Goal: Task Accomplishment & Management: Use online tool/utility

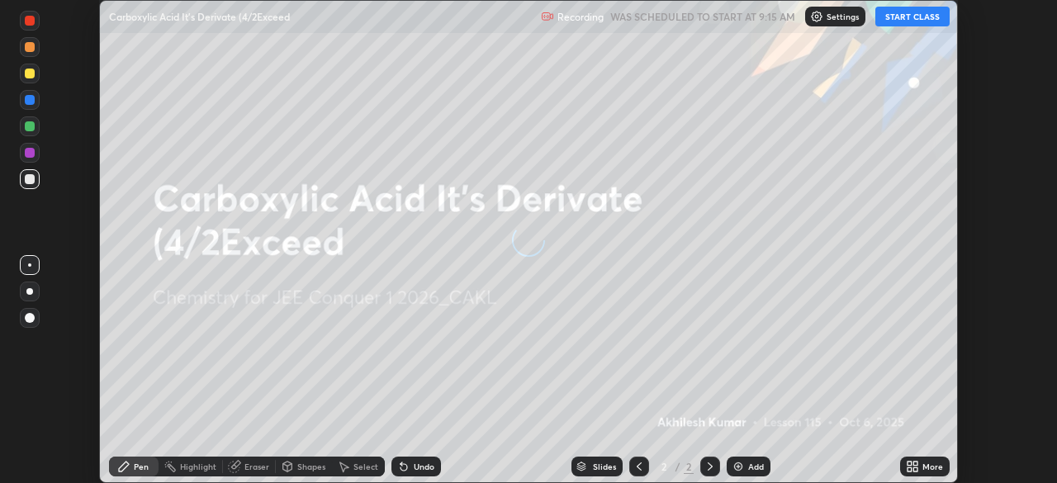
scroll to position [483, 1056]
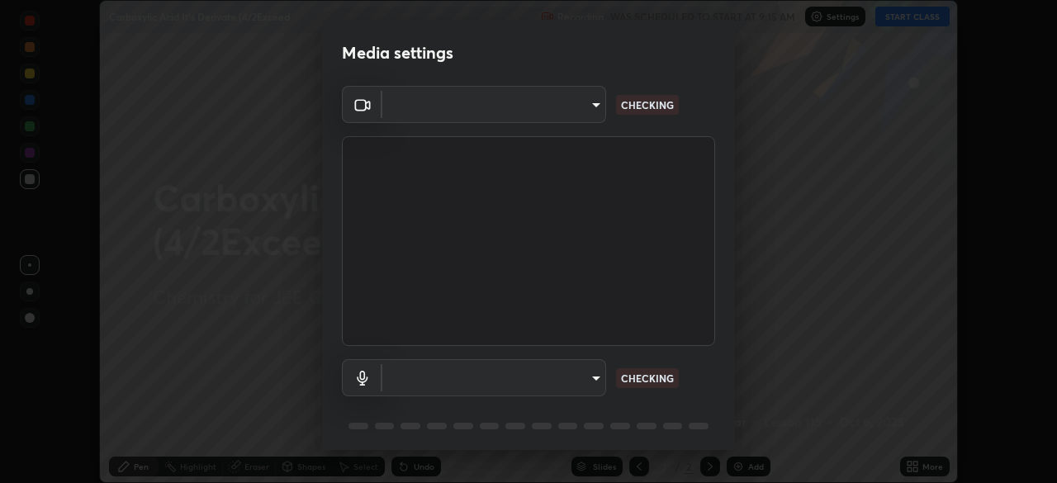
type input "b06fa8ff9ac4ffb7a92976e327235824ae8e01cfa839dbeb6f48655f2a6a4ac4"
click at [570, 380] on body "Erase all Carboxylic Acid It's Derivate (4/2Exceed Recording WAS SCHEDULED TO S…" at bounding box center [528, 241] width 1057 height 483
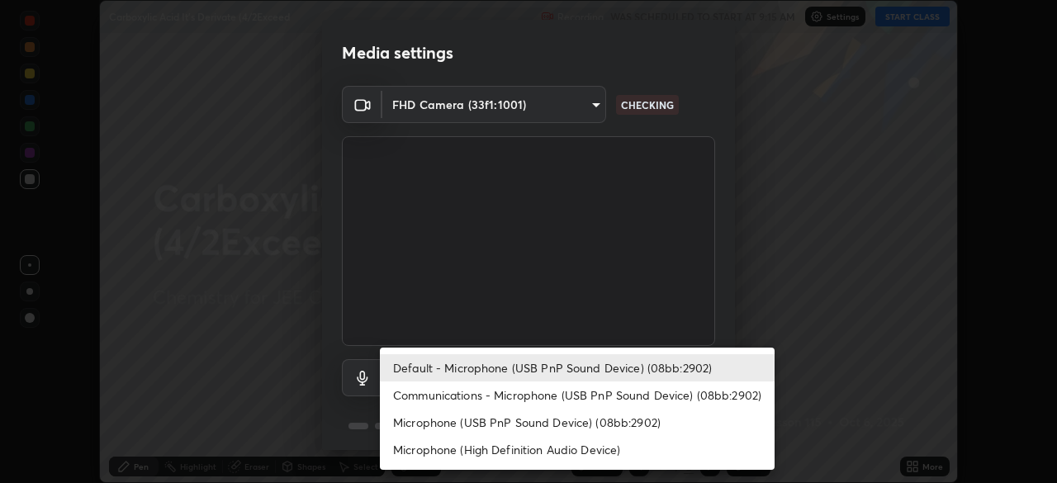
click at [533, 396] on li "Communications - Microphone (USB PnP Sound Device) (08bb:2902)" at bounding box center [577, 394] width 395 height 27
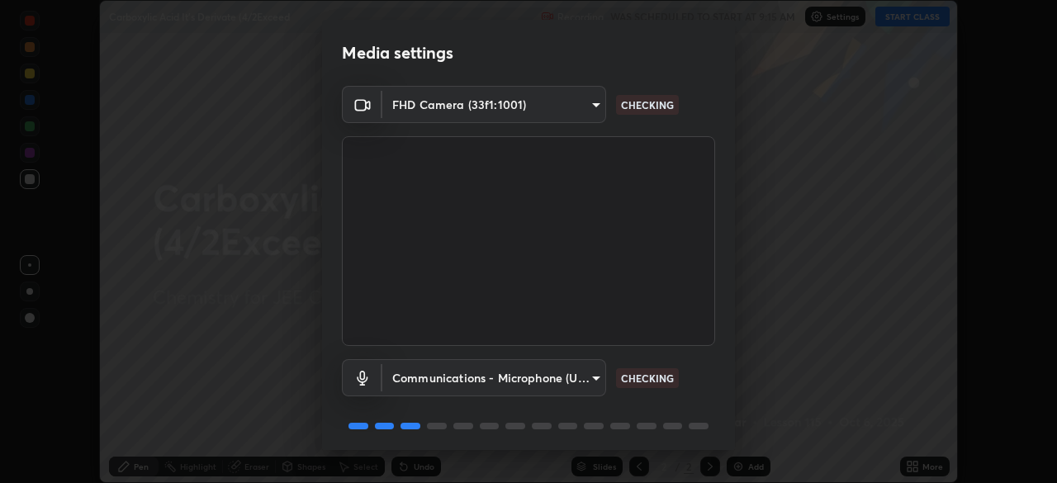
click at [559, 371] on body "Erase all Carboxylic Acid It's Derivate (4/2Exceed Recording WAS SCHEDULED TO S…" at bounding box center [528, 241] width 1057 height 483
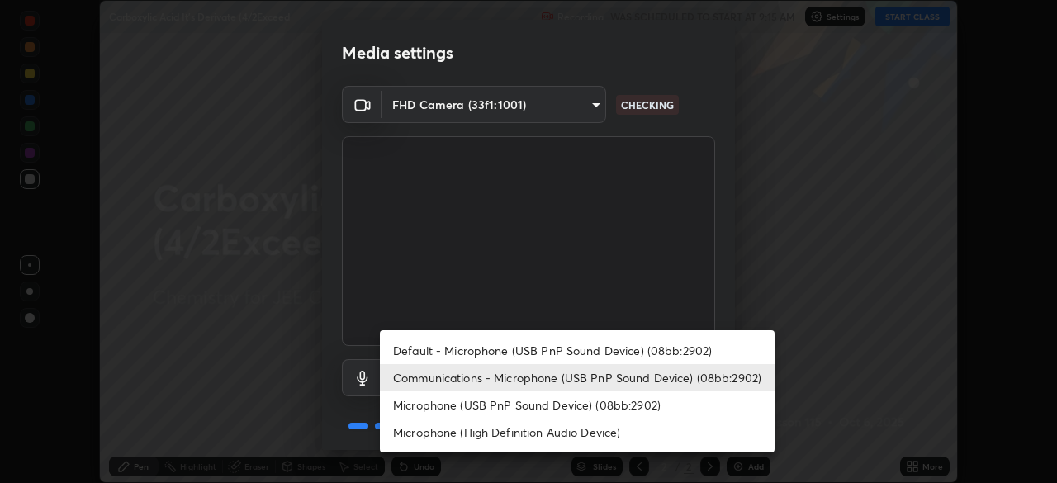
click at [542, 351] on li "Default - Microphone (USB PnP Sound Device) (08bb:2902)" at bounding box center [577, 350] width 395 height 27
type input "default"
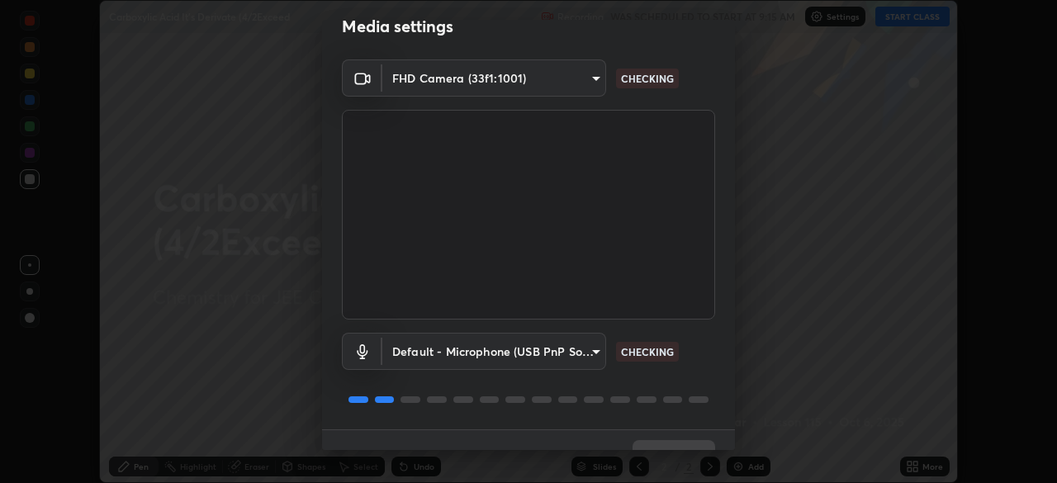
scroll to position [27, 0]
click at [589, 348] on body "Erase all Carboxylic Acid It's Derivate (4/2Exceed Recording WAS SCHEDULED TO S…" at bounding box center [528, 241] width 1057 height 483
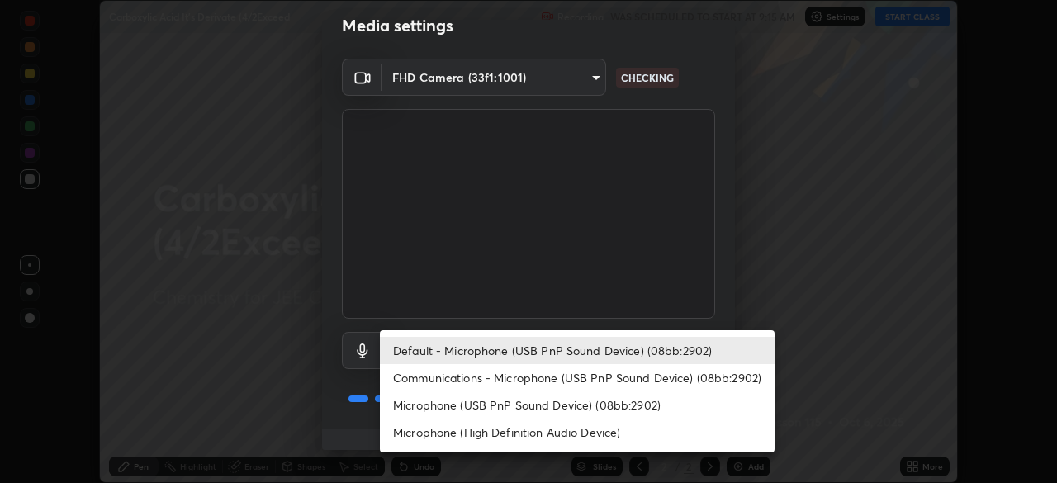
click at [723, 291] on div at bounding box center [528, 241] width 1057 height 483
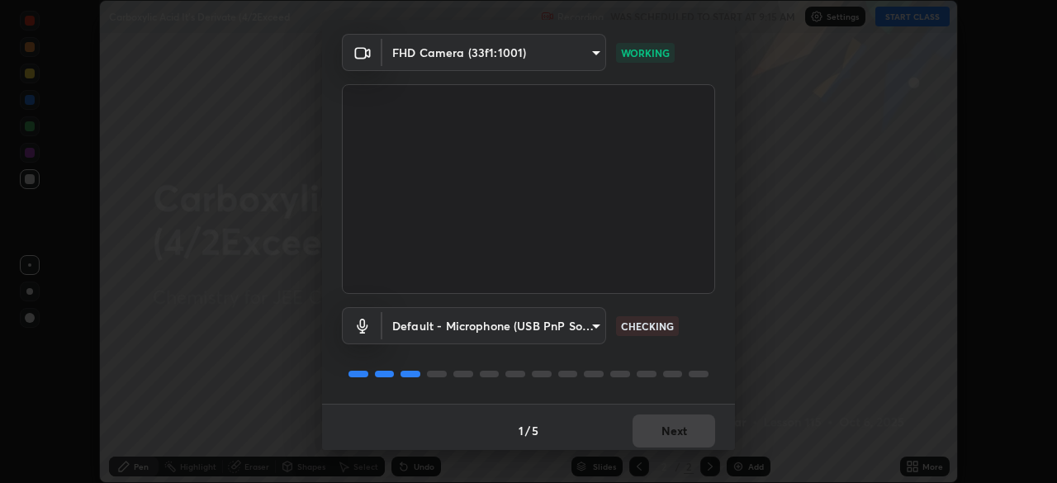
scroll to position [59, 0]
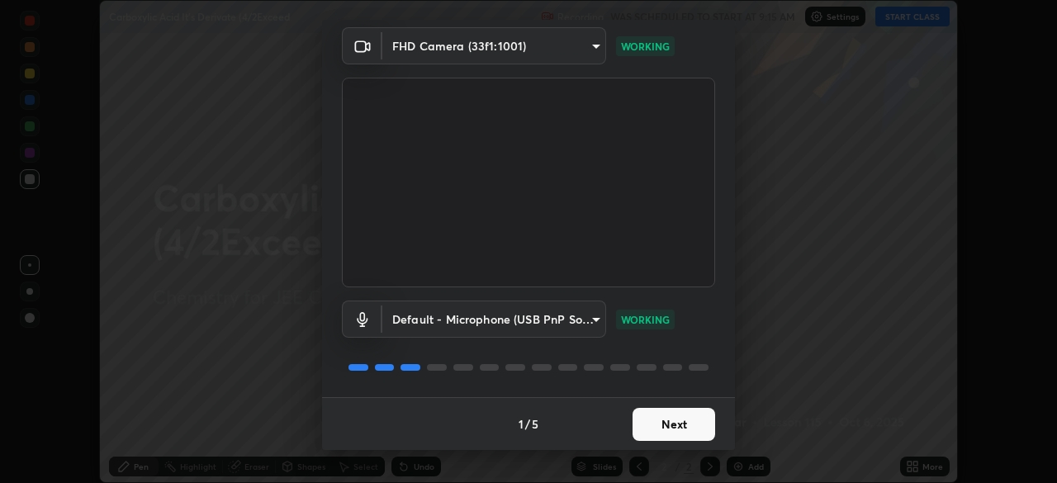
click at [674, 418] on button "Next" at bounding box center [673, 424] width 83 height 33
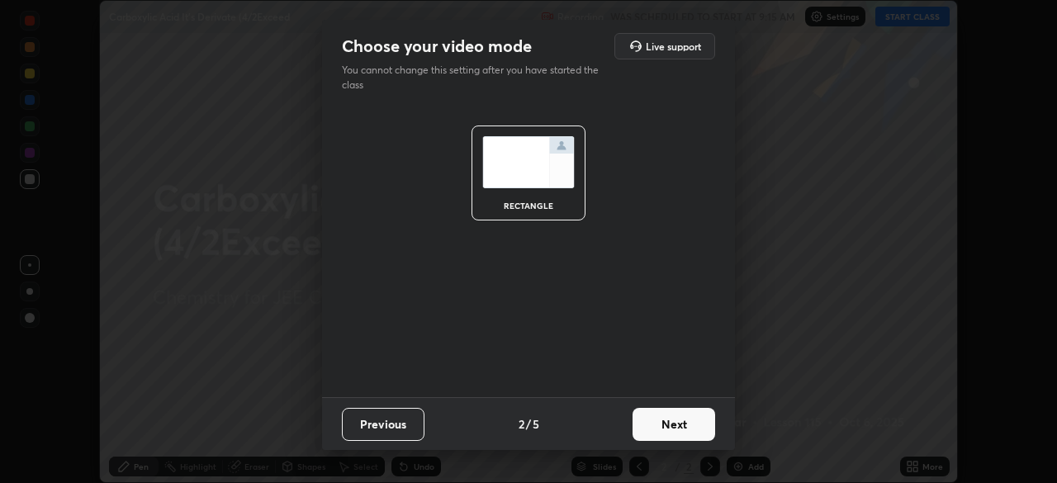
click at [675, 424] on button "Next" at bounding box center [673, 424] width 83 height 33
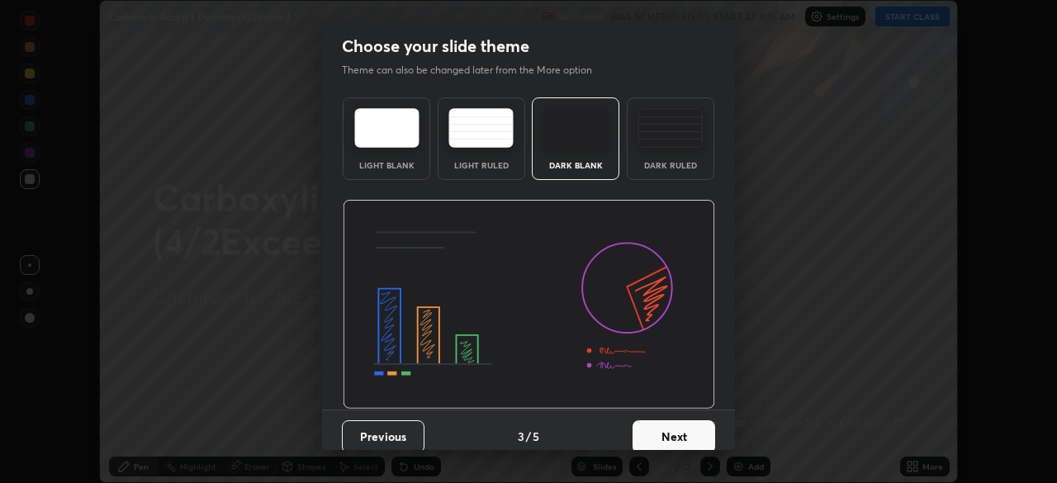
click at [673, 424] on button "Next" at bounding box center [673, 436] width 83 height 33
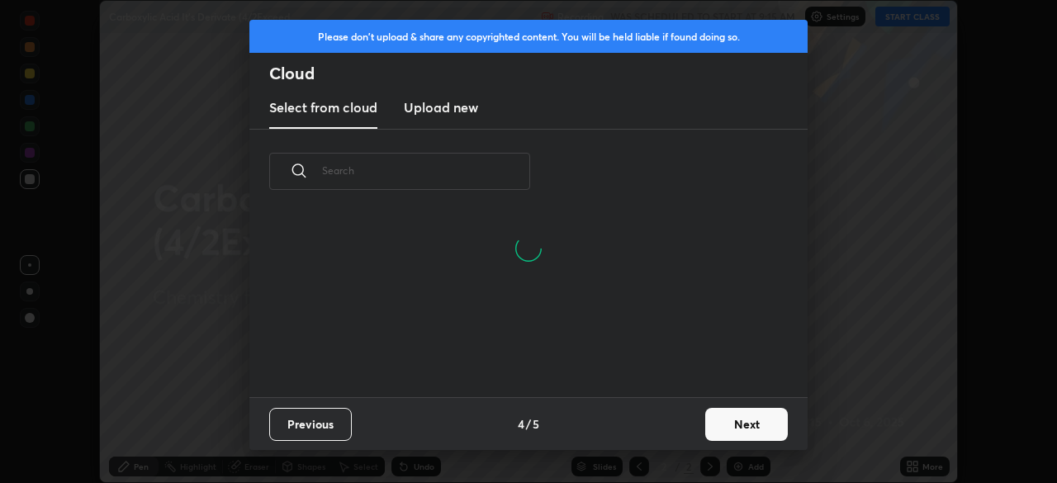
click at [733, 427] on button "Next" at bounding box center [746, 424] width 83 height 33
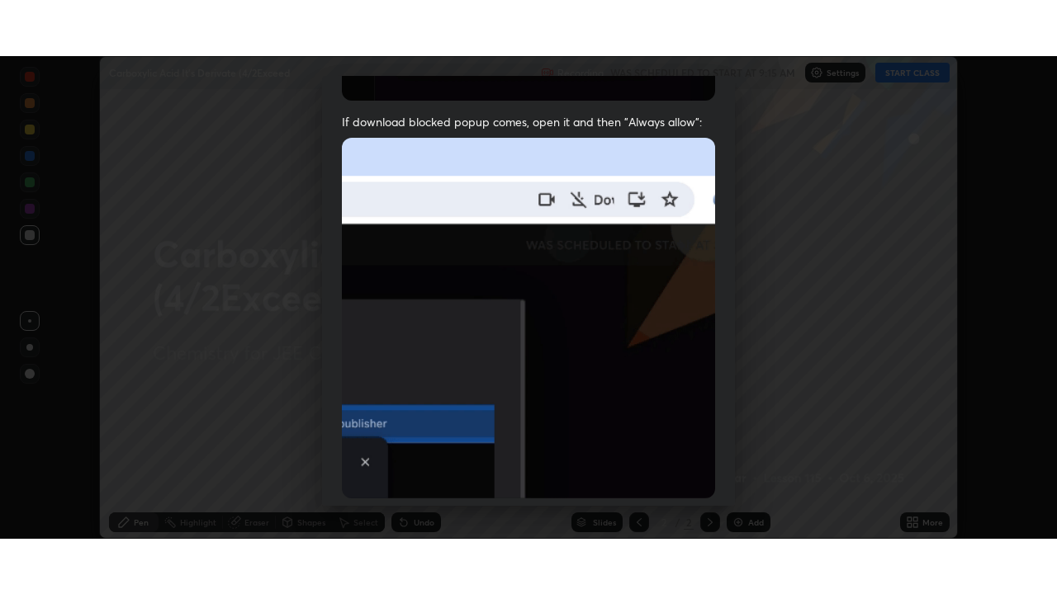
scroll to position [376, 0]
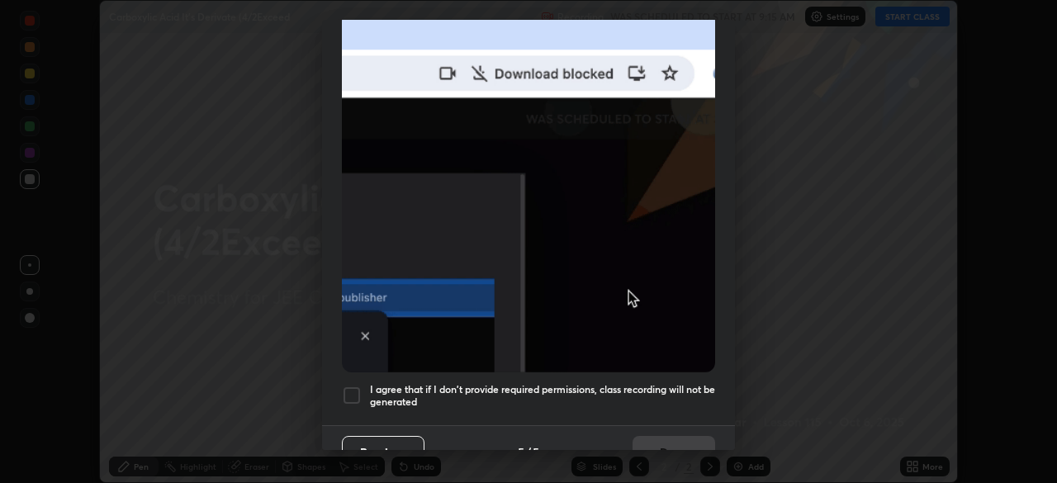
click at [354, 386] on div at bounding box center [352, 396] width 20 height 20
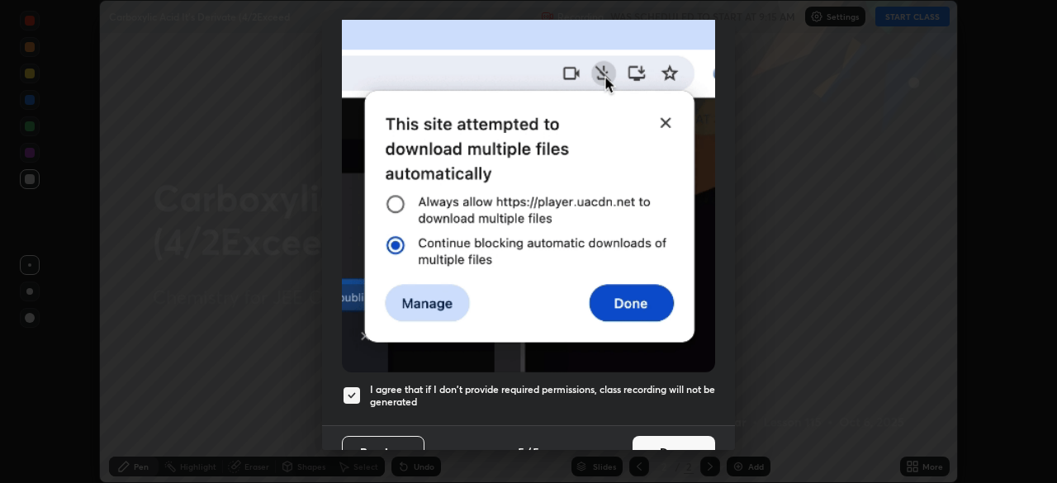
click at [678, 442] on button "Done" at bounding box center [673, 452] width 83 height 33
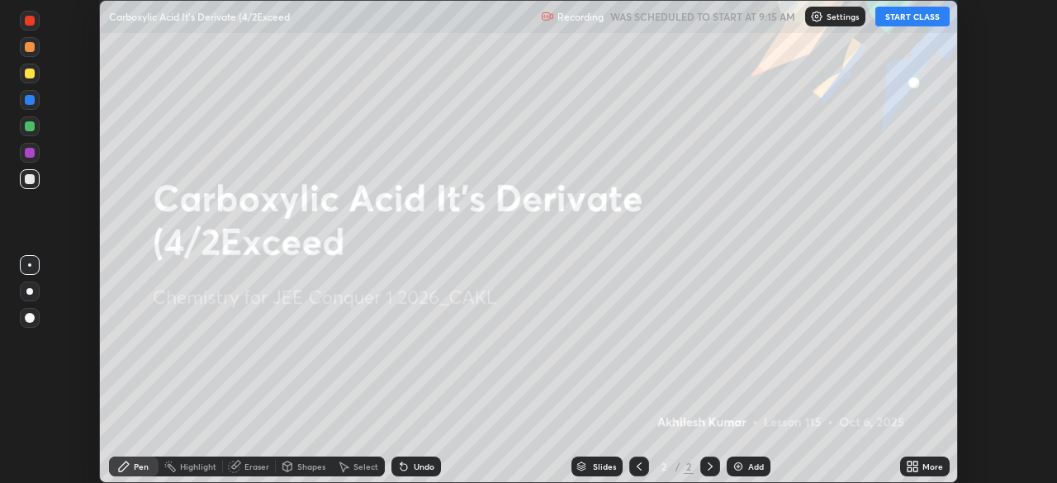
click at [909, 17] on button "START CLASS" at bounding box center [912, 17] width 74 height 20
click at [917, 462] on icon at bounding box center [915, 464] width 4 height 4
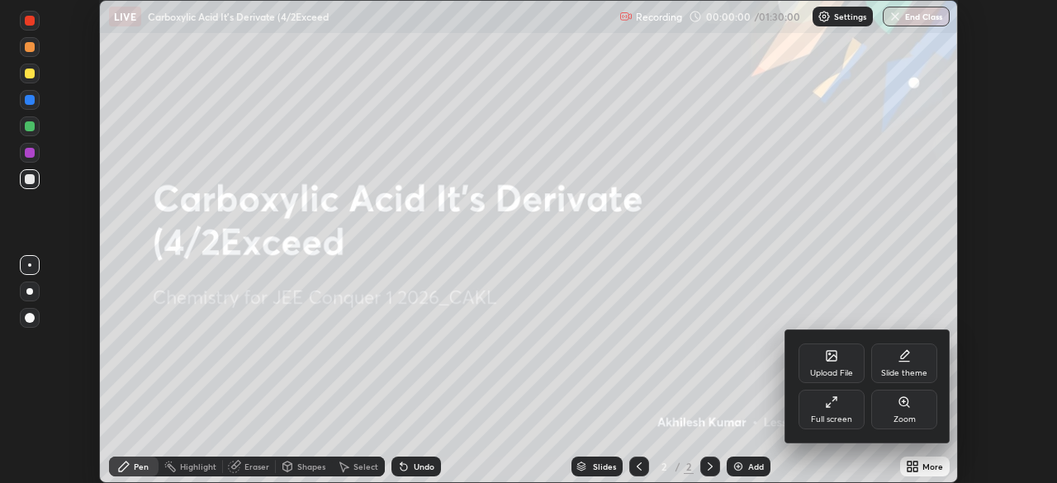
click at [831, 406] on icon at bounding box center [831, 402] width 13 height 13
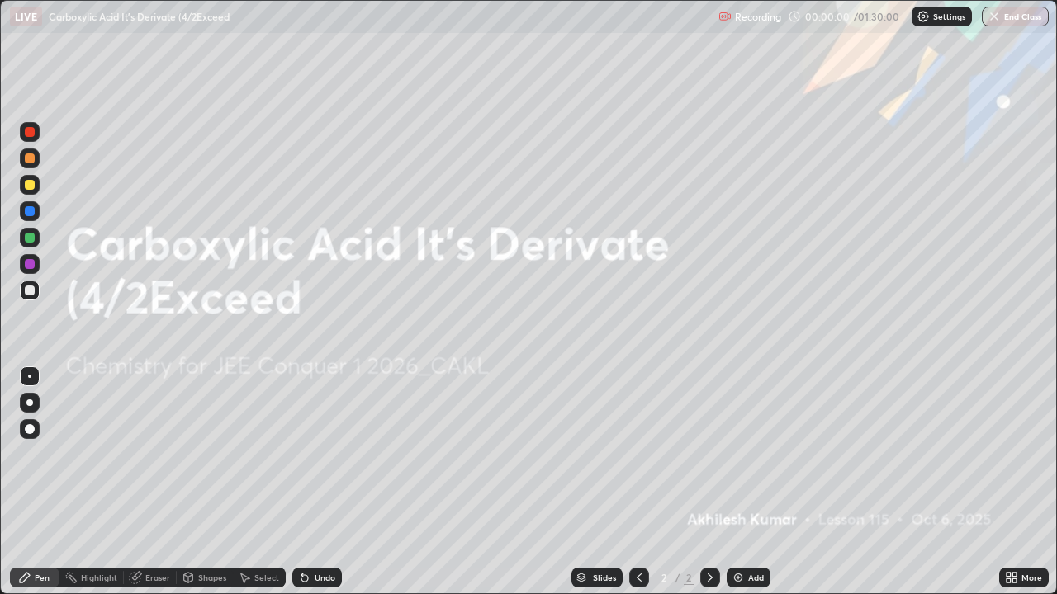
scroll to position [594, 1057]
click at [743, 482] on div "Add" at bounding box center [749, 578] width 44 height 20
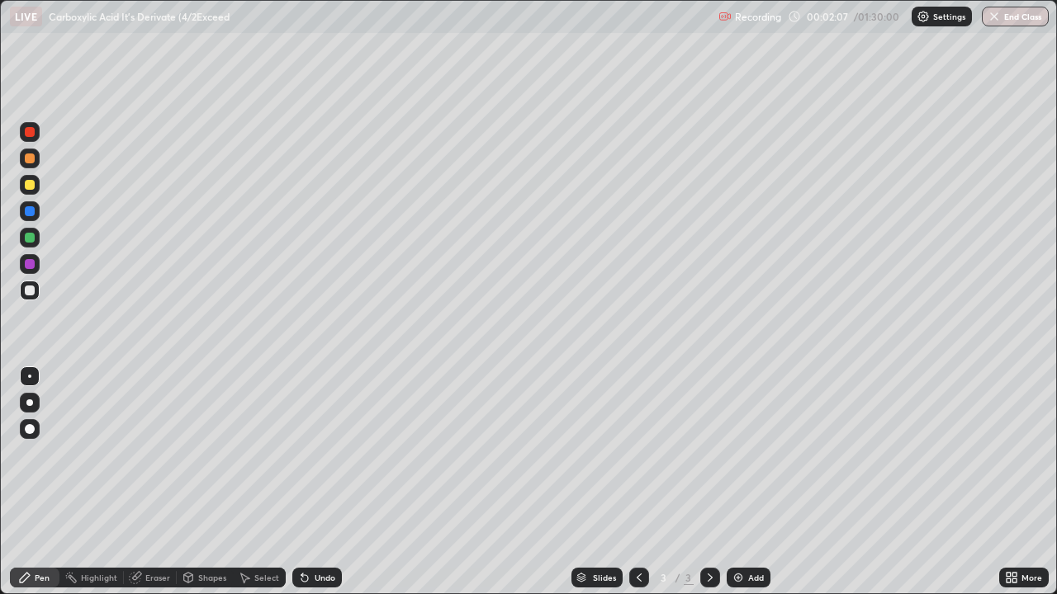
click at [211, 482] on div "Shapes" at bounding box center [212, 578] width 28 height 8
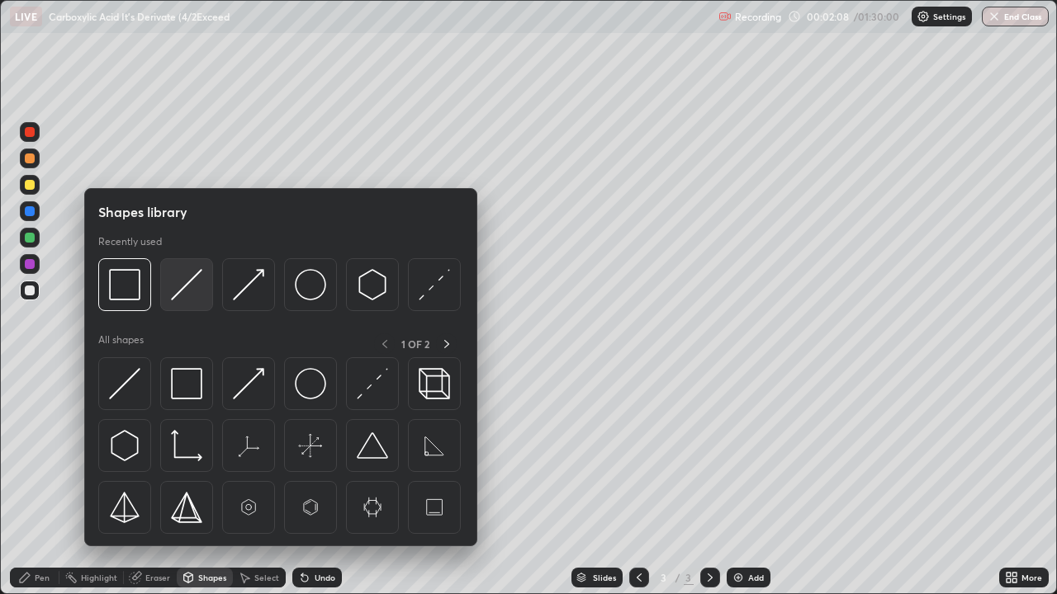
click at [192, 287] on img at bounding box center [186, 284] width 31 height 31
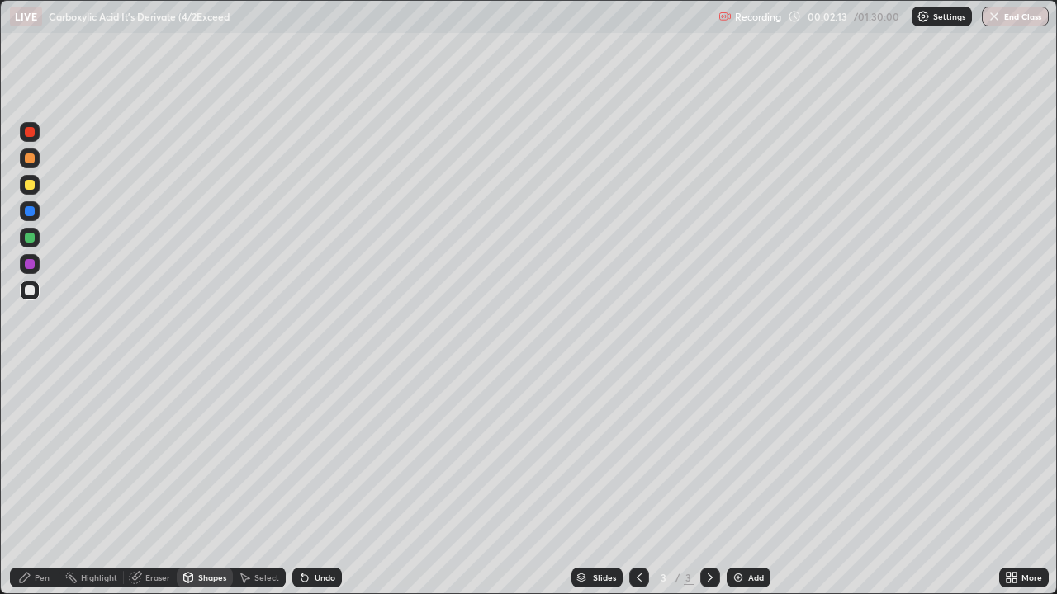
click at [218, 482] on div "Shapes" at bounding box center [212, 578] width 28 height 8
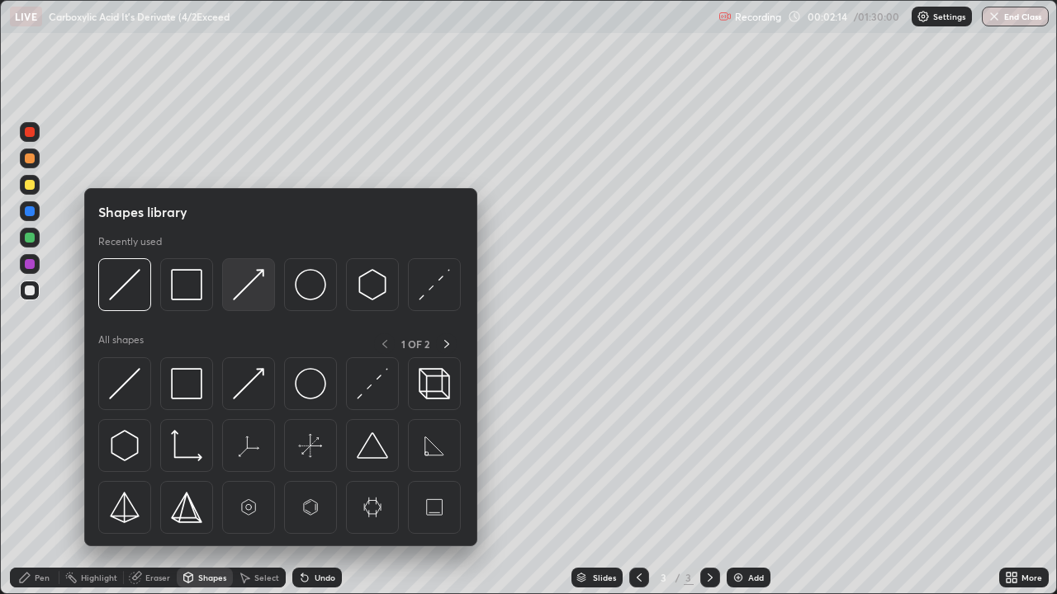
click at [250, 293] on img at bounding box center [248, 284] width 31 height 31
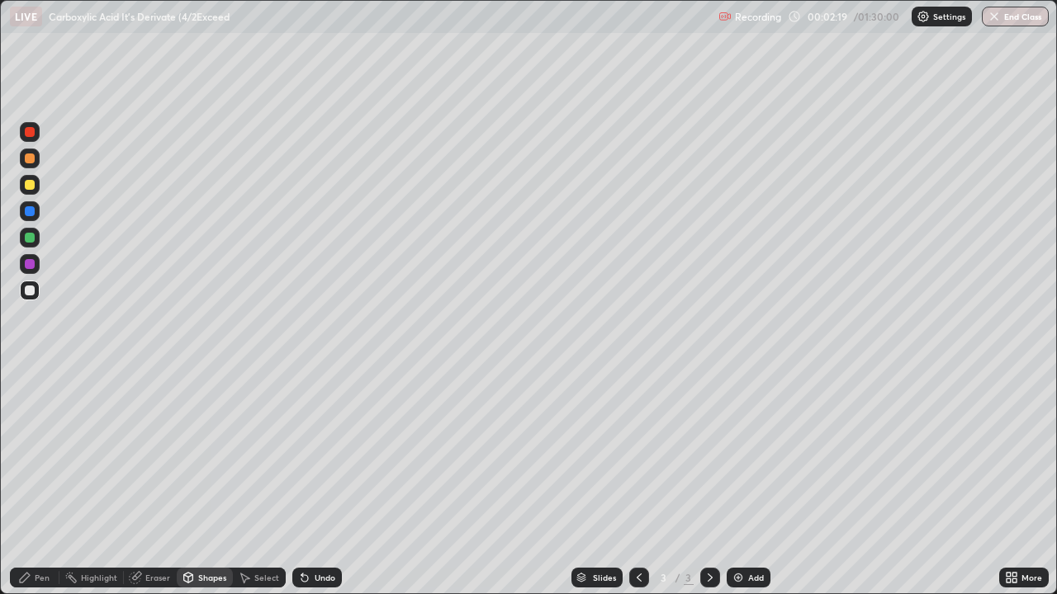
click at [308, 482] on icon at bounding box center [304, 577] width 13 height 13
click at [302, 482] on icon at bounding box center [304, 579] width 7 height 7
click at [307, 482] on div "Undo" at bounding box center [317, 578] width 50 height 20
click at [221, 482] on div "Shapes" at bounding box center [205, 578] width 56 height 20
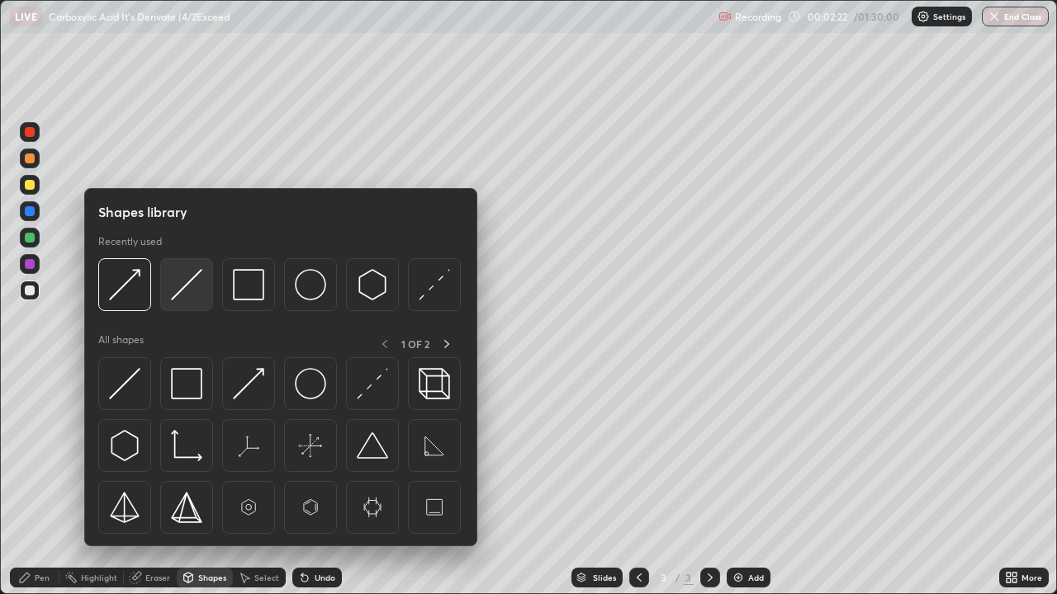
click at [187, 285] on img at bounding box center [186, 284] width 31 height 31
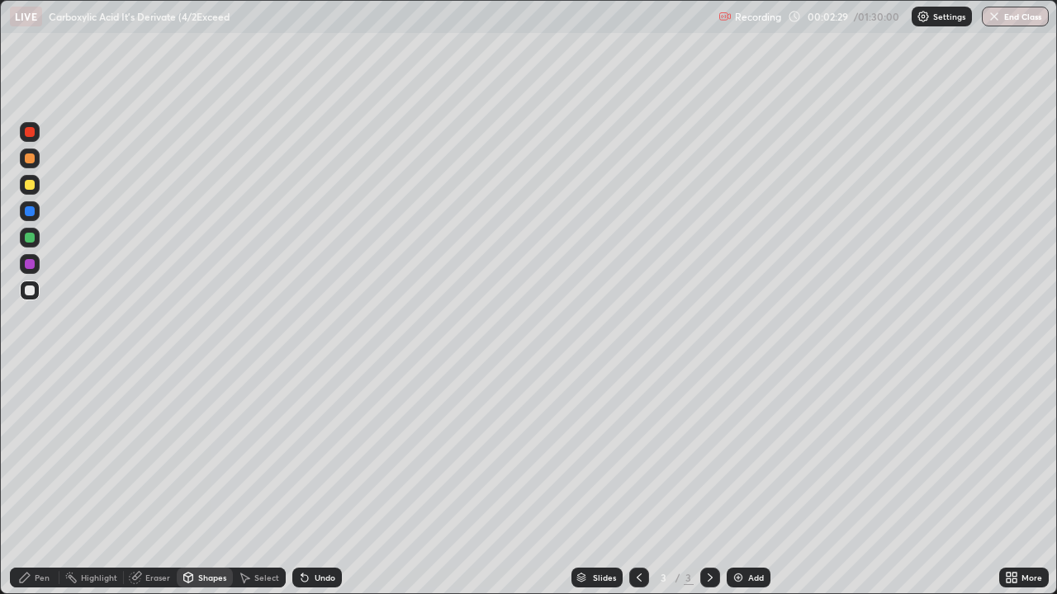
click at [218, 482] on div "Shapes" at bounding box center [212, 578] width 28 height 8
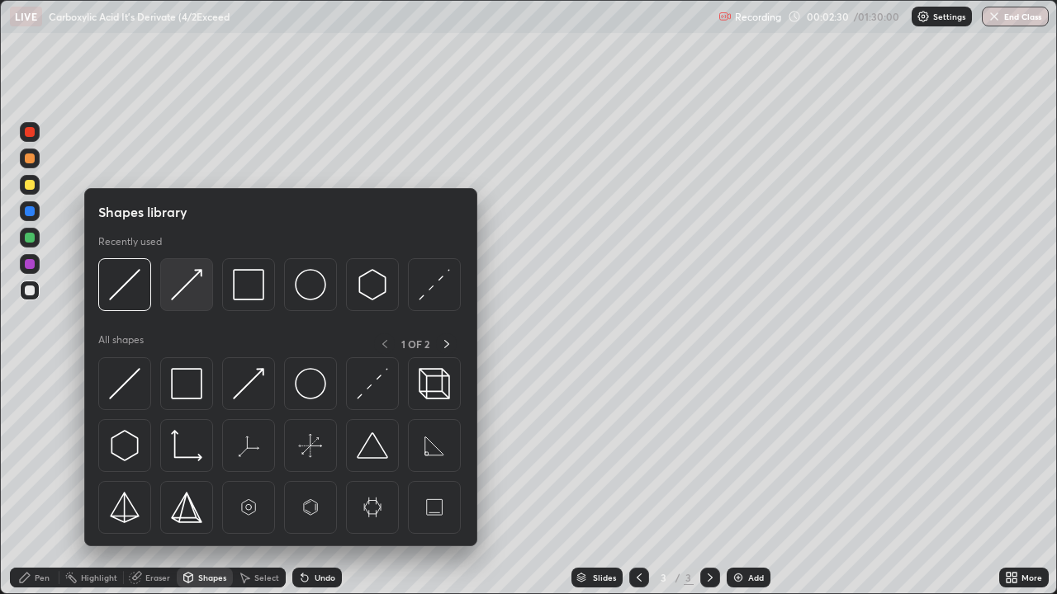
click at [185, 293] on img at bounding box center [186, 284] width 31 height 31
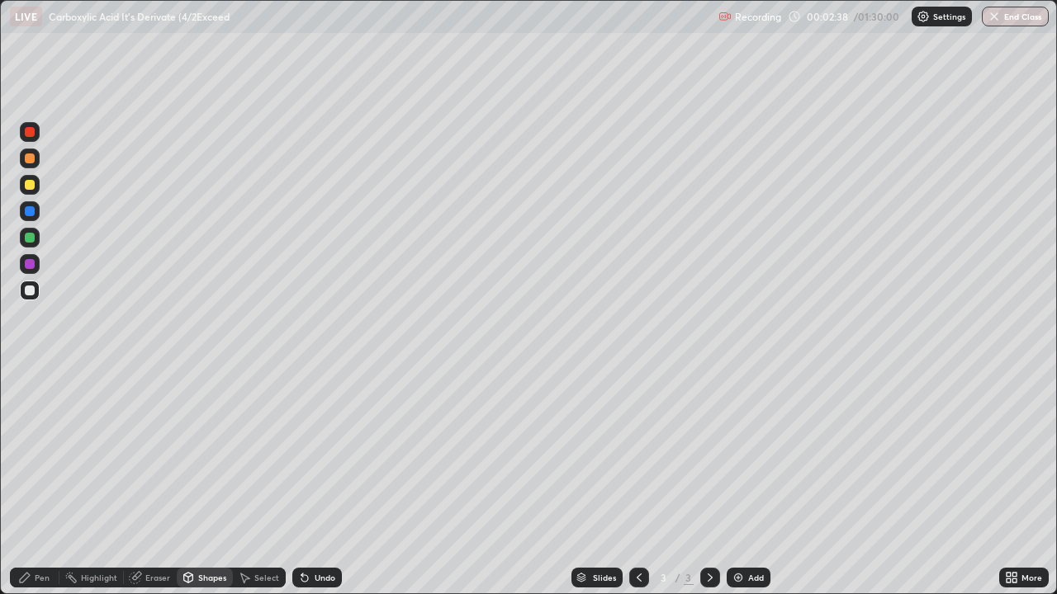
click at [46, 482] on div "Pen" at bounding box center [42, 578] width 15 height 8
click at [140, 482] on icon at bounding box center [135, 578] width 11 height 11
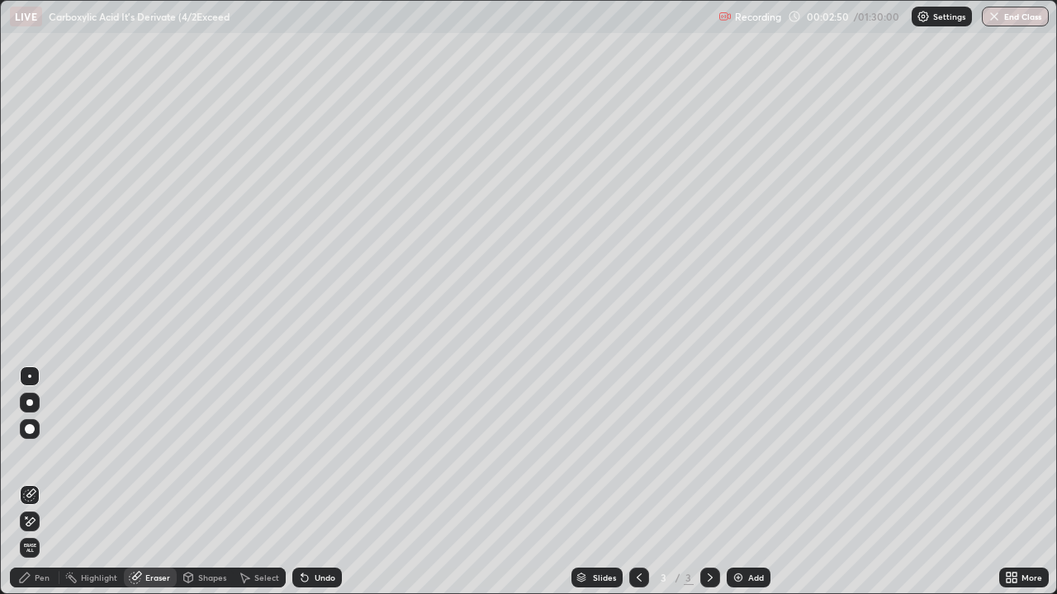
click at [45, 482] on div "Pen" at bounding box center [42, 578] width 15 height 8
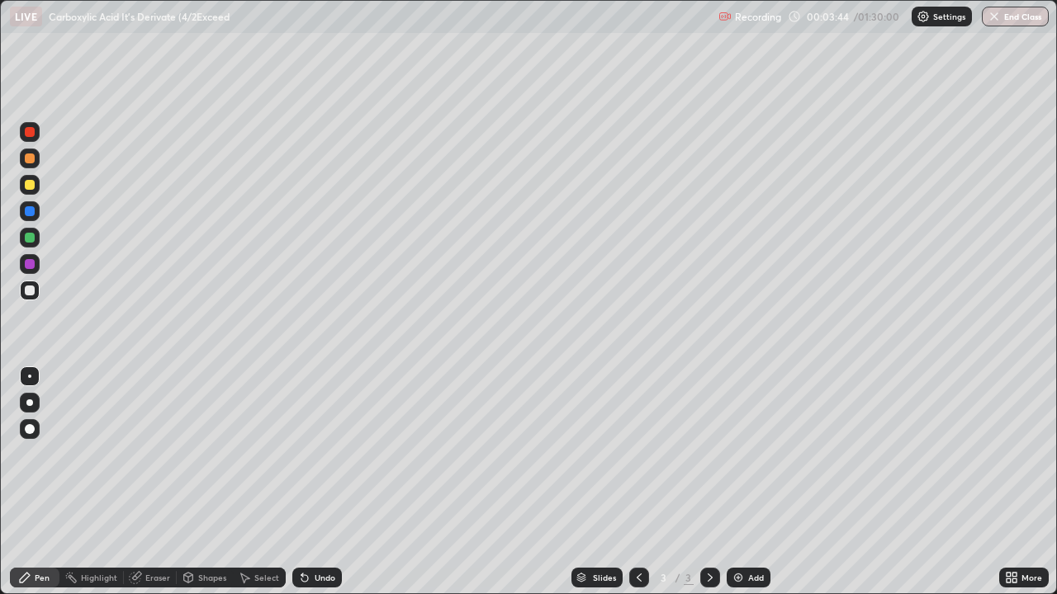
click at [301, 482] on icon at bounding box center [304, 579] width 7 height 7
click at [28, 265] on div at bounding box center [30, 264] width 10 height 10
click at [308, 482] on icon at bounding box center [304, 577] width 13 height 13
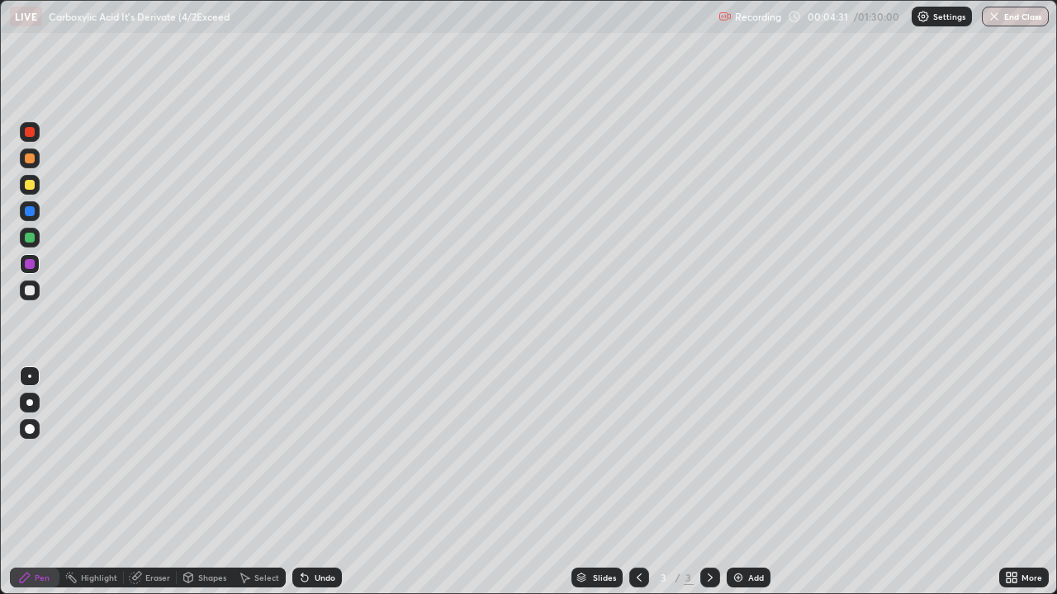
click at [28, 291] on div at bounding box center [30, 291] width 10 height 10
click at [131, 482] on icon at bounding box center [135, 578] width 11 height 11
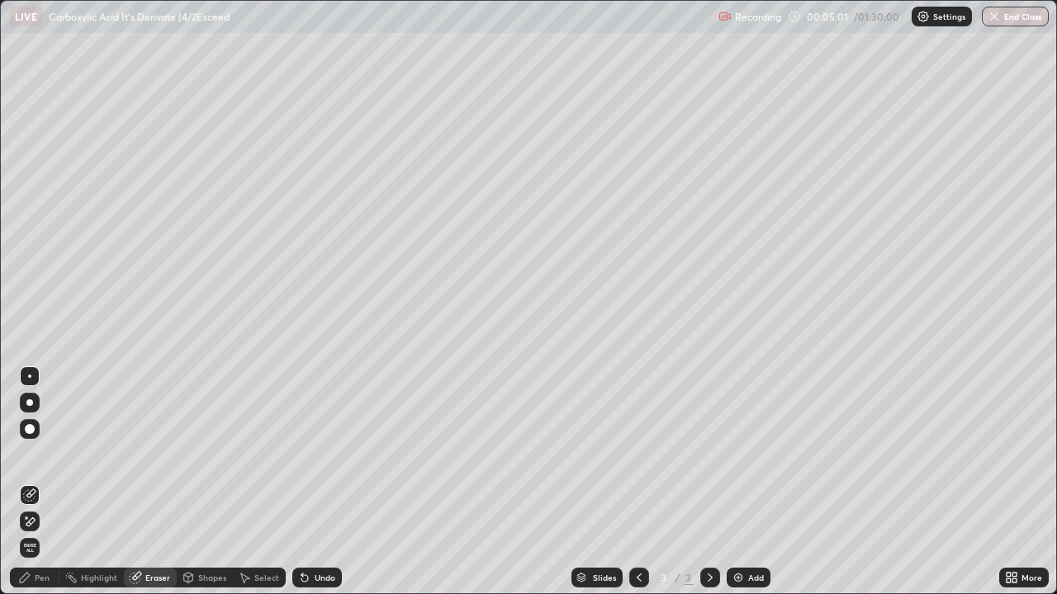
click at [191, 482] on icon at bounding box center [188, 577] width 9 height 2
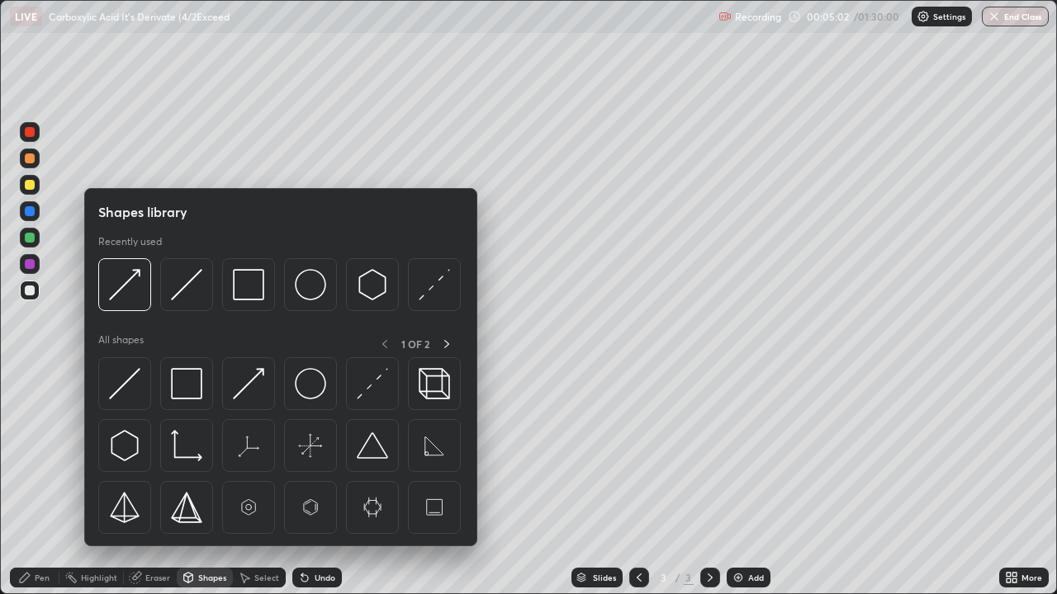
click at [130, 291] on img at bounding box center [124, 284] width 31 height 31
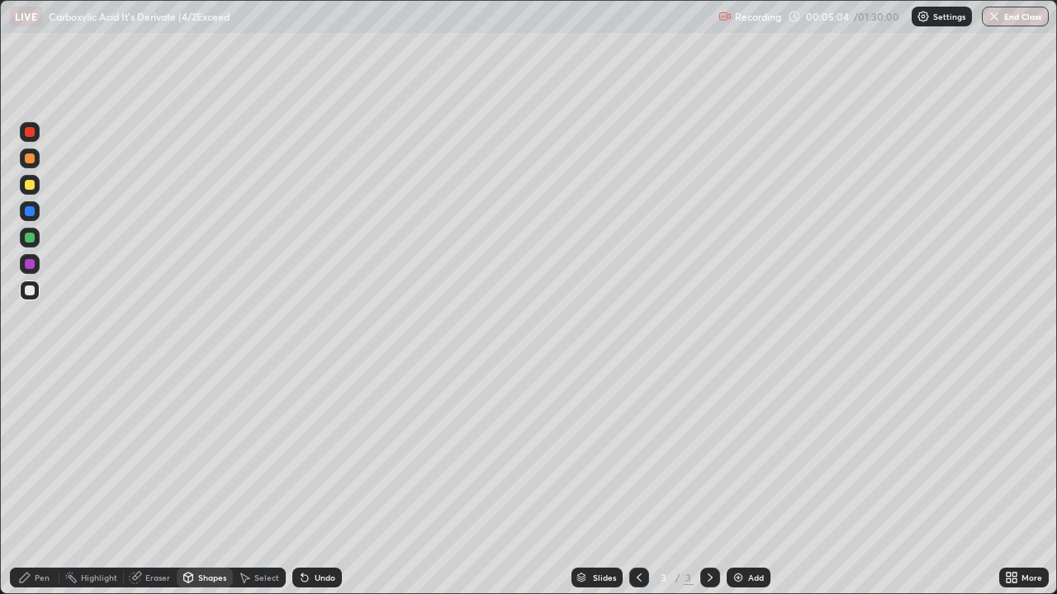
click at [38, 482] on div "Pen" at bounding box center [42, 578] width 15 height 8
click at [260, 482] on div "Select" at bounding box center [266, 578] width 25 height 8
click at [28, 482] on icon at bounding box center [24, 577] width 13 height 13
click at [204, 482] on div "Shapes" at bounding box center [212, 578] width 28 height 8
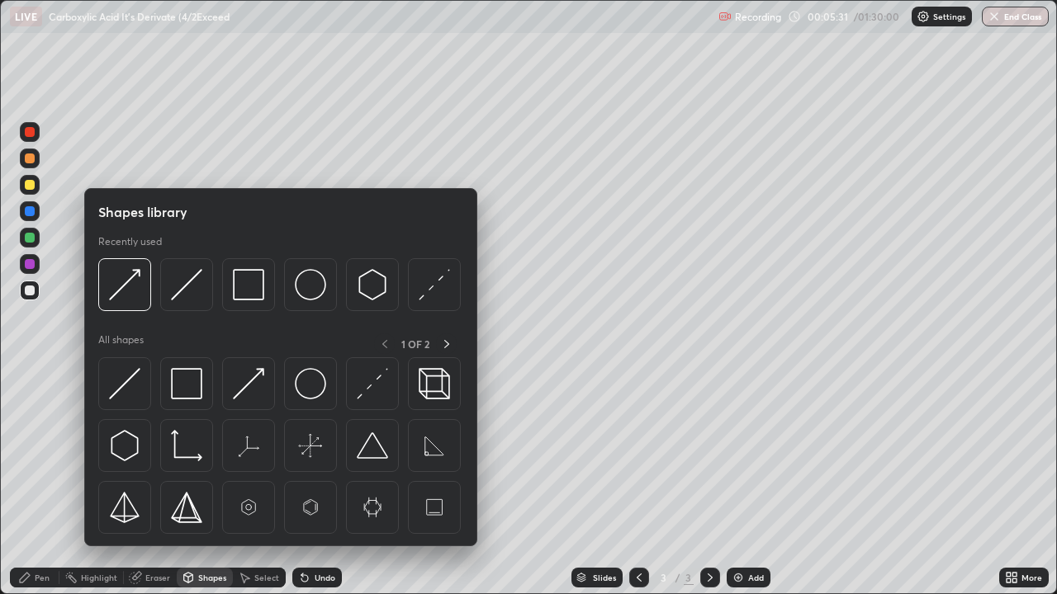
click at [128, 446] on img at bounding box center [124, 445] width 31 height 31
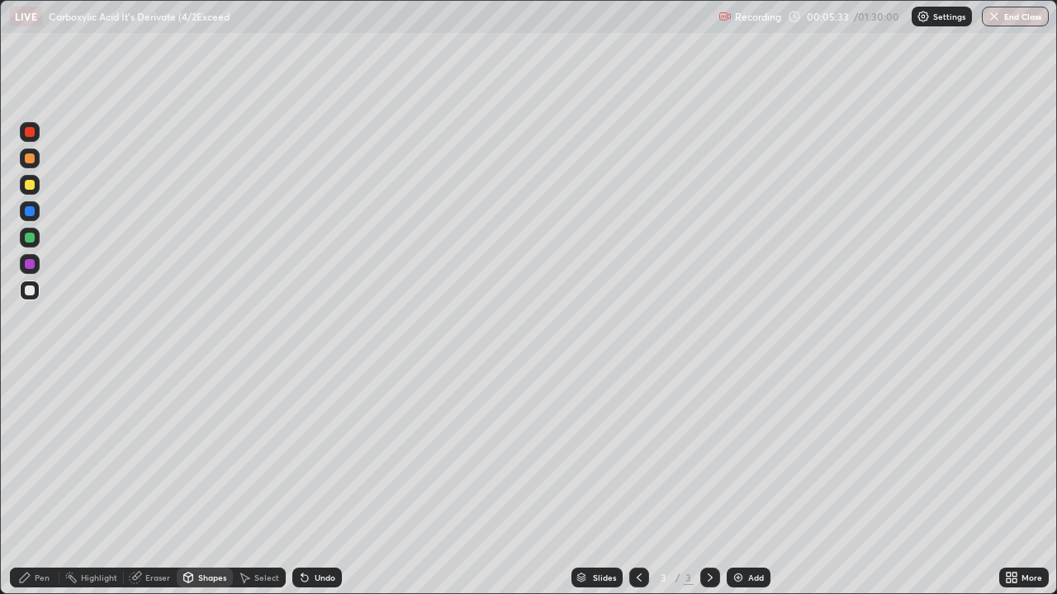
click at [199, 482] on div "Shapes" at bounding box center [212, 578] width 28 height 8
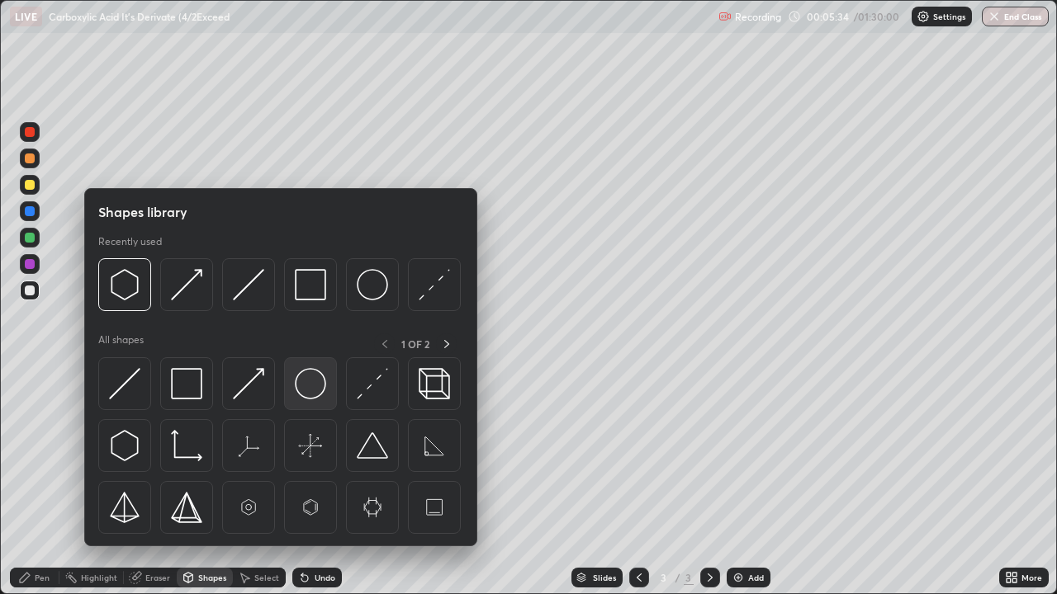
click at [303, 389] on img at bounding box center [310, 383] width 31 height 31
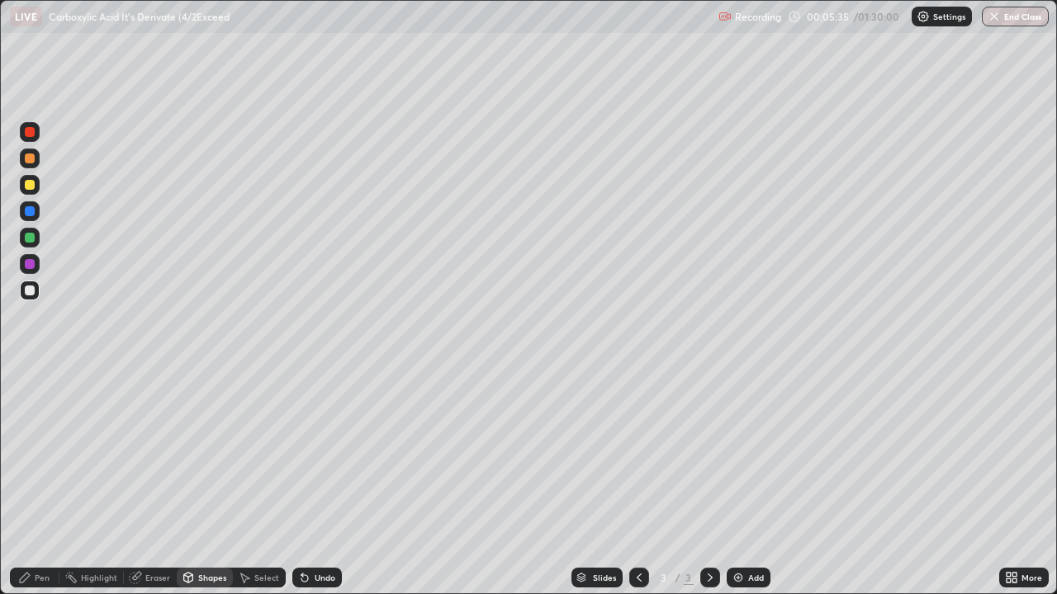
click at [204, 482] on div "Shapes" at bounding box center [212, 578] width 28 height 8
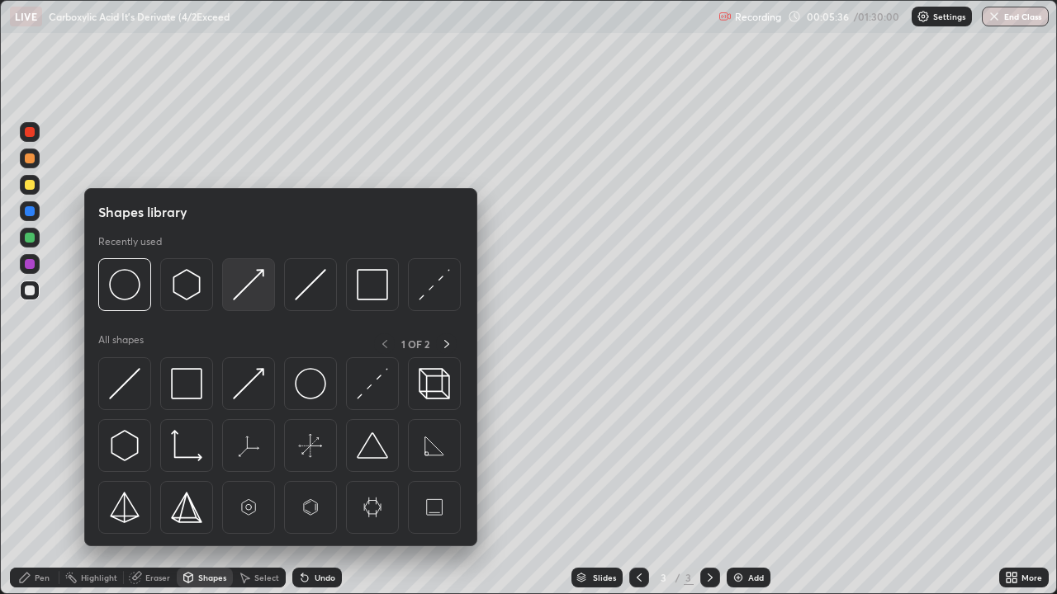
click at [240, 294] on img at bounding box center [248, 284] width 31 height 31
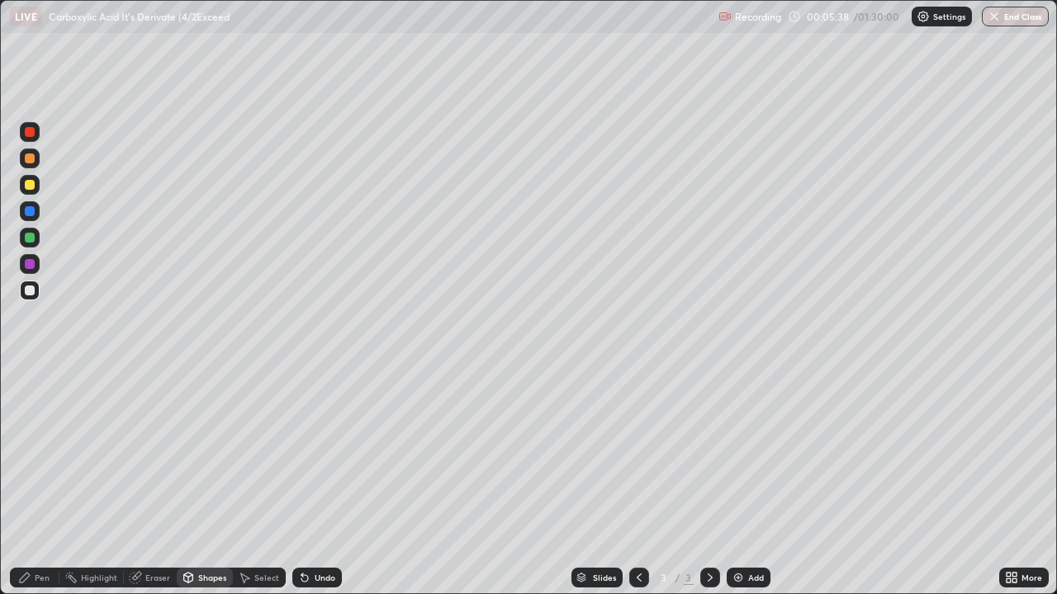
click at [40, 482] on div "Pen" at bounding box center [42, 578] width 15 height 8
click at [211, 482] on div "Shapes" at bounding box center [212, 578] width 28 height 8
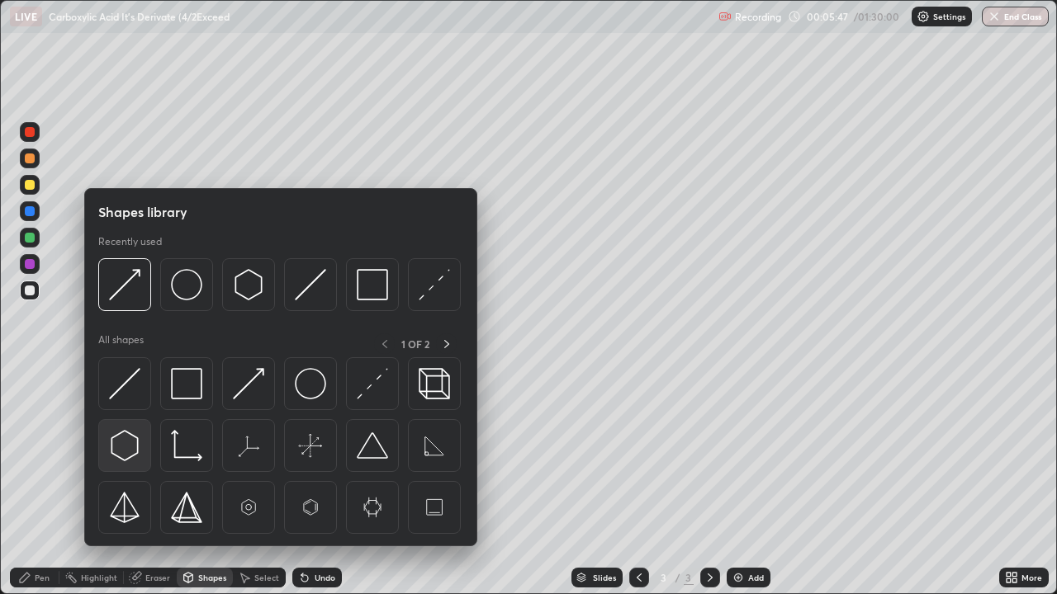
click at [126, 447] on img at bounding box center [124, 445] width 31 height 31
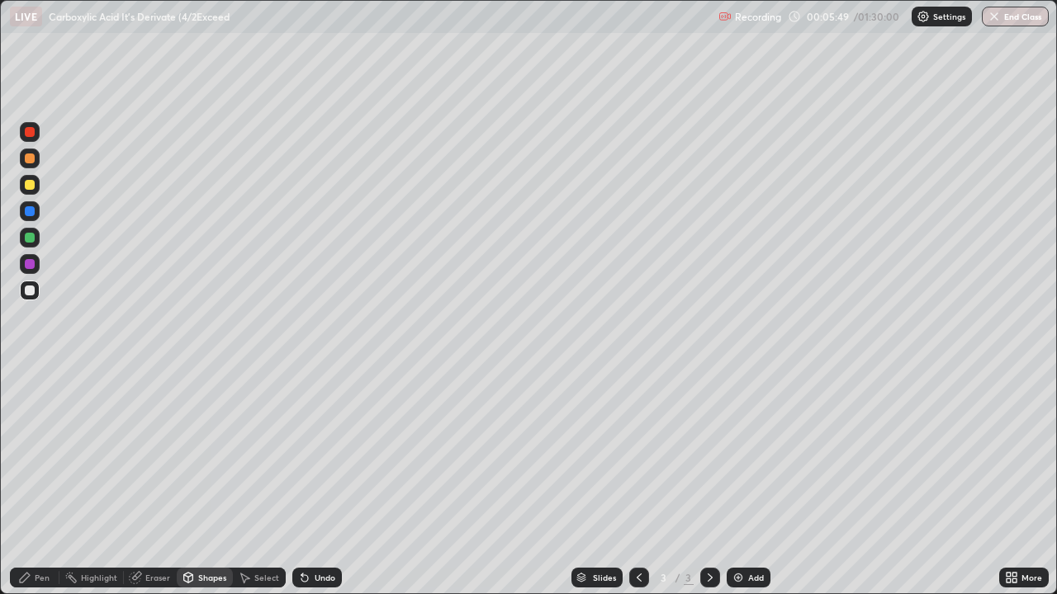
click at [199, 482] on div "Shapes" at bounding box center [212, 578] width 28 height 8
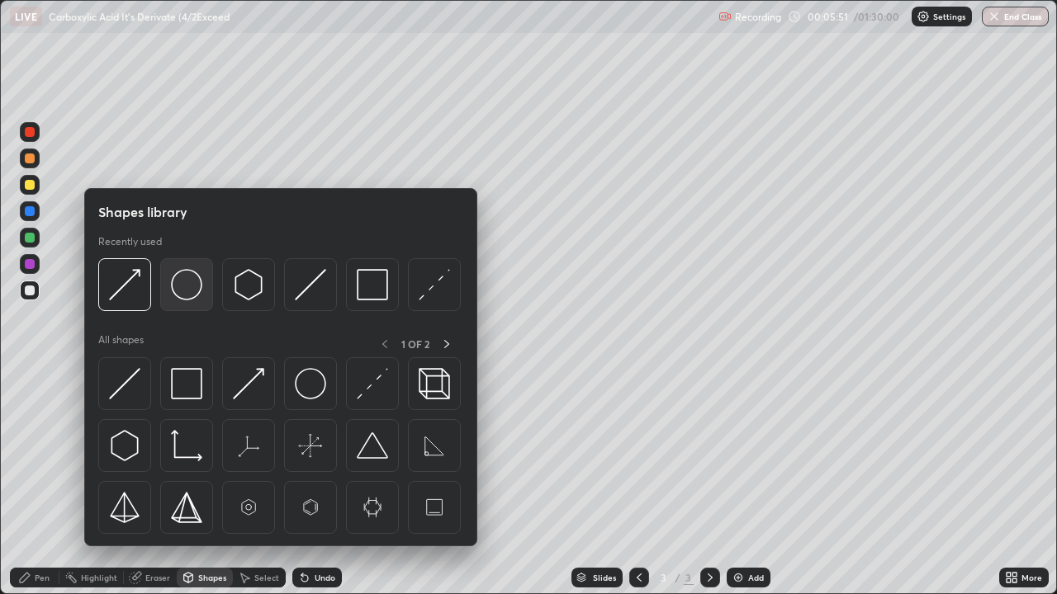
click at [189, 292] on img at bounding box center [186, 284] width 31 height 31
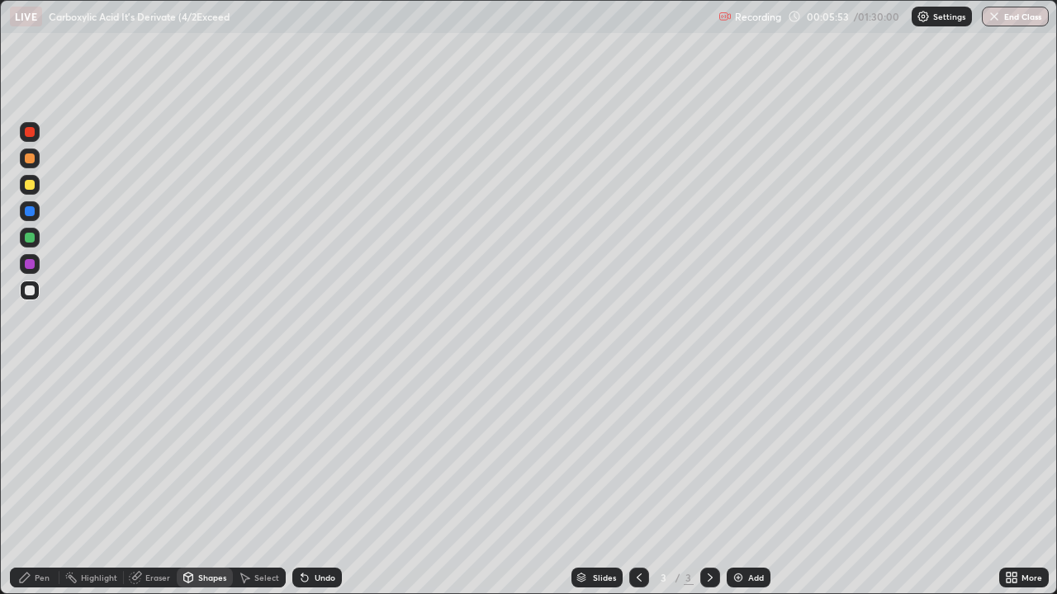
click at [204, 482] on div "Shapes" at bounding box center [212, 578] width 28 height 8
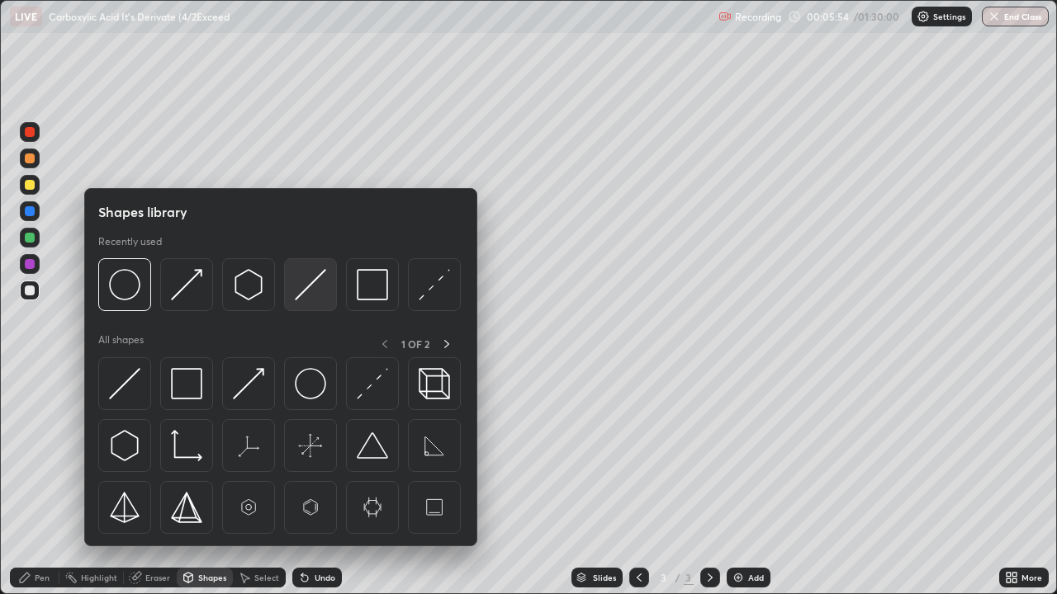
click at [302, 293] on img at bounding box center [310, 284] width 31 height 31
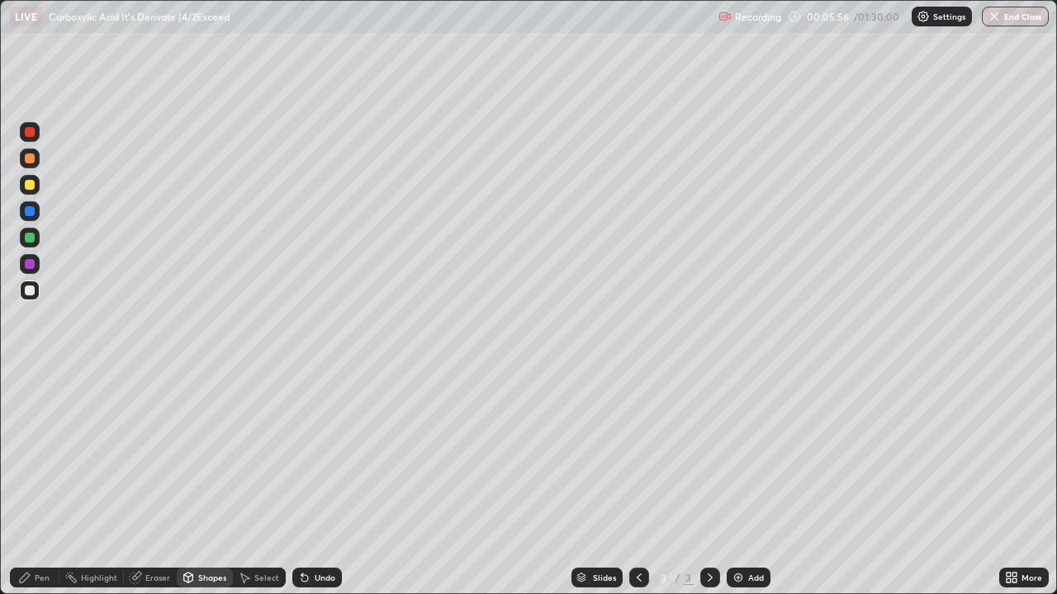
click at [42, 482] on div "Pen" at bounding box center [42, 578] width 15 height 8
click at [266, 482] on div "Select" at bounding box center [266, 578] width 25 height 8
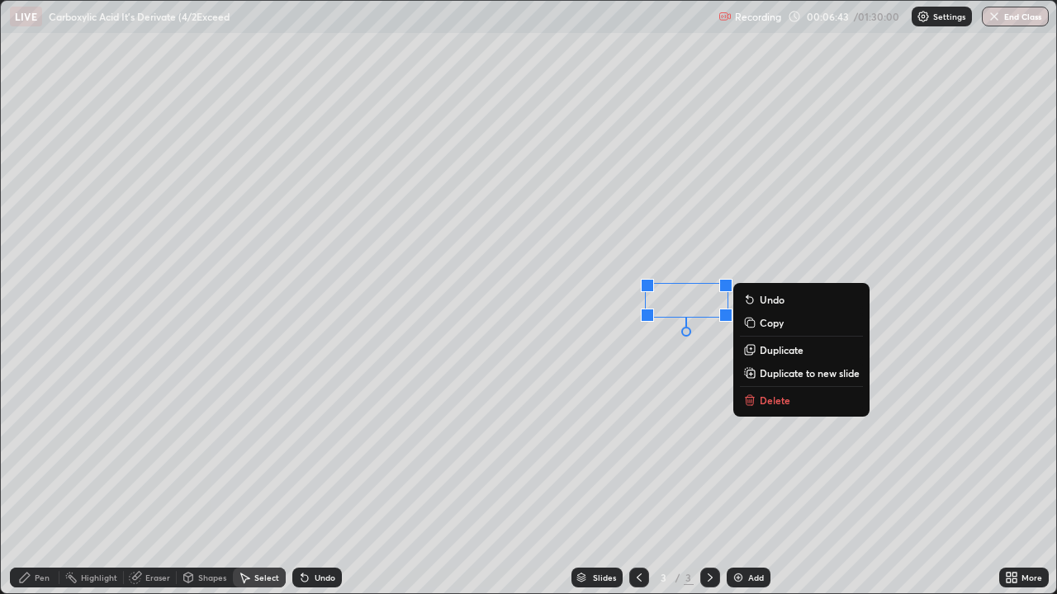
click at [206, 482] on div "Shapes" at bounding box center [212, 578] width 28 height 8
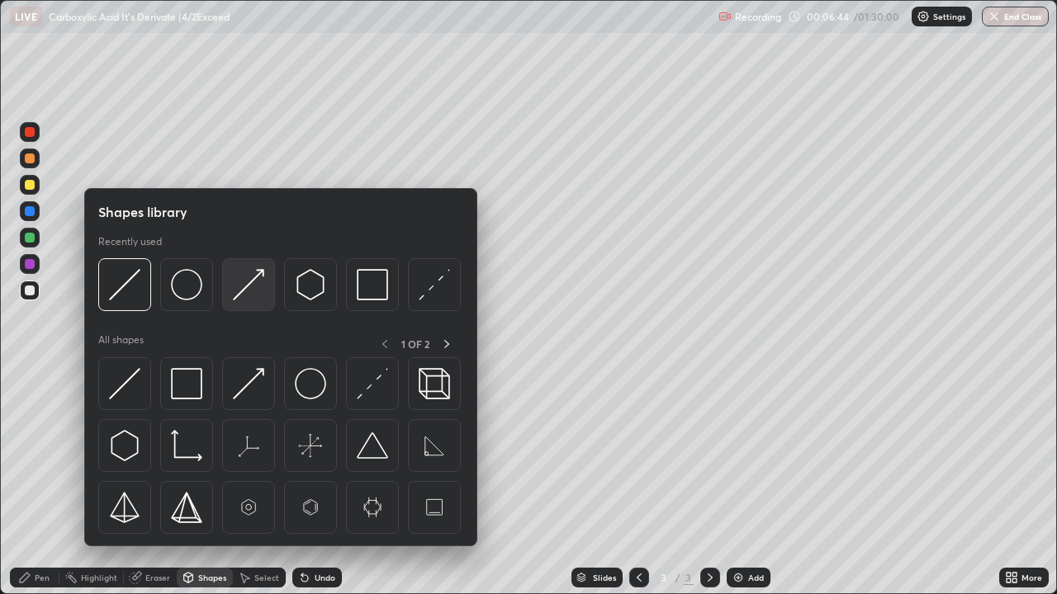
click at [255, 284] on img at bounding box center [248, 284] width 31 height 31
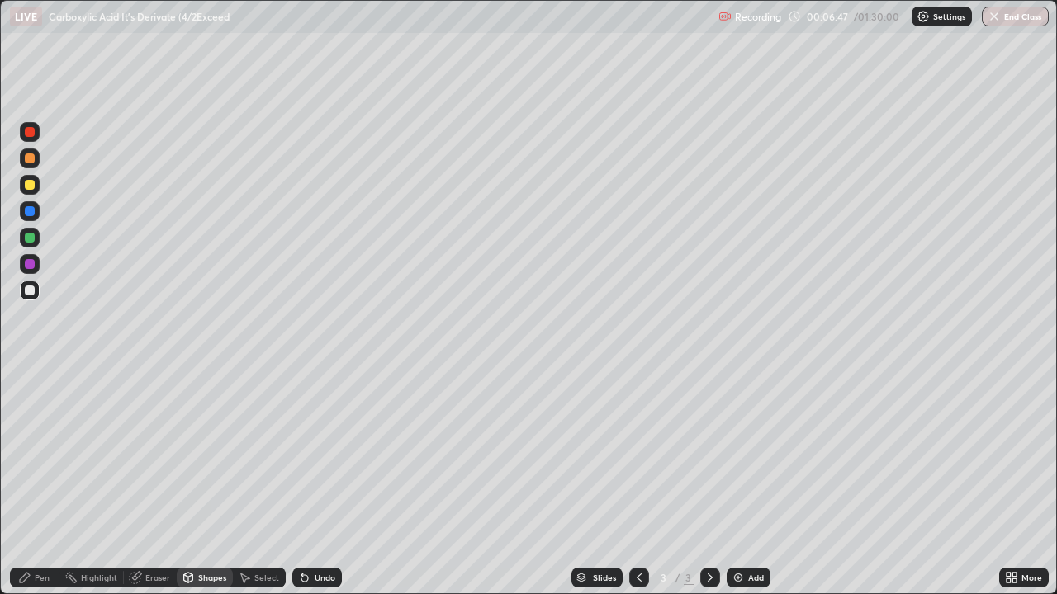
click at [45, 482] on div "Pen" at bounding box center [42, 578] width 15 height 8
click at [34, 259] on div at bounding box center [30, 264] width 20 height 20
click at [31, 291] on div at bounding box center [30, 291] width 10 height 10
click at [301, 482] on icon at bounding box center [304, 579] width 7 height 7
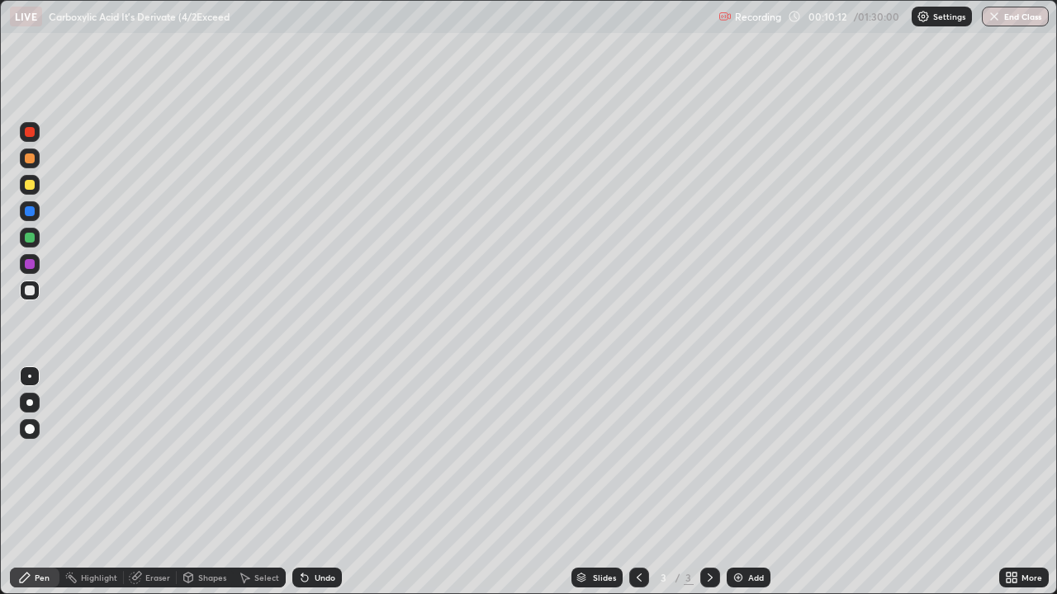
click at [302, 482] on icon at bounding box center [304, 579] width 7 height 7
click at [280, 482] on div "Select" at bounding box center [259, 578] width 53 height 20
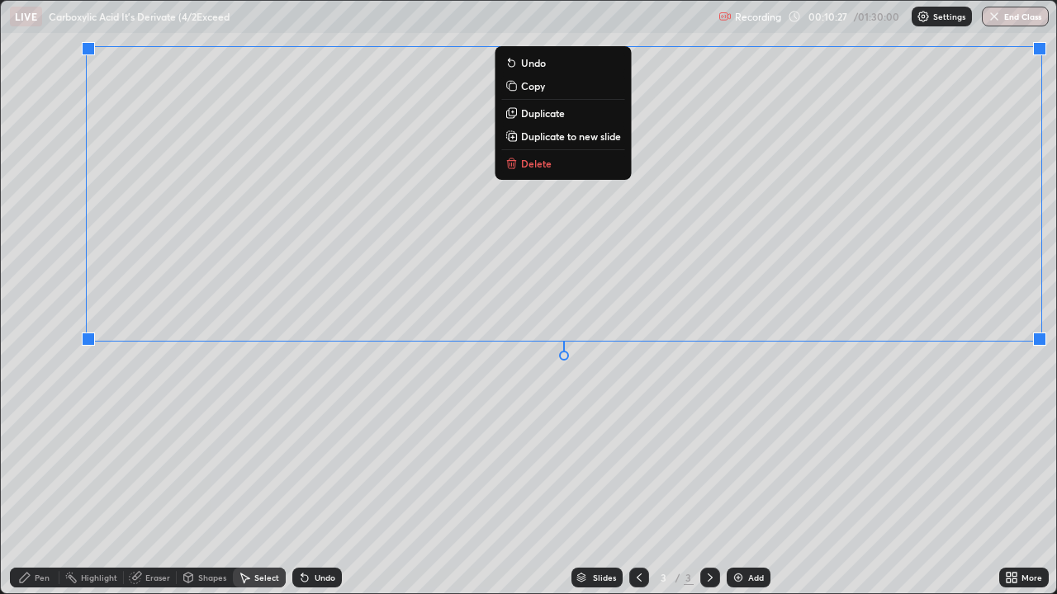
click at [555, 424] on div "0 ° Undo Copy Duplicate Duplicate to new slide Delete" at bounding box center [528, 297] width 1055 height 593
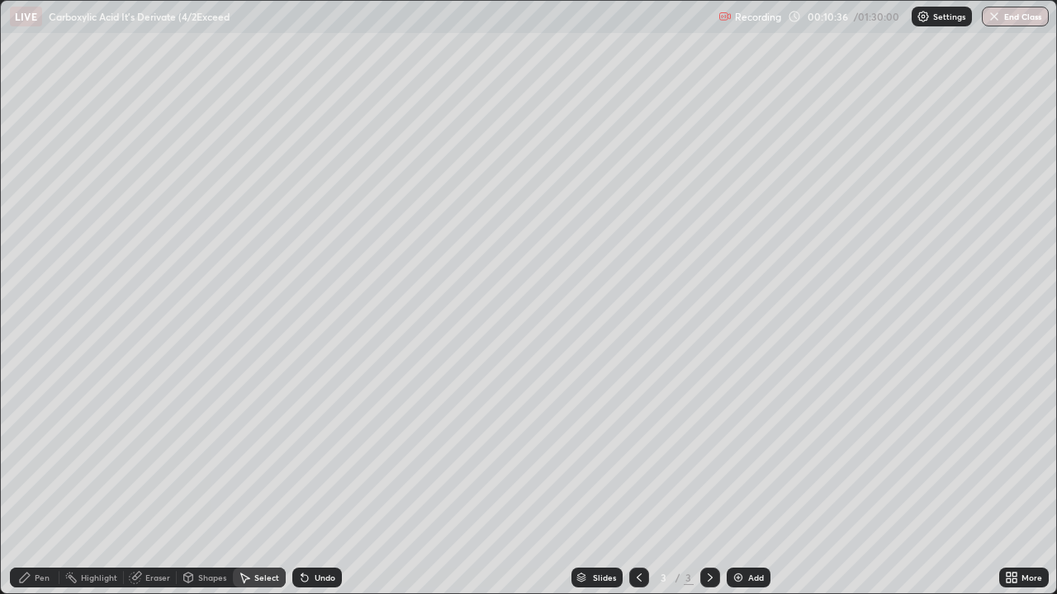
click at [259, 482] on div "Select" at bounding box center [266, 578] width 25 height 8
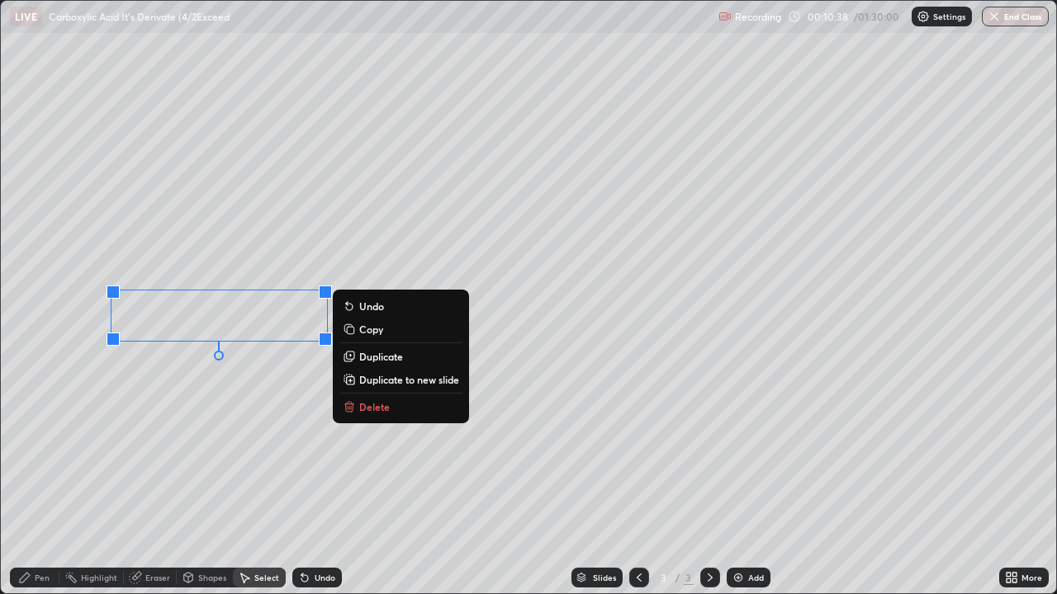
click at [366, 328] on p "Copy" at bounding box center [371, 329] width 24 height 13
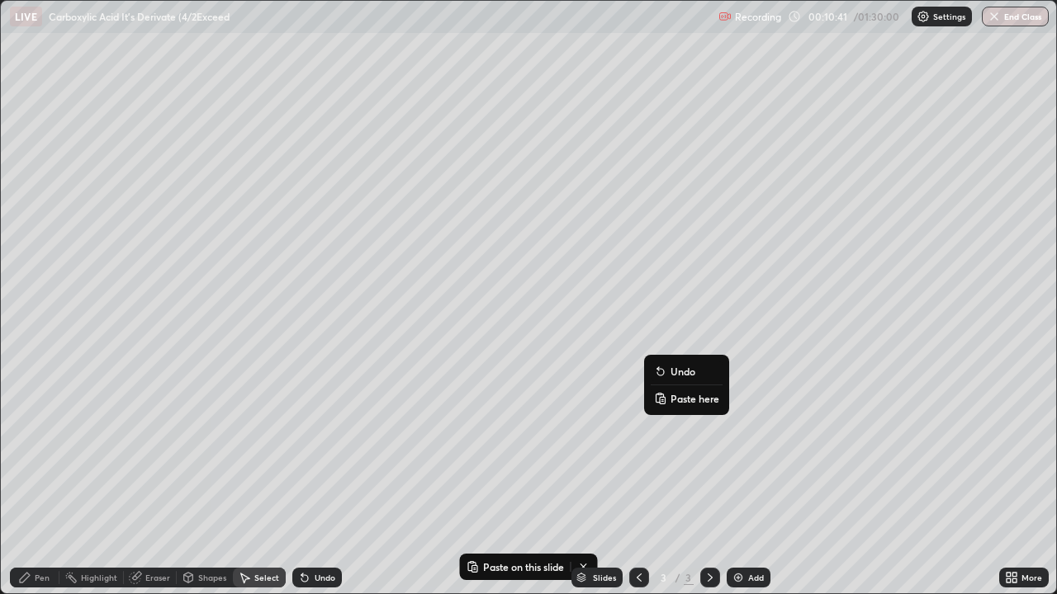
click at [668, 396] on button "Paste here" at bounding box center [687, 399] width 72 height 20
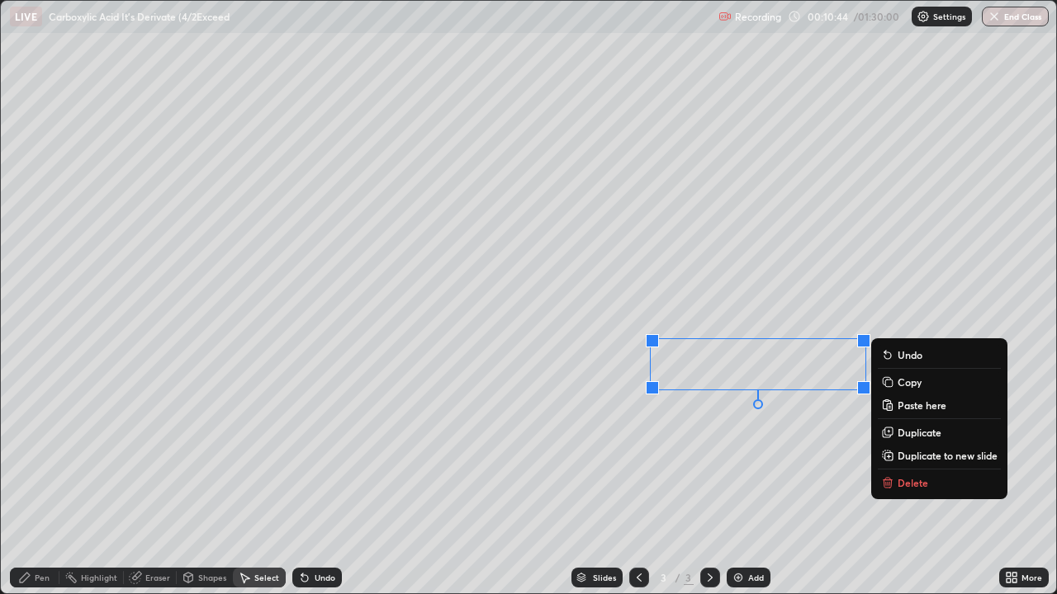
click at [145, 482] on div "Eraser" at bounding box center [157, 578] width 25 height 8
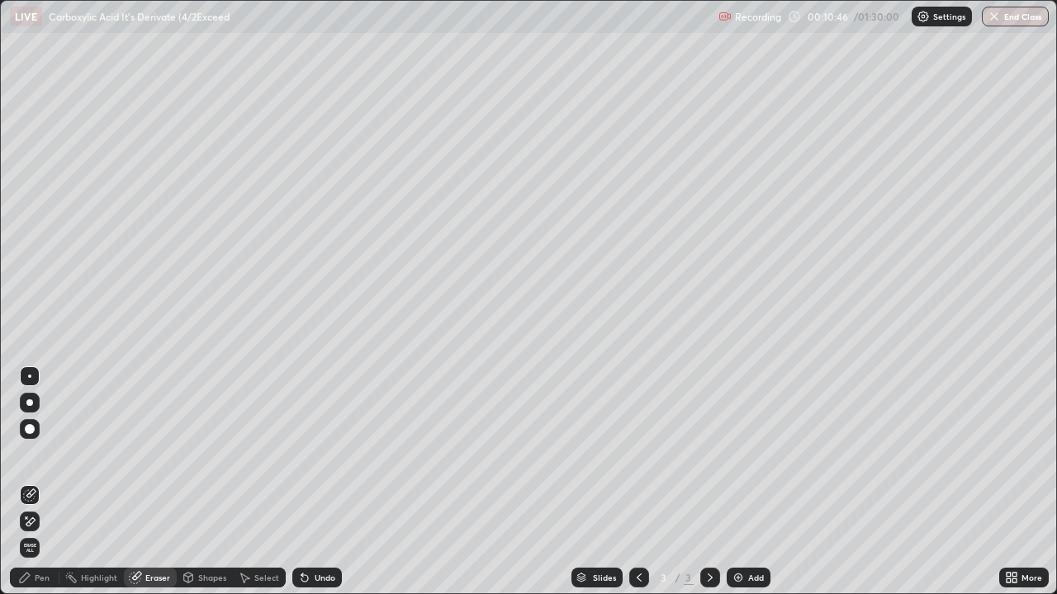
click at [39, 482] on div "Pen" at bounding box center [42, 578] width 15 height 8
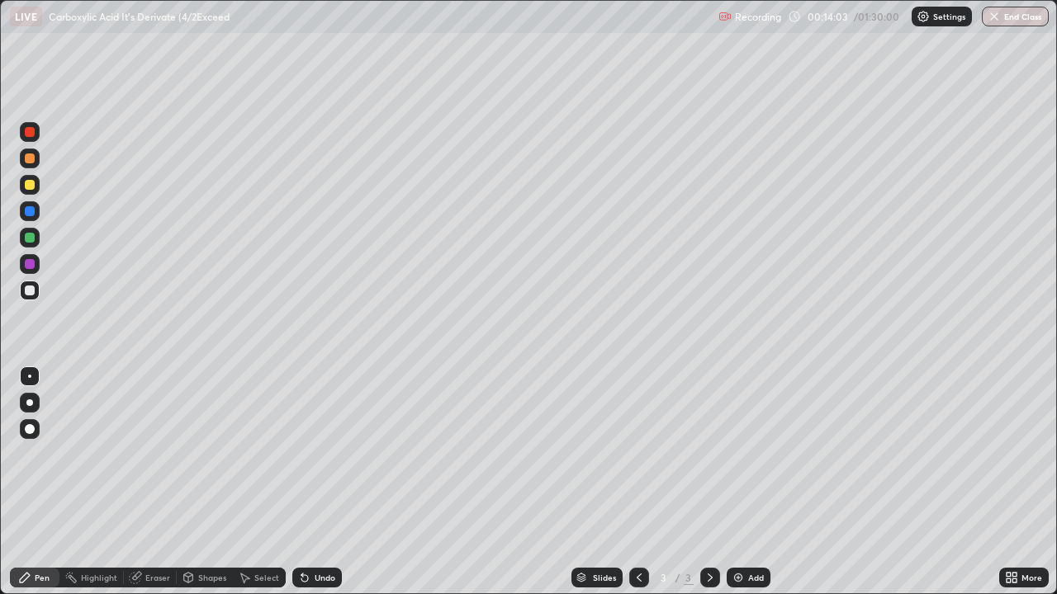
click at [205, 482] on div "Shapes" at bounding box center [212, 578] width 28 height 8
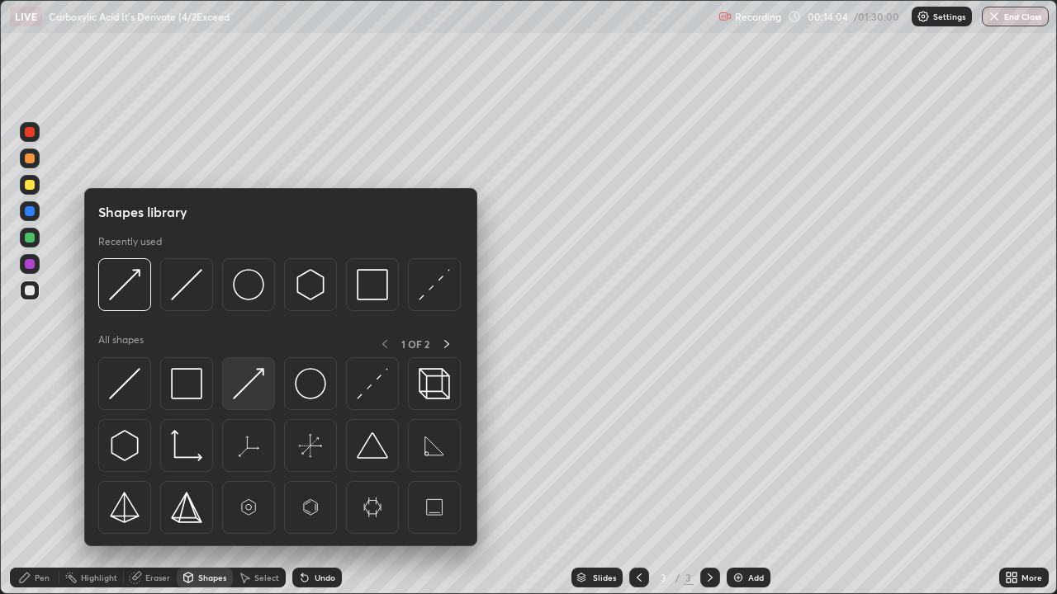
click at [239, 397] on img at bounding box center [248, 383] width 31 height 31
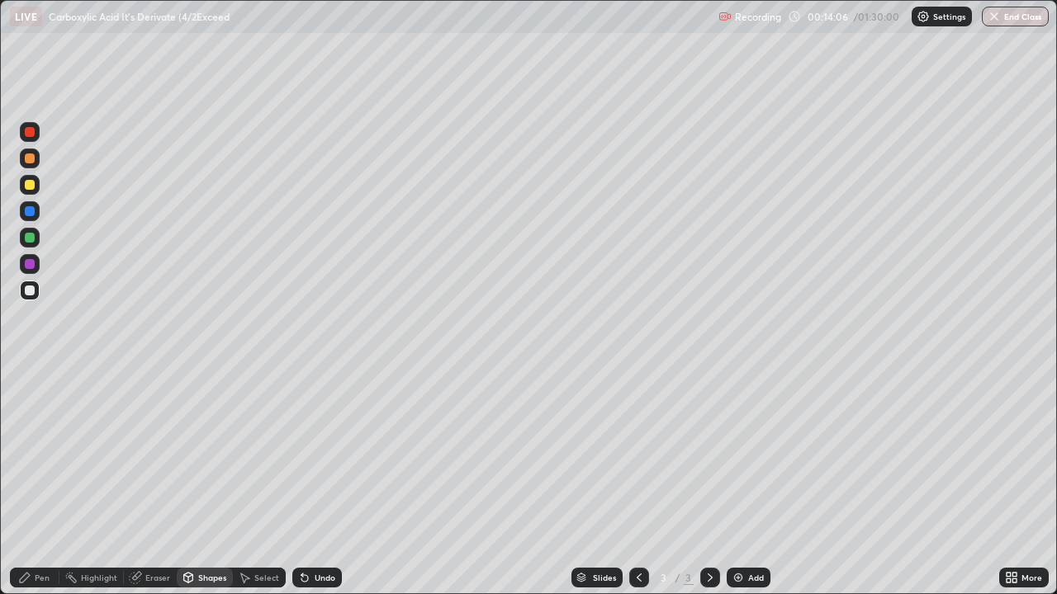
click at [33, 482] on div "Pen" at bounding box center [35, 578] width 50 height 20
click at [207, 482] on div "Shapes" at bounding box center [212, 578] width 28 height 8
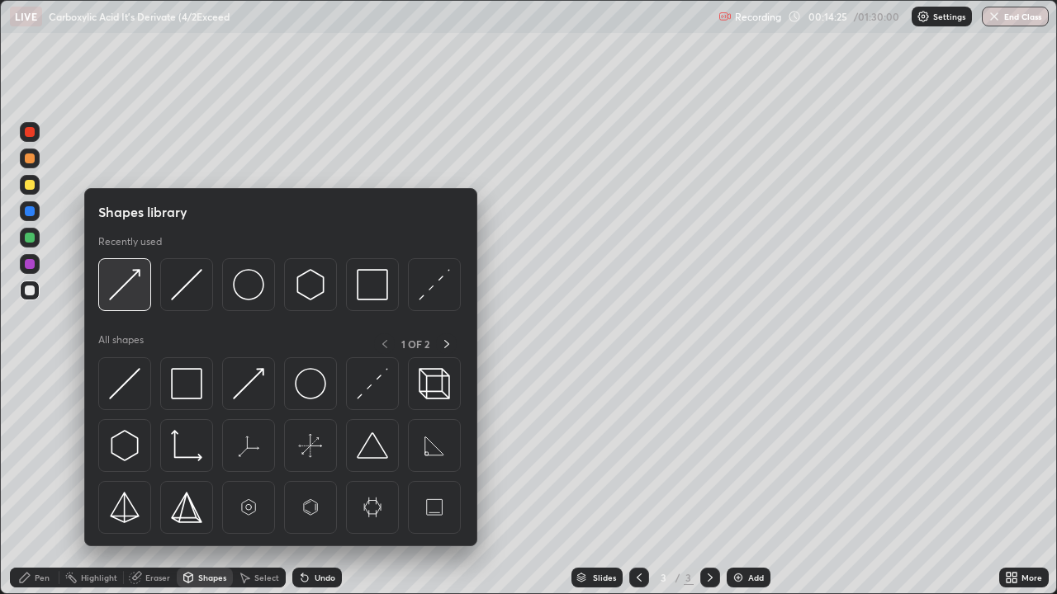
click at [121, 291] on img at bounding box center [124, 284] width 31 height 31
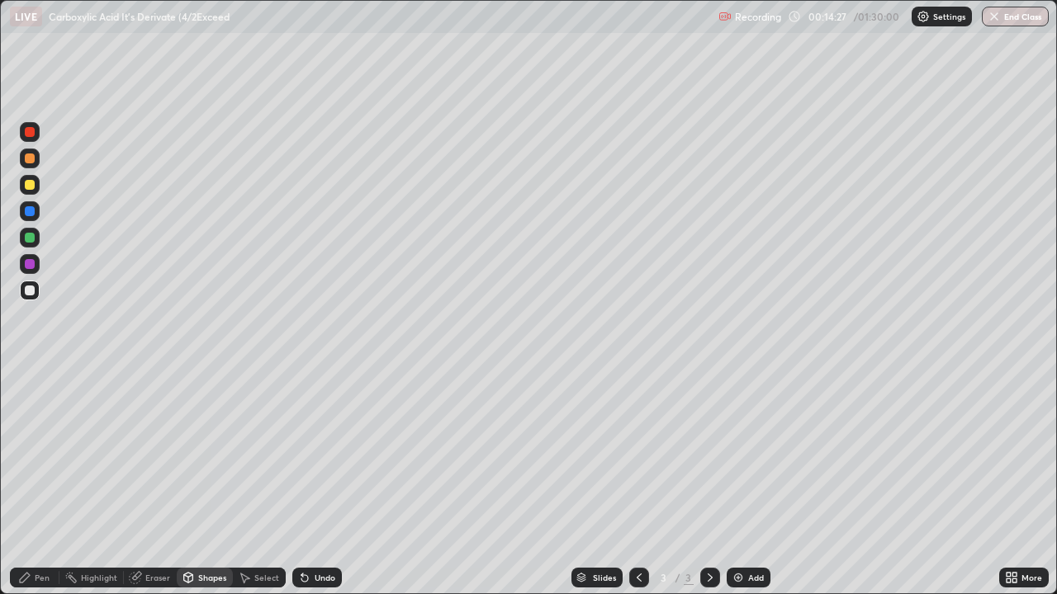
click at [40, 482] on div "Pen" at bounding box center [42, 578] width 15 height 8
click at [253, 482] on div "Select" at bounding box center [259, 578] width 53 height 20
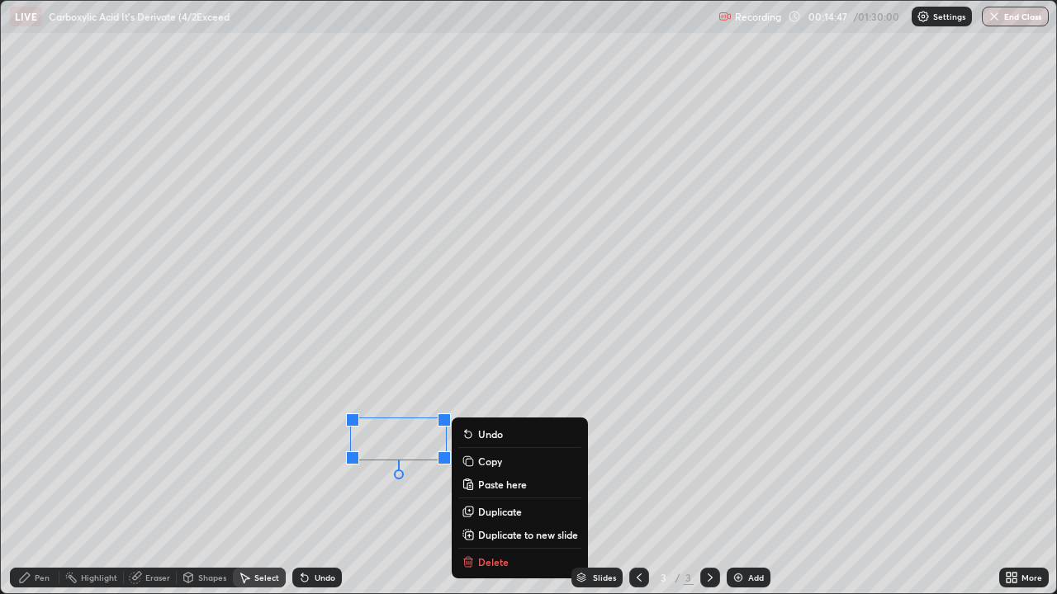
click at [468, 482] on icon at bounding box center [469, 558] width 6 height 2
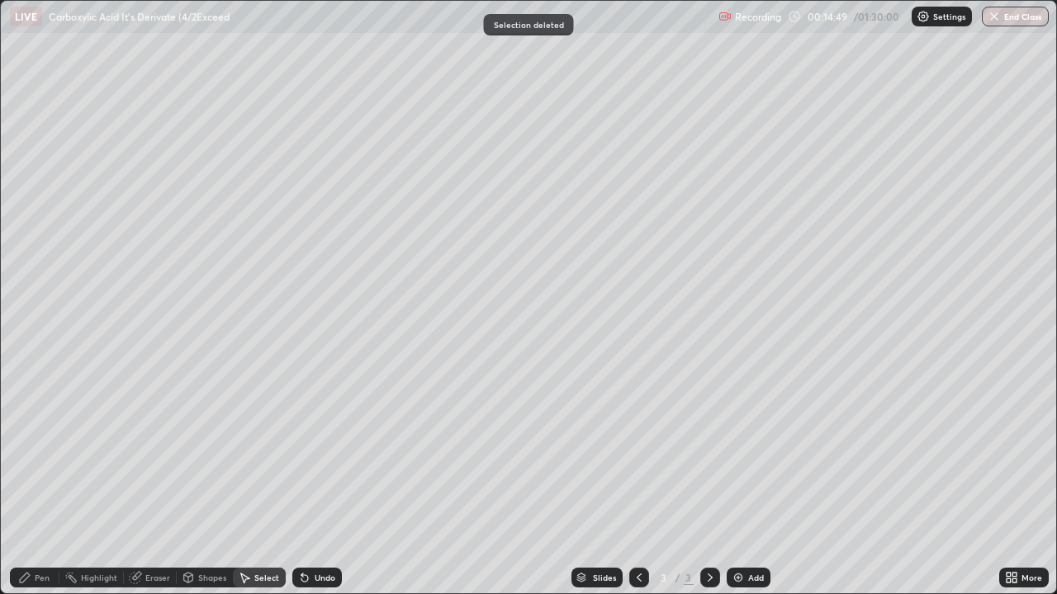
click at [212, 482] on div "Shapes" at bounding box center [212, 578] width 28 height 8
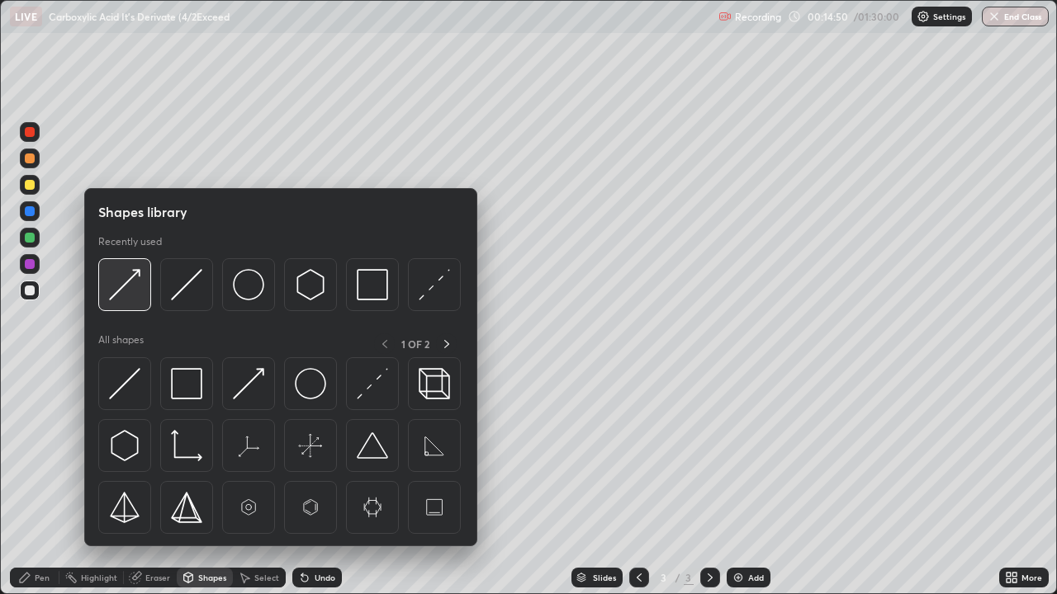
click at [122, 289] on img at bounding box center [124, 284] width 31 height 31
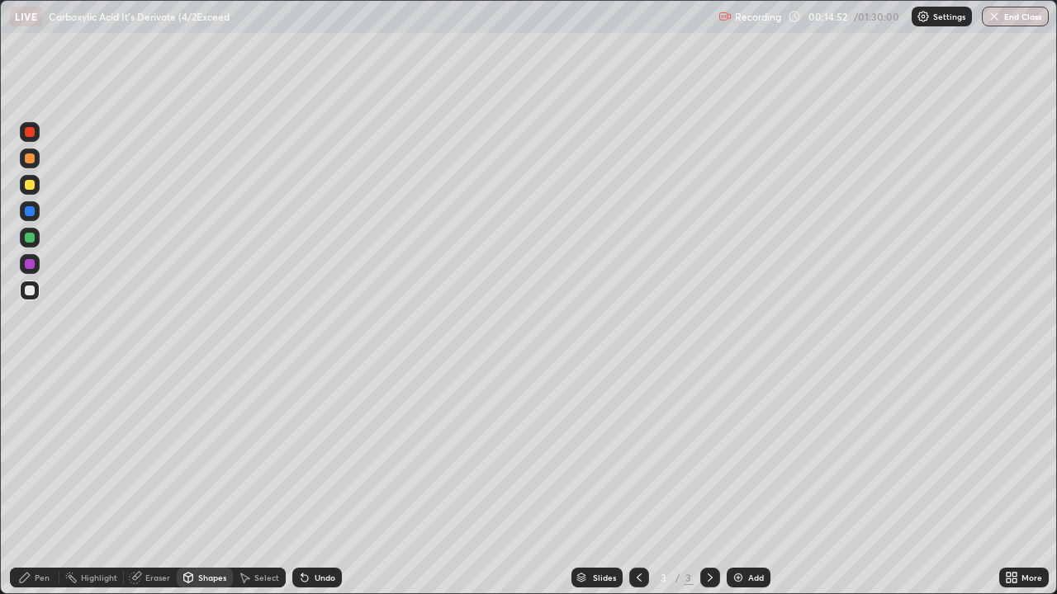
click at [43, 482] on div "Pen" at bounding box center [42, 578] width 15 height 8
click at [272, 482] on div "Select" at bounding box center [259, 578] width 53 height 20
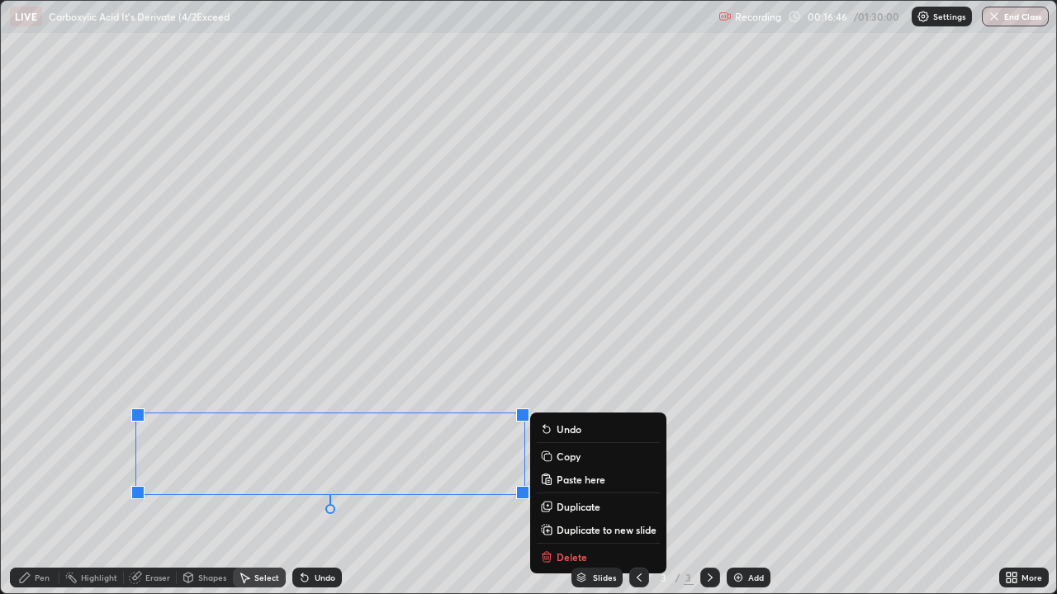
click at [557, 457] on p "Copy" at bounding box center [569, 456] width 24 height 13
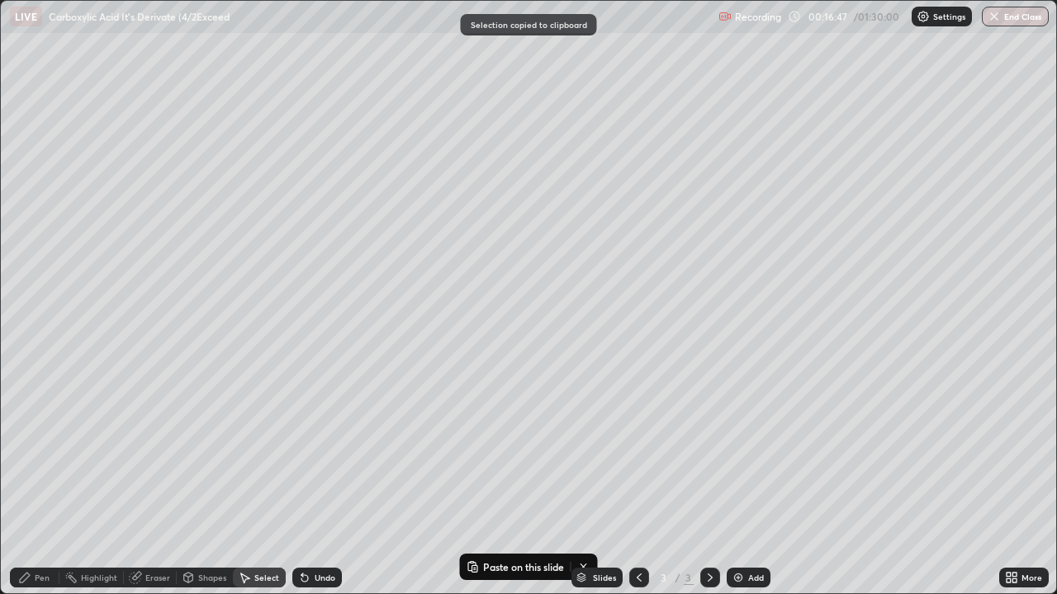
click at [733, 482] on img at bounding box center [738, 577] width 13 height 13
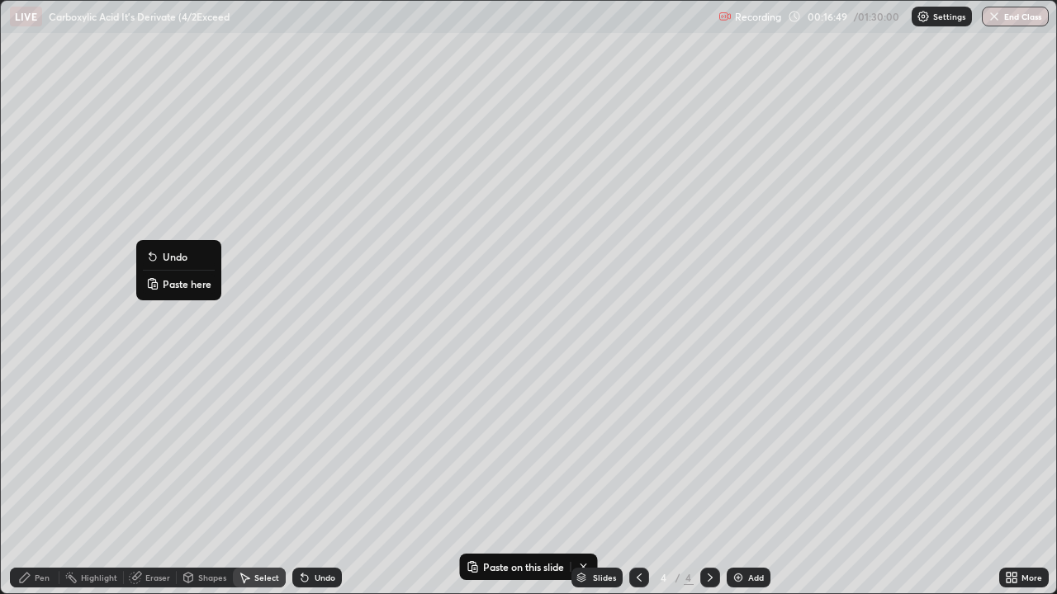
click at [165, 284] on p "Paste here" at bounding box center [187, 283] width 49 height 13
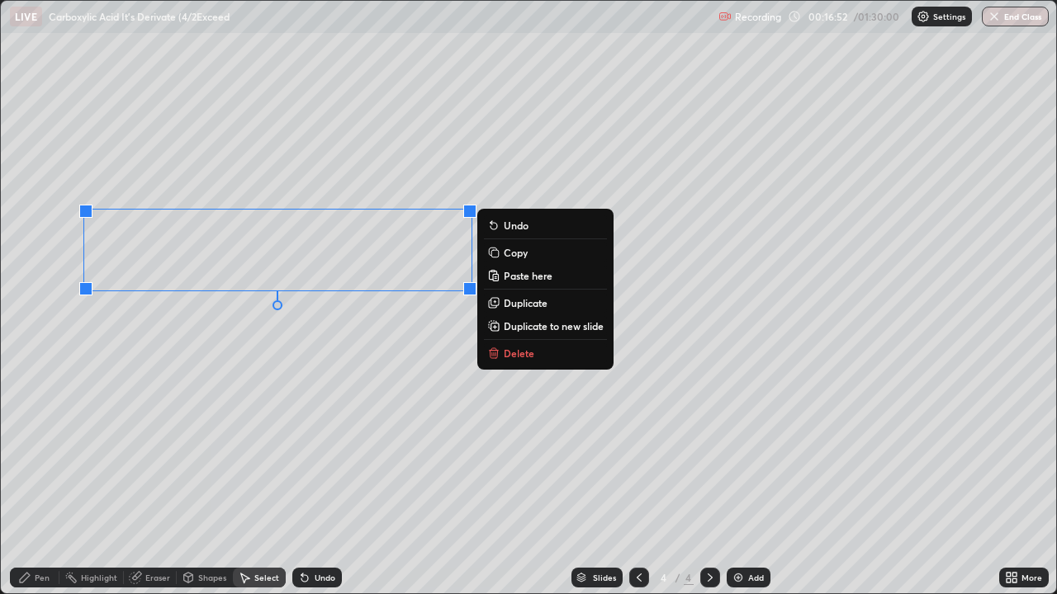
click at [252, 482] on div "Select" at bounding box center [259, 578] width 53 height 20
click at [284, 457] on div "0 ° Undo Copy Paste here Duplicate Duplicate to new slide Delete" at bounding box center [528, 297] width 1055 height 593
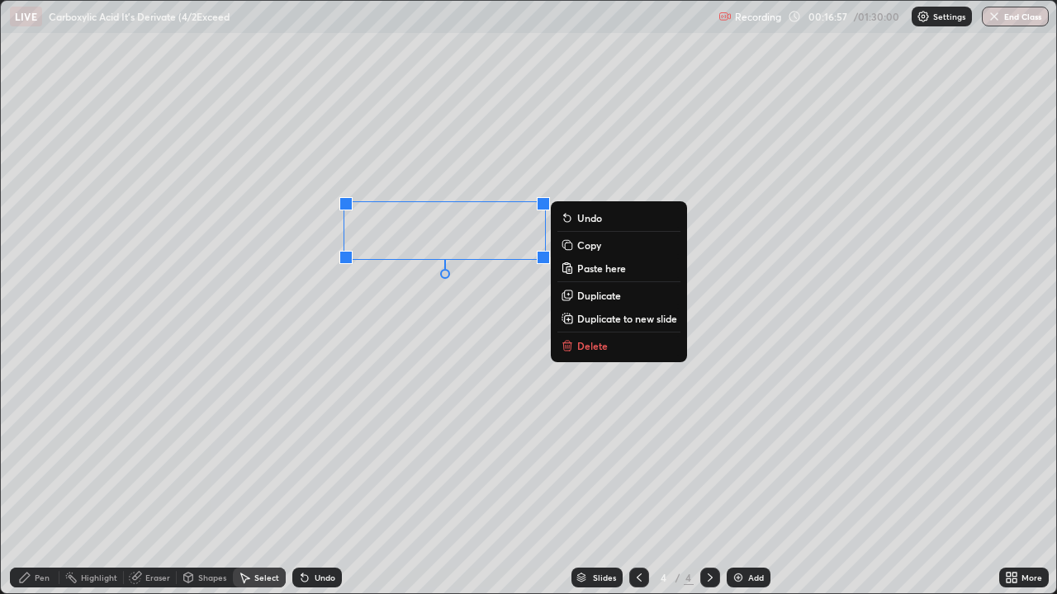
click at [150, 482] on div "Eraser" at bounding box center [157, 578] width 25 height 8
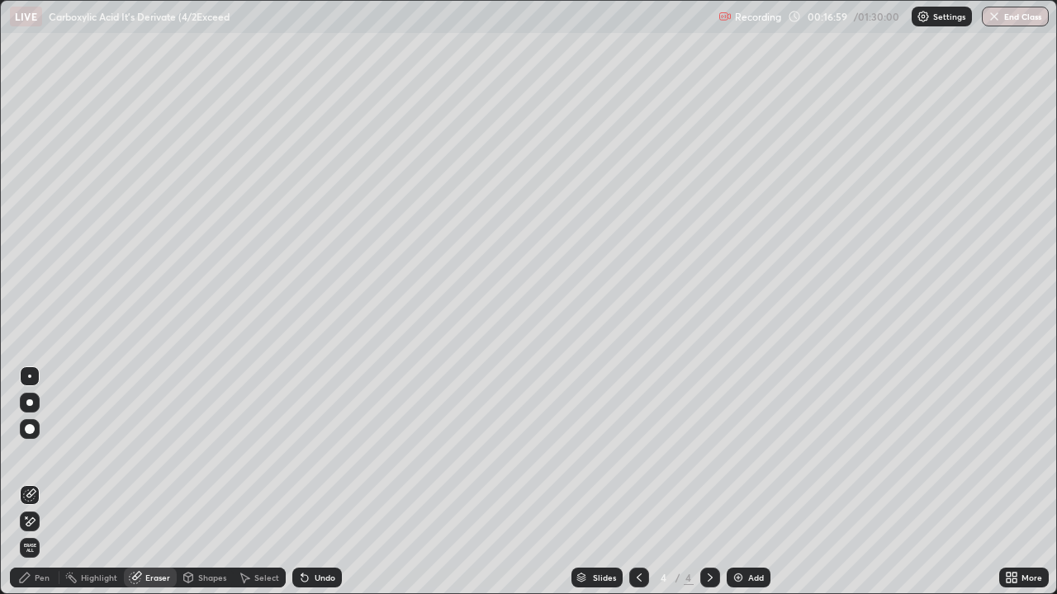
click at [198, 482] on div "Shapes" at bounding box center [212, 578] width 28 height 8
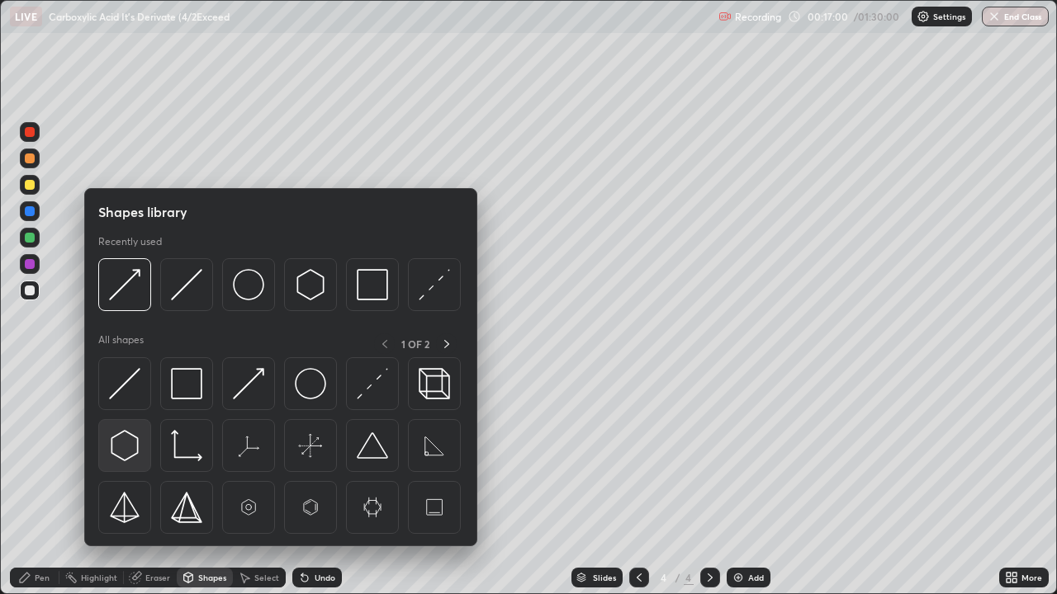
click at [132, 443] on img at bounding box center [124, 445] width 31 height 31
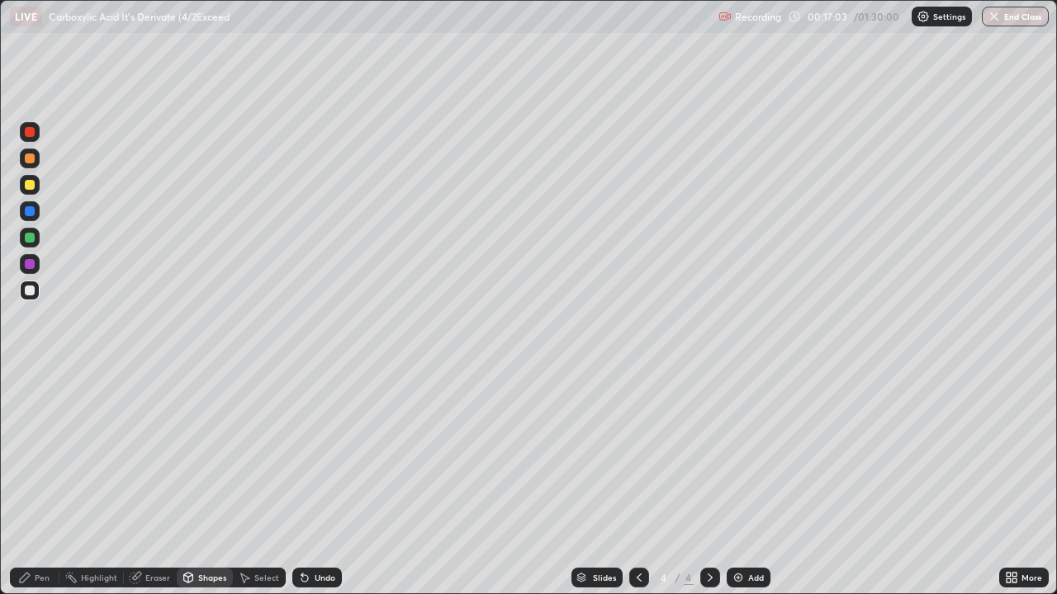
click at [206, 482] on div "Shapes" at bounding box center [212, 578] width 28 height 8
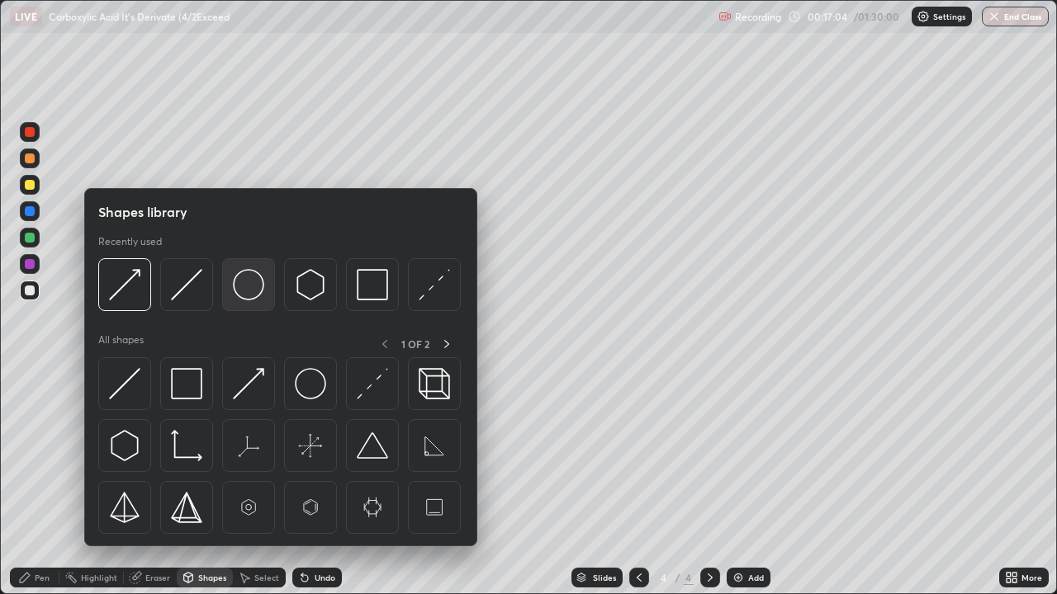
click at [244, 289] on img at bounding box center [248, 284] width 31 height 31
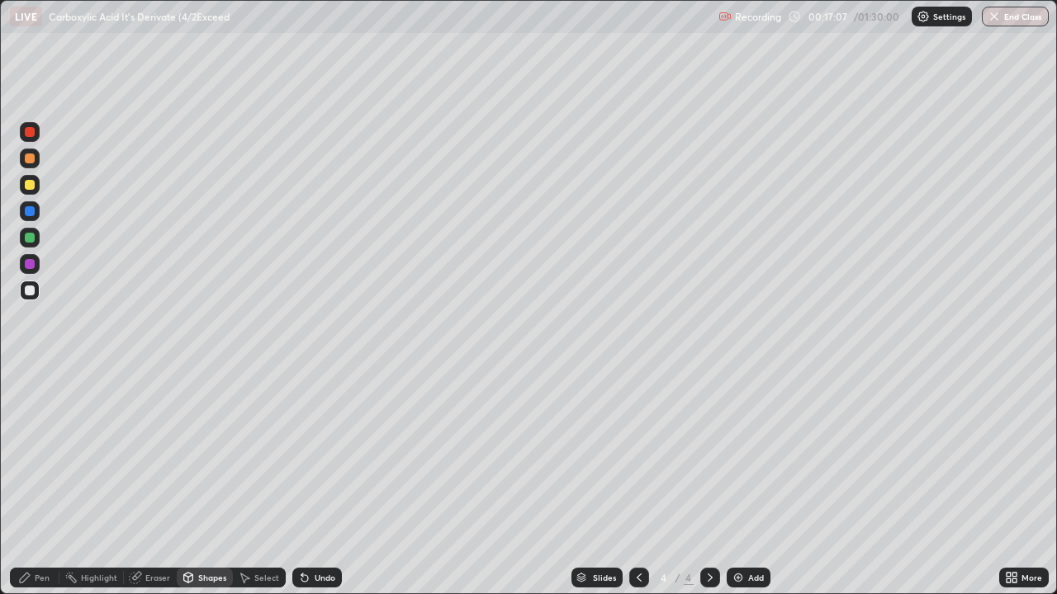
click at [39, 482] on div "Pen" at bounding box center [42, 578] width 15 height 8
click at [148, 482] on div "Eraser" at bounding box center [157, 578] width 25 height 8
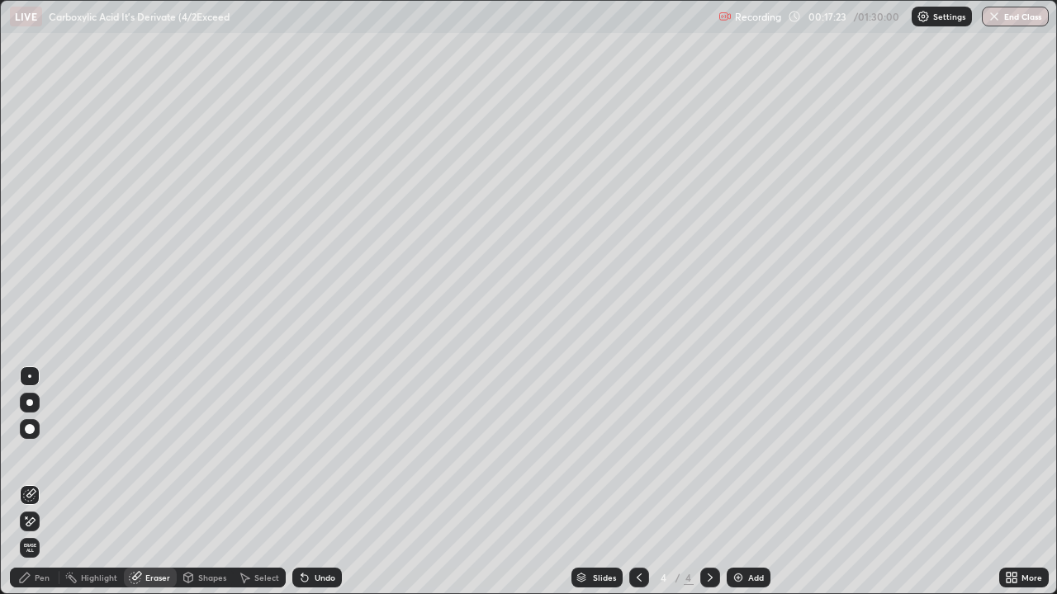
click at [41, 482] on div "Pen" at bounding box center [42, 578] width 15 height 8
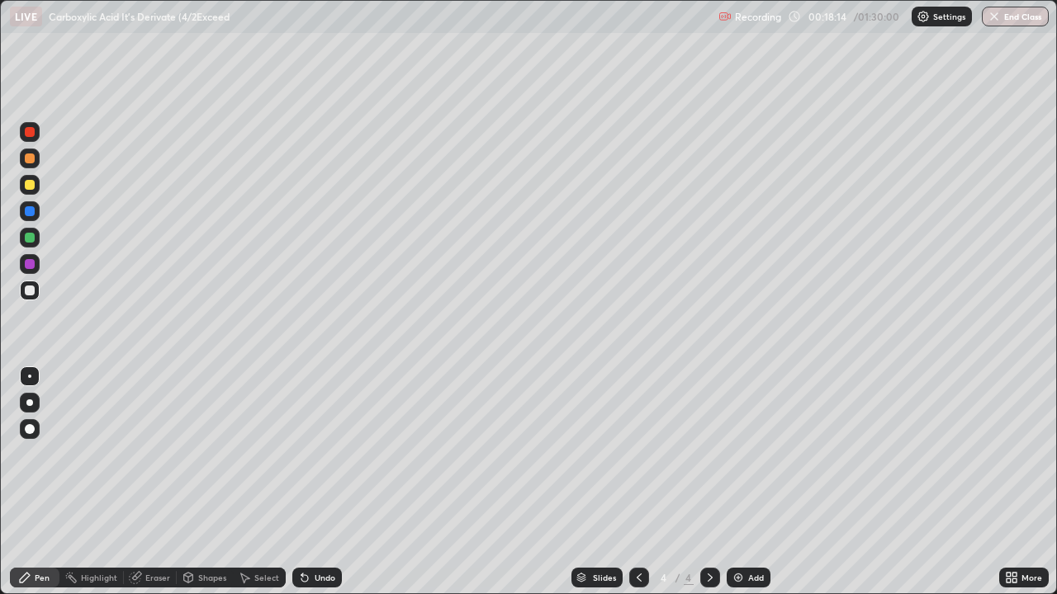
click at [215, 482] on div "Shapes" at bounding box center [212, 578] width 28 height 8
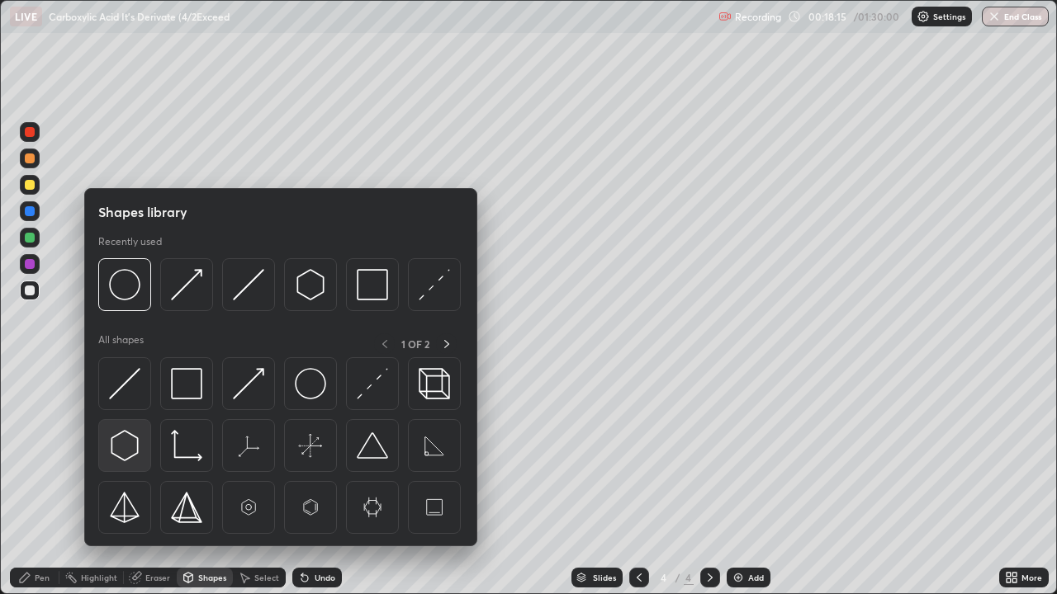
click at [122, 442] on img at bounding box center [124, 445] width 31 height 31
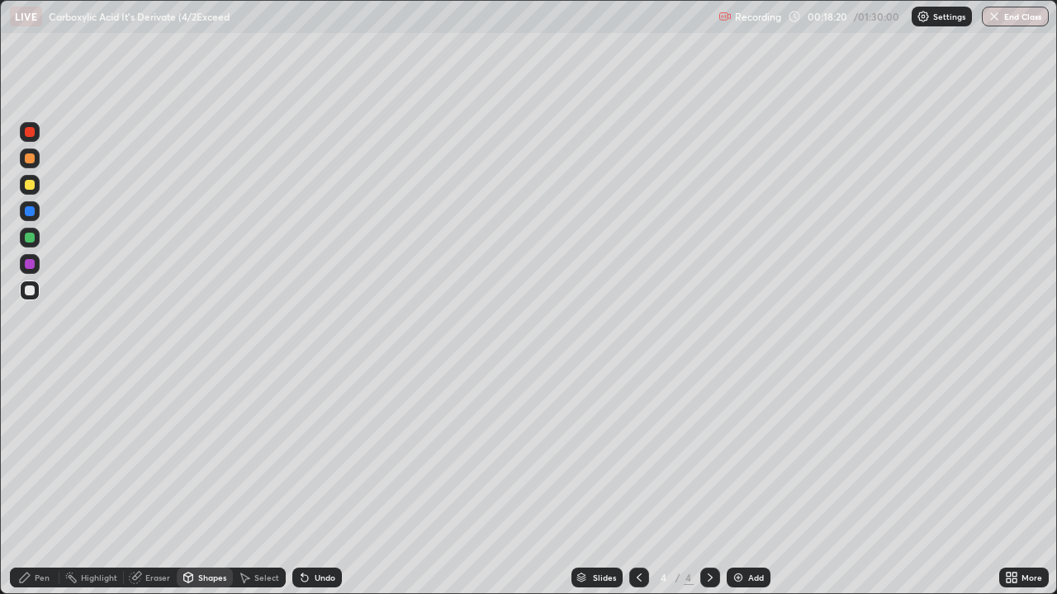
click at [198, 482] on div "Shapes" at bounding box center [205, 578] width 56 height 20
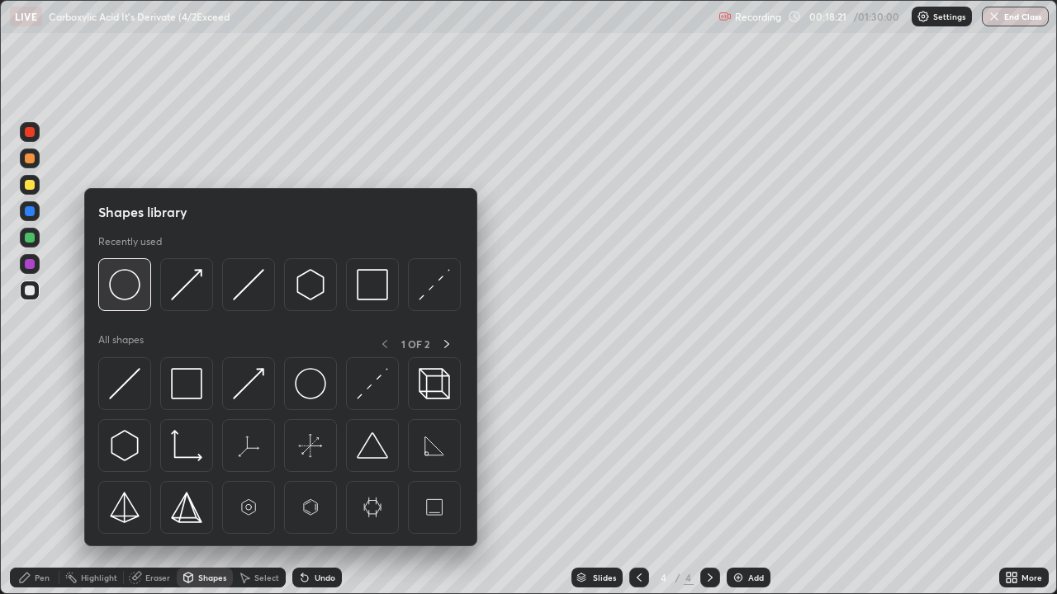
click at [126, 285] on img at bounding box center [124, 284] width 31 height 31
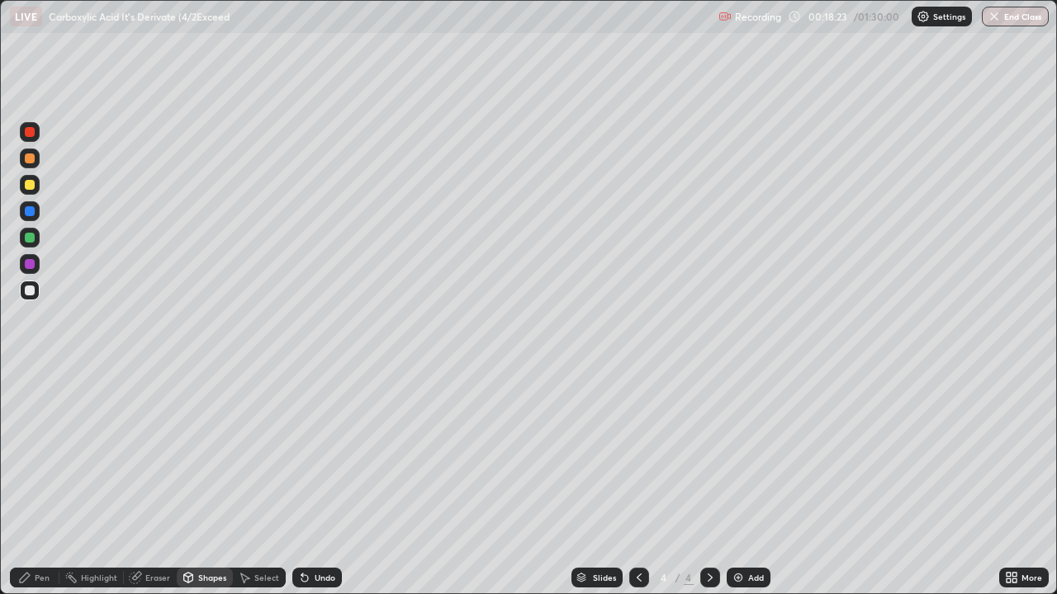
click at [24, 482] on icon at bounding box center [24, 577] width 13 height 13
click at [207, 482] on div "Shapes" at bounding box center [212, 578] width 28 height 8
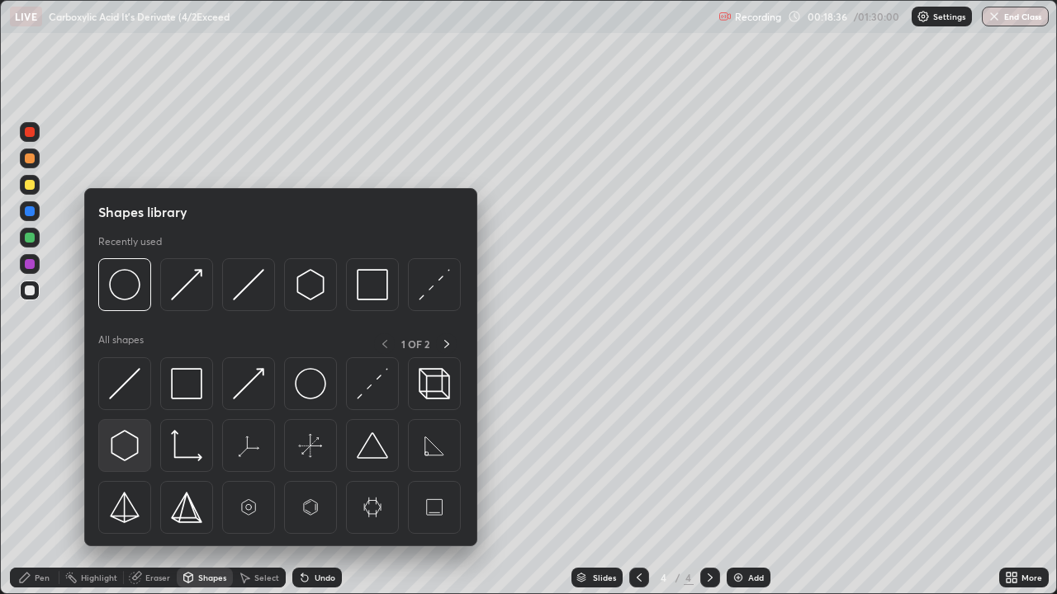
click at [130, 443] on img at bounding box center [124, 445] width 31 height 31
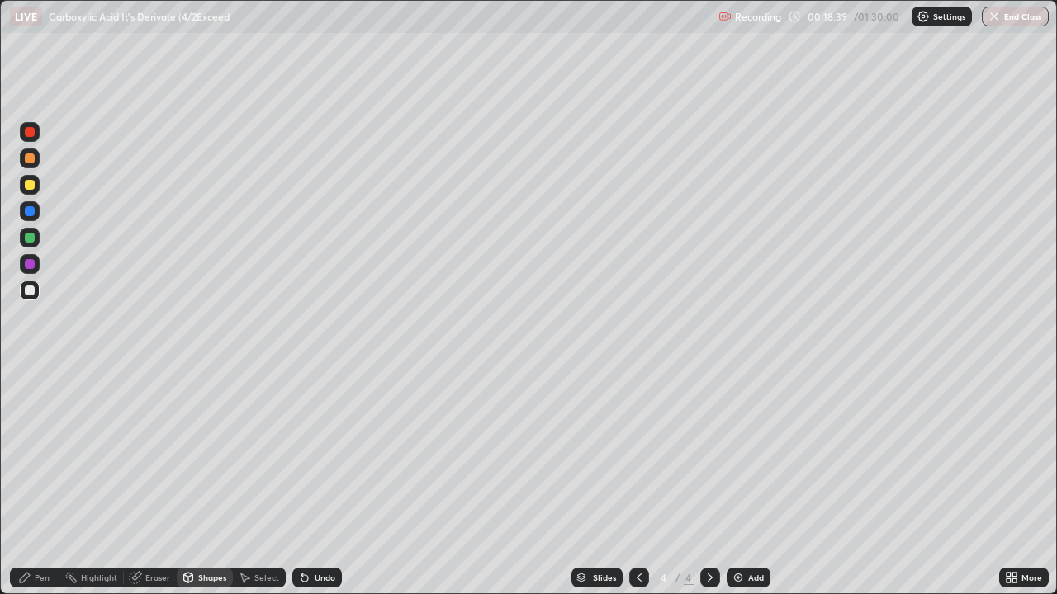
click at [202, 482] on div "Shapes" at bounding box center [212, 578] width 28 height 8
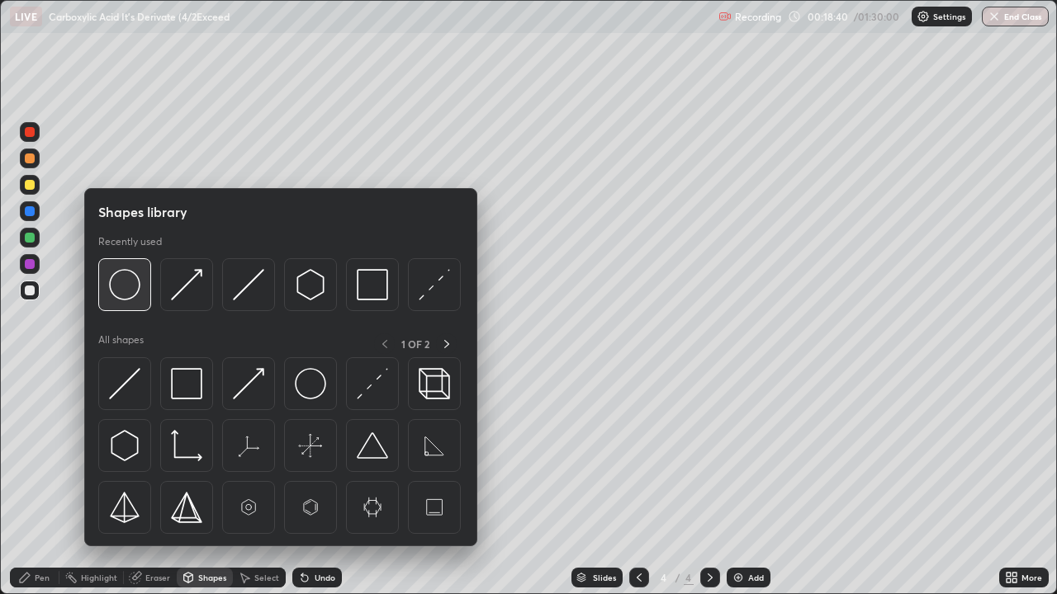
click at [126, 297] on img at bounding box center [124, 284] width 31 height 31
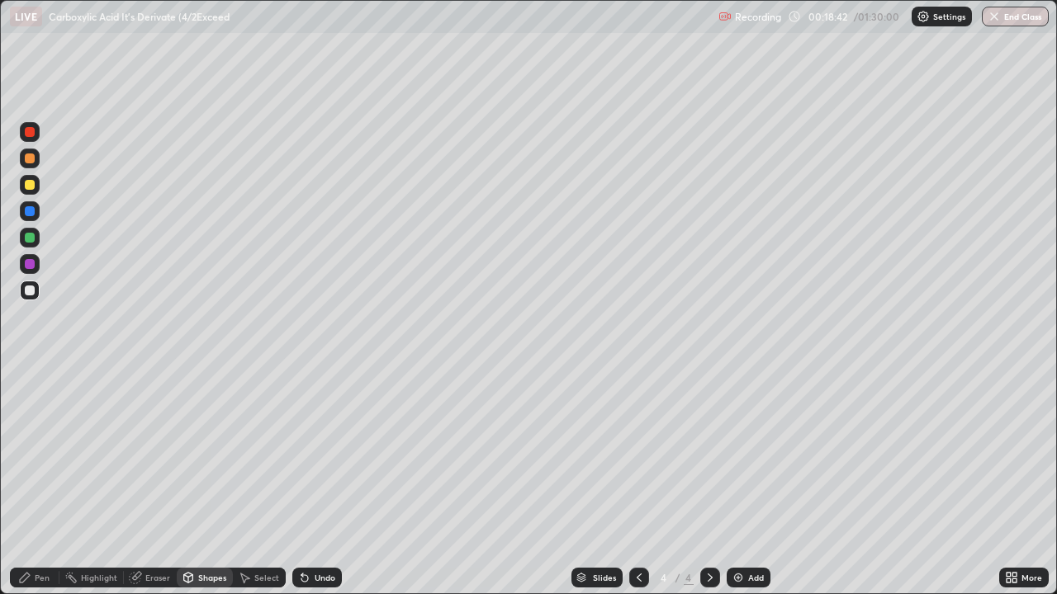
click at [207, 482] on div "Shapes" at bounding box center [212, 578] width 28 height 8
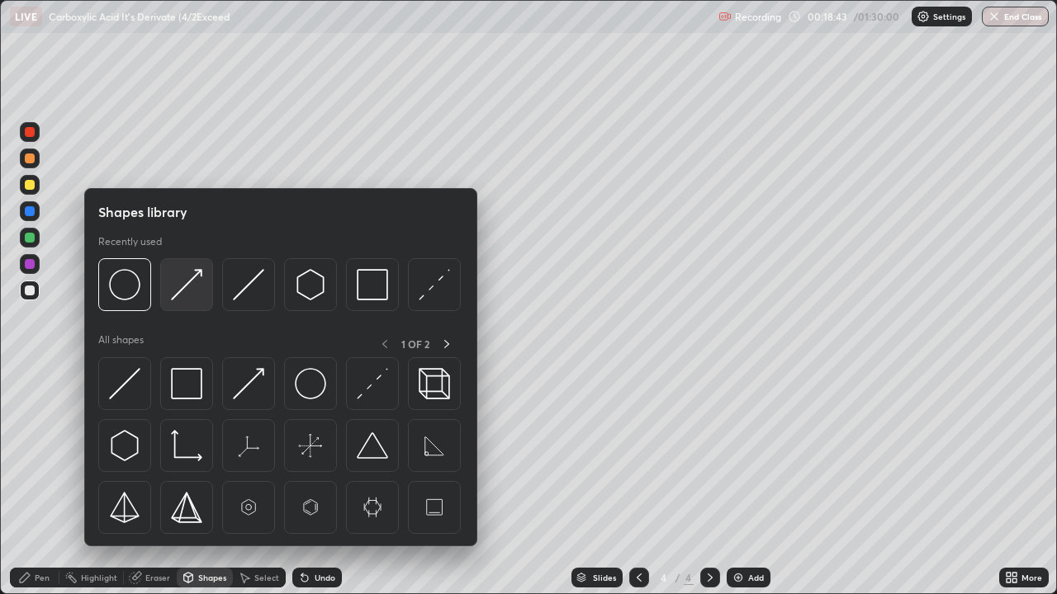
click at [172, 300] on img at bounding box center [186, 284] width 31 height 31
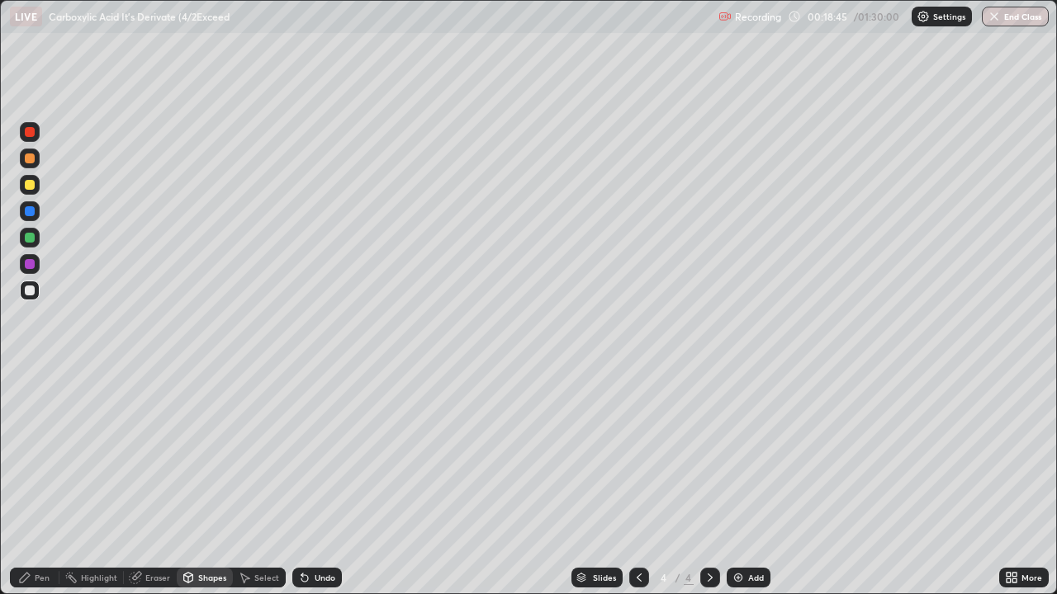
click at [40, 482] on div "Pen" at bounding box center [42, 578] width 15 height 8
click at [208, 482] on div "Shapes" at bounding box center [212, 578] width 28 height 8
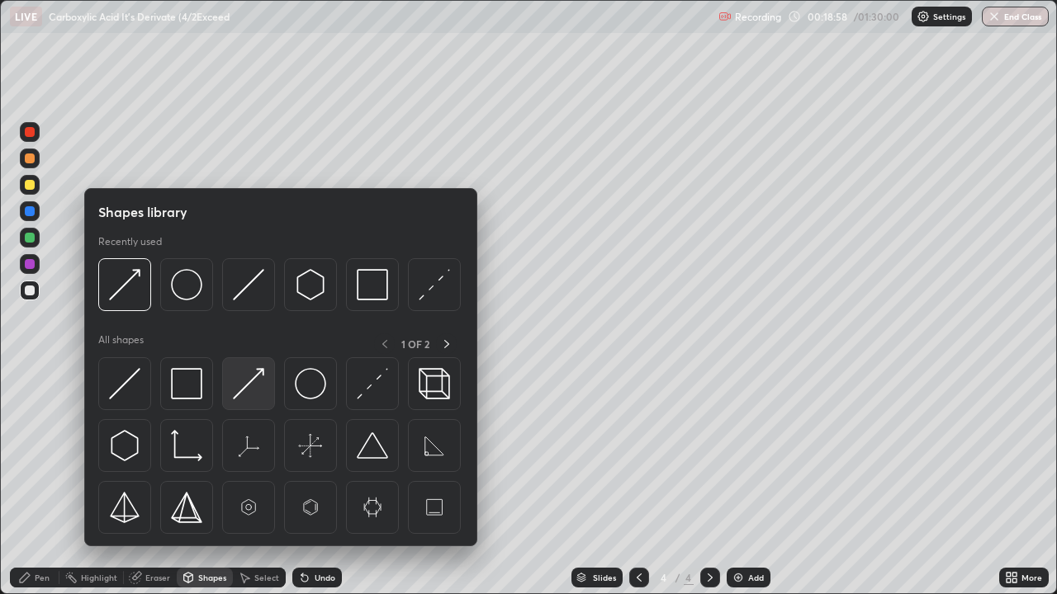
click at [249, 384] on img at bounding box center [248, 383] width 31 height 31
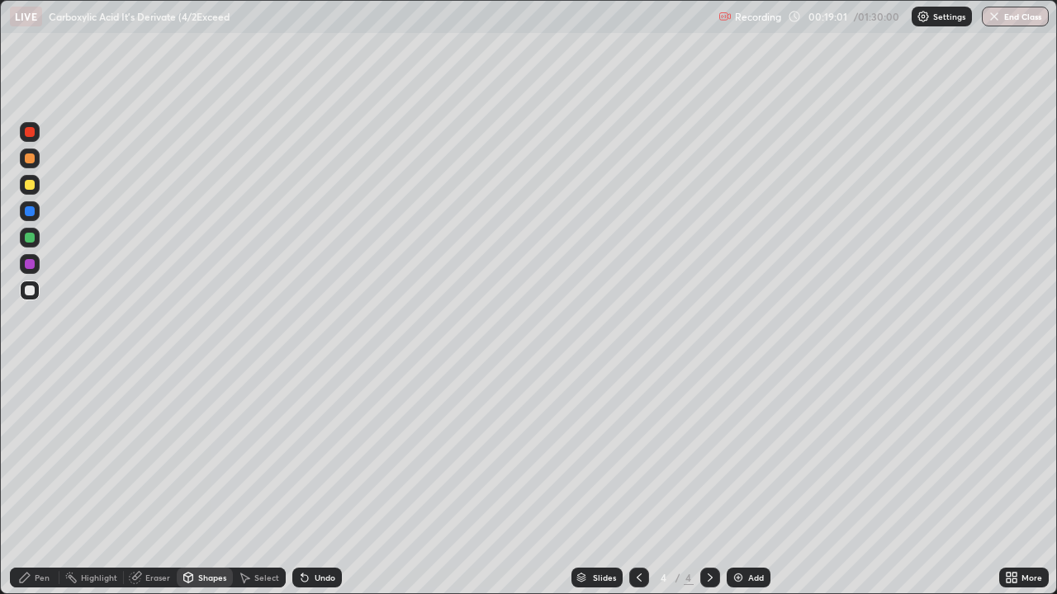
click at [36, 482] on div "Pen" at bounding box center [35, 578] width 50 height 20
click at [301, 482] on icon at bounding box center [302, 575] width 2 height 2
click at [262, 482] on div "Select" at bounding box center [266, 578] width 25 height 8
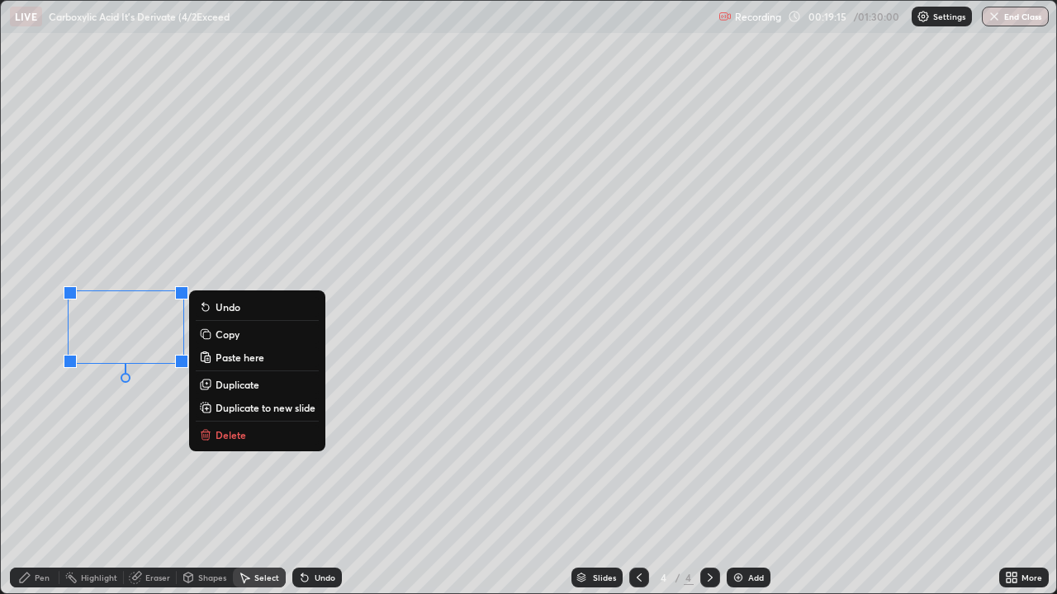
click at [212, 333] on button "Copy" at bounding box center [257, 334] width 123 height 20
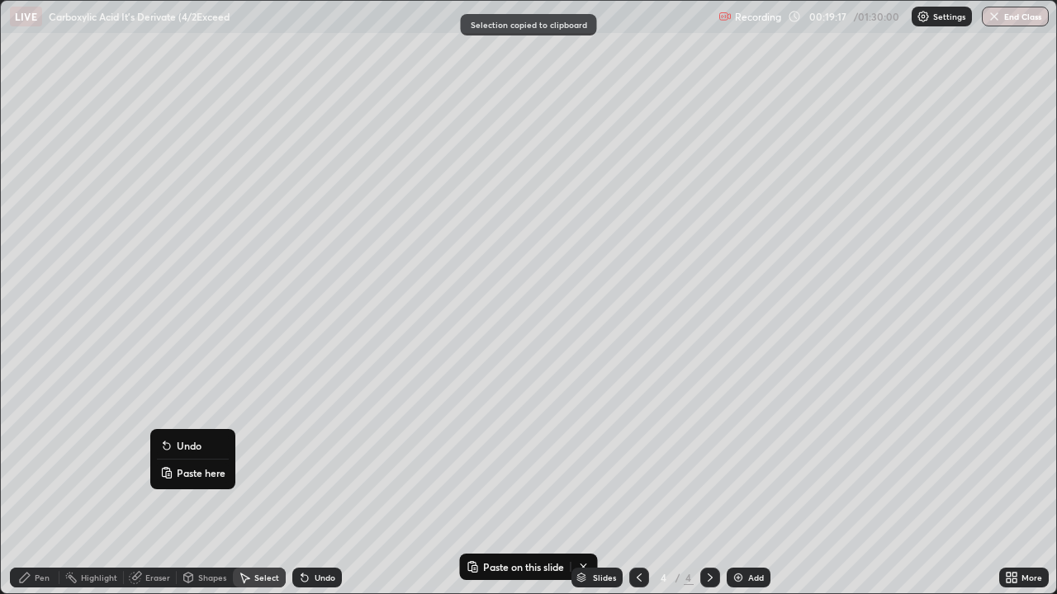
click at [179, 472] on p "Paste here" at bounding box center [201, 473] width 49 height 13
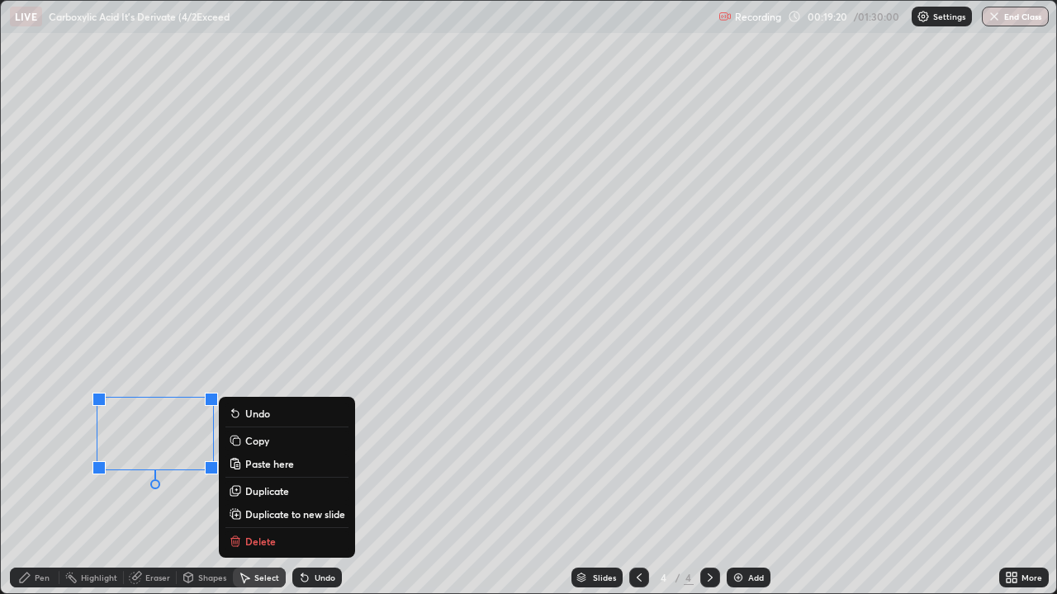
click at [150, 482] on div "Eraser" at bounding box center [157, 578] width 25 height 8
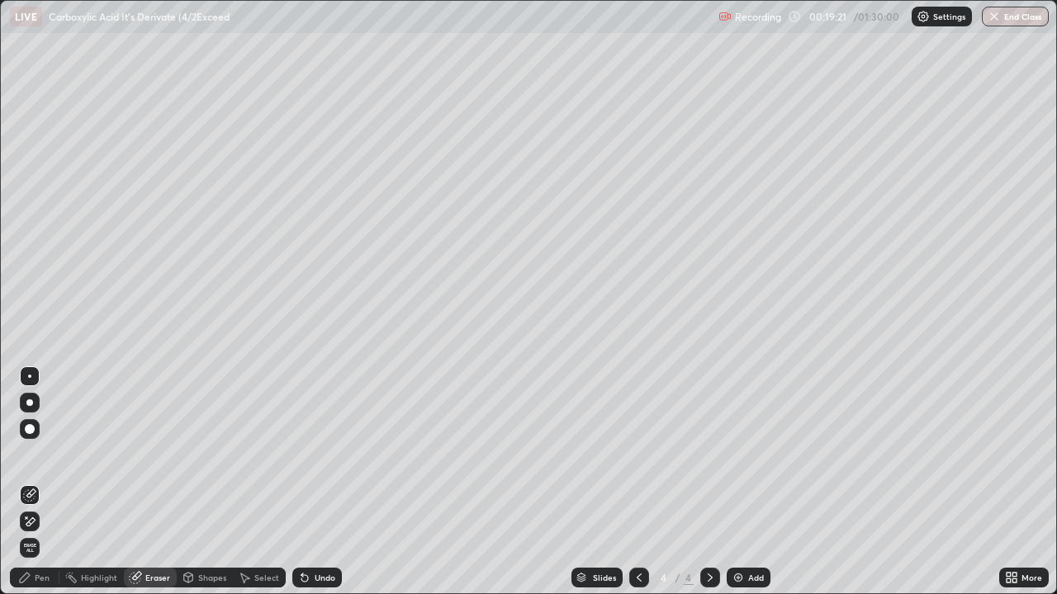
click at [31, 482] on div "Pen" at bounding box center [35, 578] width 50 height 20
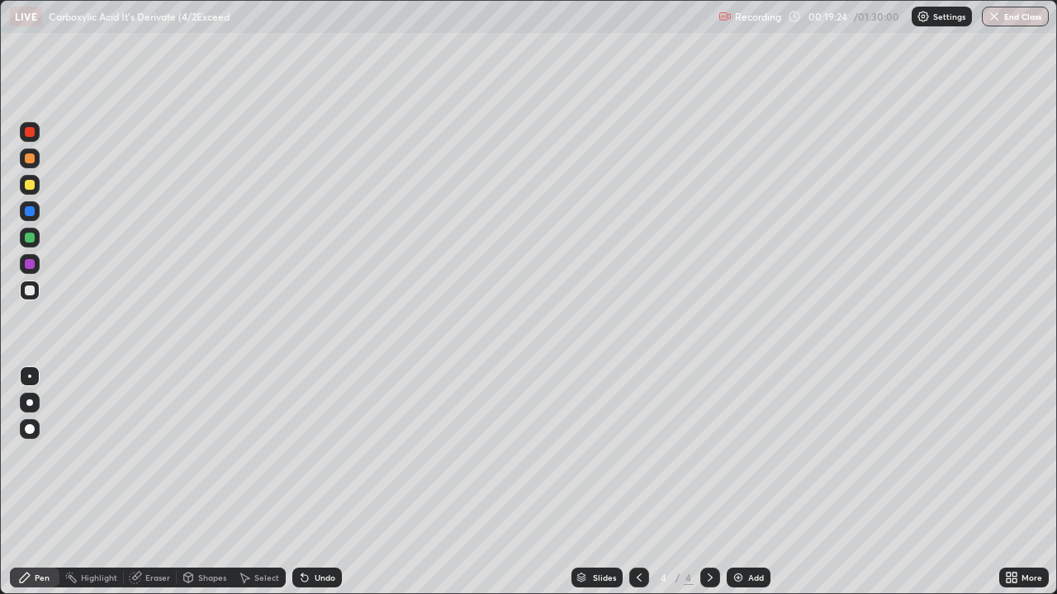
click at [198, 482] on div "Shapes" at bounding box center [212, 578] width 28 height 8
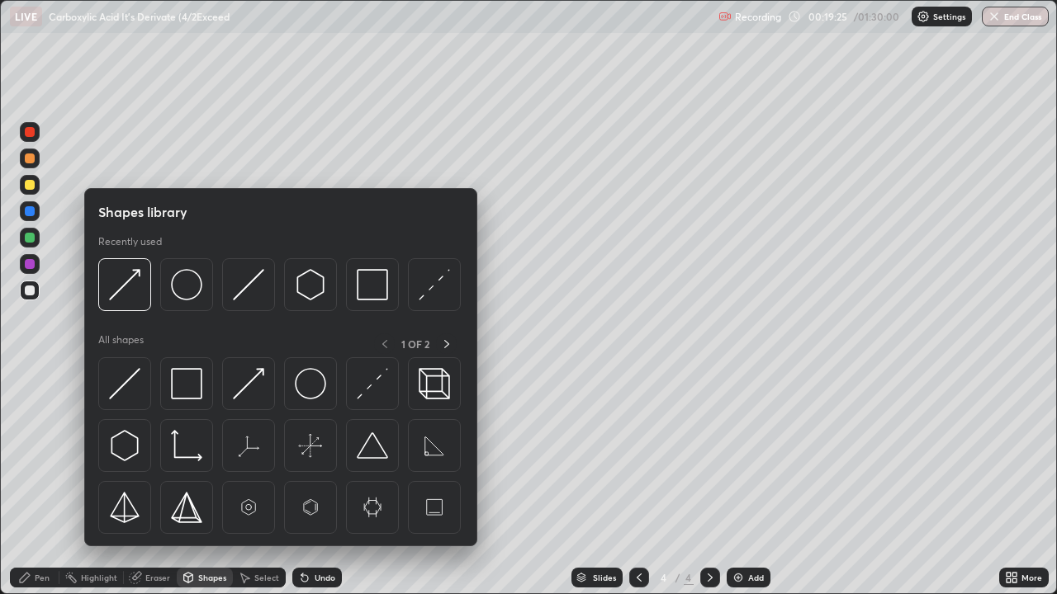
click at [31, 482] on div "Pen" at bounding box center [35, 578] width 50 height 20
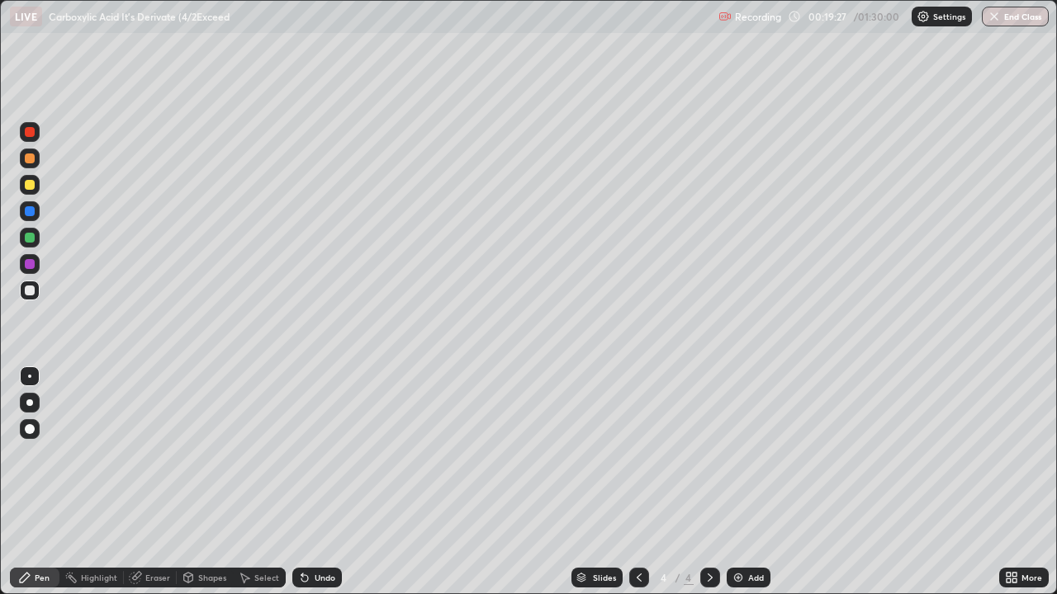
click at [213, 482] on div "Shapes" at bounding box center [212, 578] width 28 height 8
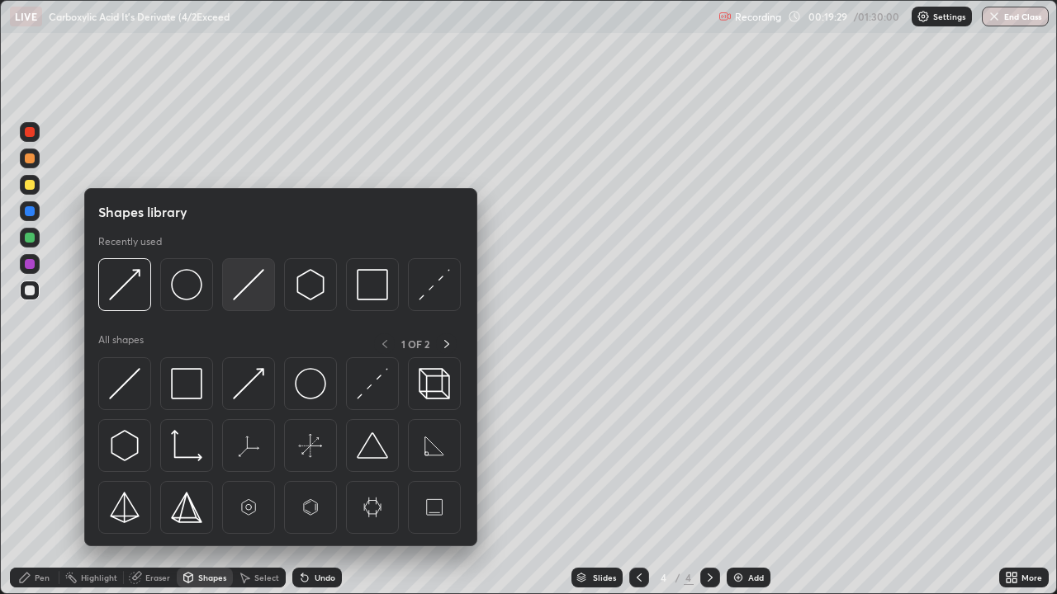
click at [241, 295] on img at bounding box center [248, 284] width 31 height 31
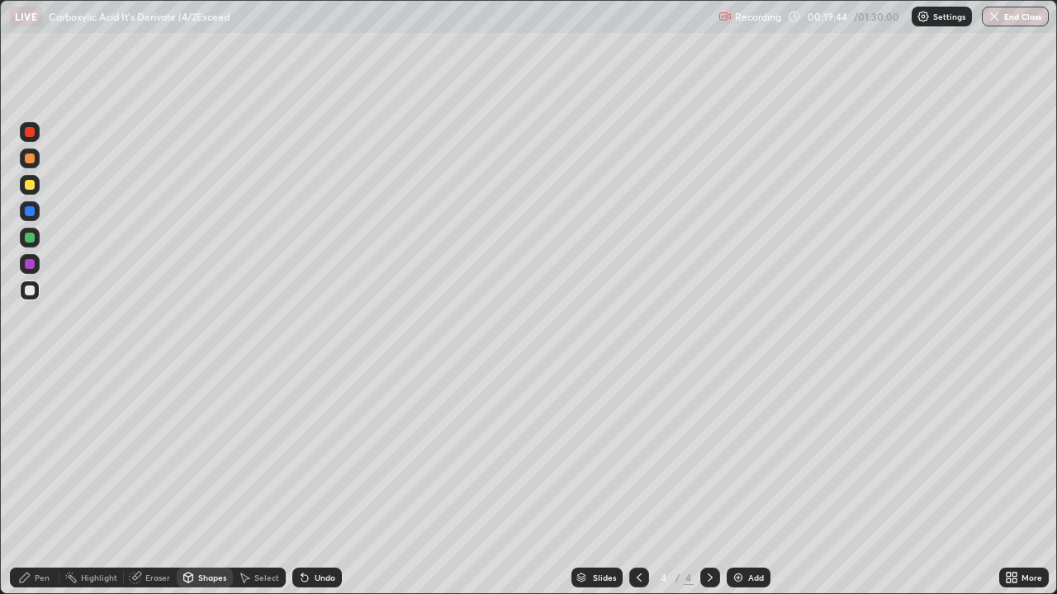
click at [209, 482] on div "Shapes" at bounding box center [205, 578] width 56 height 20
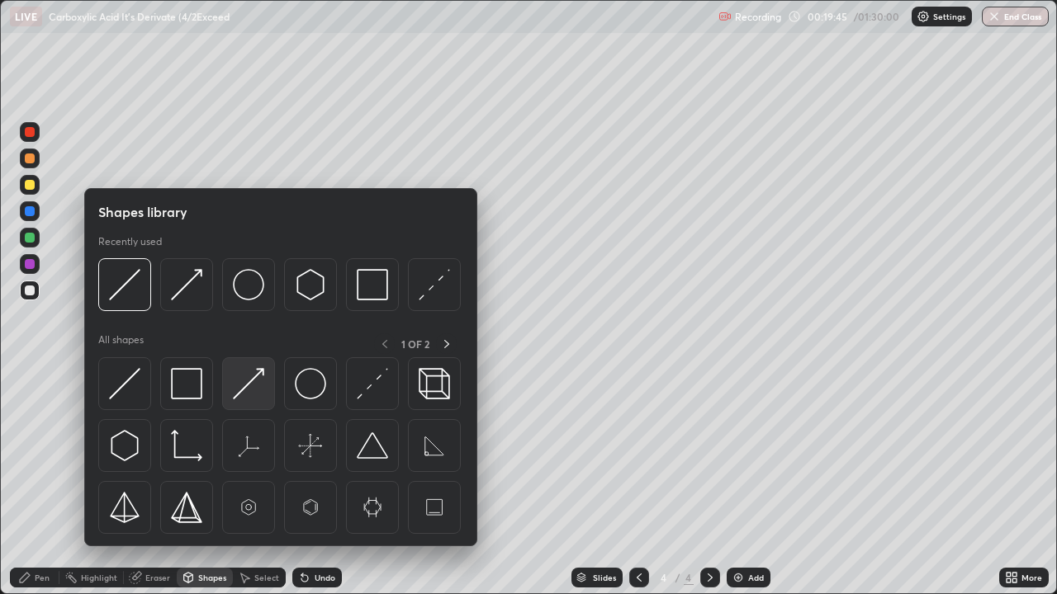
click at [244, 391] on img at bounding box center [248, 383] width 31 height 31
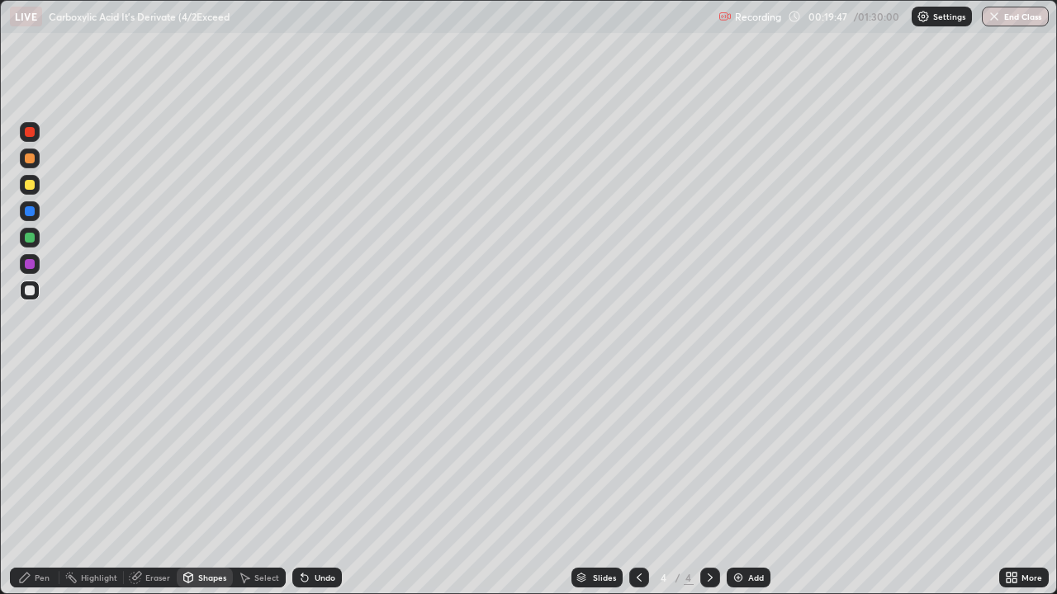
click at [31, 482] on icon at bounding box center [24, 577] width 13 height 13
click at [309, 482] on div "Undo" at bounding box center [317, 578] width 50 height 20
click at [310, 482] on div "Undo" at bounding box center [317, 578] width 50 height 20
click at [211, 482] on div "Shapes" at bounding box center [212, 578] width 28 height 8
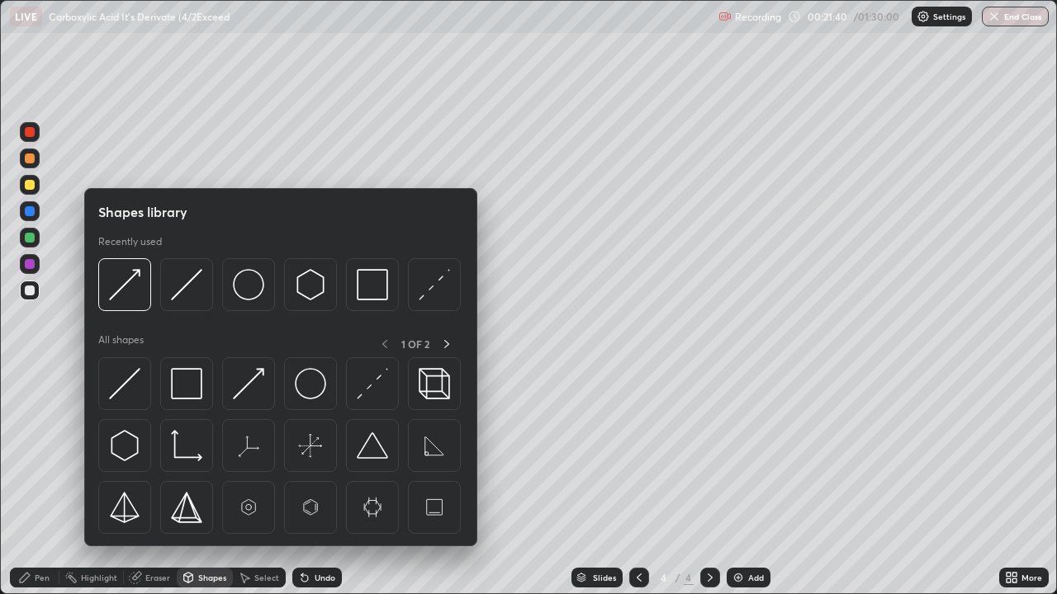
click at [160, 482] on div "Eraser" at bounding box center [157, 578] width 25 height 8
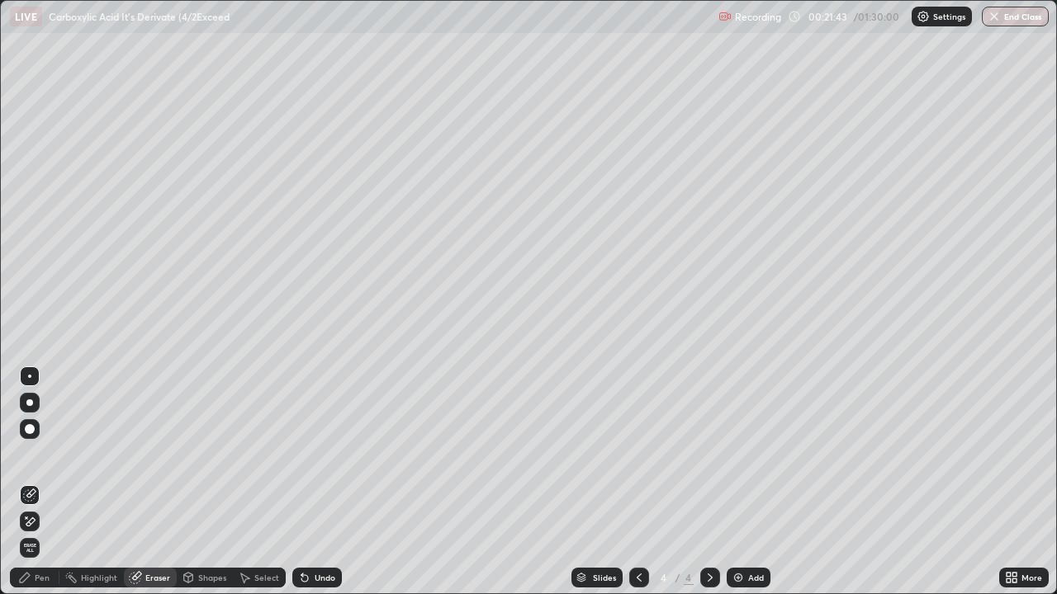
click at [305, 482] on icon at bounding box center [304, 579] width 7 height 7
click at [245, 482] on icon at bounding box center [244, 577] width 13 height 13
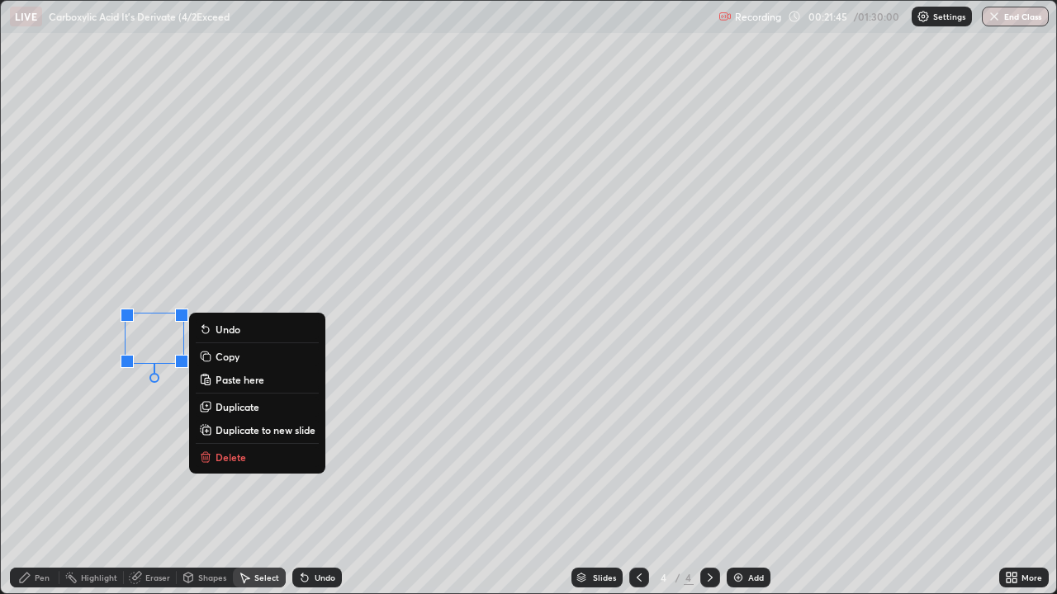
click at [206, 358] on rect at bounding box center [207, 357] width 7 height 7
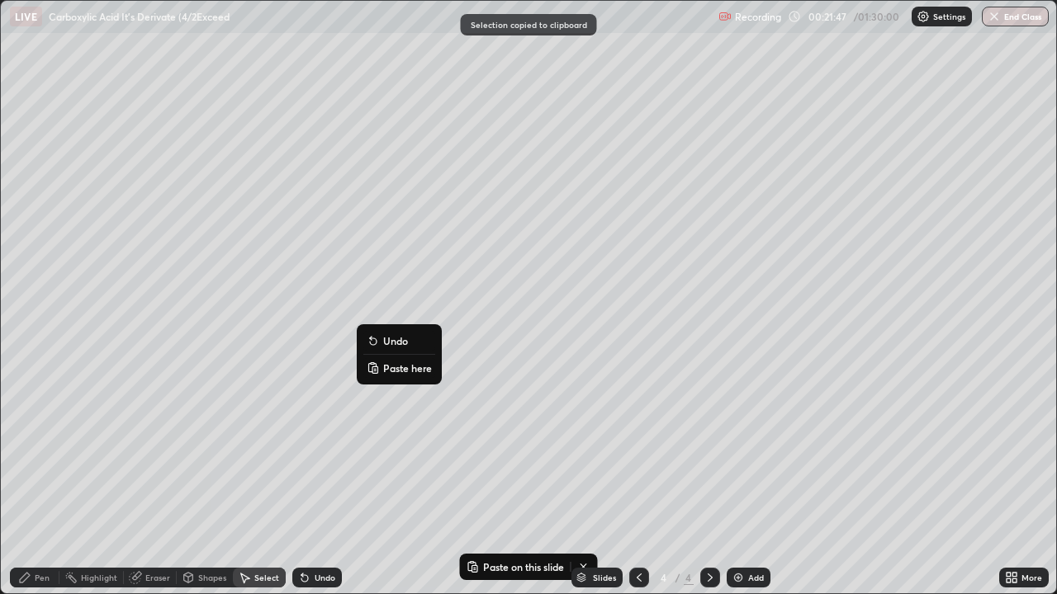
click at [375, 370] on rect at bounding box center [374, 370] width 5 height 7
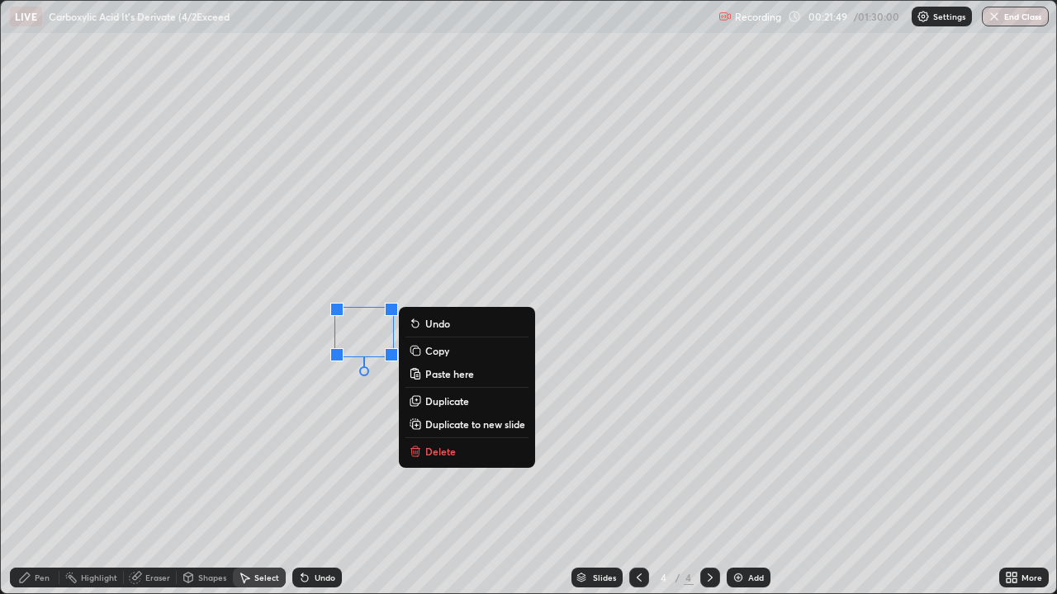
click at [514, 482] on div "0 ° Undo Copy Paste here Duplicate Duplicate to new slide Delete" at bounding box center [528, 297] width 1055 height 593
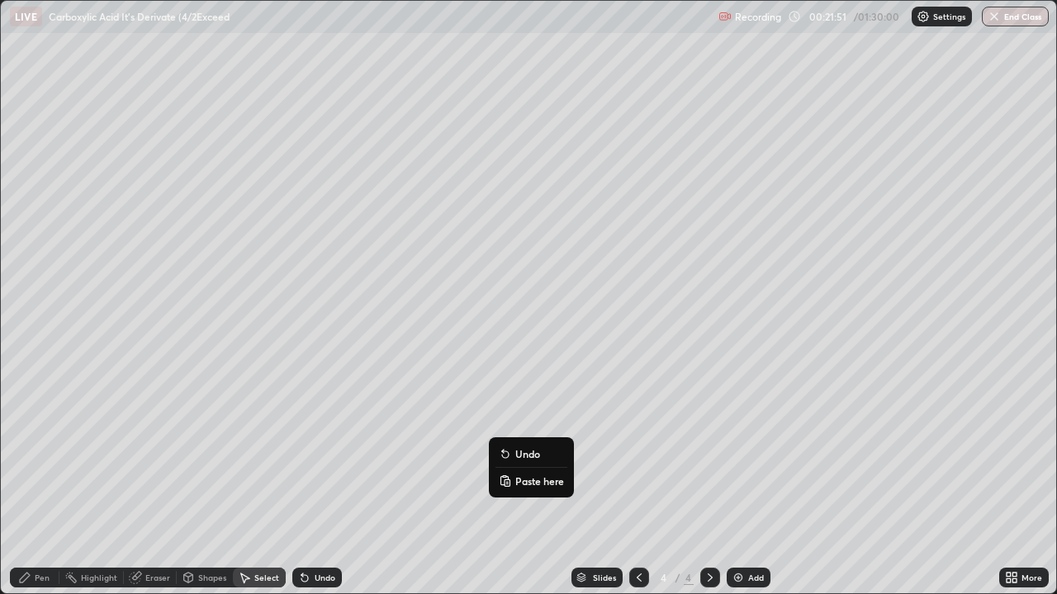
click at [515, 478] on p "Paste here" at bounding box center [539, 481] width 49 height 13
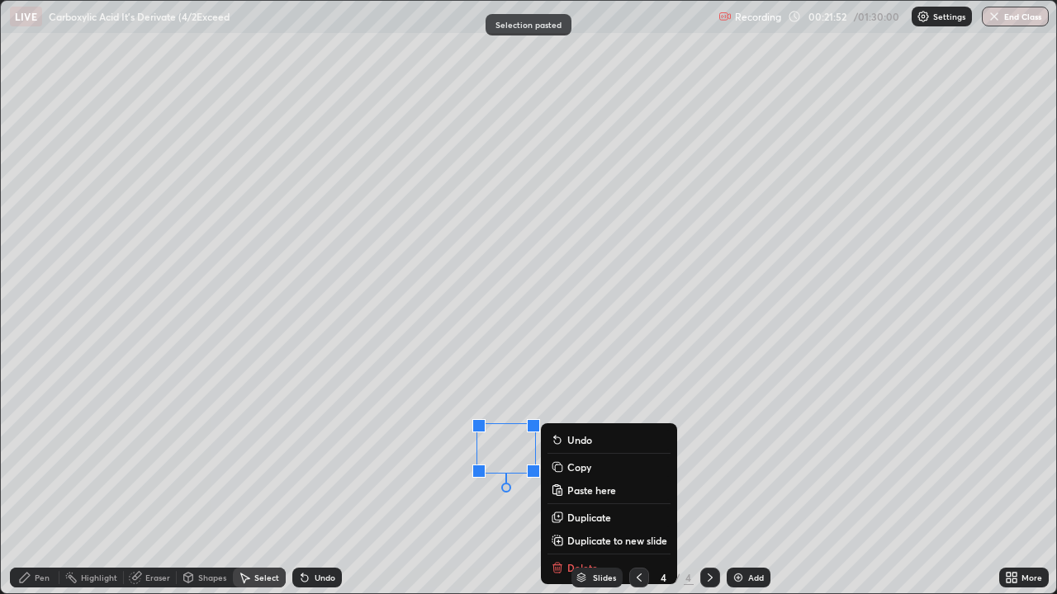
click at [450, 482] on div "0 ° Undo Copy Paste here Duplicate Duplicate to new slide Delete" at bounding box center [528, 297] width 1055 height 593
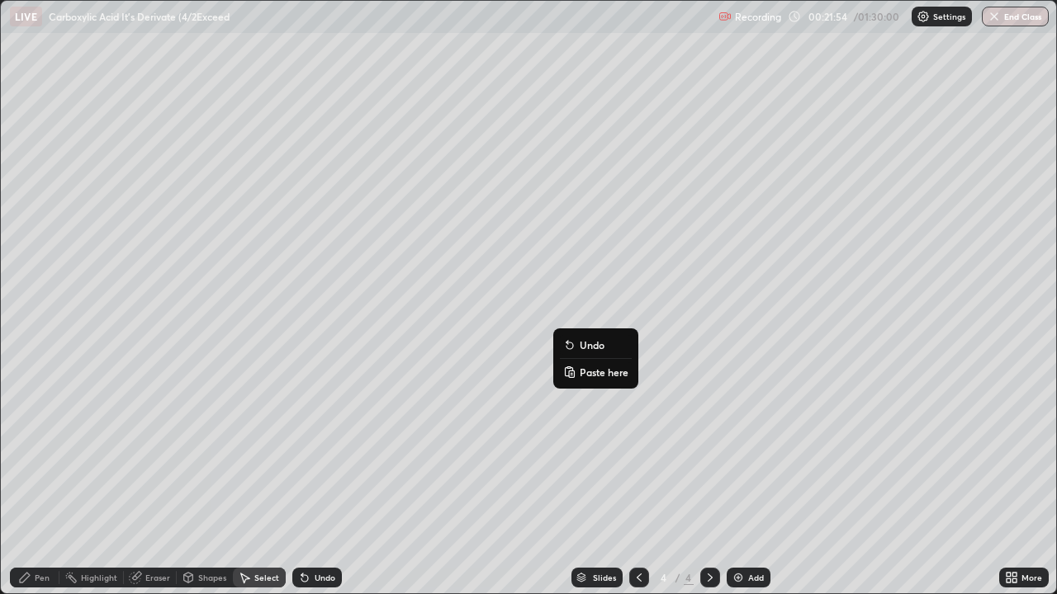
click at [572, 372] on rect at bounding box center [571, 374] width 5 height 7
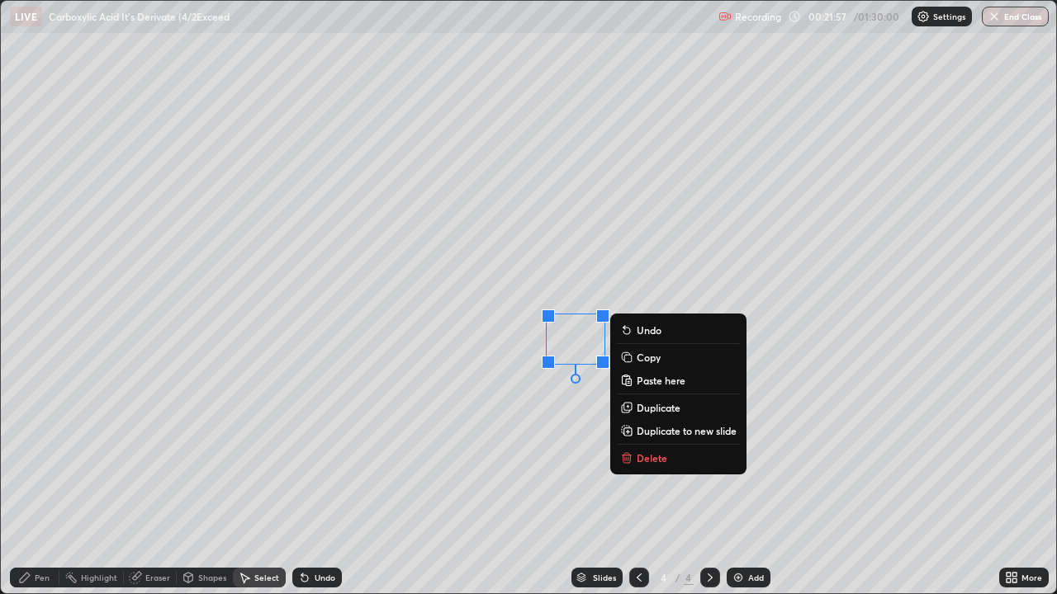
click at [35, 482] on div "Pen" at bounding box center [42, 578] width 15 height 8
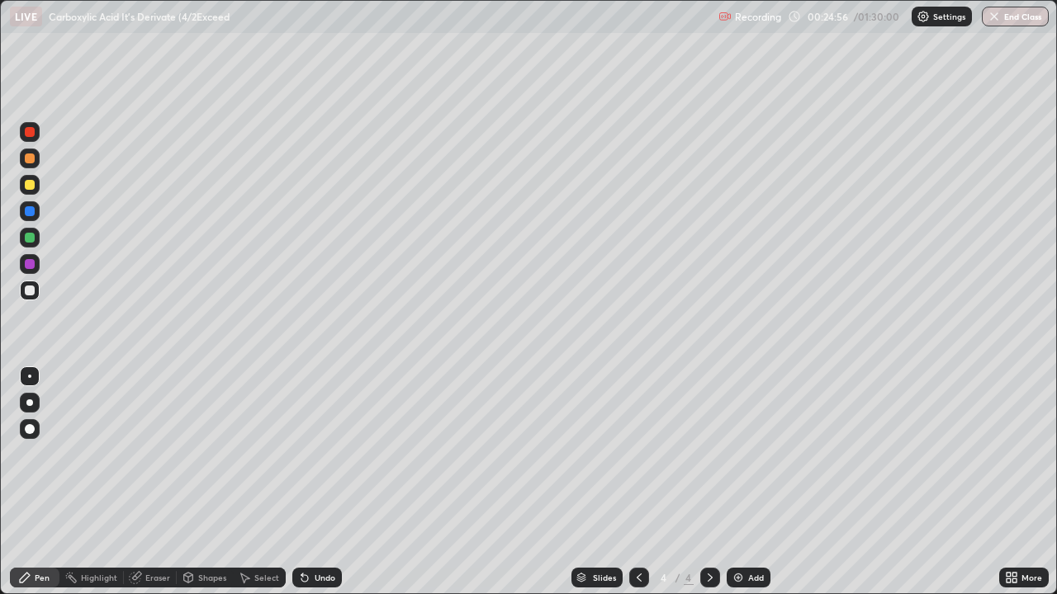
click at [310, 482] on div "Undo" at bounding box center [317, 578] width 50 height 20
click at [309, 482] on div "Undo" at bounding box center [317, 578] width 50 height 20
click at [311, 482] on div "Undo" at bounding box center [317, 578] width 50 height 20
click at [207, 482] on div "Shapes" at bounding box center [212, 578] width 28 height 8
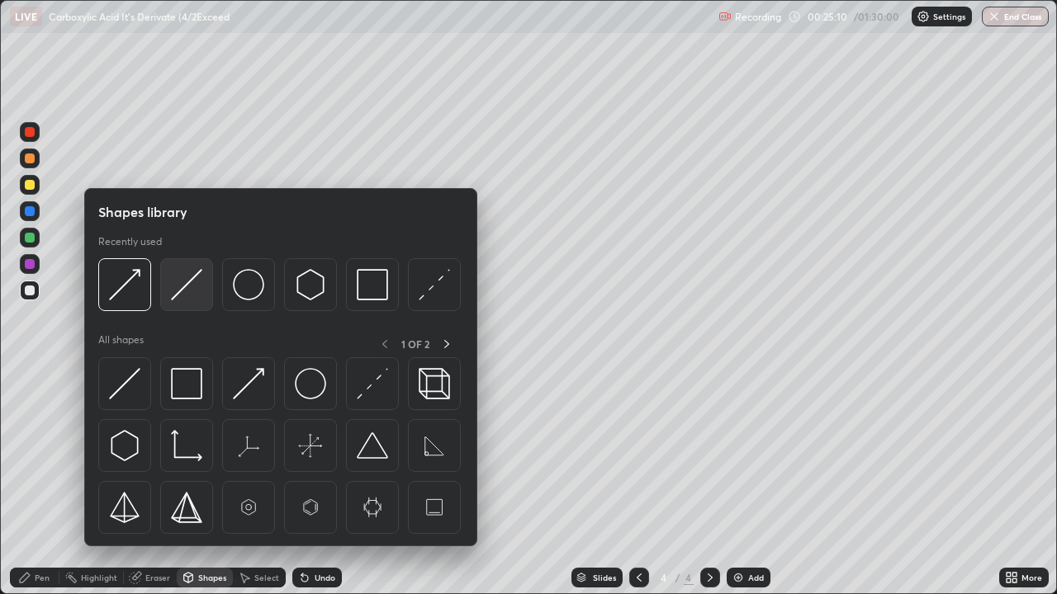
click at [178, 297] on img at bounding box center [186, 284] width 31 height 31
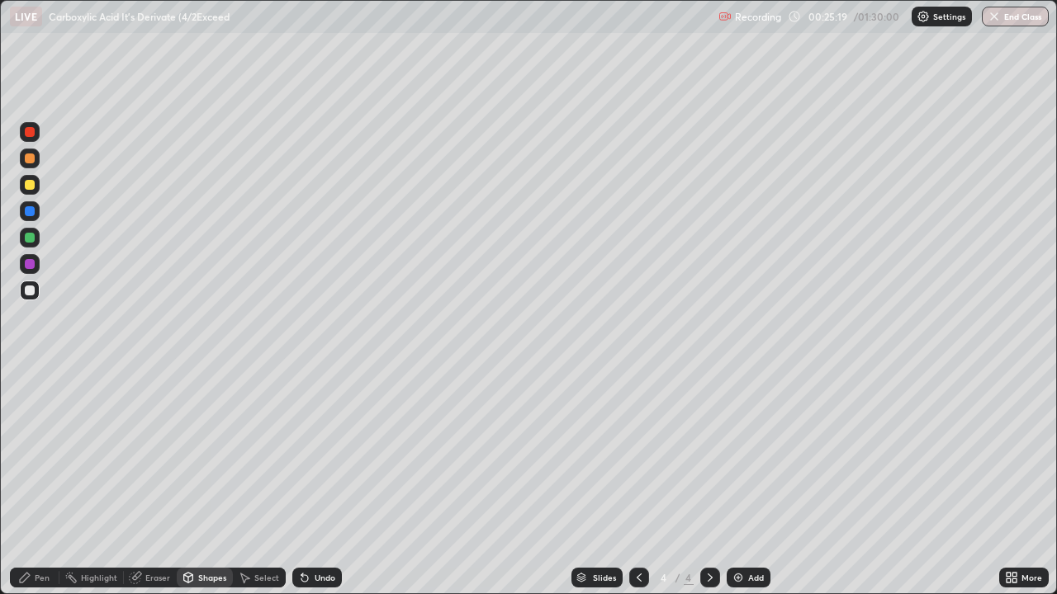
click at [31, 482] on icon at bounding box center [24, 577] width 13 height 13
click at [34, 267] on div at bounding box center [30, 264] width 10 height 10
click at [31, 238] on div at bounding box center [30, 238] width 10 height 10
click at [218, 482] on div "Shapes" at bounding box center [212, 578] width 28 height 8
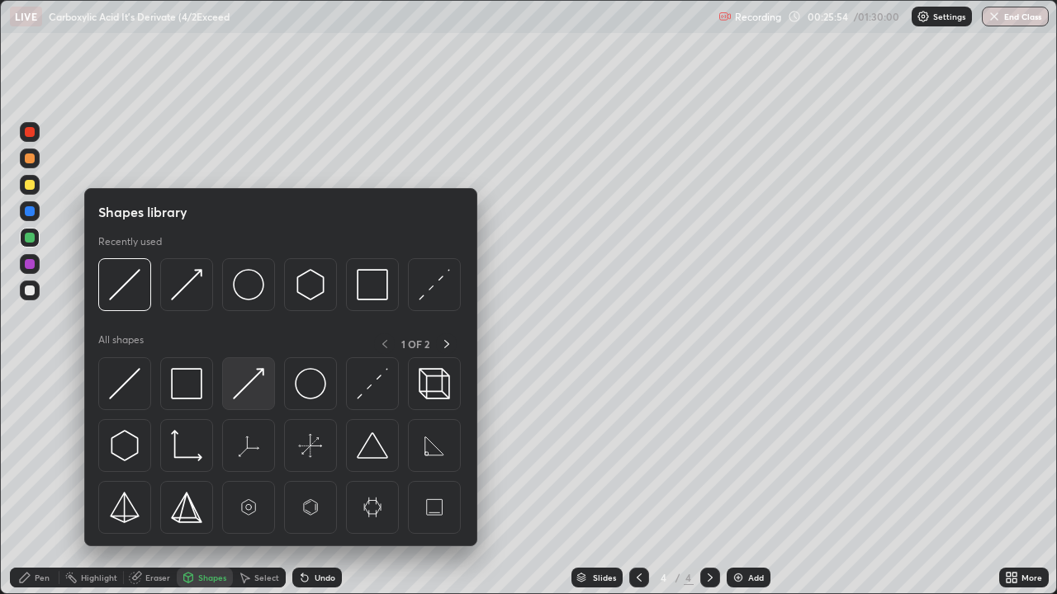
click at [241, 390] on img at bounding box center [248, 383] width 31 height 31
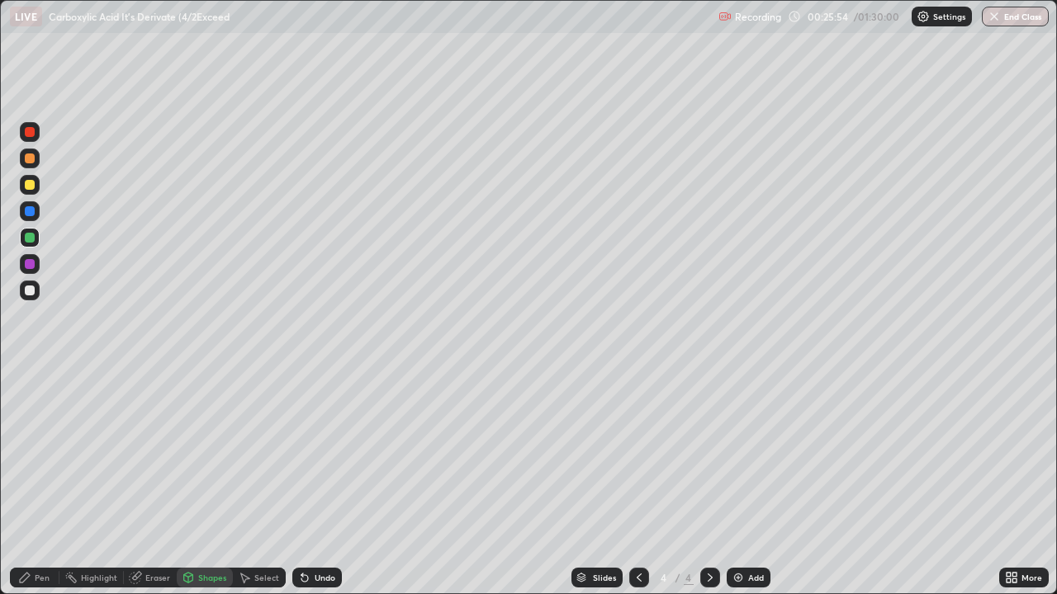
click at [31, 290] on div at bounding box center [30, 291] width 10 height 10
click at [217, 482] on div "Shapes" at bounding box center [212, 578] width 28 height 8
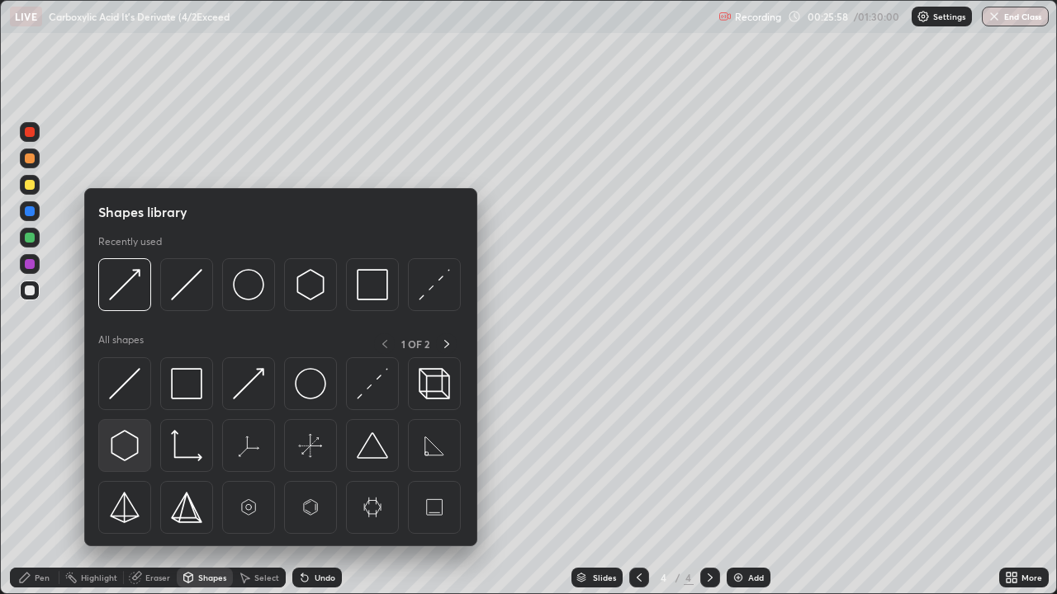
click at [128, 444] on img at bounding box center [124, 445] width 31 height 31
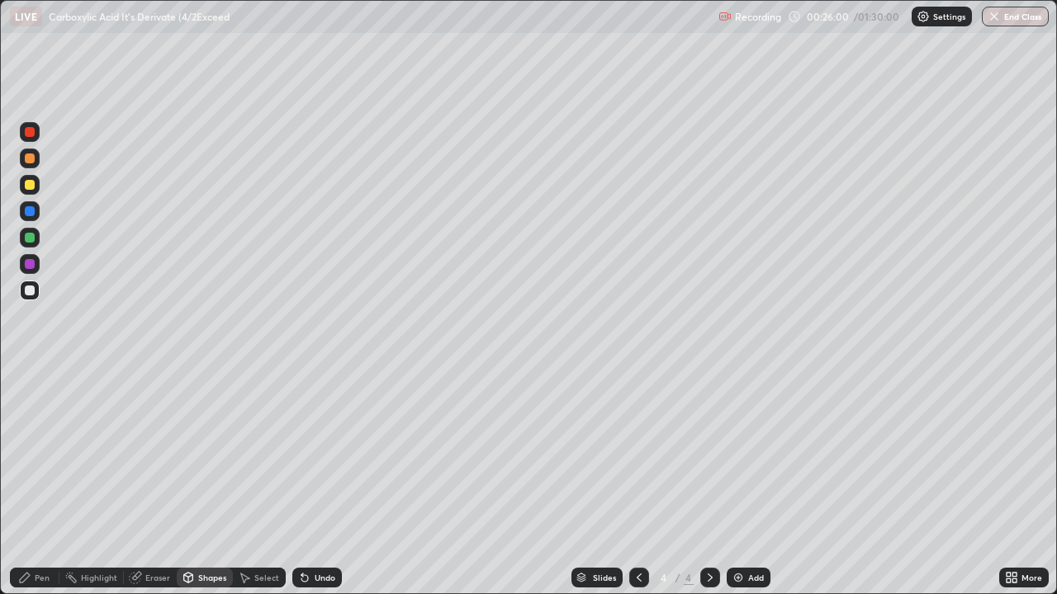
click at [210, 482] on div "Shapes" at bounding box center [212, 578] width 28 height 8
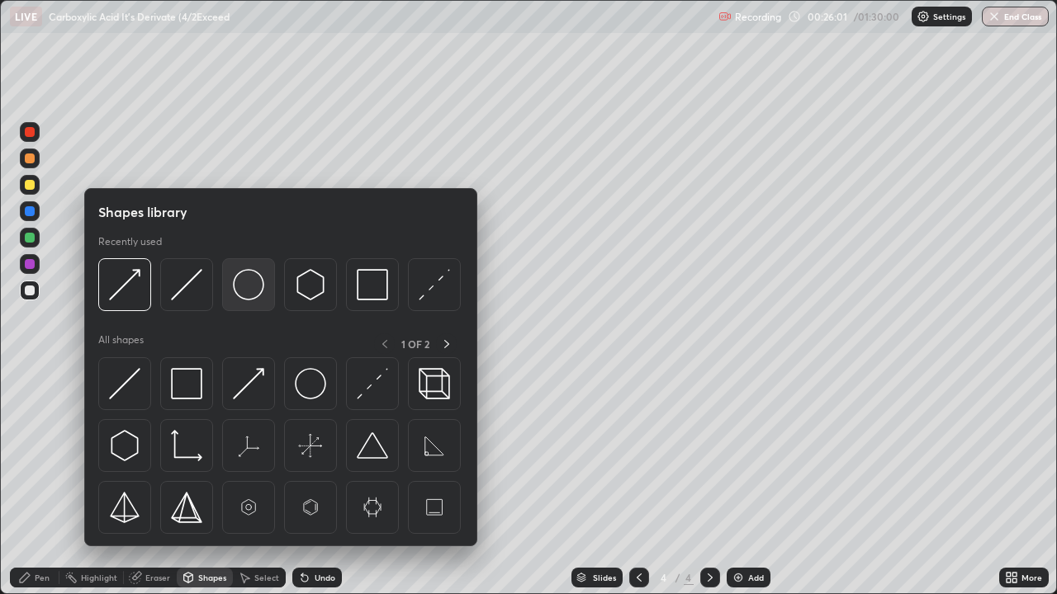
click at [249, 287] on img at bounding box center [248, 284] width 31 height 31
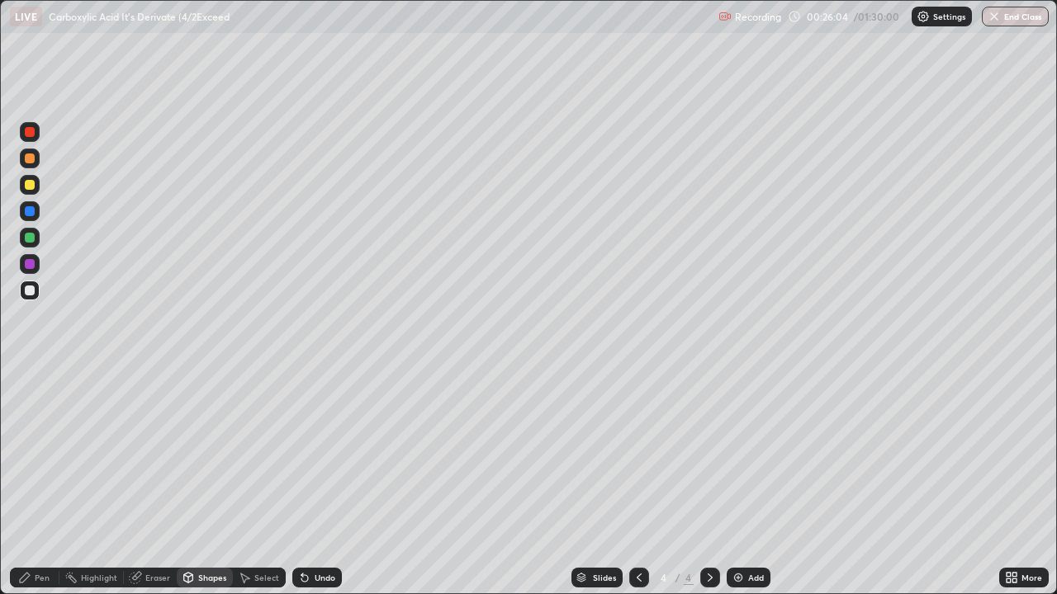
click at [44, 482] on div "Pen" at bounding box center [42, 578] width 15 height 8
click at [260, 482] on div "Select" at bounding box center [266, 578] width 25 height 8
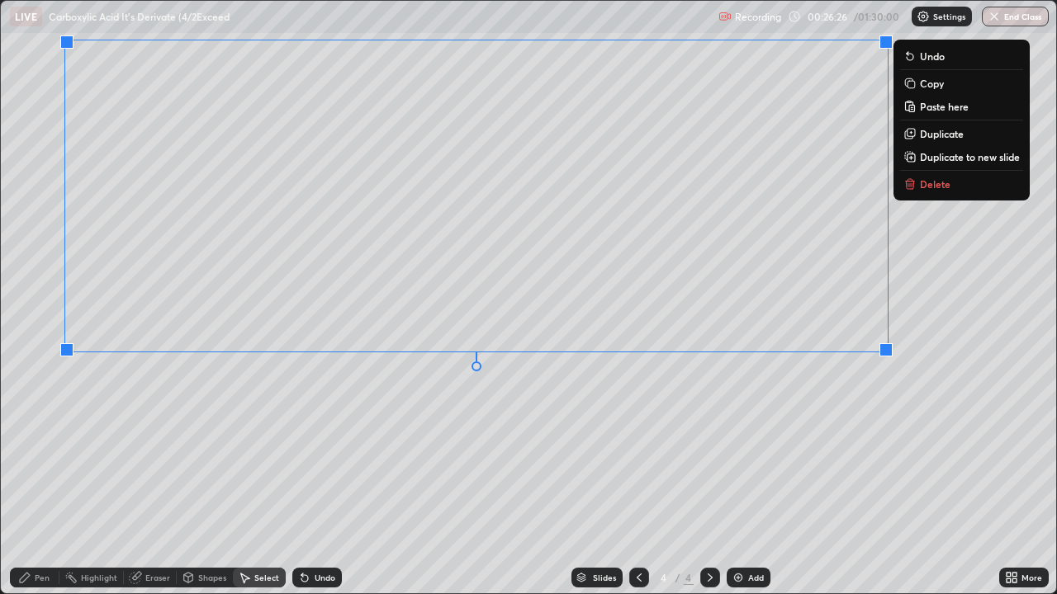
click at [31, 482] on div "Pen" at bounding box center [35, 578] width 50 height 20
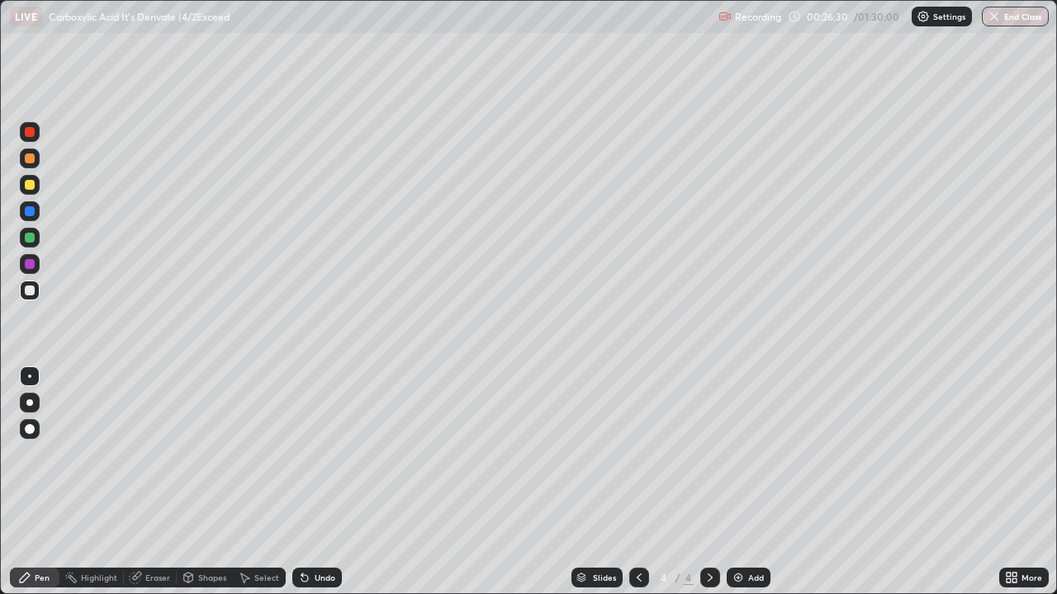
click at [206, 482] on div "Shapes" at bounding box center [212, 578] width 28 height 8
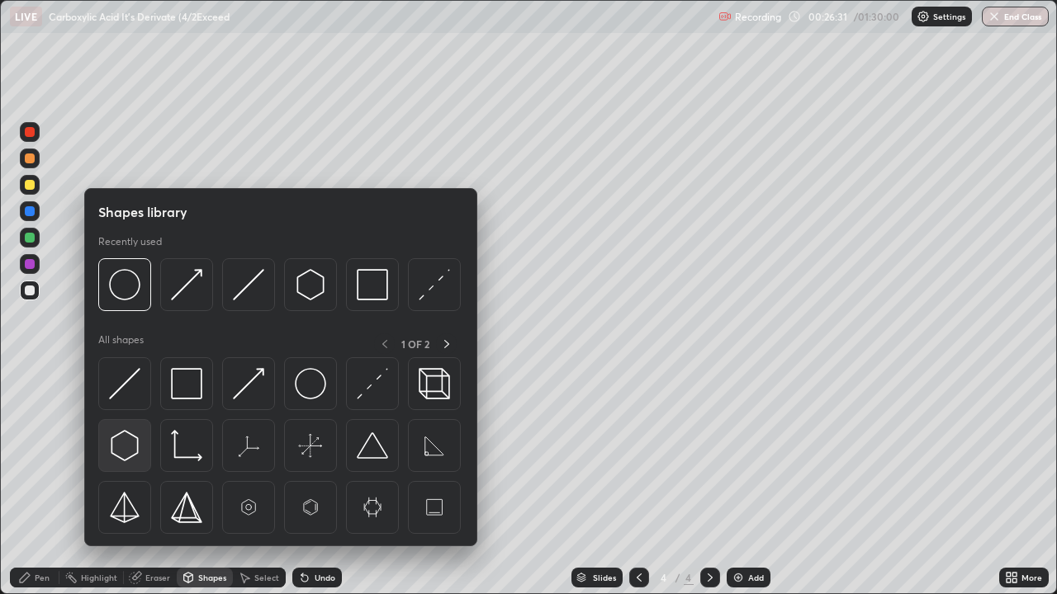
click at [120, 443] on img at bounding box center [124, 445] width 31 height 31
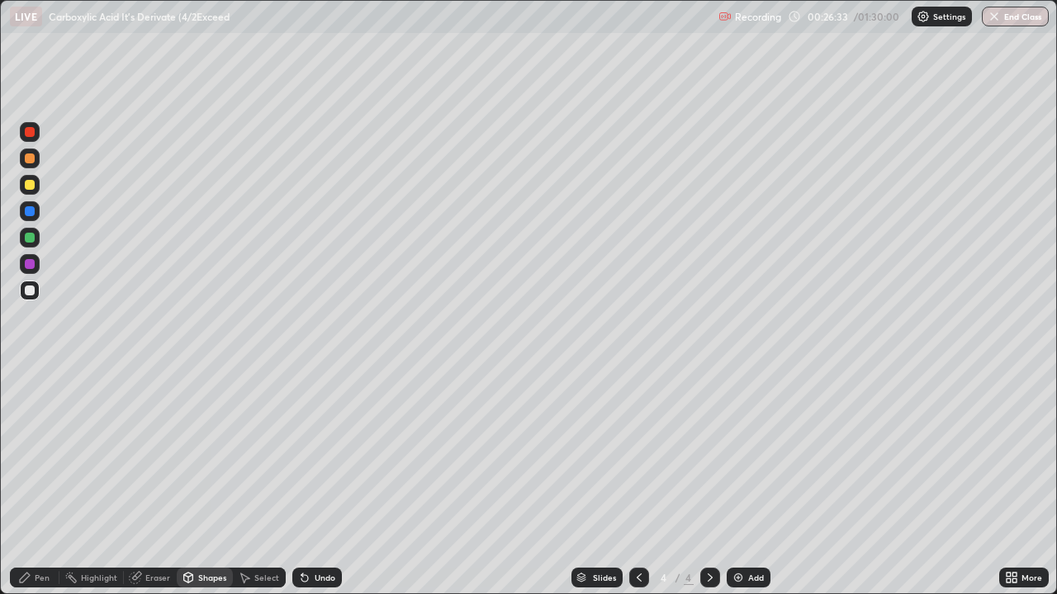
click at [208, 482] on div "Shapes" at bounding box center [212, 578] width 28 height 8
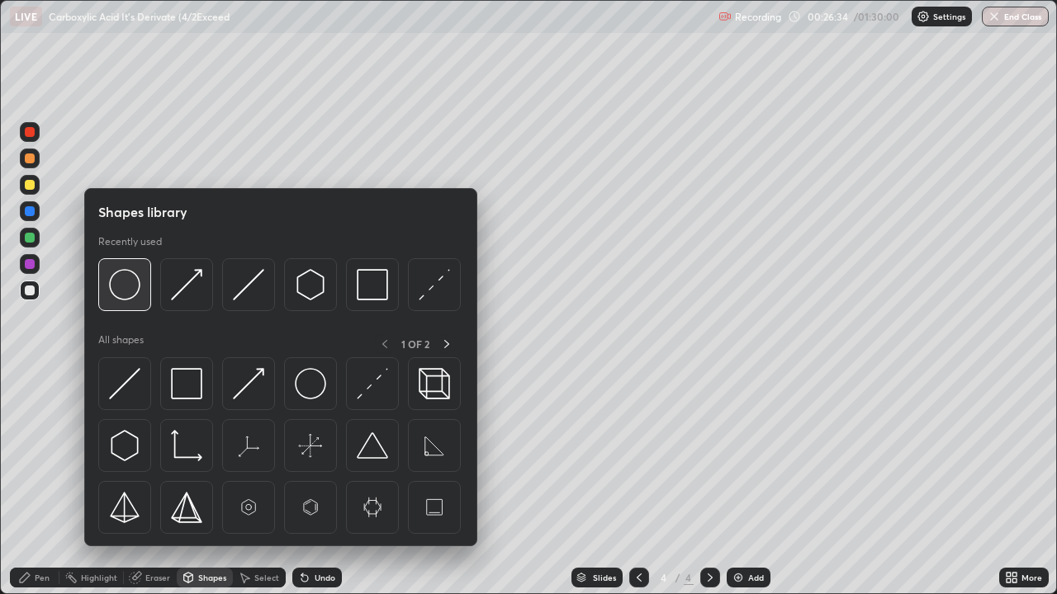
click at [129, 298] on img at bounding box center [124, 284] width 31 height 31
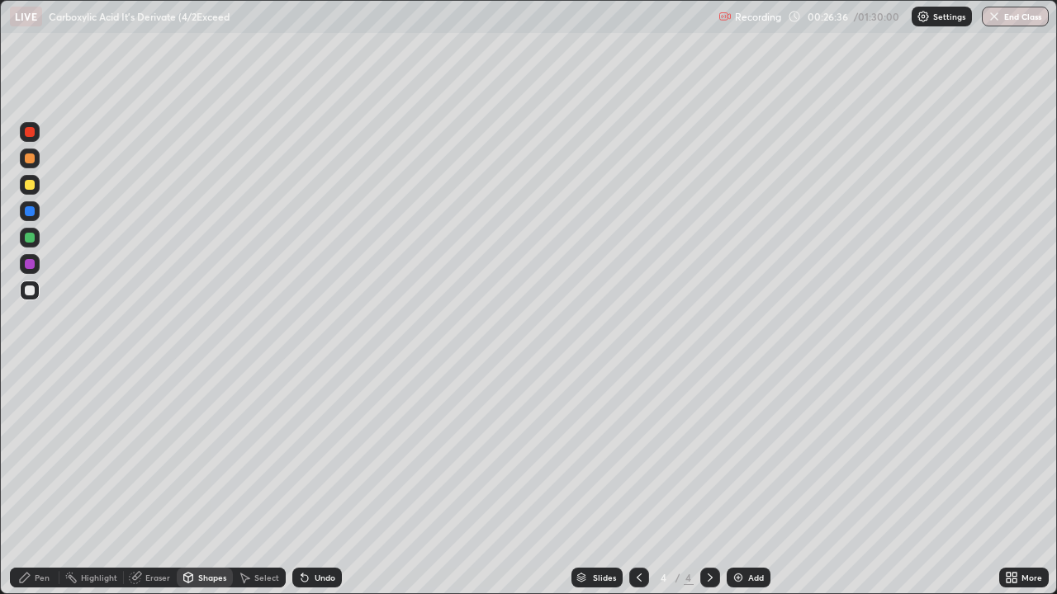
click at [207, 482] on div "Shapes" at bounding box center [212, 578] width 28 height 8
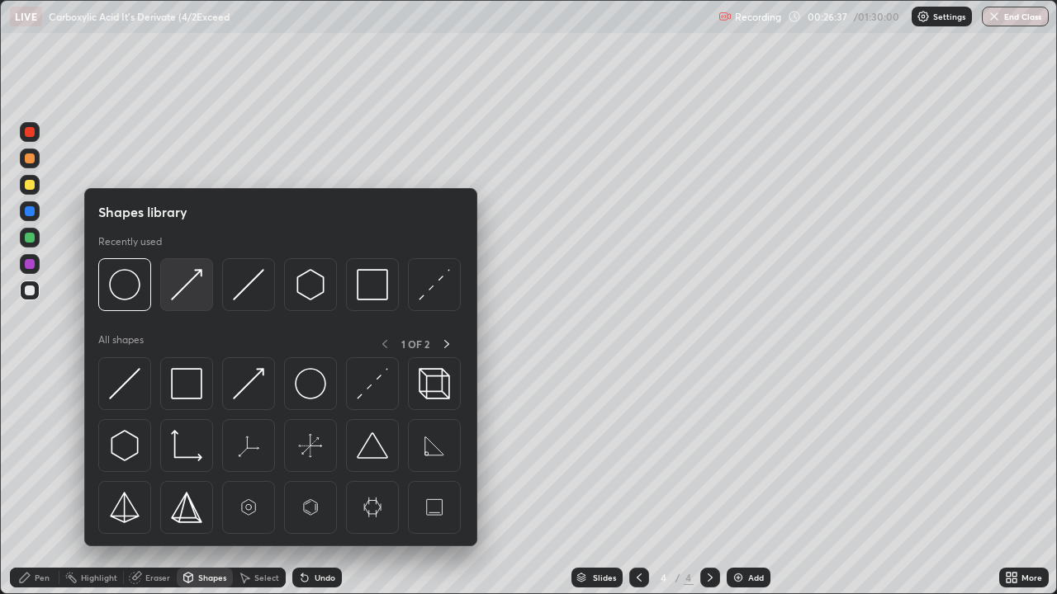
click at [182, 294] on img at bounding box center [186, 284] width 31 height 31
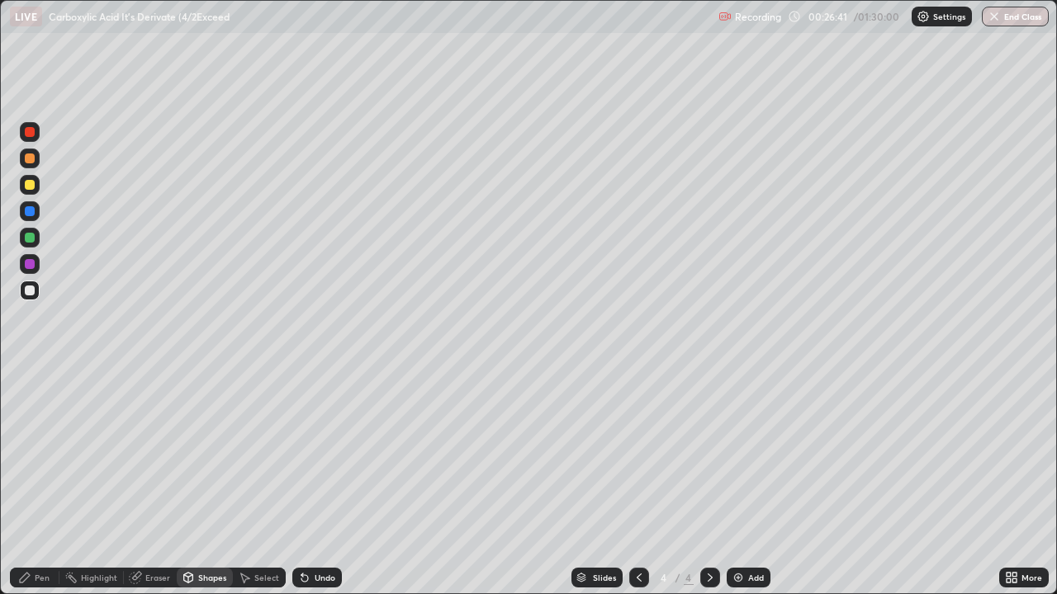
click at [36, 482] on div "Pen" at bounding box center [42, 578] width 15 height 8
click at [154, 482] on div "Eraser" at bounding box center [157, 578] width 25 height 8
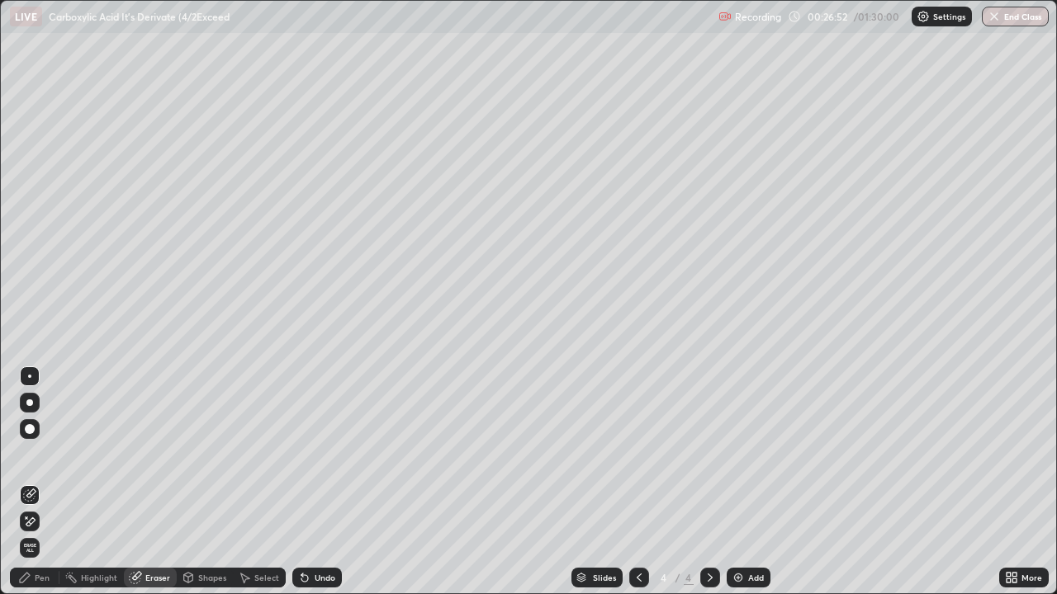
click at [40, 482] on div "Pen" at bounding box center [42, 578] width 15 height 8
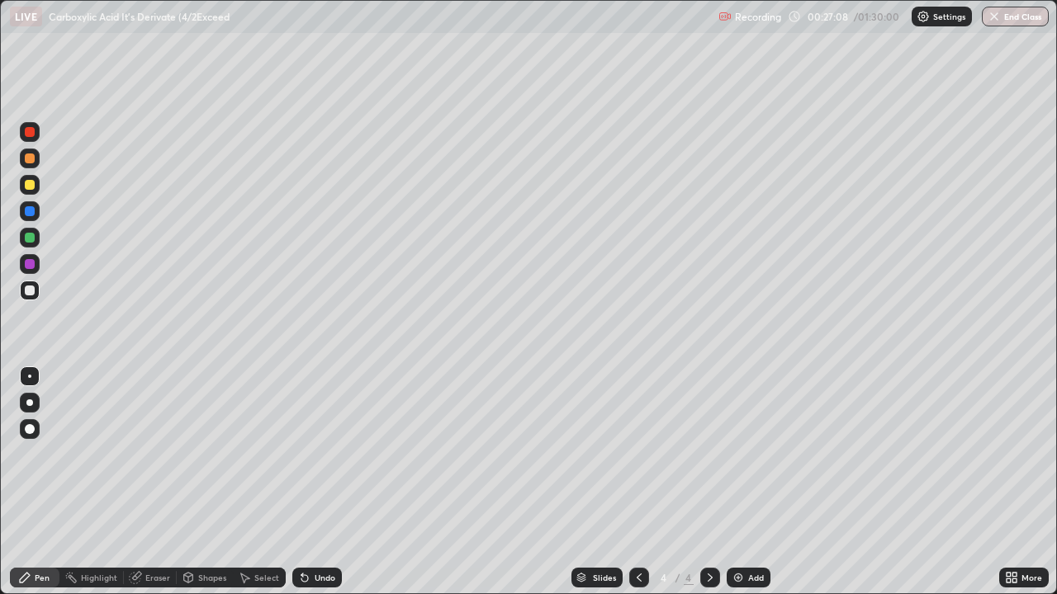
click at [199, 482] on div "Shapes" at bounding box center [212, 578] width 28 height 8
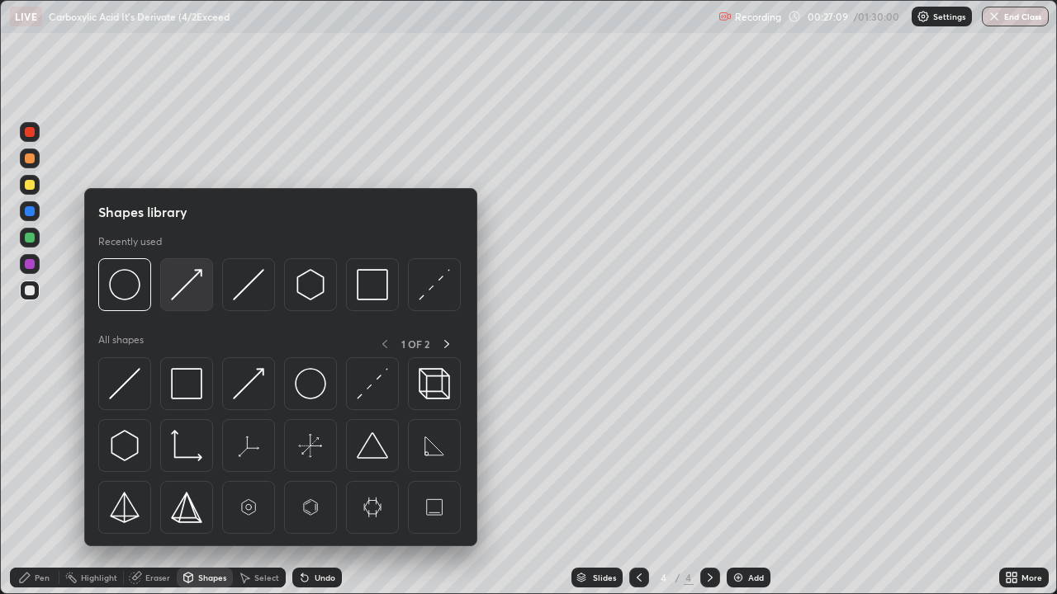
click at [178, 297] on img at bounding box center [186, 284] width 31 height 31
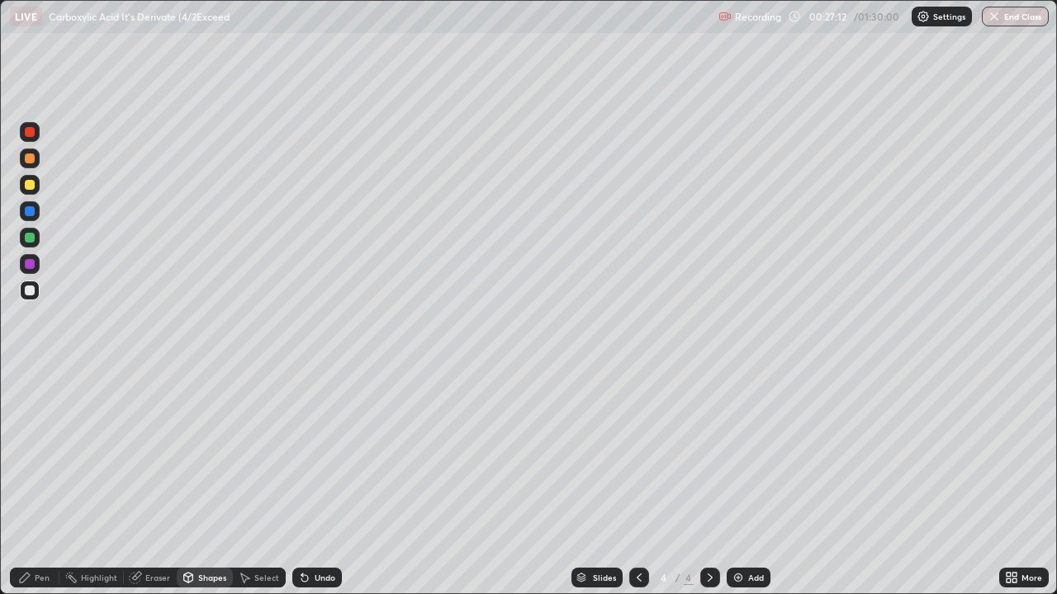
click at [33, 482] on div "Pen" at bounding box center [35, 578] width 50 height 20
click at [260, 482] on div "Select" at bounding box center [266, 578] width 25 height 8
click at [206, 482] on div "Shapes" at bounding box center [212, 578] width 28 height 8
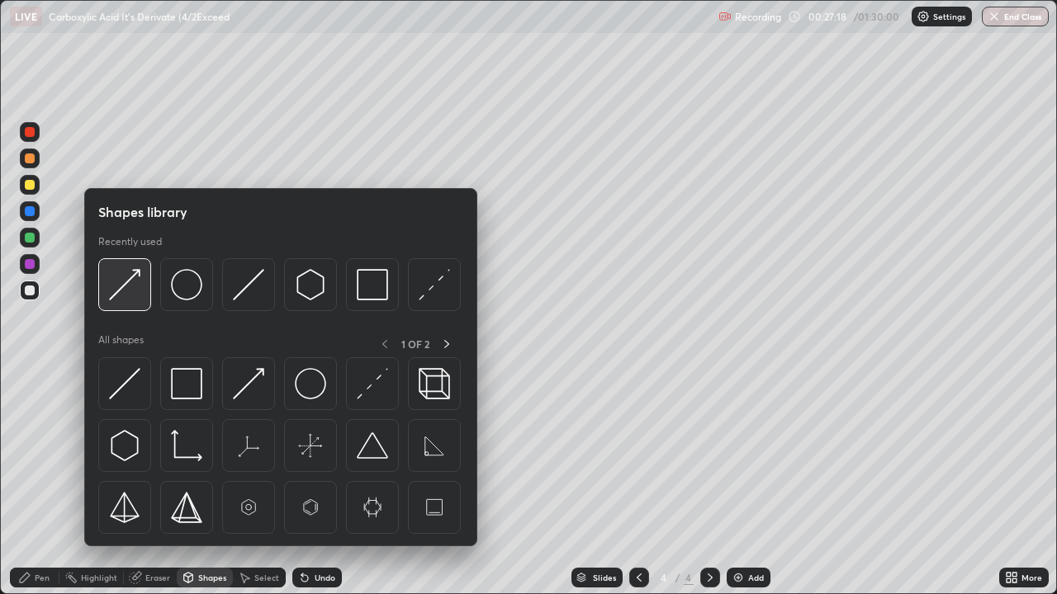
click at [123, 289] on img at bounding box center [124, 284] width 31 height 31
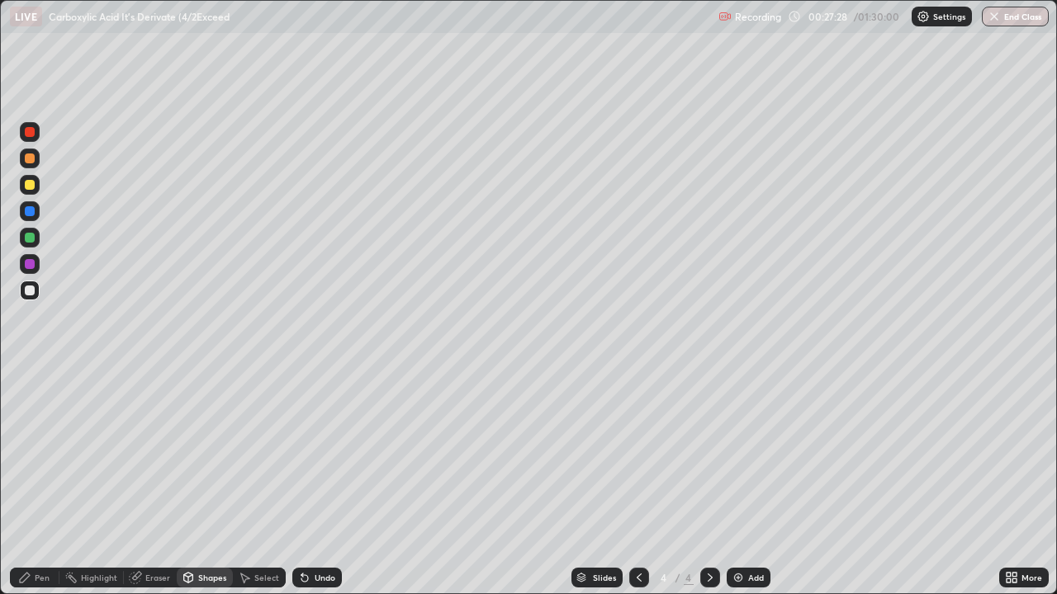
click at [36, 482] on div "Pen" at bounding box center [42, 578] width 15 height 8
click at [263, 482] on div "Select" at bounding box center [266, 578] width 25 height 8
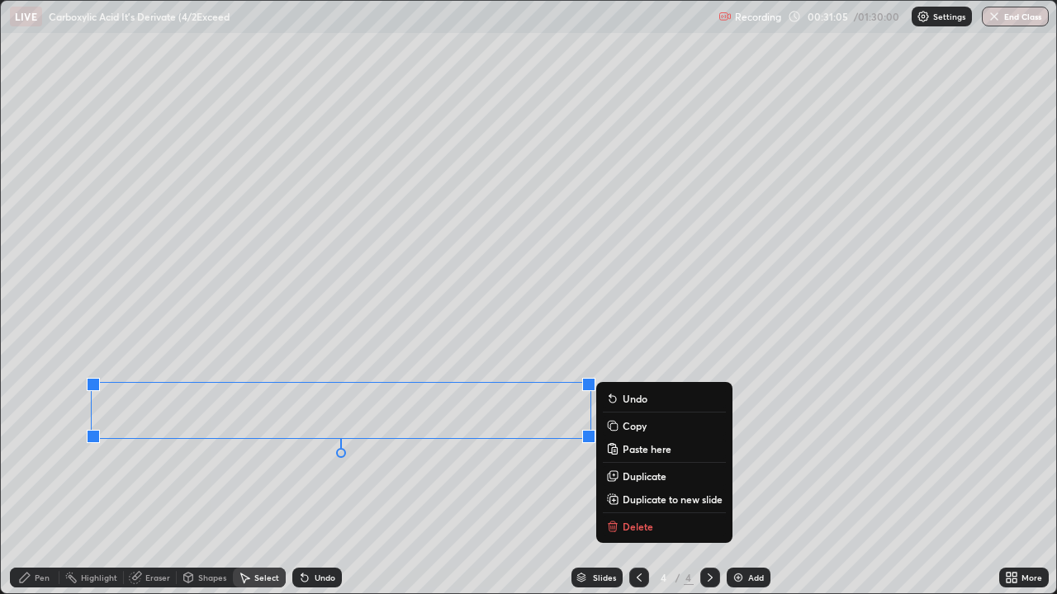
click at [616, 425] on rect at bounding box center [613, 427] width 7 height 7
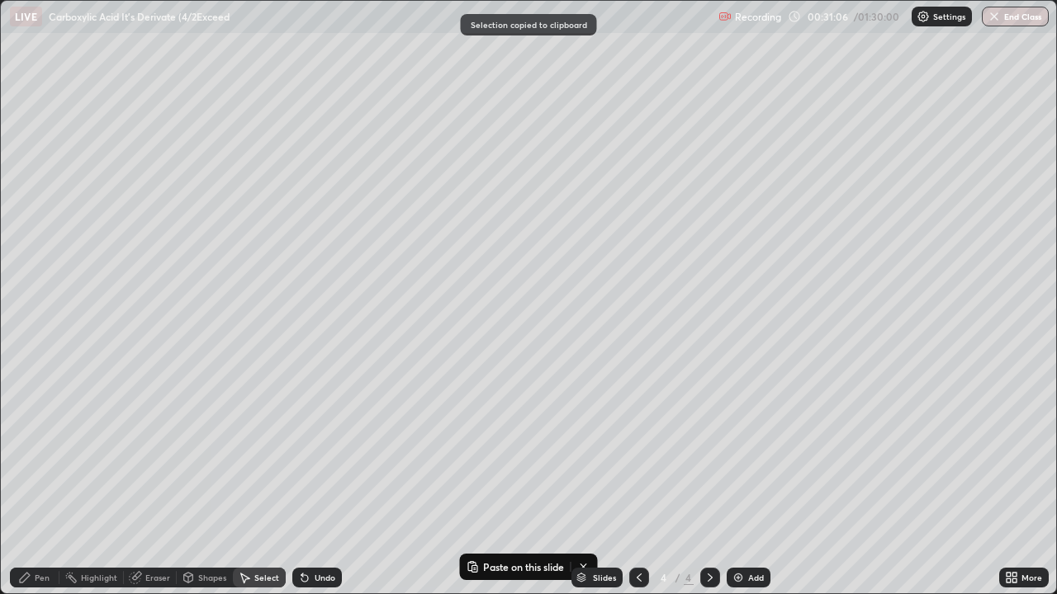
click at [736, 482] on img at bounding box center [738, 577] width 13 height 13
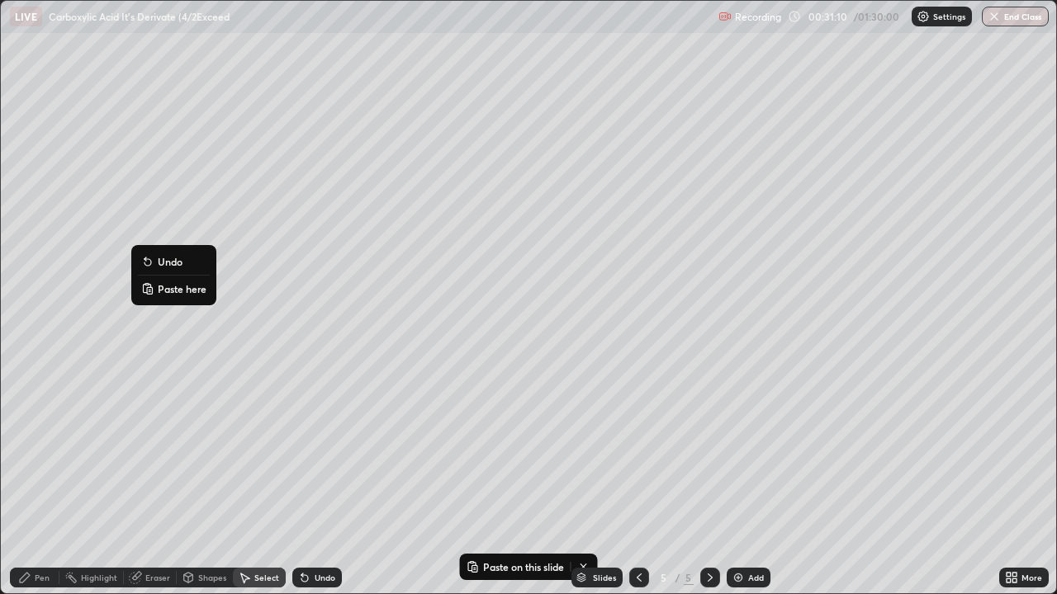
click at [155, 286] on button "Paste here" at bounding box center [174, 289] width 72 height 20
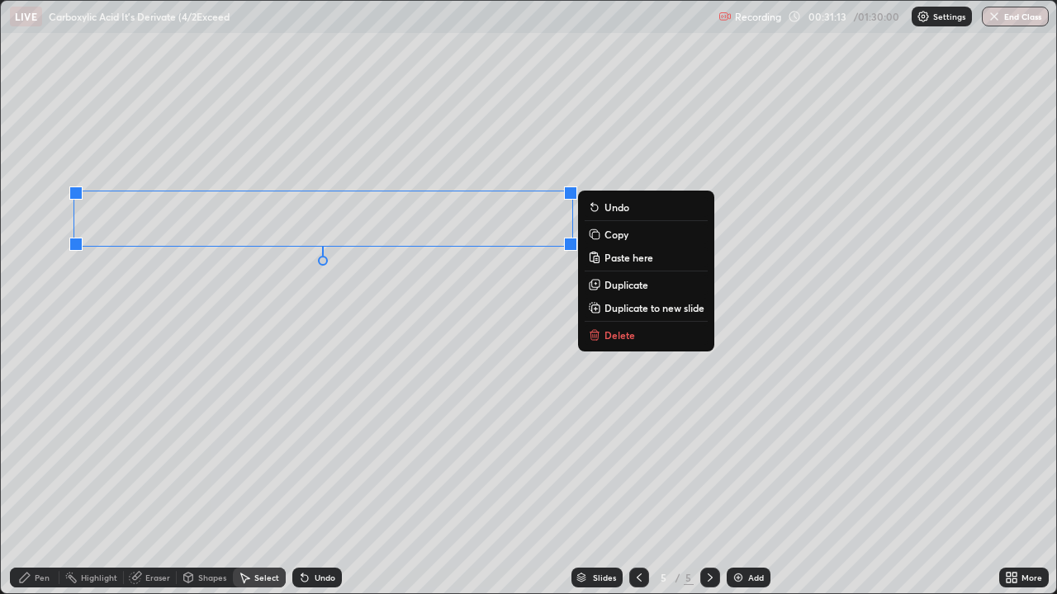
click at [38, 482] on div "Pen" at bounding box center [35, 578] width 50 height 20
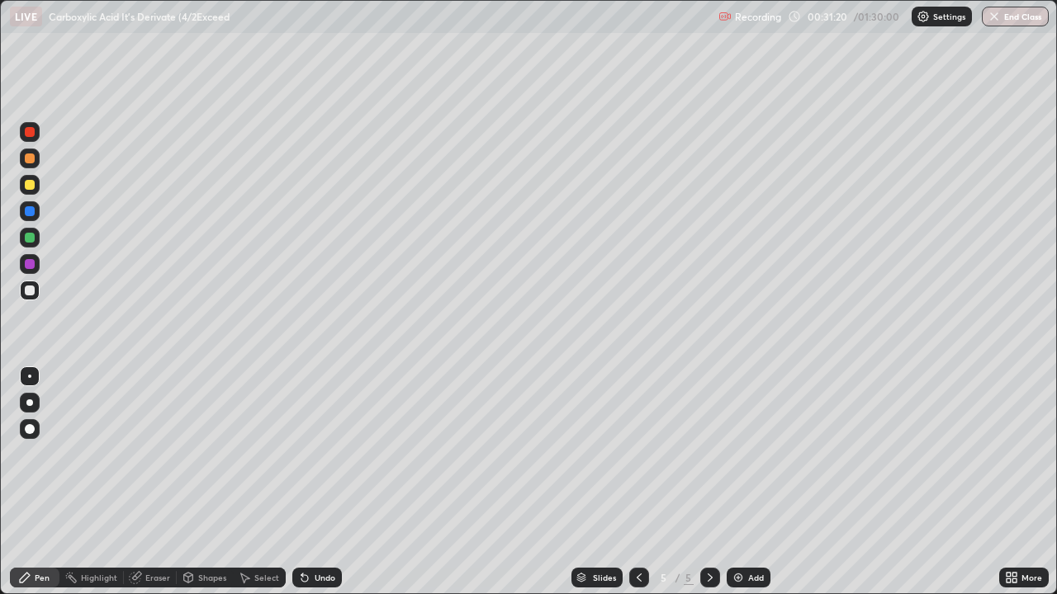
click at [32, 263] on div at bounding box center [30, 264] width 10 height 10
click at [31, 288] on div at bounding box center [30, 291] width 10 height 10
click at [217, 482] on div "Shapes" at bounding box center [212, 578] width 28 height 8
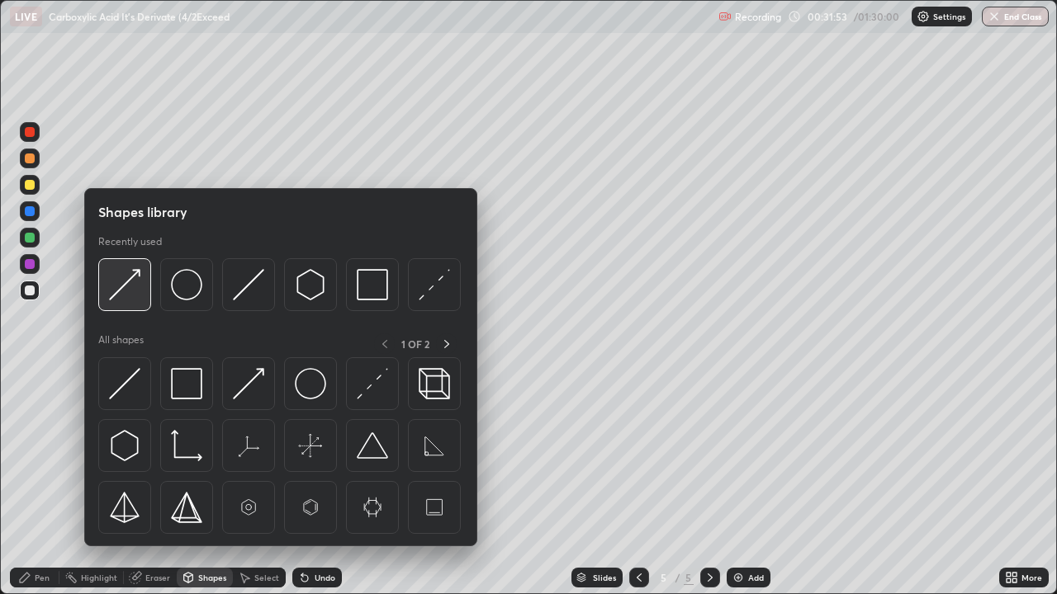
click at [122, 289] on img at bounding box center [124, 284] width 31 height 31
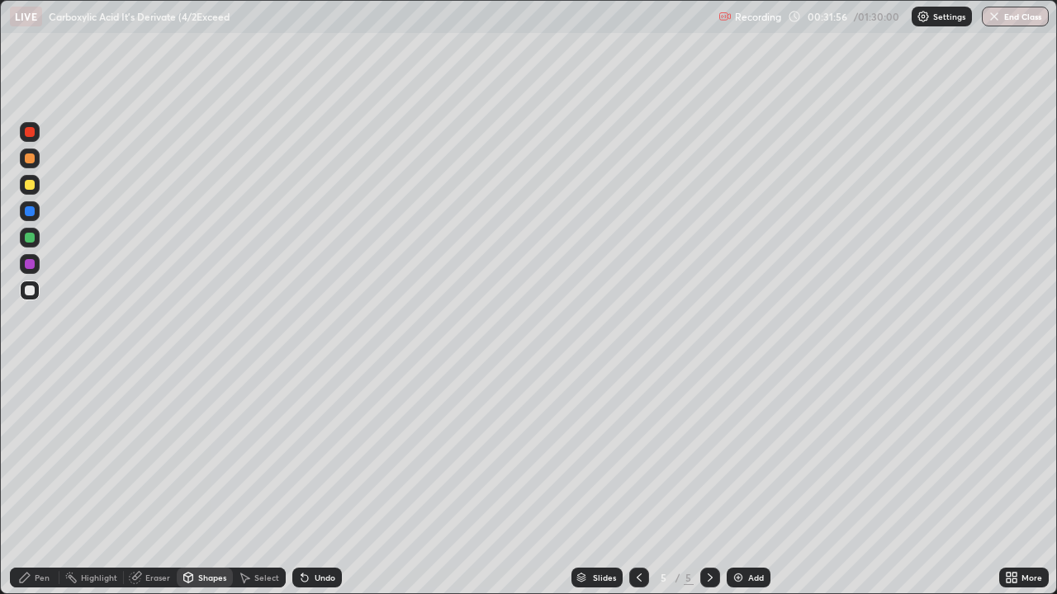
click at [33, 482] on div "Pen" at bounding box center [35, 578] width 50 height 20
click at [313, 482] on div "Undo" at bounding box center [317, 578] width 50 height 20
click at [276, 482] on div "Select" at bounding box center [266, 578] width 25 height 8
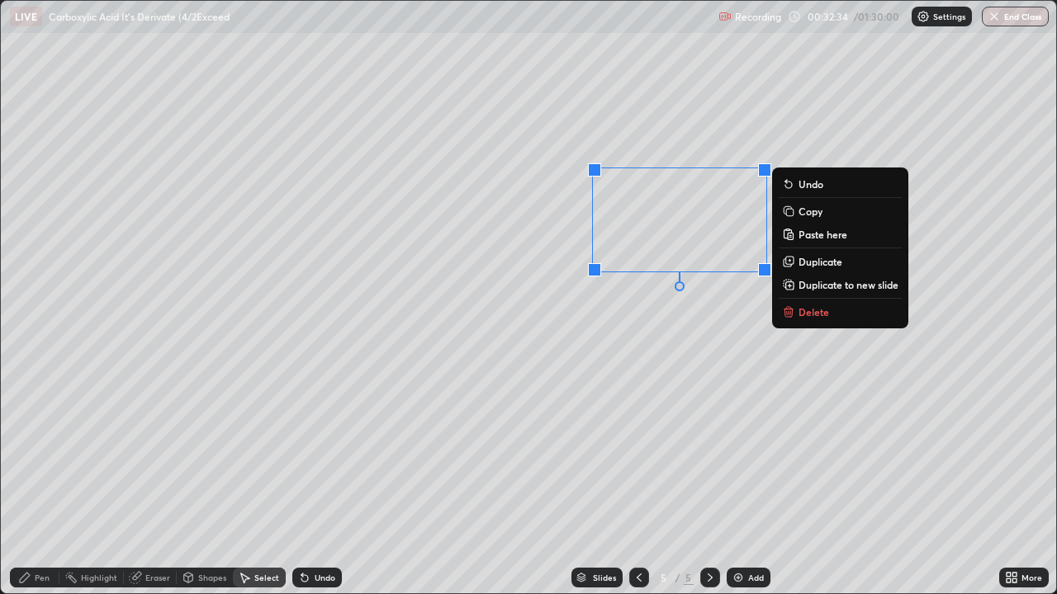
click at [793, 216] on icon at bounding box center [788, 211] width 13 height 13
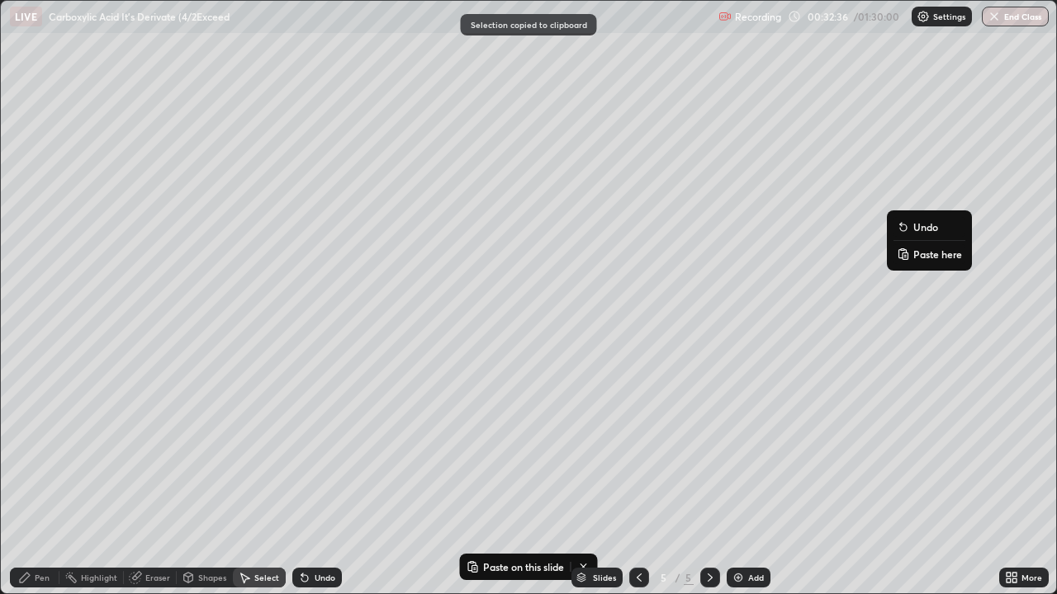
click at [910, 255] on button "Paste here" at bounding box center [929, 254] width 72 height 20
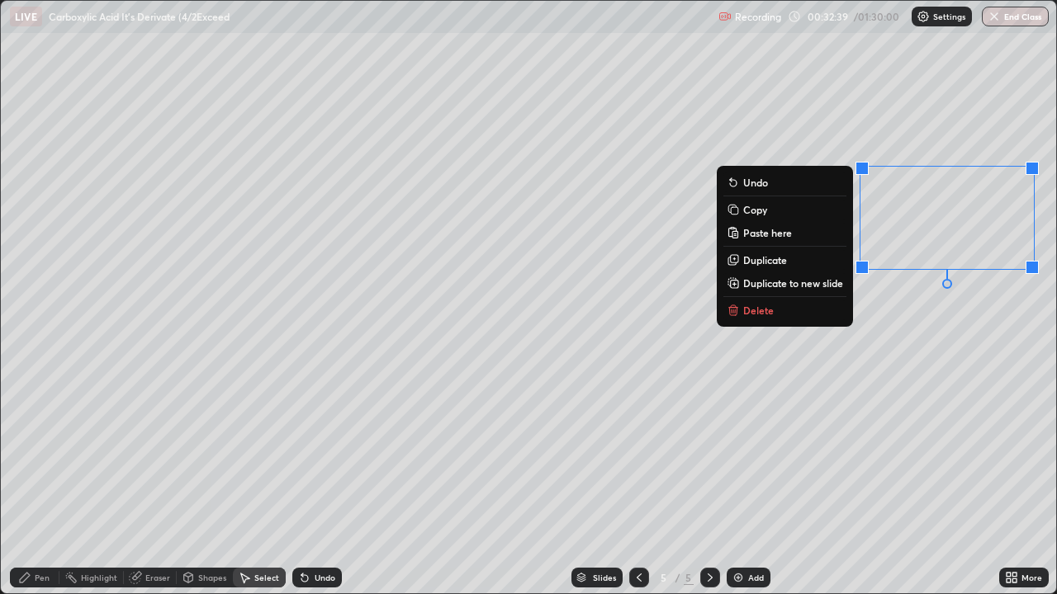
click at [166, 482] on div "Eraser" at bounding box center [150, 578] width 53 height 20
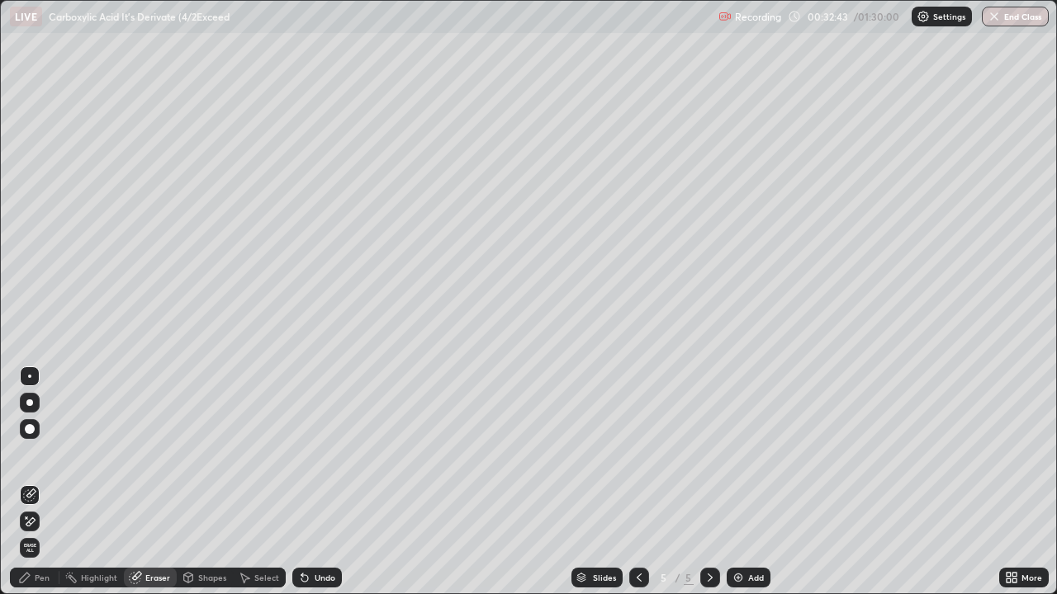
click at [49, 482] on div "Pen" at bounding box center [42, 578] width 15 height 8
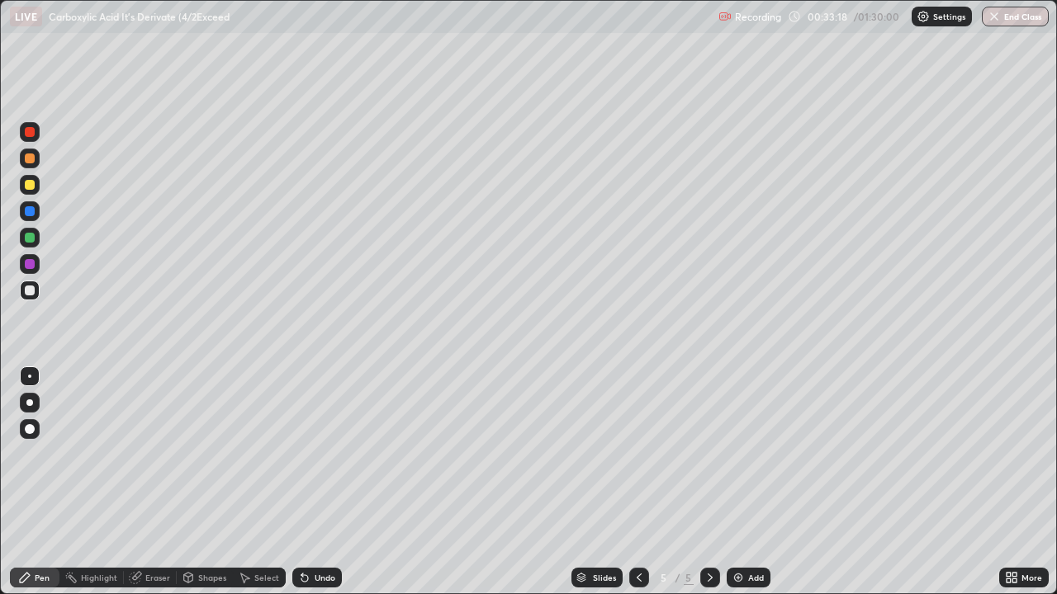
click at [34, 239] on div at bounding box center [30, 238] width 10 height 10
click at [36, 288] on div at bounding box center [30, 291] width 20 height 20
click at [733, 482] on img at bounding box center [738, 577] width 13 height 13
click at [205, 482] on div "Shapes" at bounding box center [212, 578] width 28 height 8
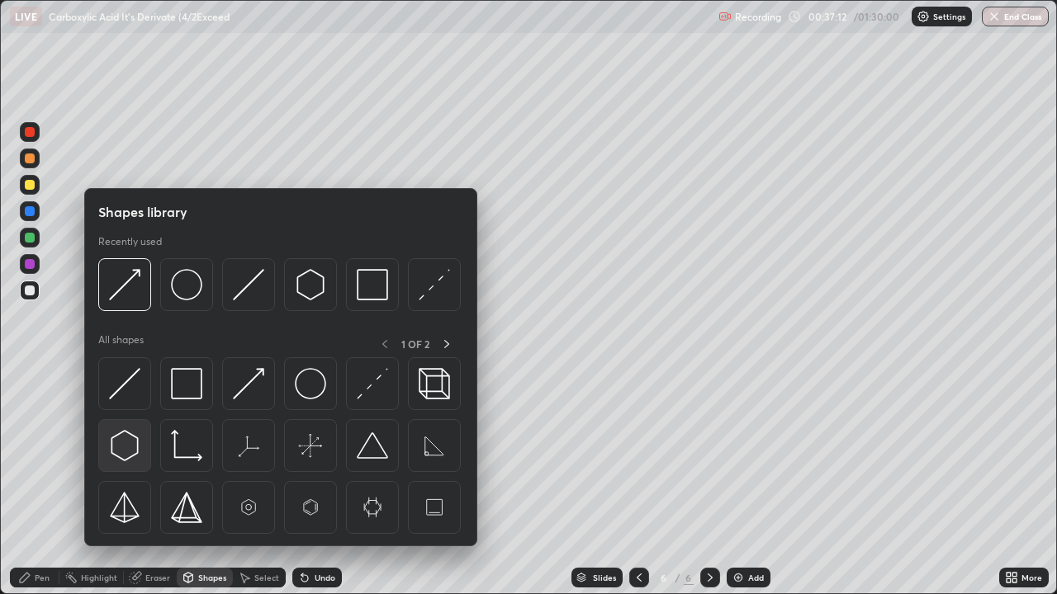
click at [131, 441] on img at bounding box center [124, 445] width 31 height 31
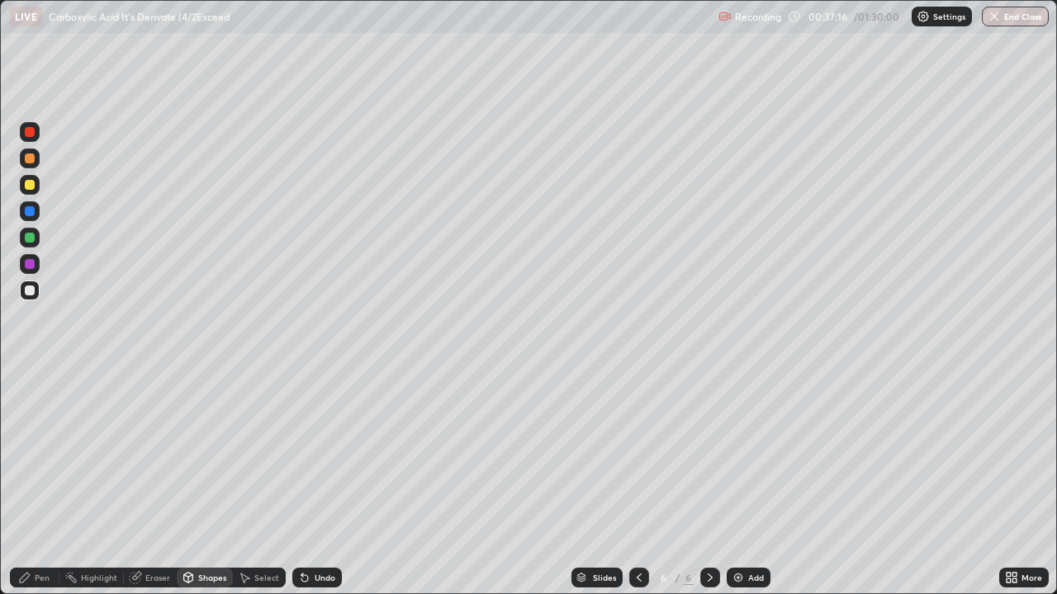
click at [216, 482] on div "Shapes" at bounding box center [212, 578] width 28 height 8
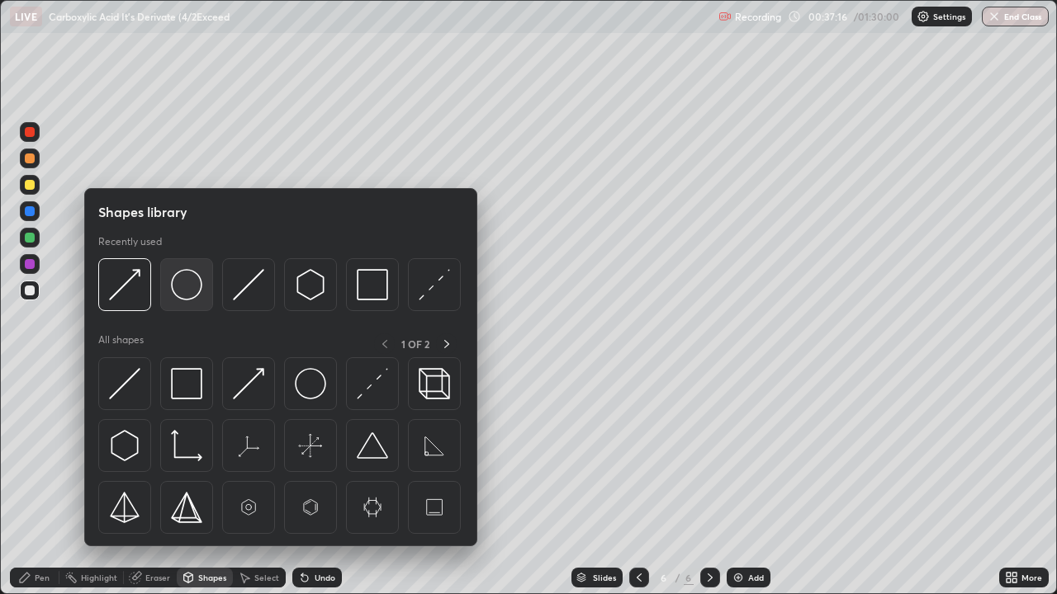
click at [188, 283] on img at bounding box center [186, 284] width 31 height 31
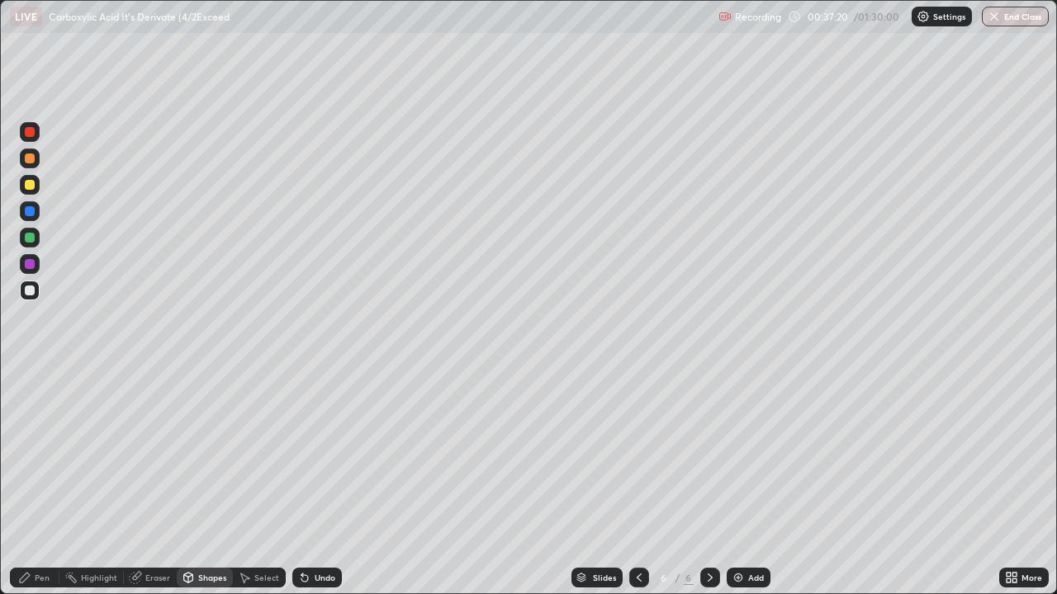
click at [198, 482] on div "Shapes" at bounding box center [212, 578] width 28 height 8
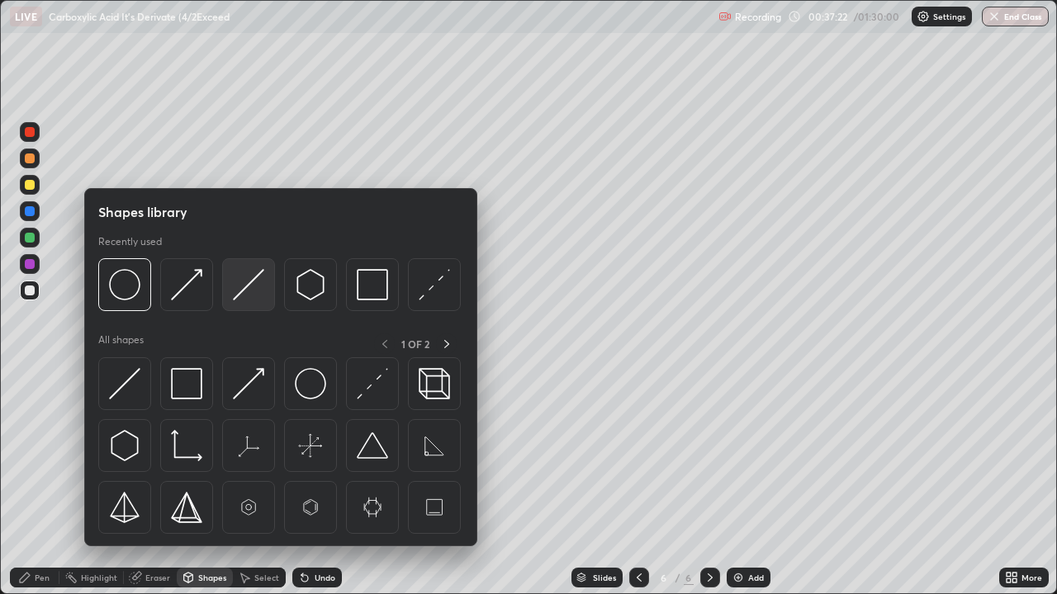
click at [240, 292] on img at bounding box center [248, 284] width 31 height 31
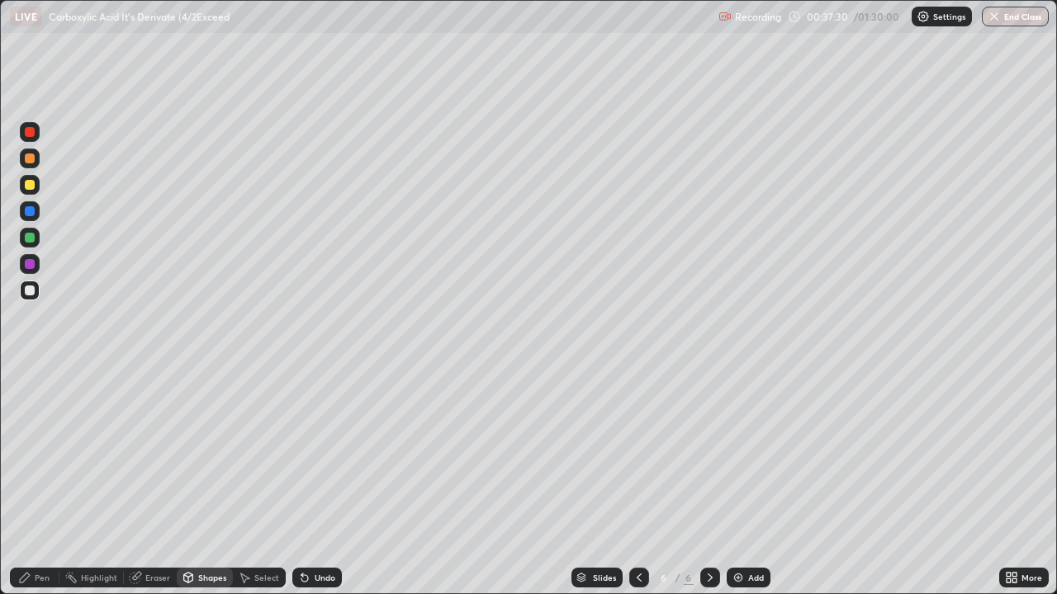
click at [206, 482] on div "Shapes" at bounding box center [212, 578] width 28 height 8
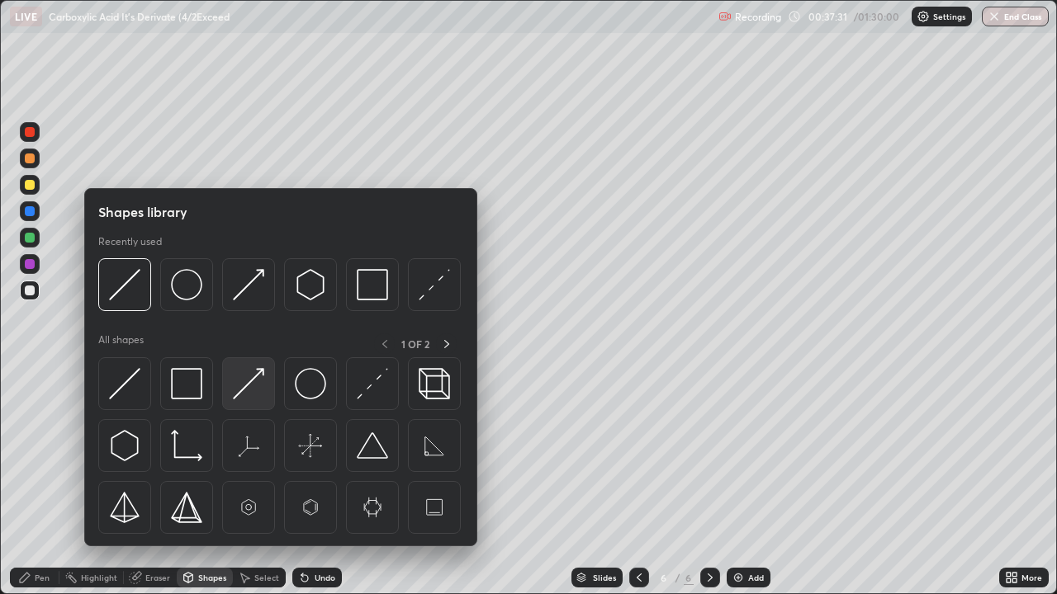
click at [244, 384] on img at bounding box center [248, 383] width 31 height 31
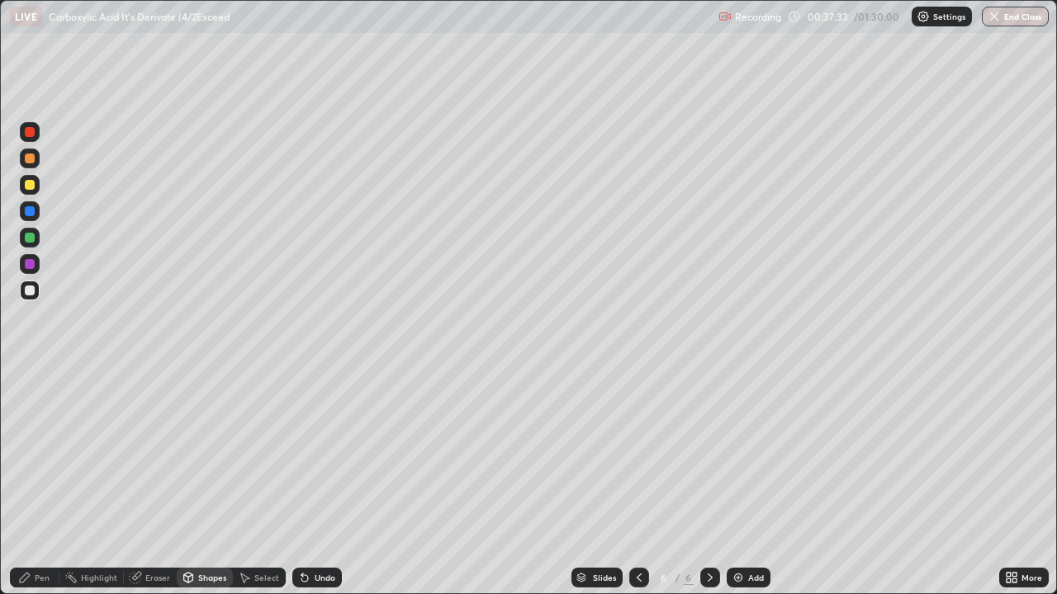
click at [45, 482] on div "Pen" at bounding box center [35, 578] width 50 height 20
click at [255, 482] on div "Select" at bounding box center [266, 578] width 25 height 8
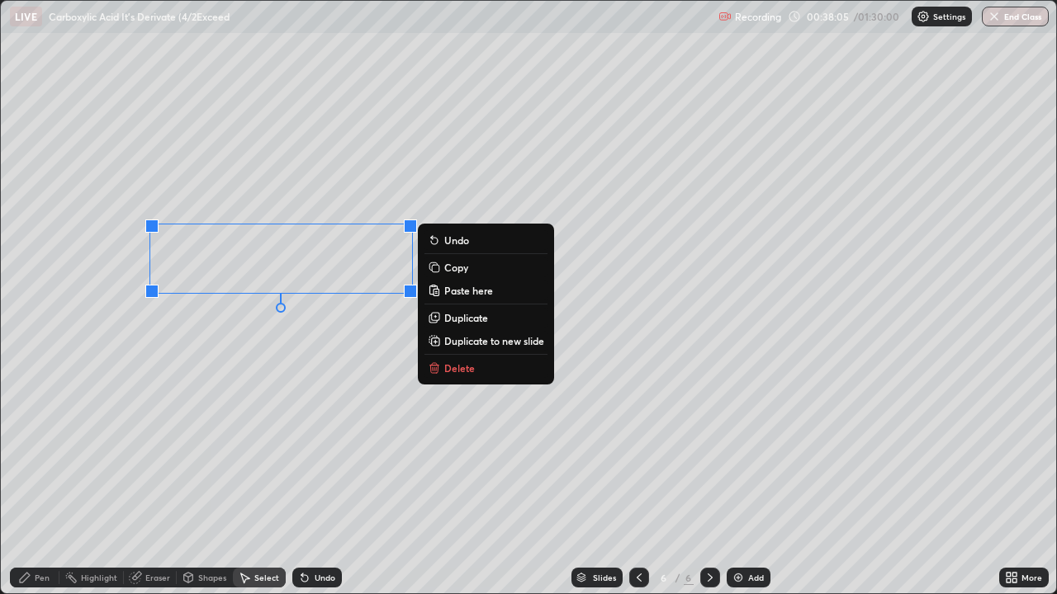
click at [368, 359] on div "0 ° Undo Copy Paste here Duplicate Duplicate to new slide Delete" at bounding box center [528, 297] width 1055 height 593
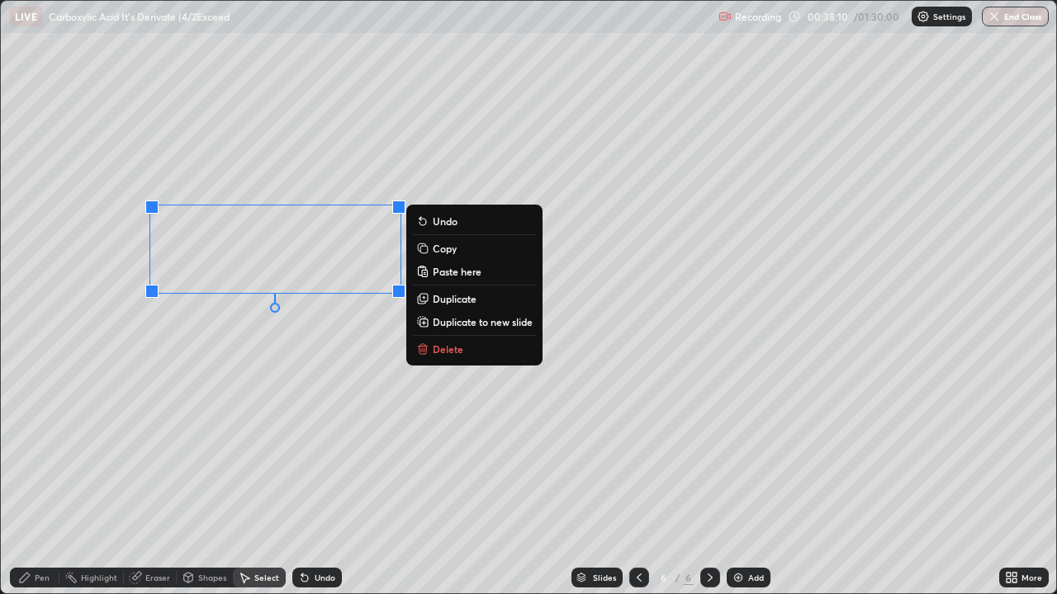
click at [437, 249] on p "Copy" at bounding box center [445, 248] width 24 height 13
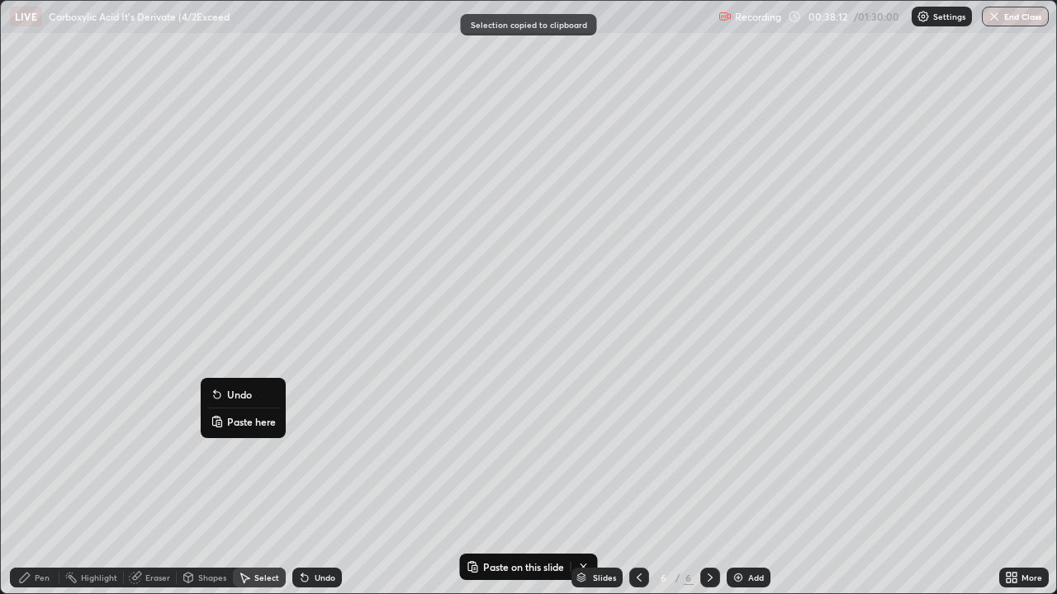
click at [221, 421] on rect at bounding box center [218, 423] width 5 height 7
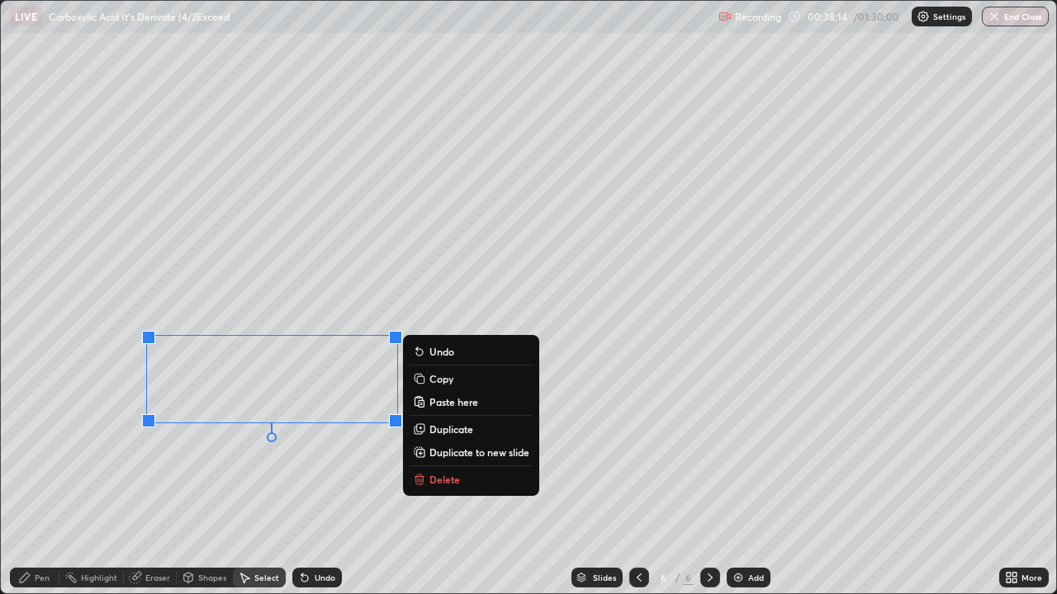
click at [149, 482] on div "Eraser" at bounding box center [157, 578] width 25 height 8
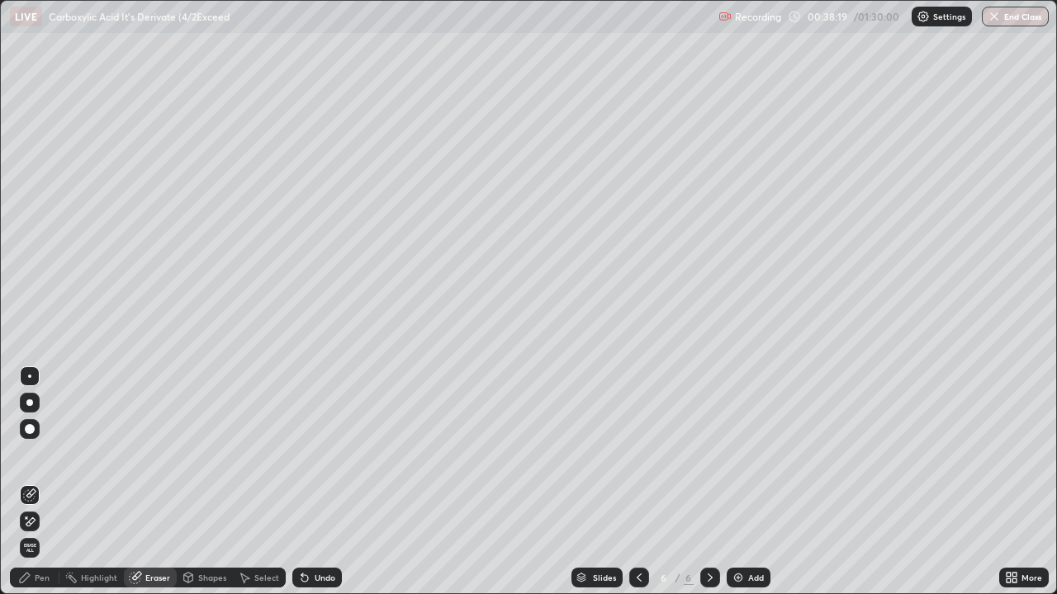
click at [45, 482] on div "Pen" at bounding box center [35, 578] width 50 height 20
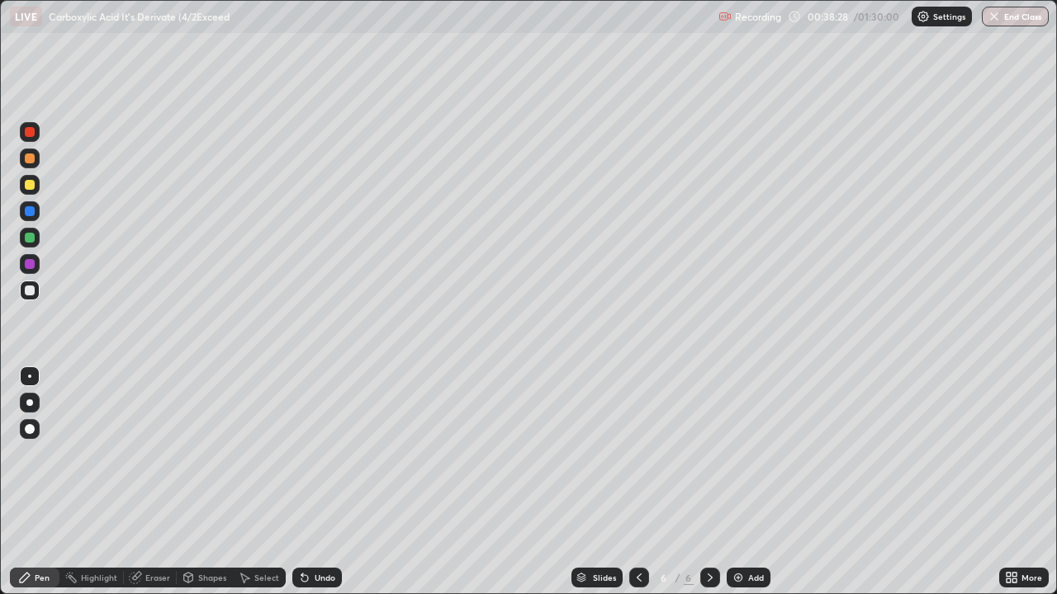
click at [301, 482] on icon at bounding box center [304, 579] width 7 height 7
click at [256, 482] on div "Select" at bounding box center [266, 578] width 25 height 8
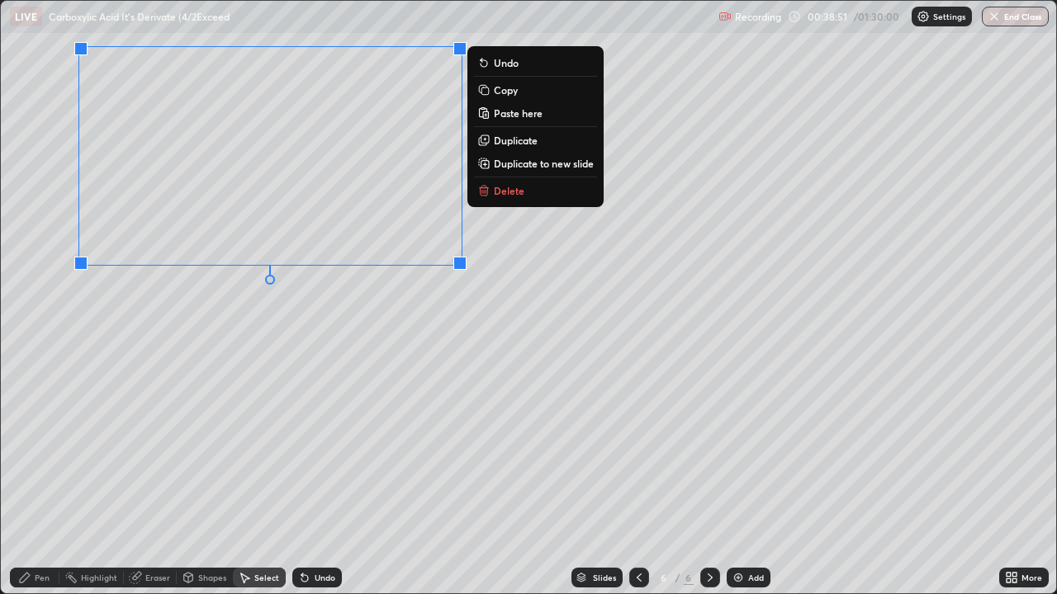
click at [30, 482] on icon at bounding box center [24, 577] width 13 height 13
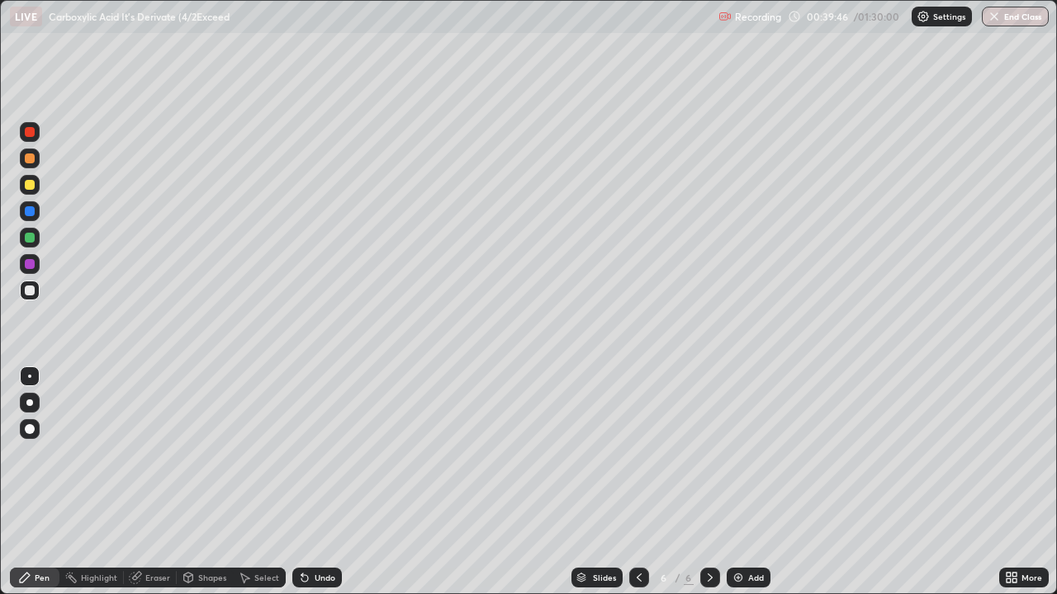
click at [208, 482] on div "Shapes" at bounding box center [212, 578] width 28 height 8
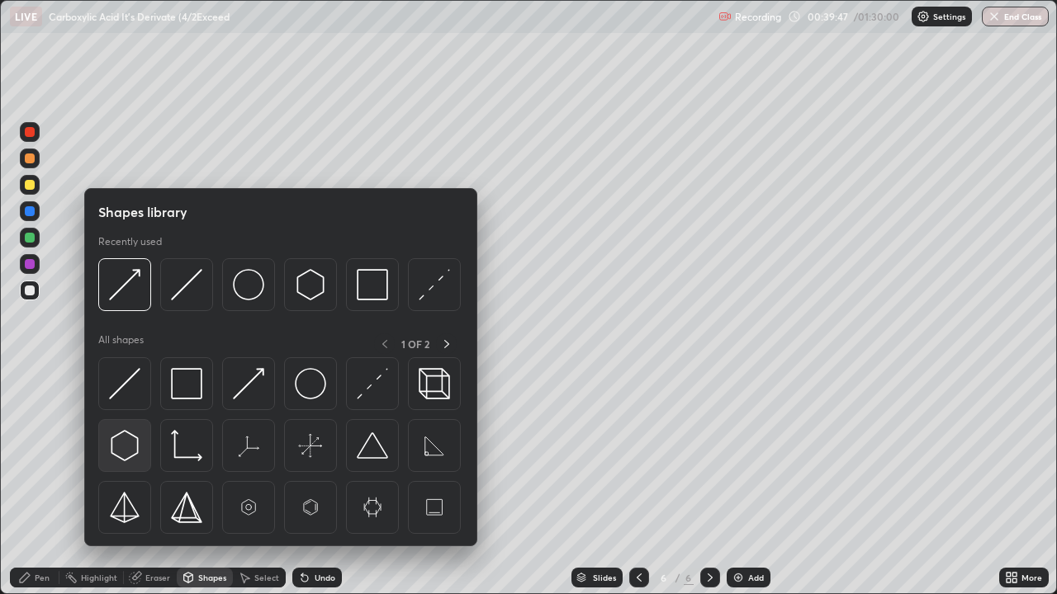
click at [122, 449] on img at bounding box center [124, 445] width 31 height 31
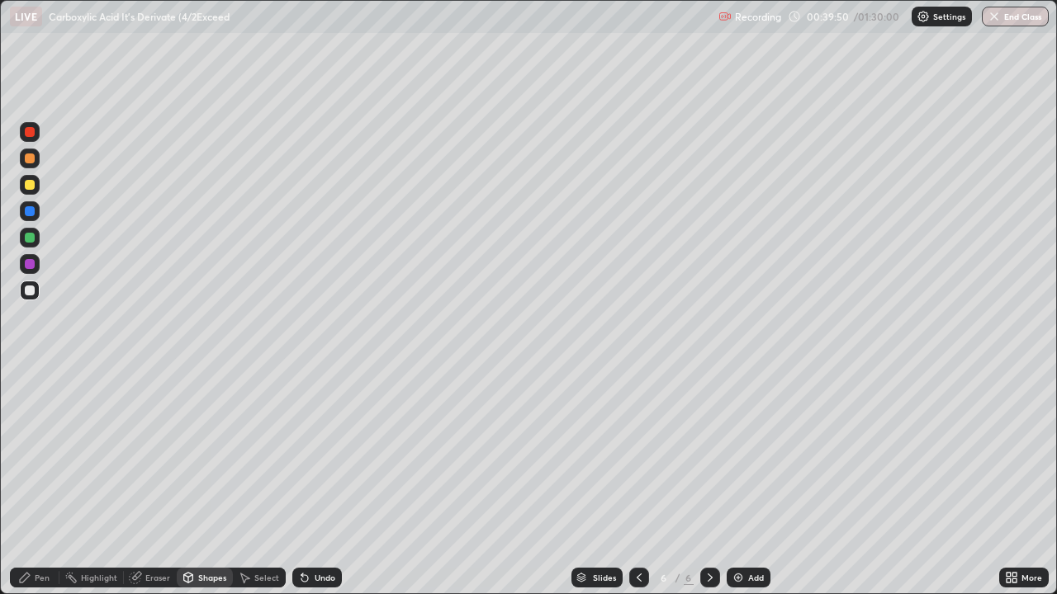
click at [201, 482] on div "Shapes" at bounding box center [212, 578] width 28 height 8
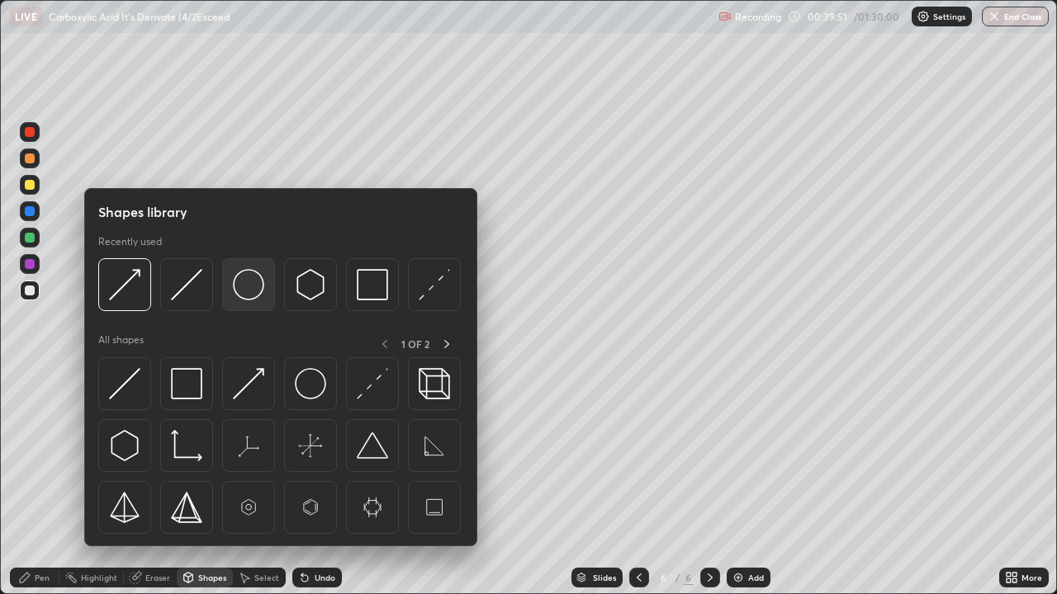
click at [249, 288] on img at bounding box center [248, 284] width 31 height 31
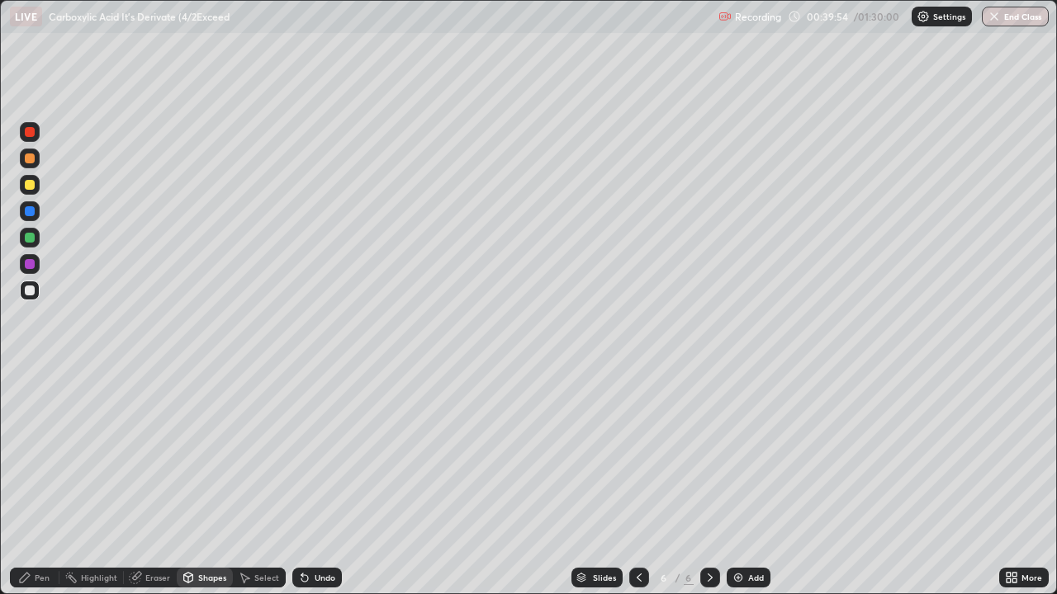
click at [36, 482] on div "Pen" at bounding box center [42, 578] width 15 height 8
click at [301, 482] on icon at bounding box center [304, 579] width 7 height 7
click at [292, 482] on div "Undo" at bounding box center [317, 578] width 50 height 20
click at [303, 482] on icon at bounding box center [304, 579] width 7 height 7
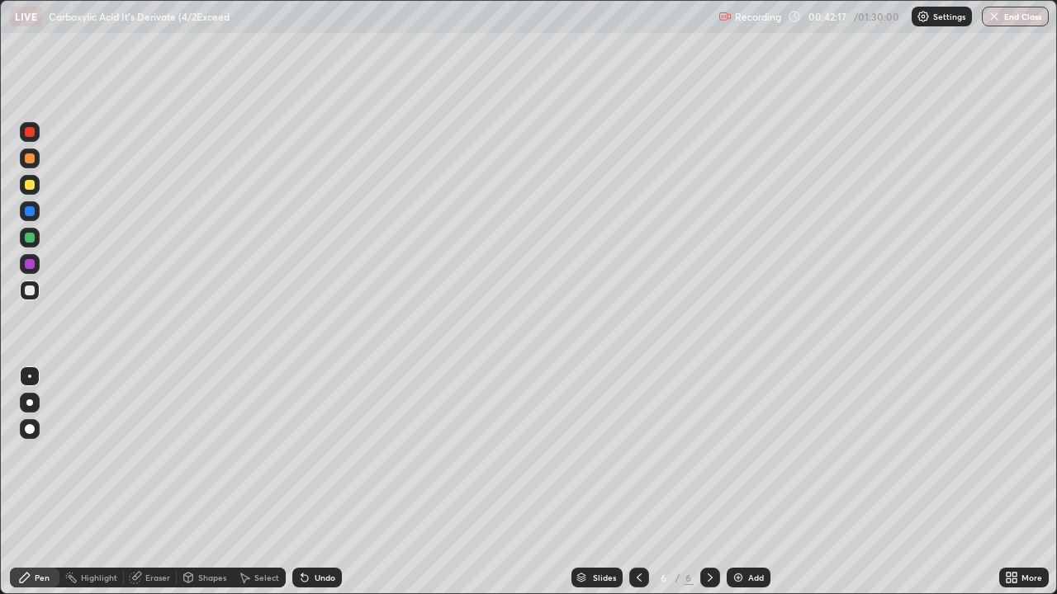
click at [635, 482] on icon at bounding box center [638, 577] width 13 height 13
click at [709, 482] on icon at bounding box center [709, 577] width 13 height 13
click at [636, 482] on icon at bounding box center [638, 577] width 13 height 13
click at [708, 482] on icon at bounding box center [709, 577] width 13 height 13
click at [637, 482] on icon at bounding box center [638, 577] width 13 height 13
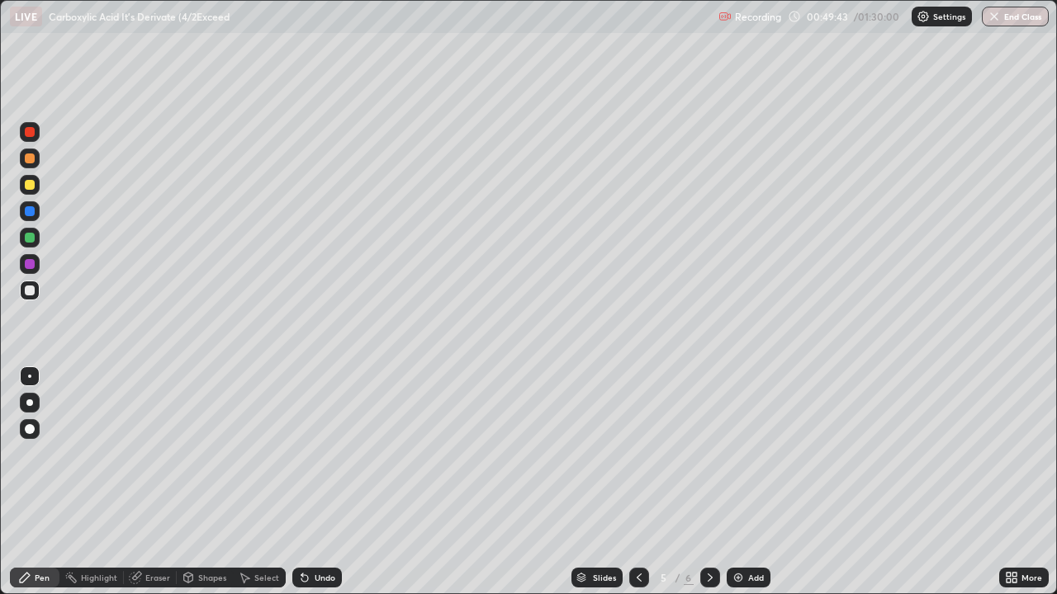
click at [637, 482] on icon at bounding box center [638, 577] width 13 height 13
click at [700, 482] on div at bounding box center [710, 578] width 20 height 20
click at [708, 482] on icon at bounding box center [709, 577] width 13 height 13
click at [208, 482] on div "Shapes" at bounding box center [212, 578] width 28 height 8
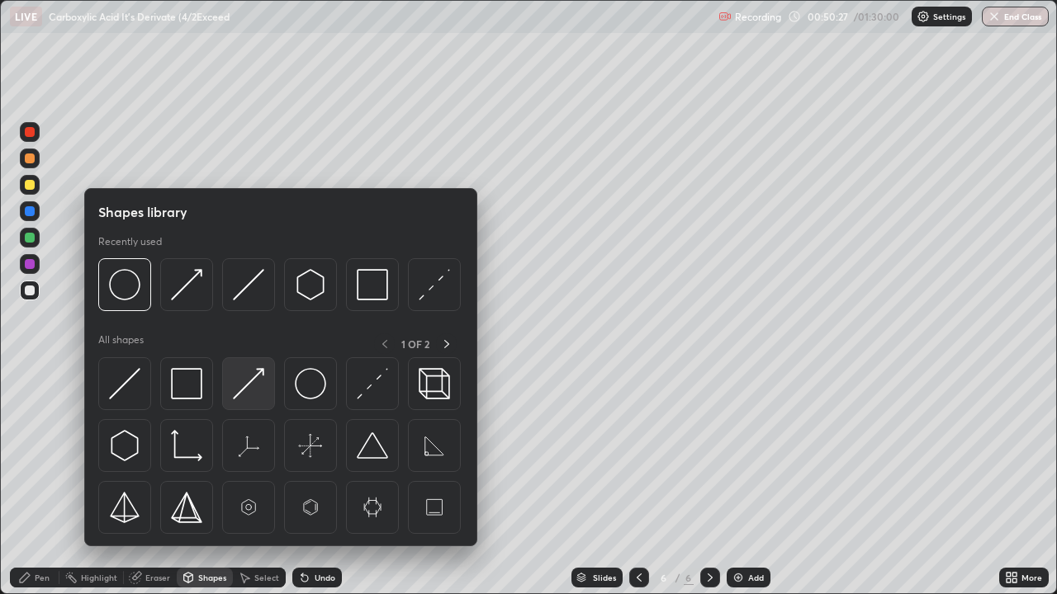
click at [241, 391] on img at bounding box center [248, 383] width 31 height 31
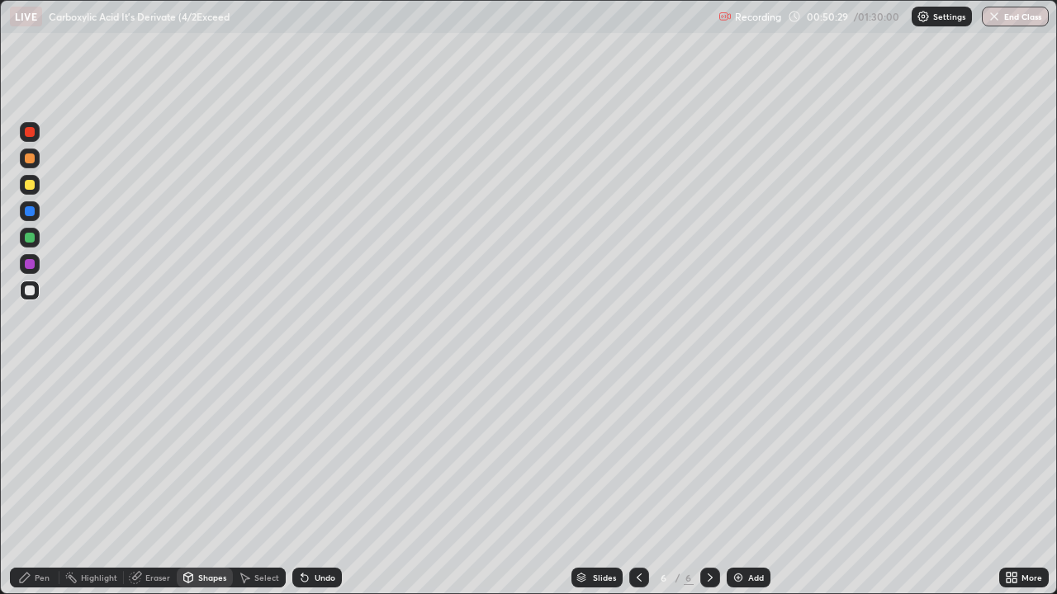
click at [45, 482] on div "Pen" at bounding box center [42, 578] width 15 height 8
click at [26, 266] on div at bounding box center [30, 264] width 10 height 10
click at [144, 482] on div "Eraser" at bounding box center [150, 578] width 53 height 20
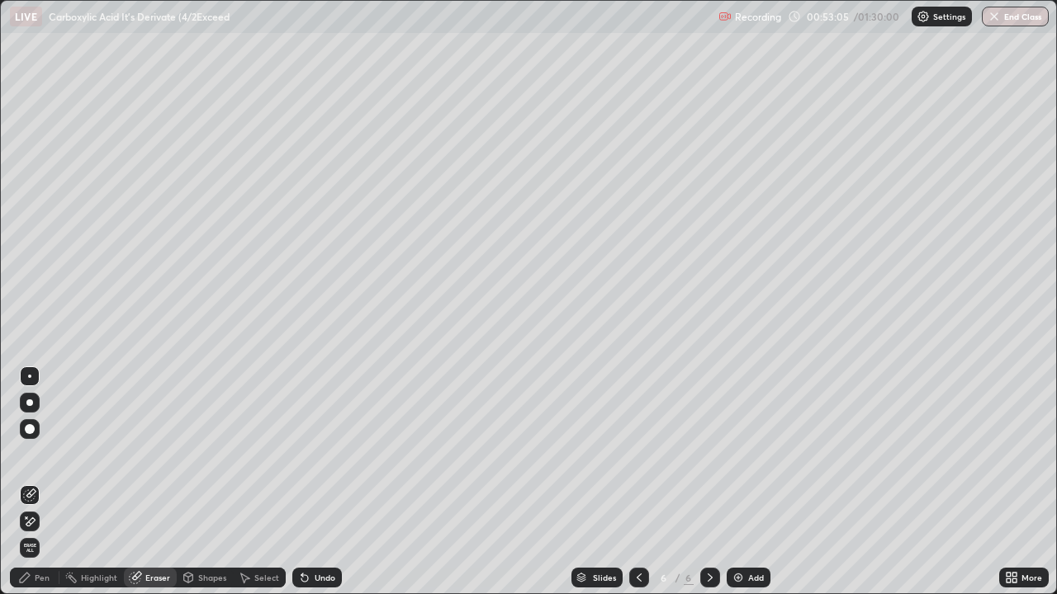
click at [41, 482] on div "Pen" at bounding box center [42, 578] width 15 height 8
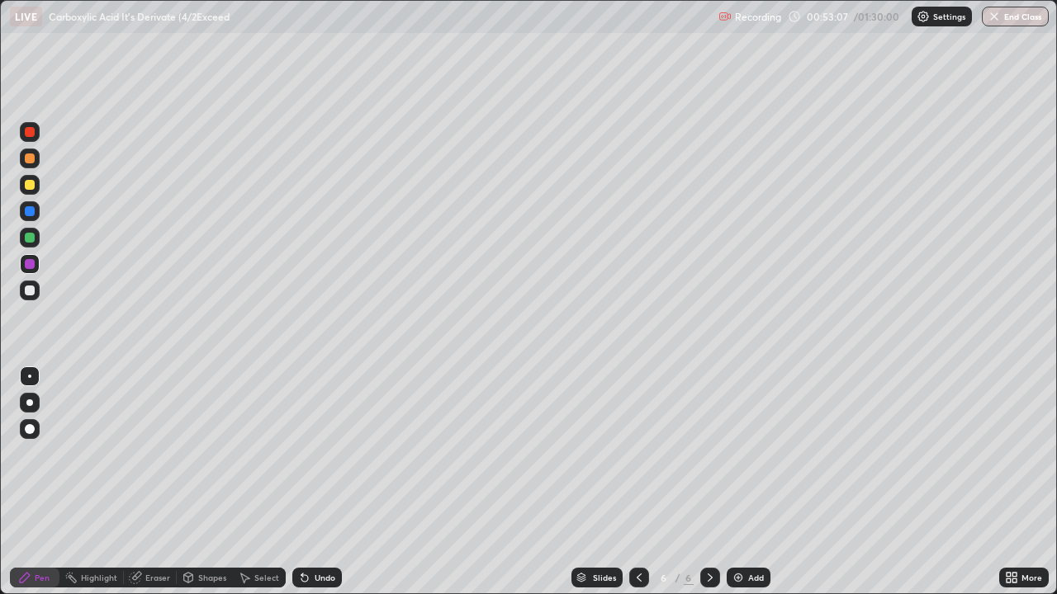
click at [28, 291] on div at bounding box center [30, 291] width 10 height 10
click at [304, 482] on div "Undo" at bounding box center [317, 578] width 50 height 20
click at [301, 482] on icon at bounding box center [304, 579] width 7 height 7
click at [249, 482] on icon at bounding box center [244, 577] width 13 height 13
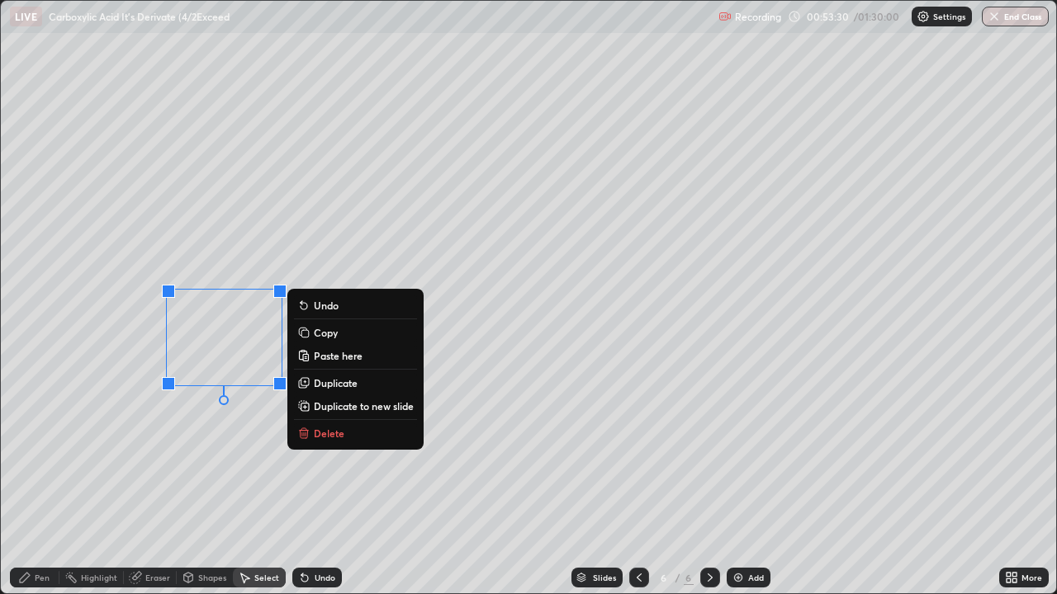
click at [308, 331] on rect at bounding box center [304, 333] width 7 height 7
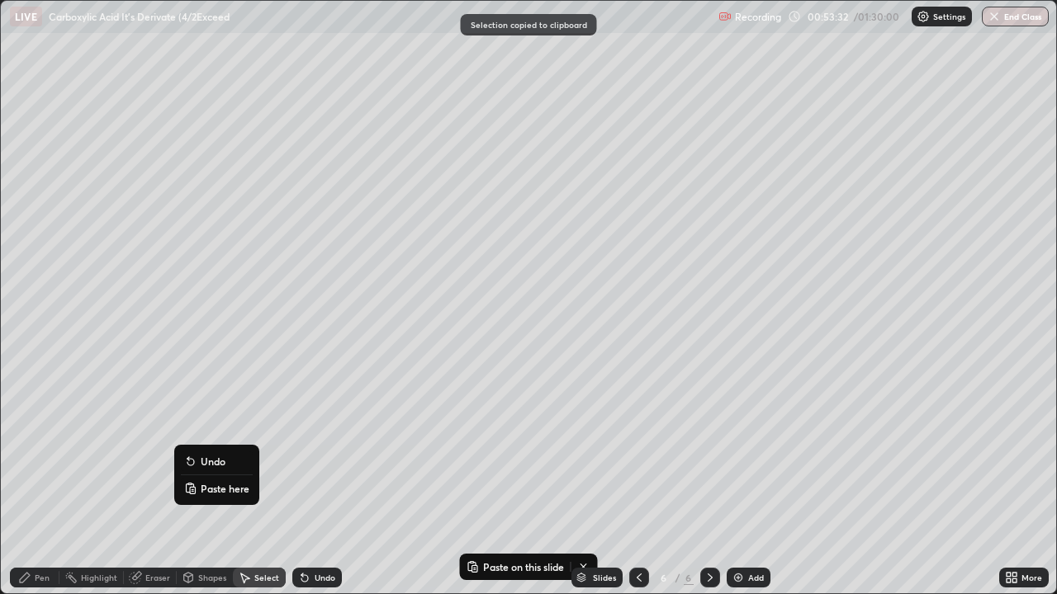
click at [197, 482] on button "Paste here" at bounding box center [217, 489] width 72 height 20
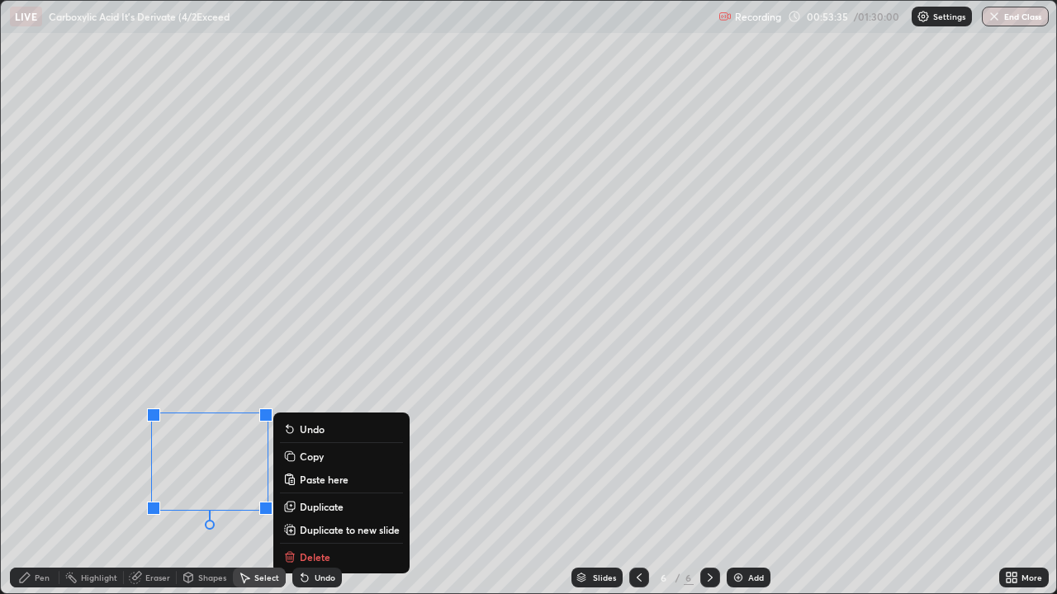
click at [36, 482] on div "Pen" at bounding box center [35, 578] width 50 height 20
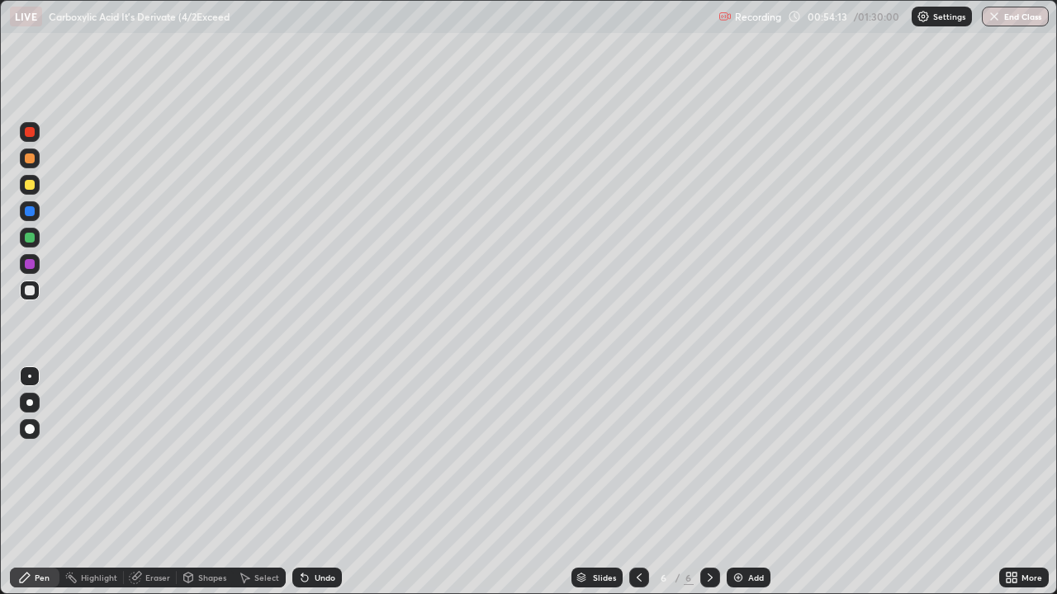
click at [32, 186] on div at bounding box center [30, 185] width 10 height 10
click at [31, 183] on div at bounding box center [30, 185] width 10 height 10
click at [31, 291] on div at bounding box center [30, 291] width 10 height 10
click at [213, 482] on div "Shapes" at bounding box center [212, 578] width 28 height 8
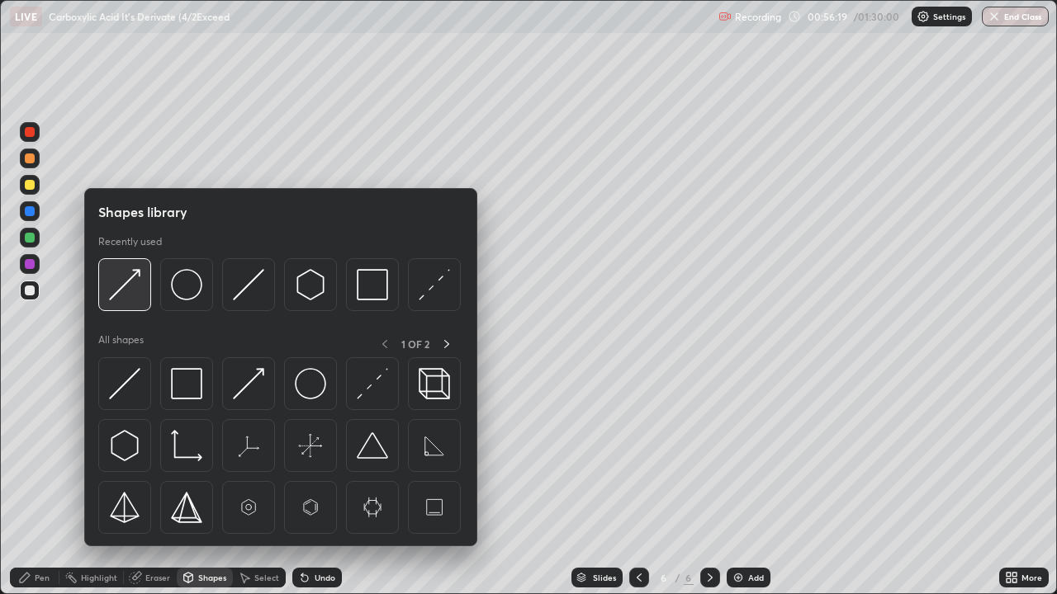
click at [125, 289] on img at bounding box center [124, 284] width 31 height 31
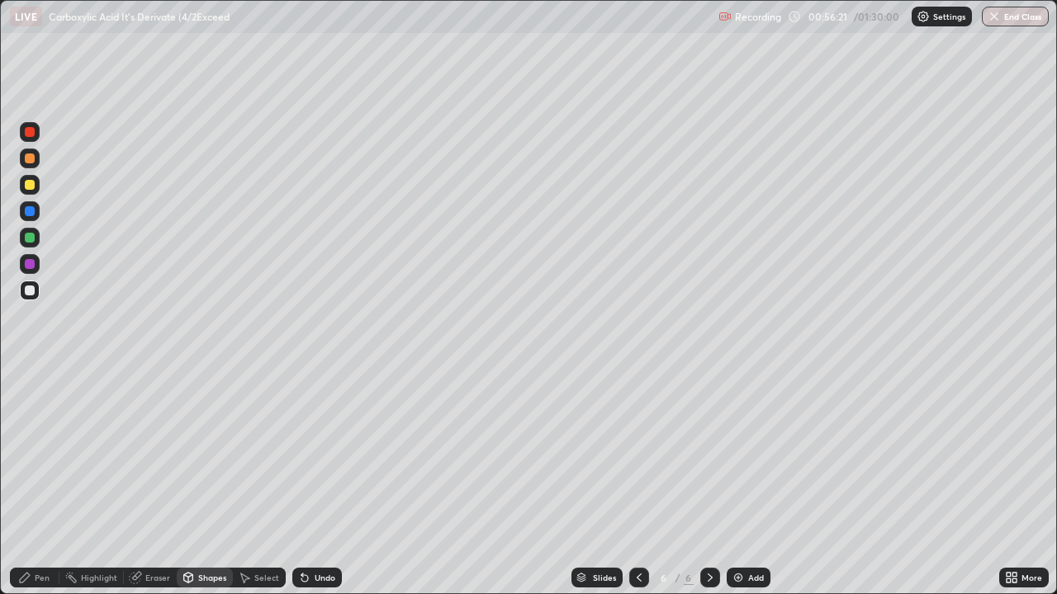
click at [40, 482] on div "Pen" at bounding box center [42, 578] width 15 height 8
click at [734, 482] on img at bounding box center [738, 577] width 13 height 13
click at [199, 482] on div "Shapes" at bounding box center [212, 578] width 28 height 8
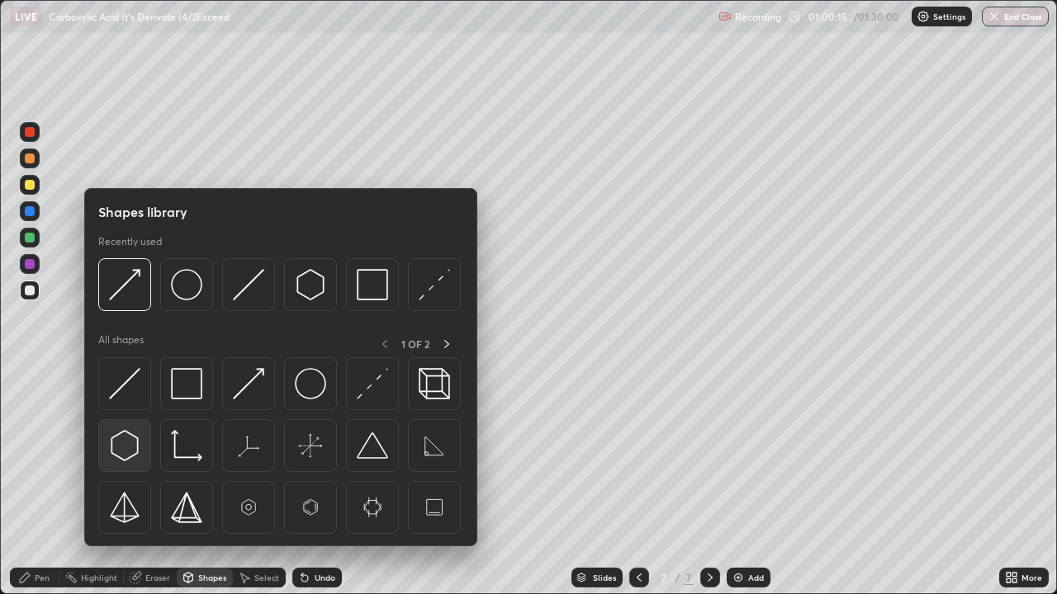
click at [122, 439] on img at bounding box center [124, 445] width 31 height 31
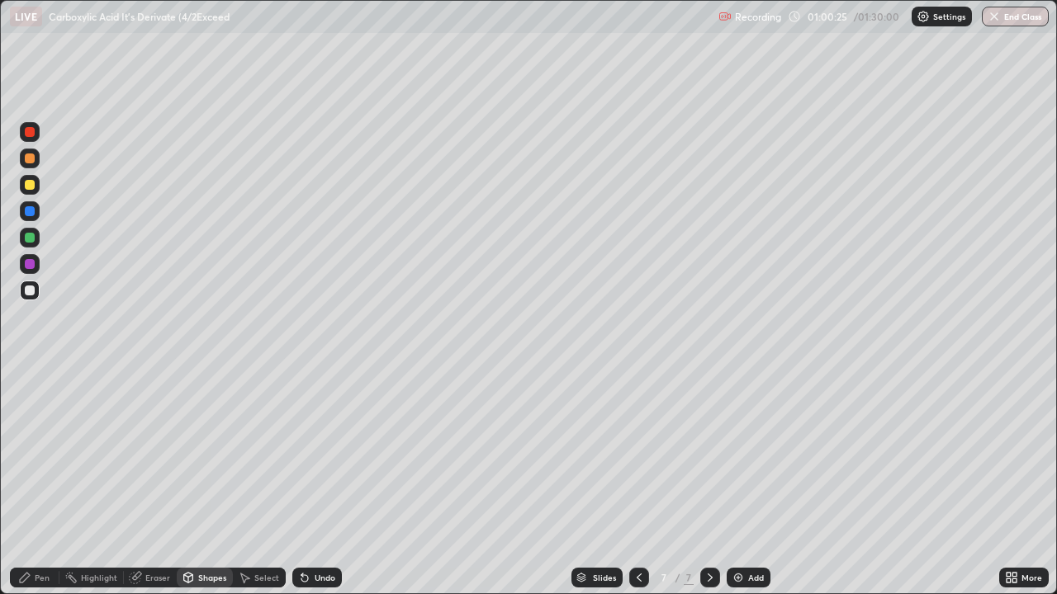
click at [37, 482] on div "Pen" at bounding box center [42, 578] width 15 height 8
click at [267, 482] on div "Select" at bounding box center [266, 578] width 25 height 8
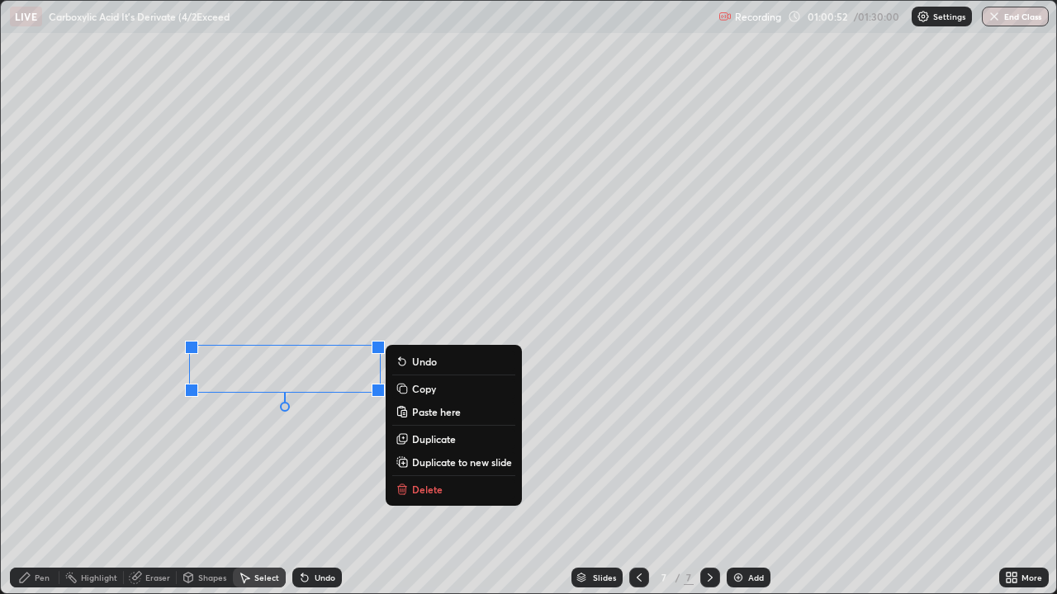
click at [202, 482] on div "Shapes" at bounding box center [212, 578] width 28 height 8
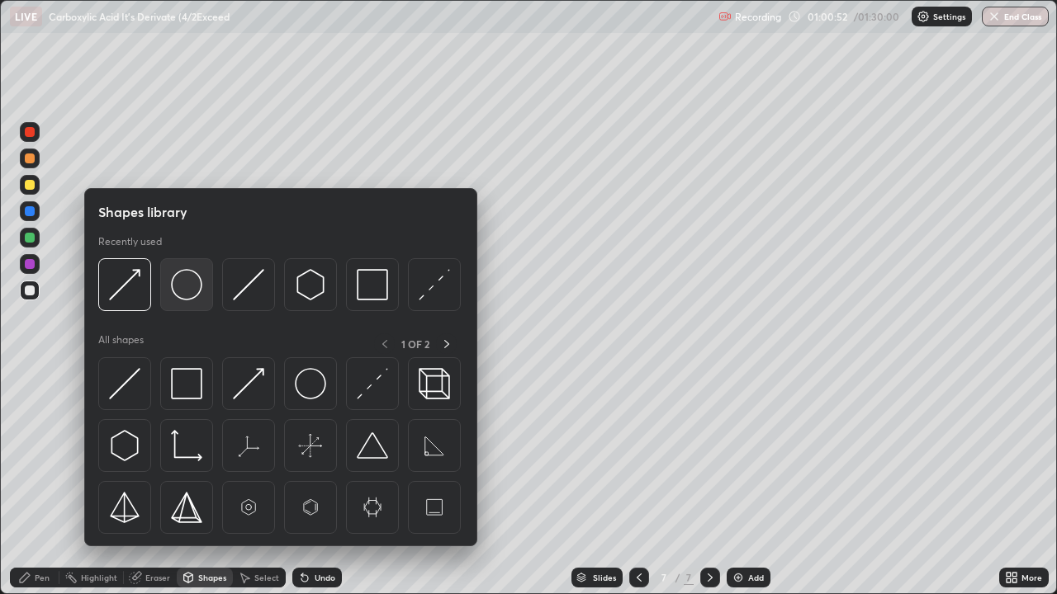
click at [185, 288] on img at bounding box center [186, 284] width 31 height 31
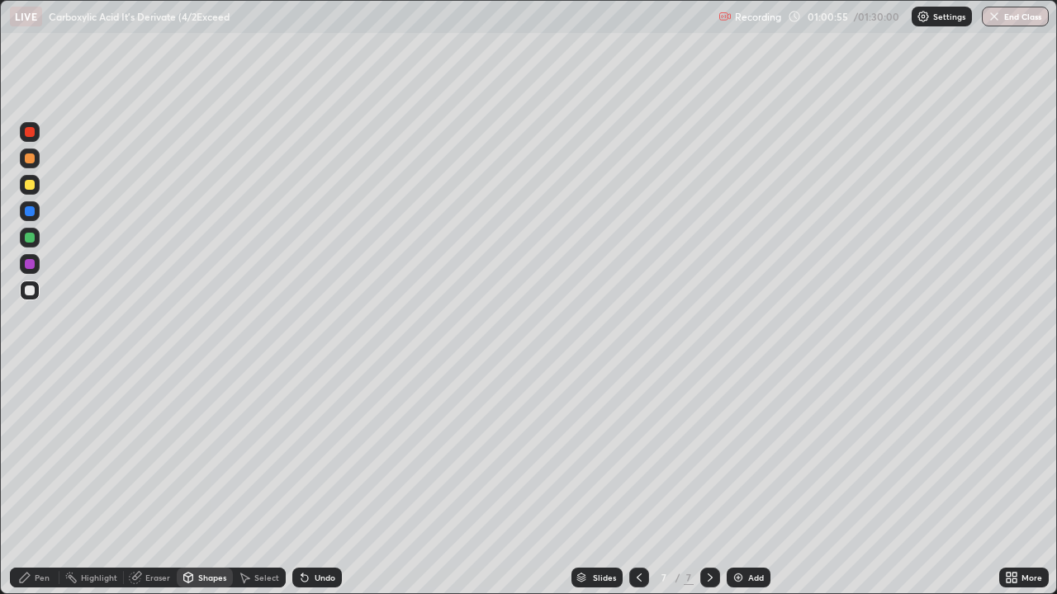
click at [211, 482] on div "Shapes" at bounding box center [212, 578] width 28 height 8
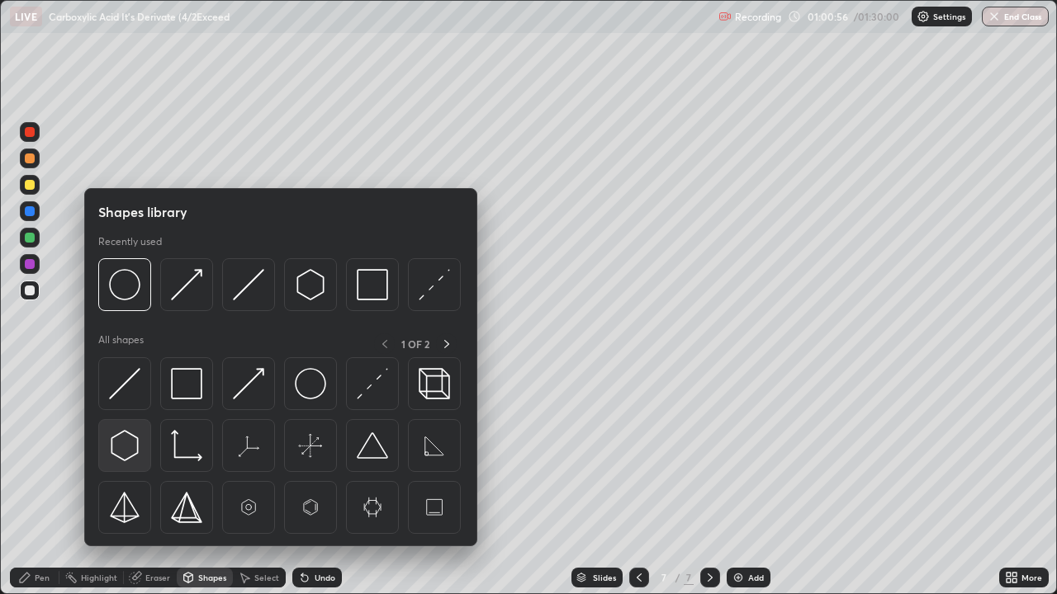
click at [127, 445] on img at bounding box center [124, 445] width 31 height 31
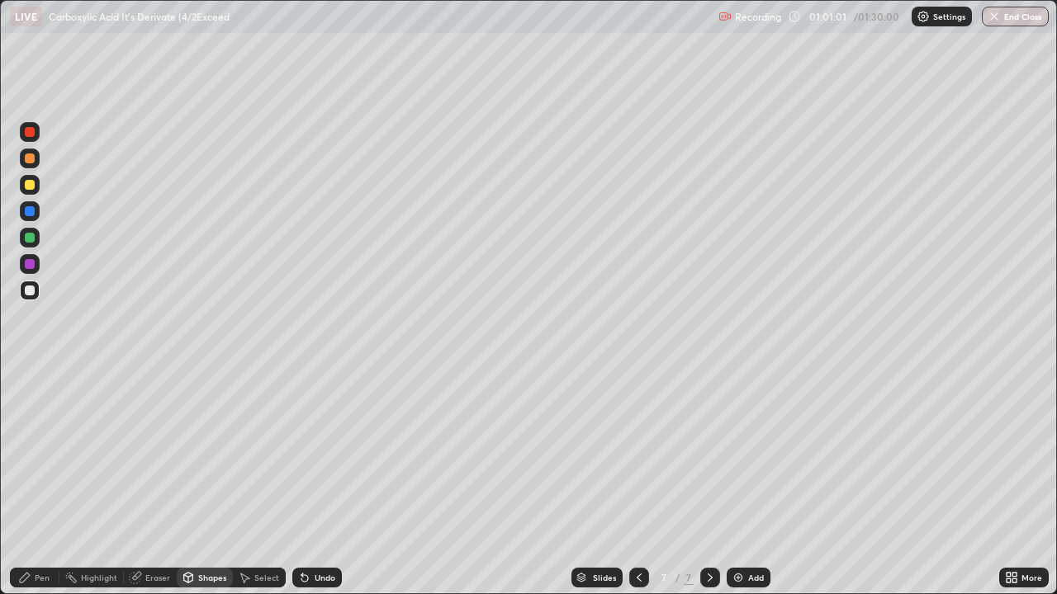
click at [205, 482] on div "Shapes" at bounding box center [212, 578] width 28 height 8
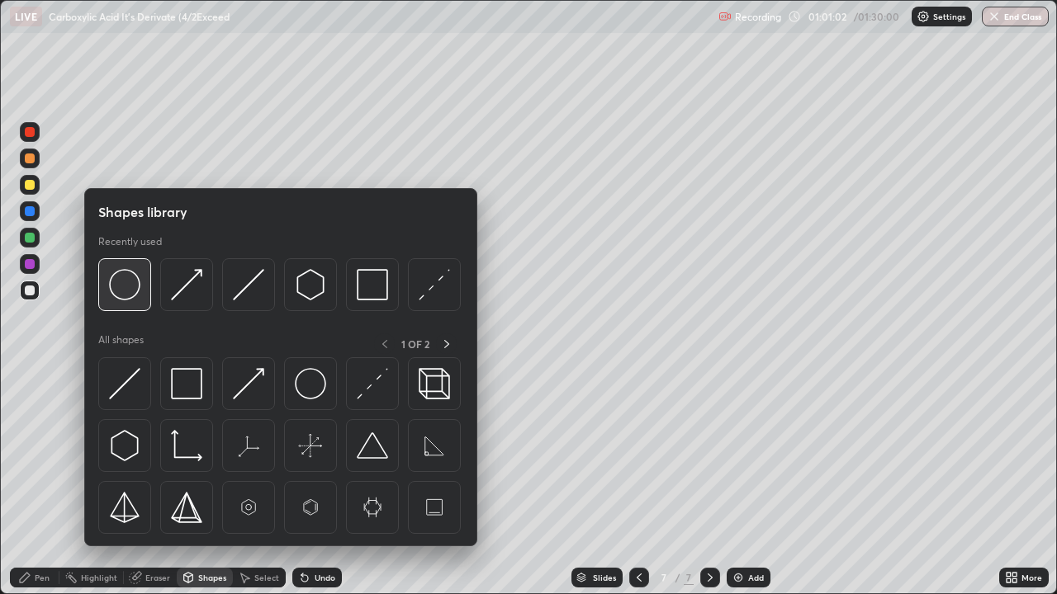
click at [122, 291] on img at bounding box center [124, 284] width 31 height 31
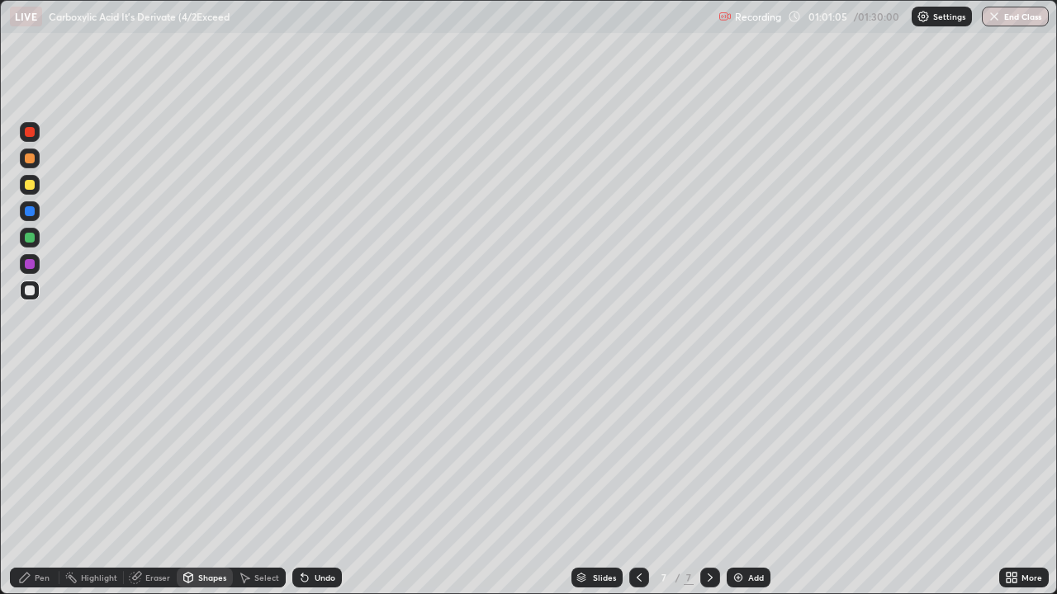
click at [257, 482] on div "Select" at bounding box center [266, 578] width 25 height 8
click at [214, 482] on div "Shapes" at bounding box center [212, 578] width 28 height 8
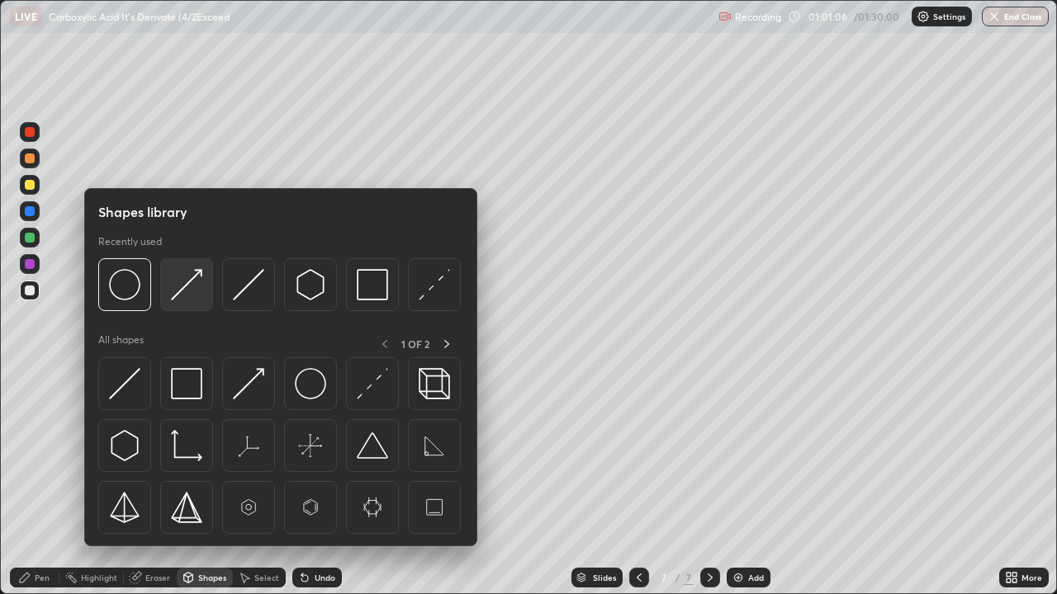
click at [182, 290] on img at bounding box center [186, 284] width 31 height 31
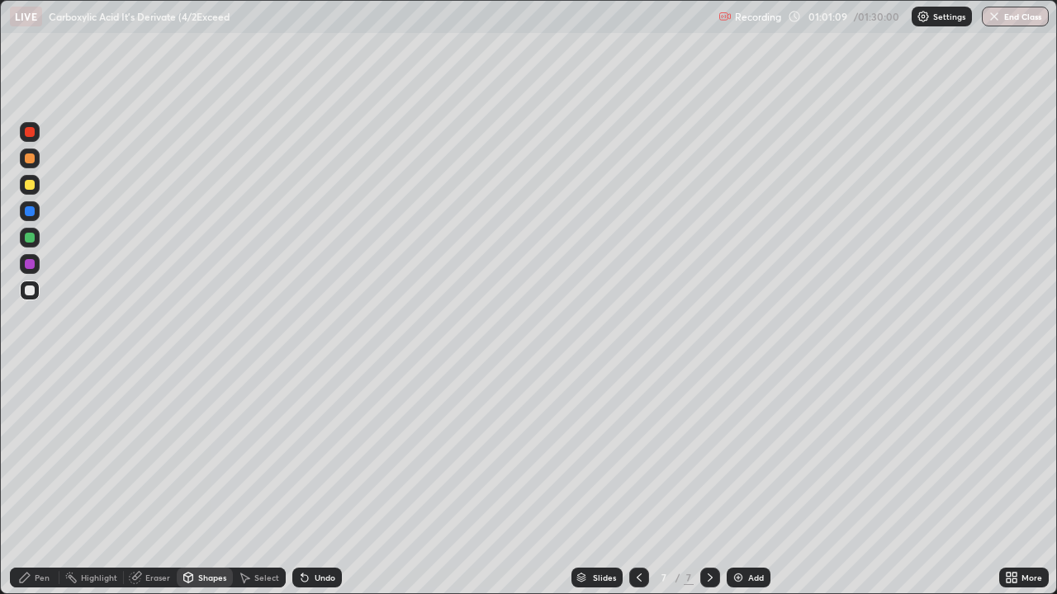
click at [44, 482] on div "Pen" at bounding box center [42, 578] width 15 height 8
click at [263, 482] on div "Select" at bounding box center [266, 578] width 25 height 8
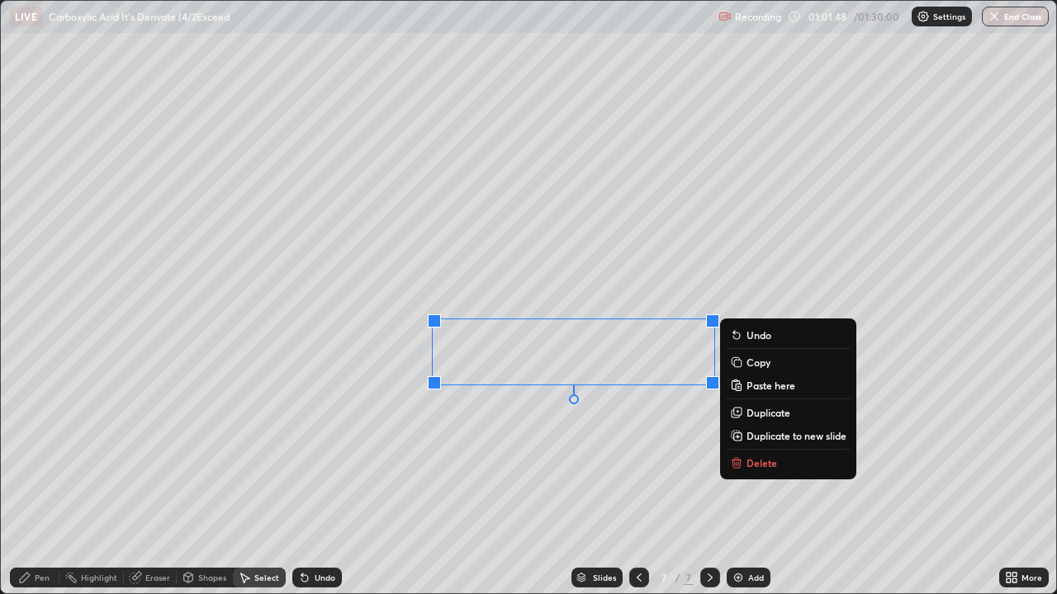
click at [736, 462] on icon at bounding box center [736, 464] width 7 height 7
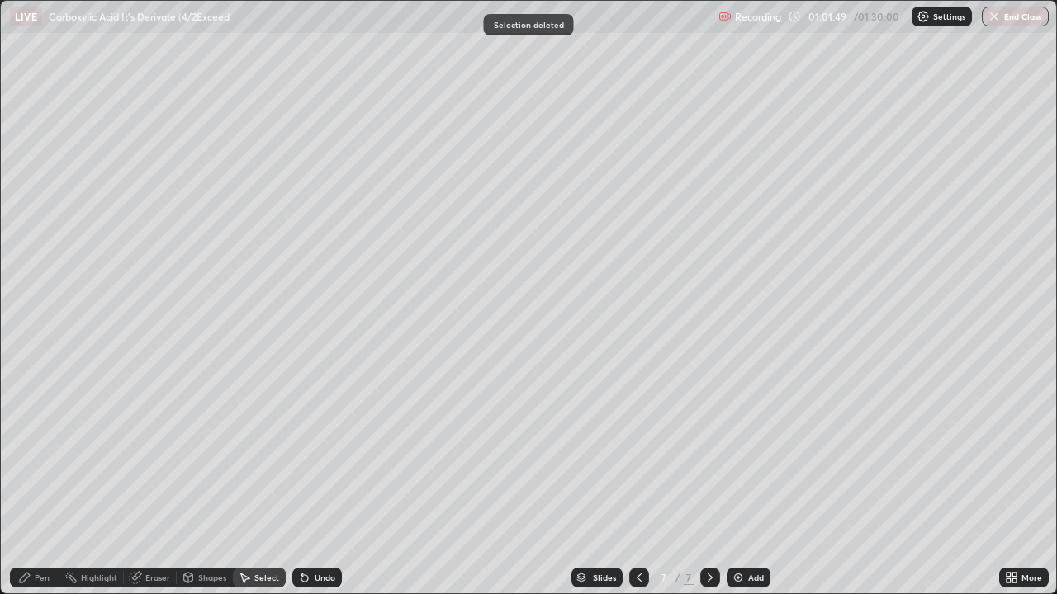
click at [209, 482] on div "Shapes" at bounding box center [212, 578] width 28 height 8
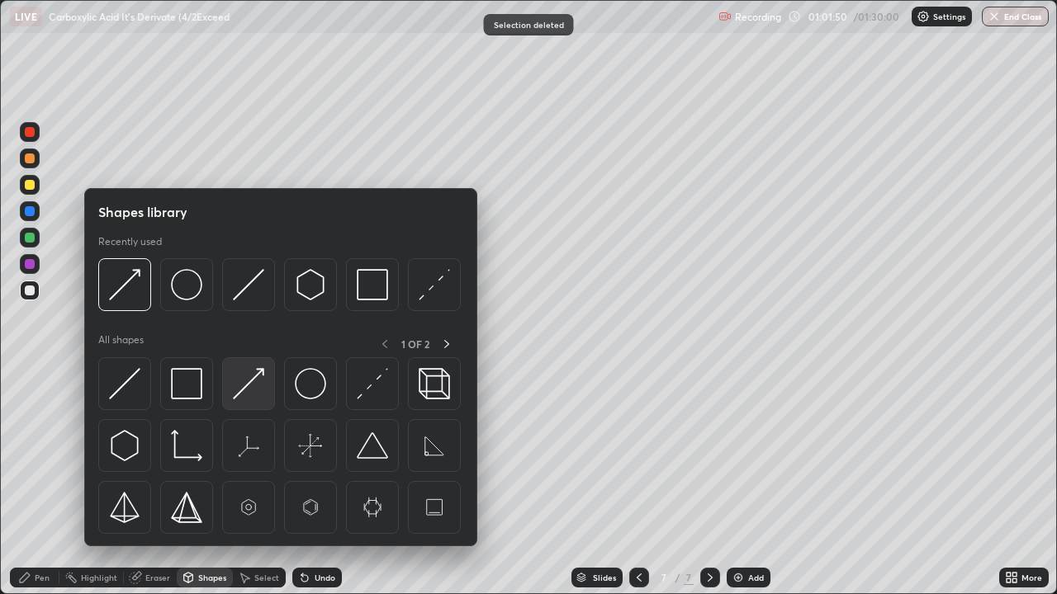
click at [246, 381] on img at bounding box center [248, 383] width 31 height 31
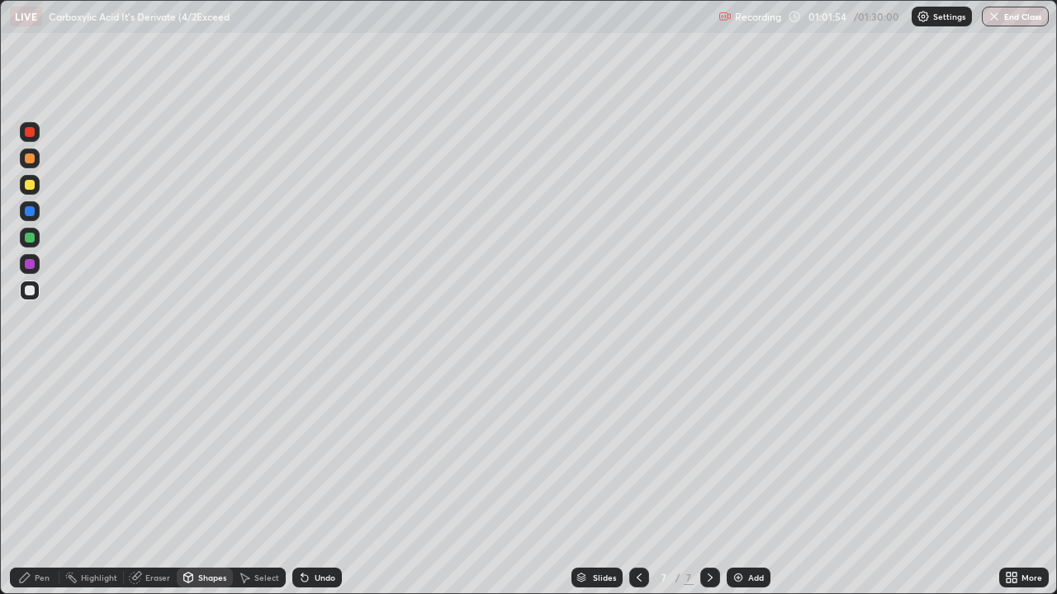
click at [210, 482] on div "Shapes" at bounding box center [212, 578] width 28 height 8
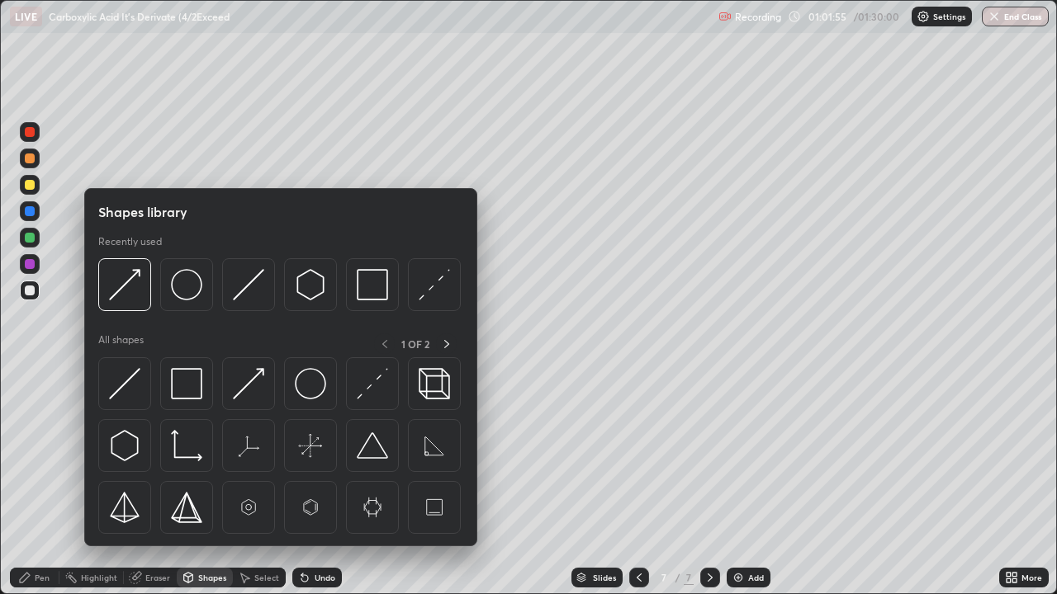
click at [304, 482] on icon at bounding box center [304, 579] width 7 height 7
click at [309, 482] on icon at bounding box center [304, 577] width 13 height 13
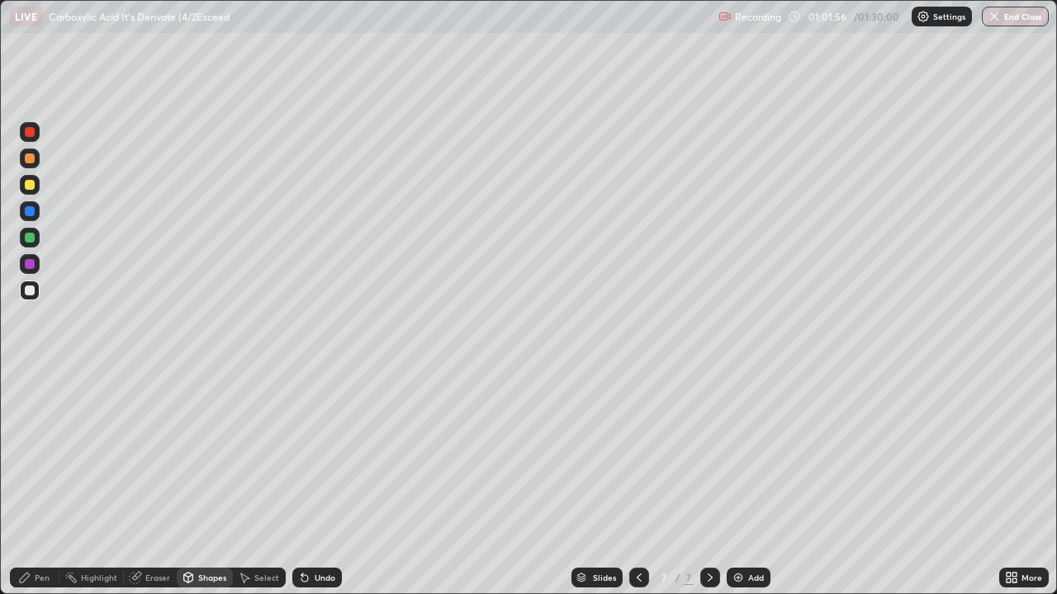
click at [45, 482] on div "Pen" at bounding box center [42, 578] width 15 height 8
click at [160, 482] on div "Eraser" at bounding box center [150, 578] width 53 height 20
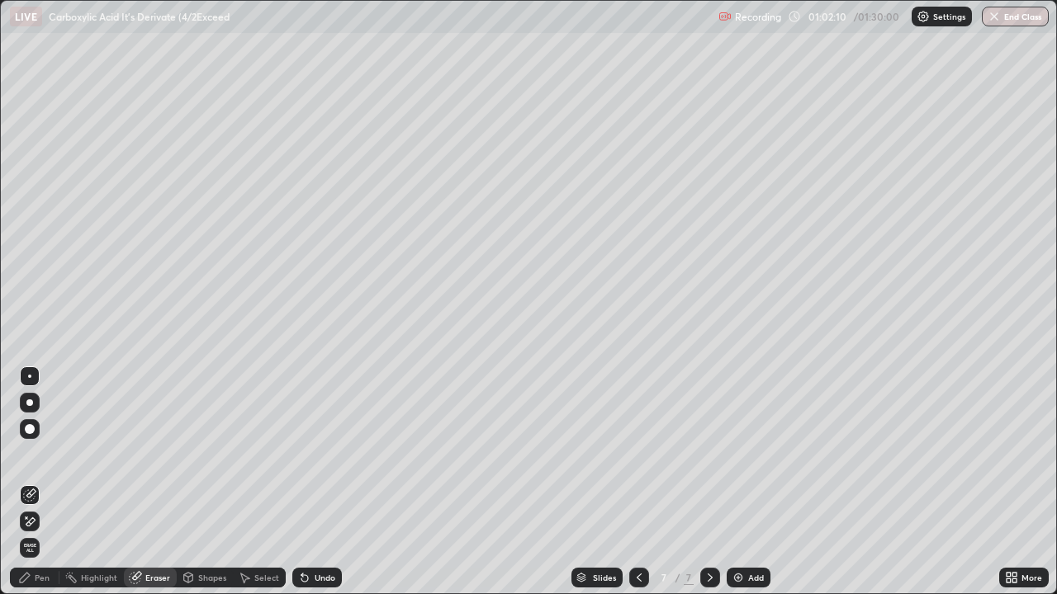
click at [269, 482] on div "Select" at bounding box center [266, 578] width 25 height 8
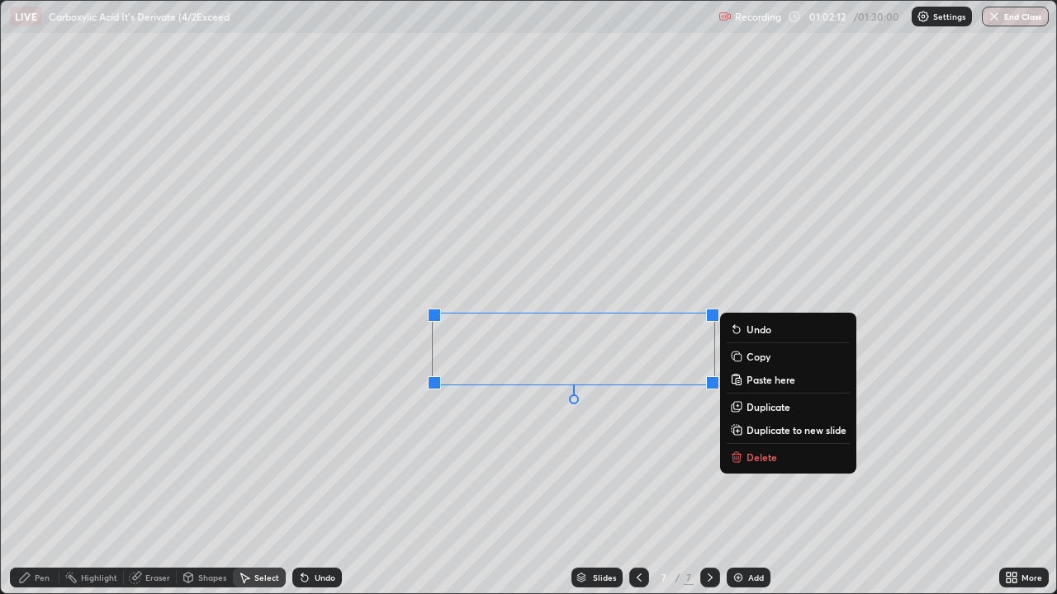
click at [736, 452] on icon at bounding box center [737, 453] width 6 height 2
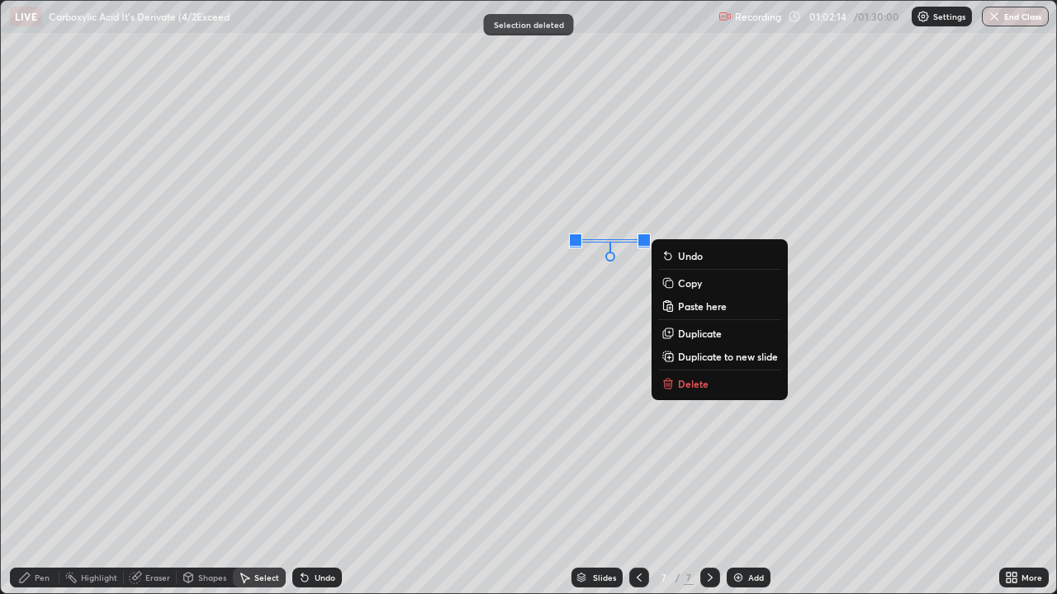
click at [676, 381] on button "Delete" at bounding box center [719, 384] width 123 height 20
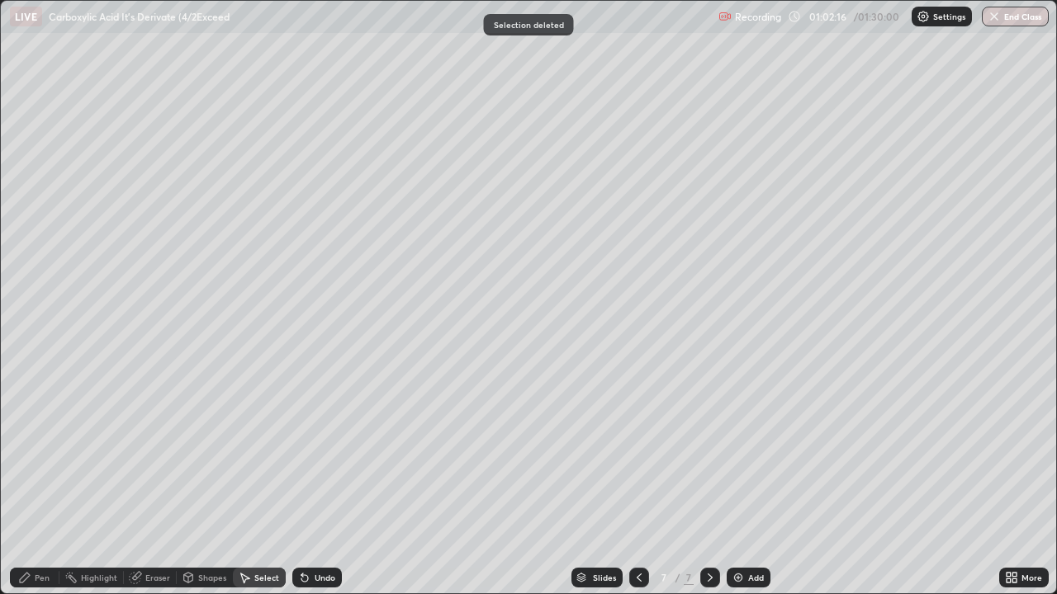
click at [206, 482] on div "Shapes" at bounding box center [212, 578] width 28 height 8
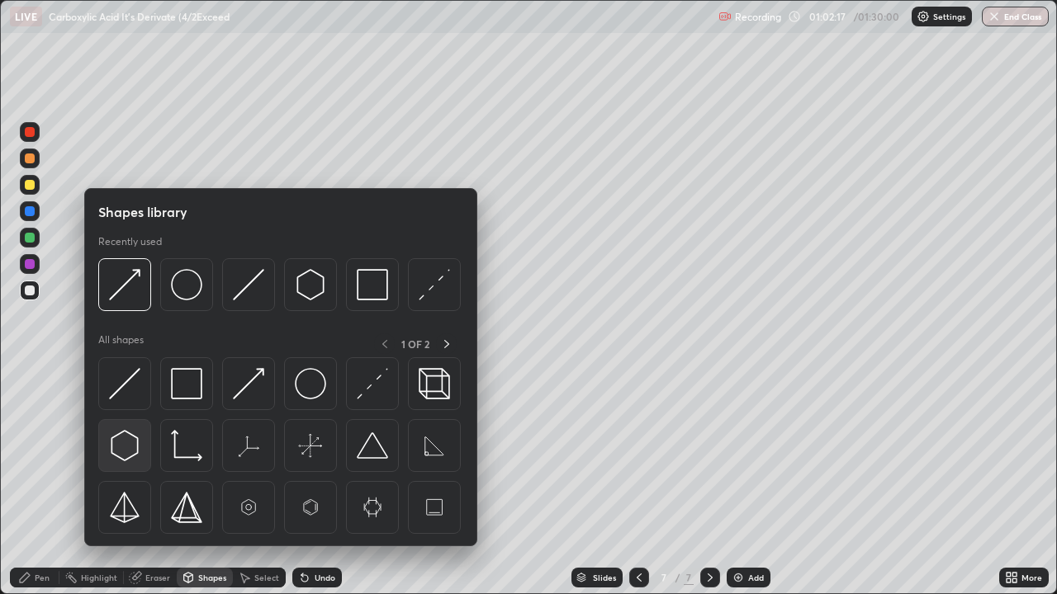
click at [129, 440] on img at bounding box center [124, 445] width 31 height 31
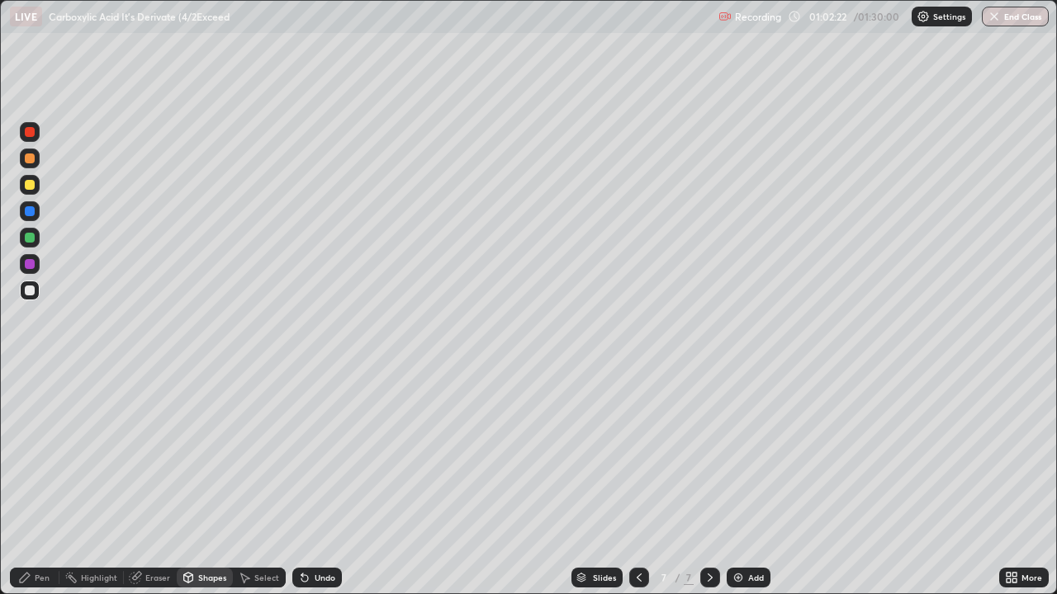
click at [209, 482] on div "Shapes" at bounding box center [212, 578] width 28 height 8
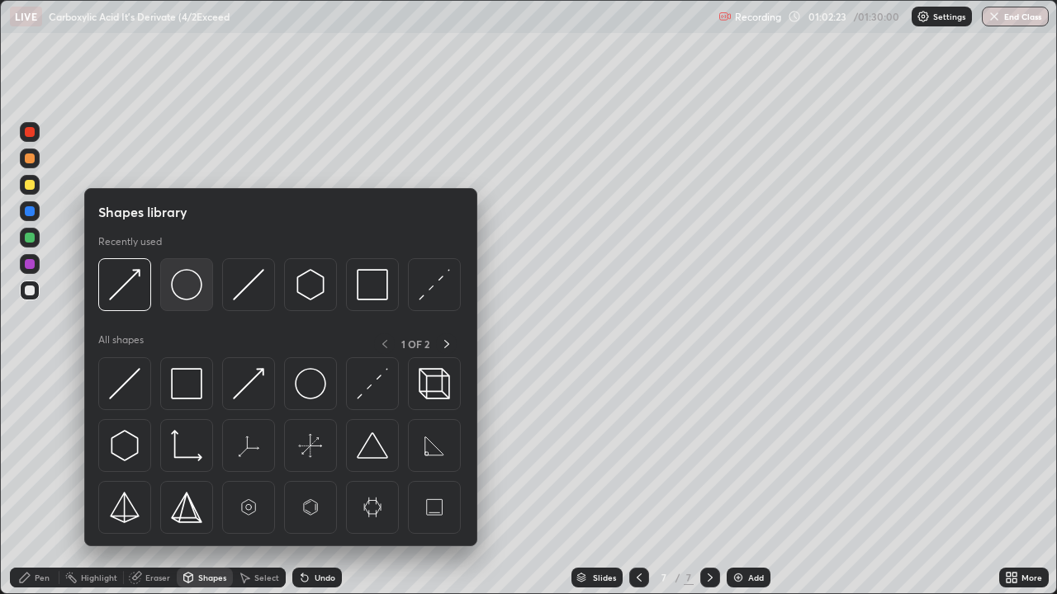
click at [184, 287] on img at bounding box center [186, 284] width 31 height 31
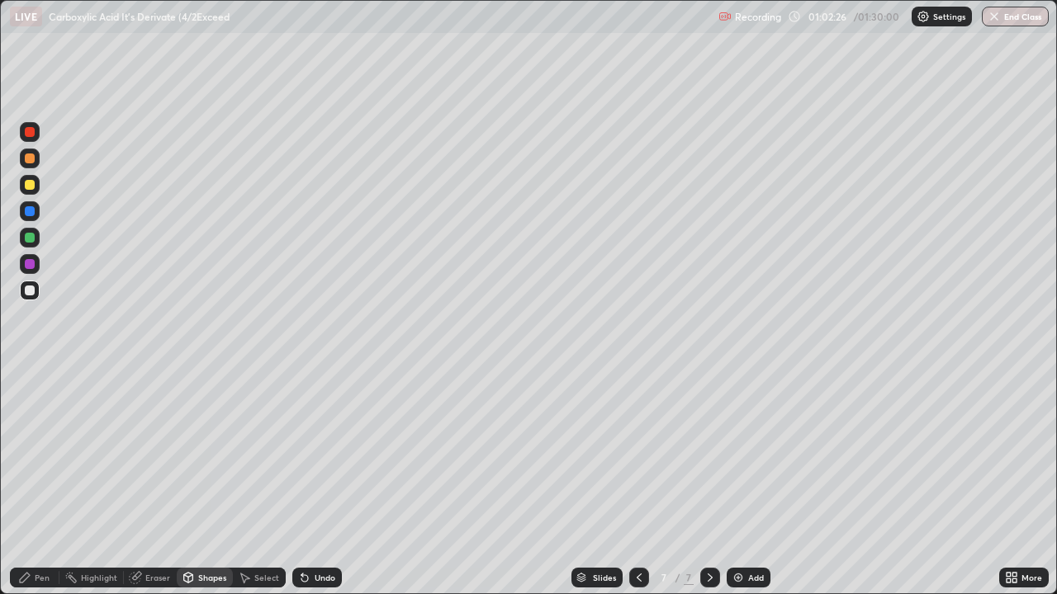
click at [44, 482] on div "Pen" at bounding box center [42, 578] width 15 height 8
click at [264, 482] on div "Select" at bounding box center [266, 578] width 25 height 8
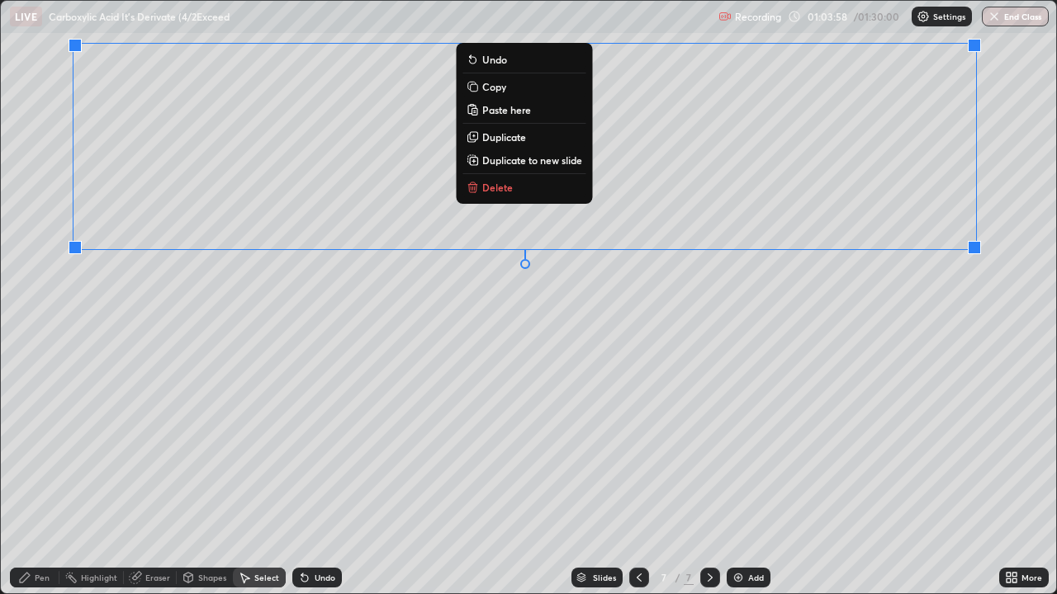
click at [41, 482] on div "Pen" at bounding box center [42, 578] width 15 height 8
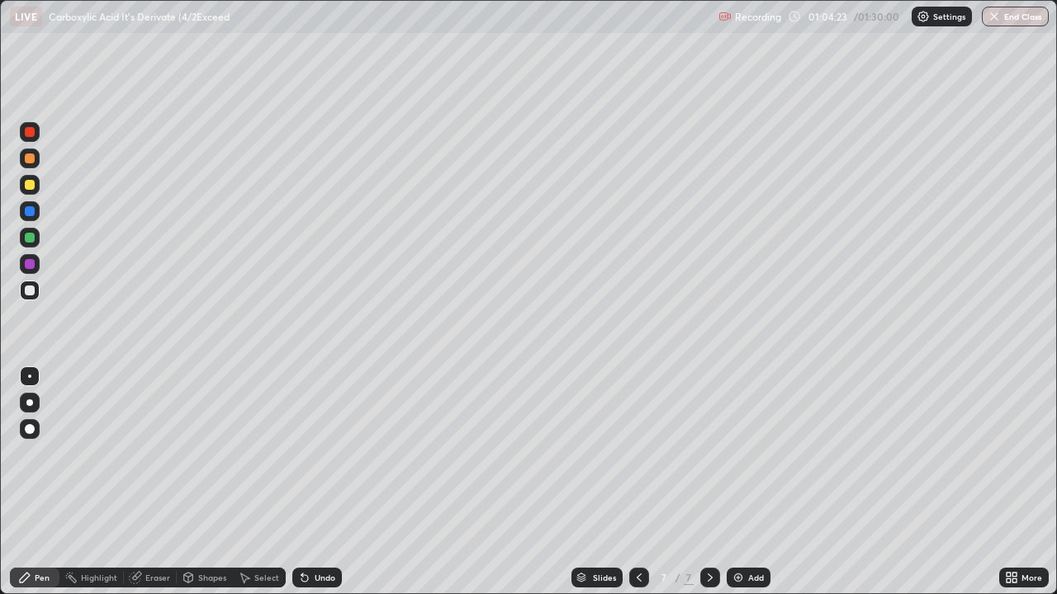
click at [254, 482] on div "Select" at bounding box center [266, 578] width 25 height 8
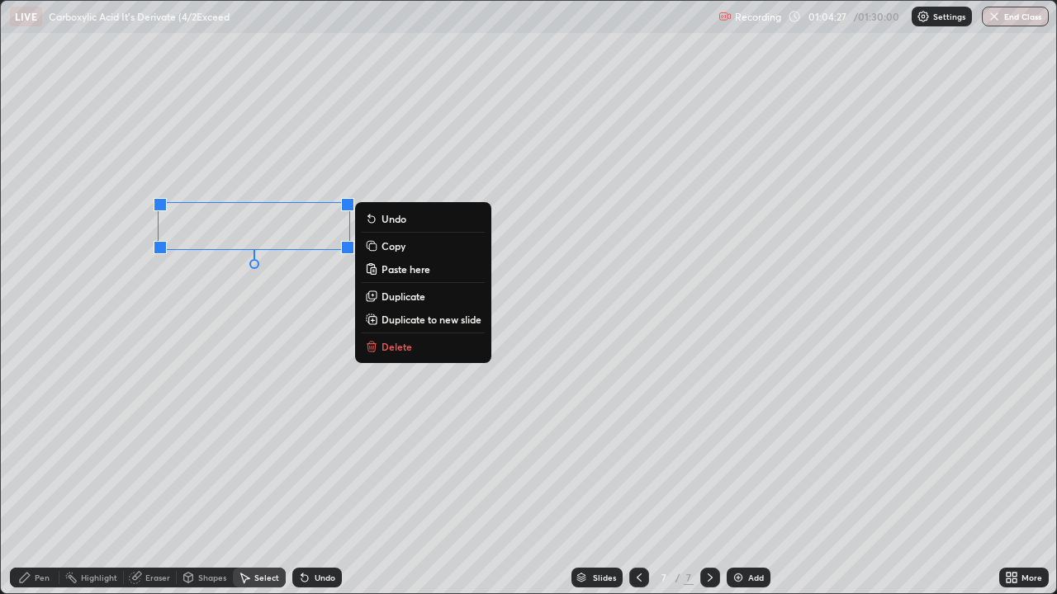
click at [391, 248] on p "Copy" at bounding box center [393, 245] width 24 height 13
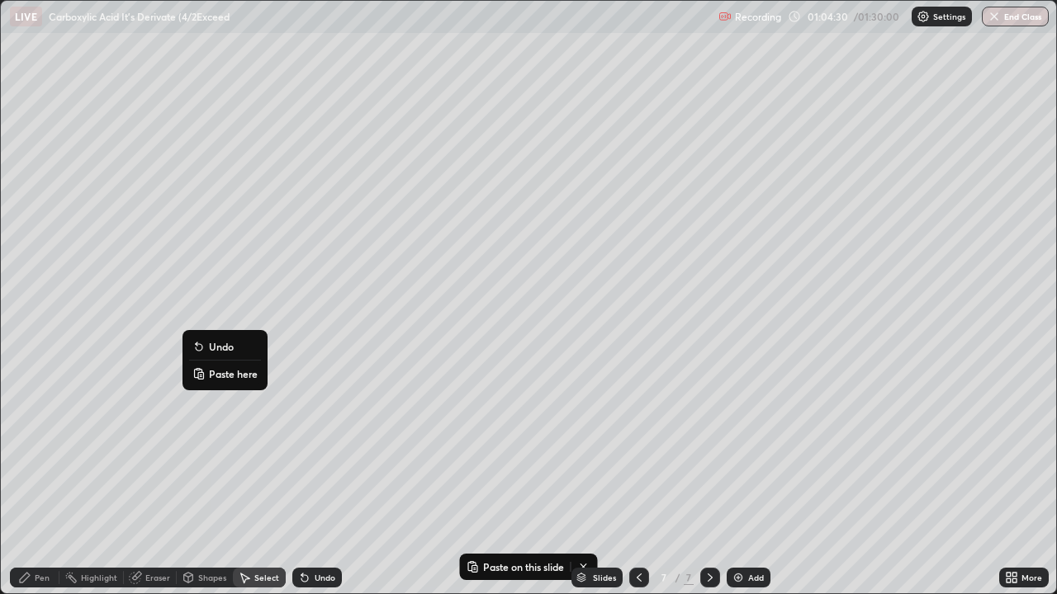
click at [211, 374] on p "Paste here" at bounding box center [233, 373] width 49 height 13
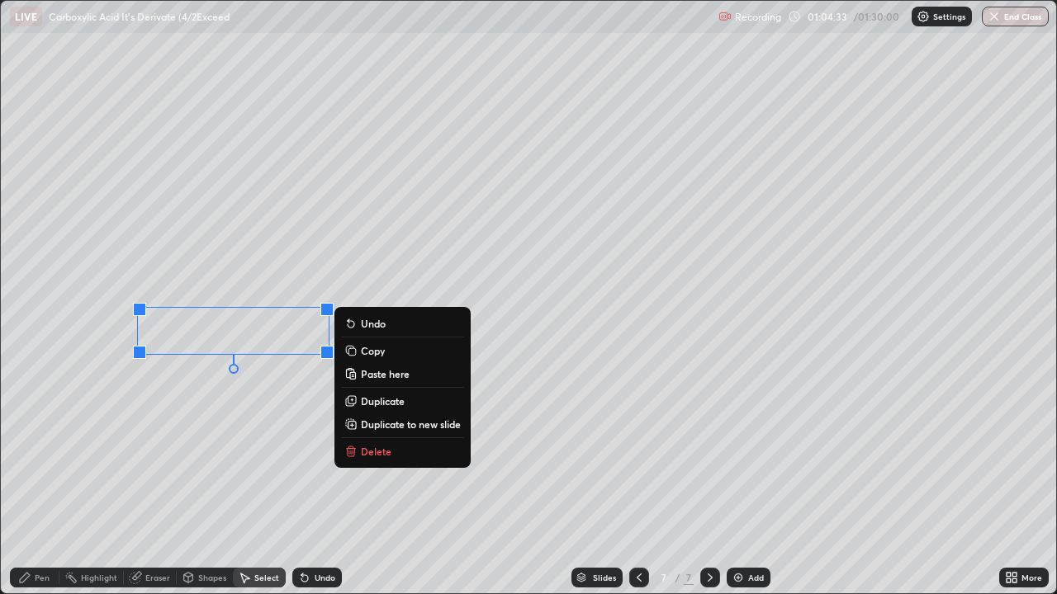
click at [41, 482] on div "Pen" at bounding box center [42, 578] width 15 height 8
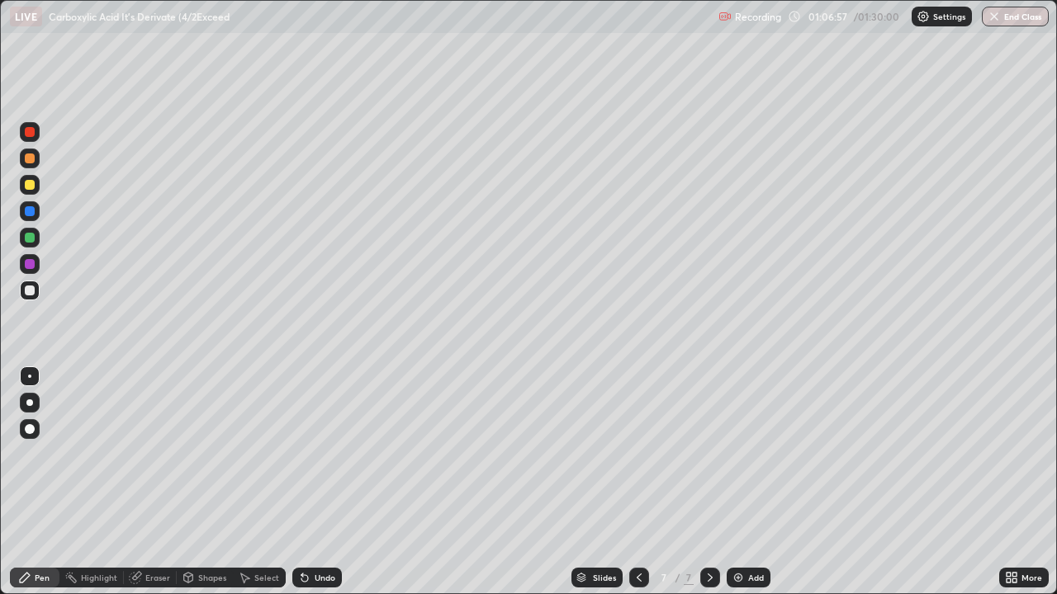
click at [202, 482] on div "Shapes" at bounding box center [212, 578] width 28 height 8
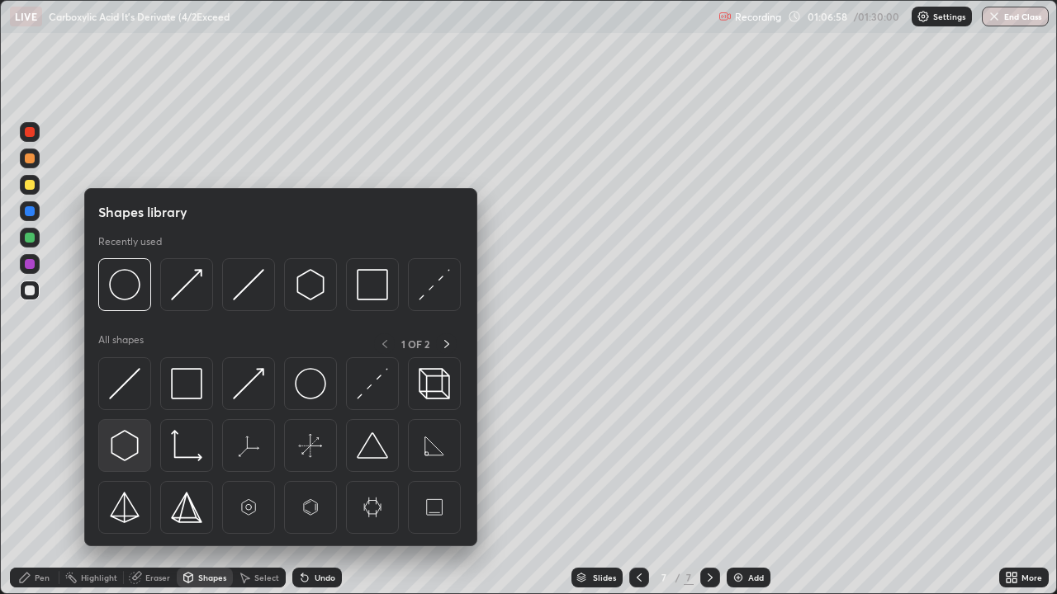
click at [126, 447] on img at bounding box center [124, 445] width 31 height 31
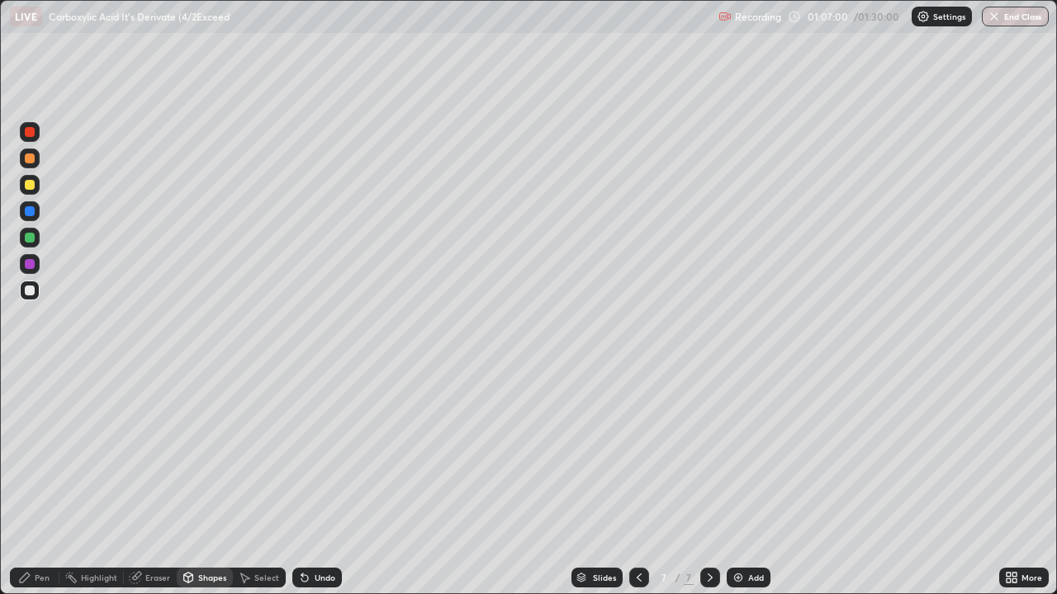
click at [208, 482] on div "Shapes" at bounding box center [212, 578] width 28 height 8
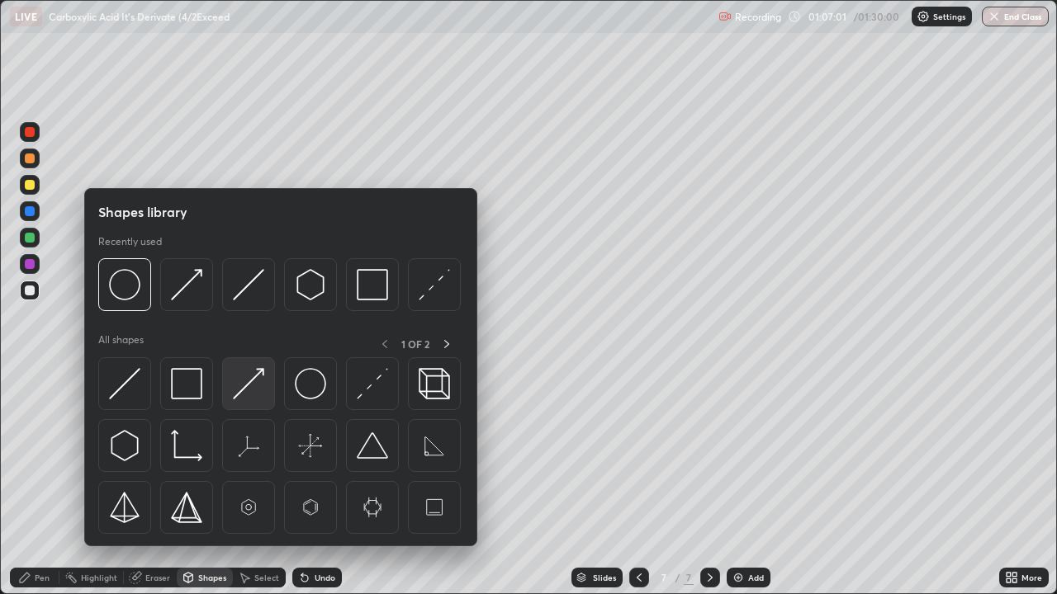
click at [237, 396] on img at bounding box center [248, 383] width 31 height 31
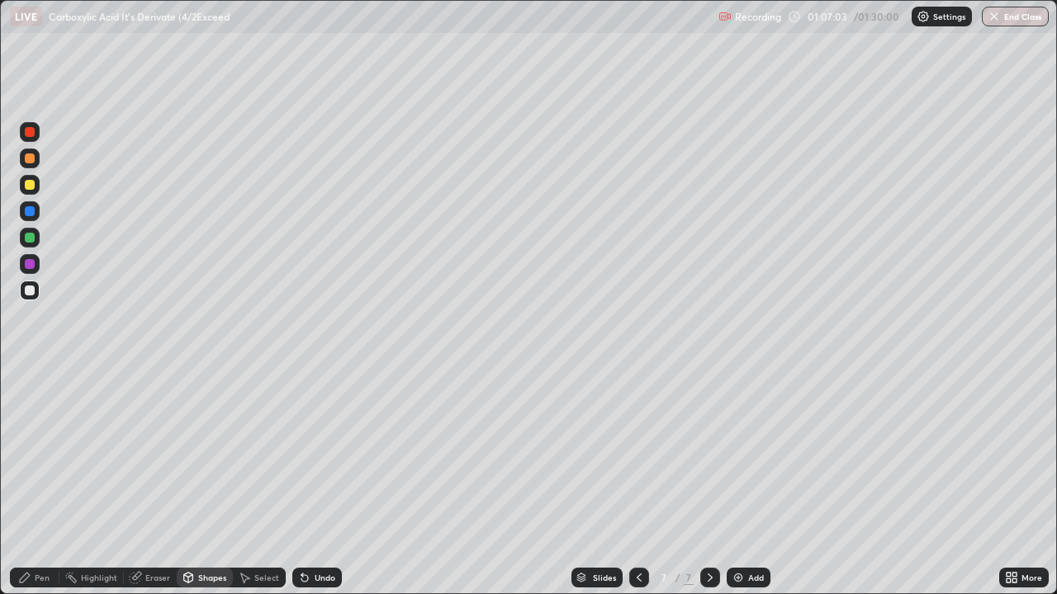
click at [198, 482] on div "Shapes" at bounding box center [212, 578] width 28 height 8
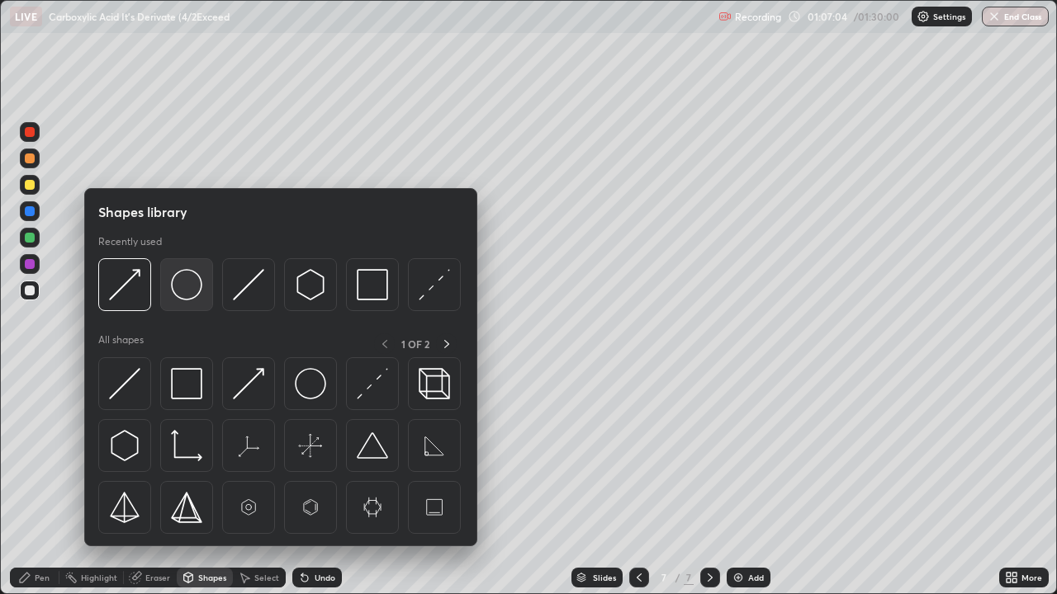
click at [187, 293] on img at bounding box center [186, 284] width 31 height 31
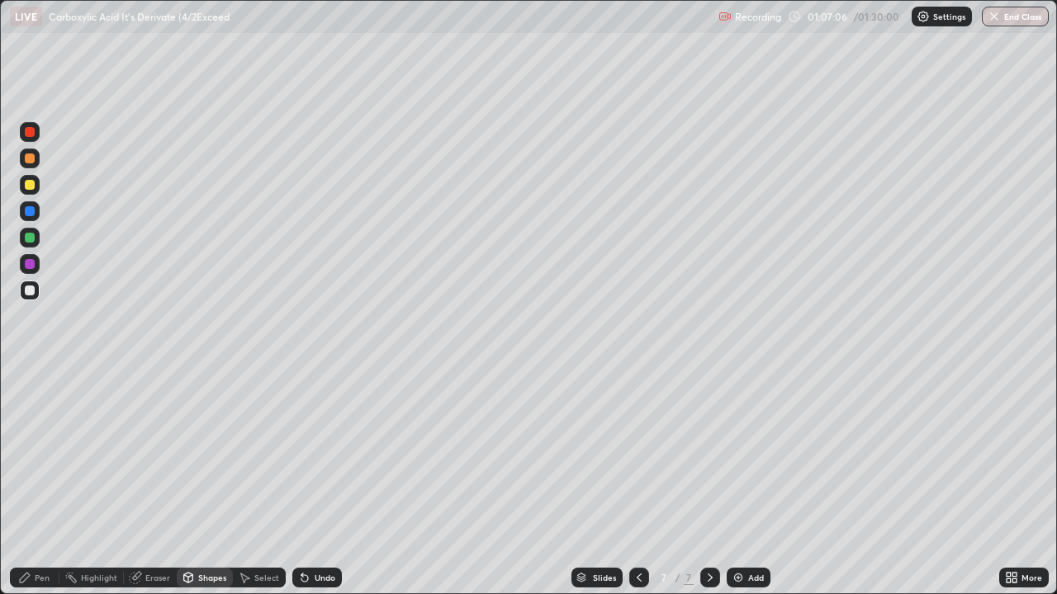
click at [42, 482] on div "Pen" at bounding box center [42, 578] width 15 height 8
click at [143, 482] on div "Eraser" at bounding box center [150, 578] width 53 height 20
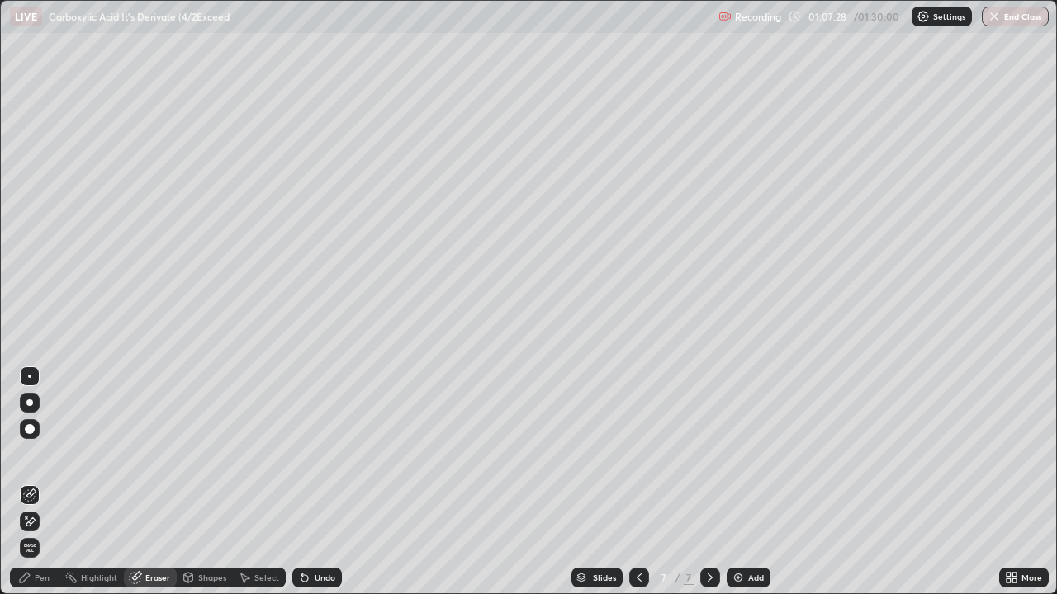
click at [206, 482] on div "Shapes" at bounding box center [212, 578] width 28 height 8
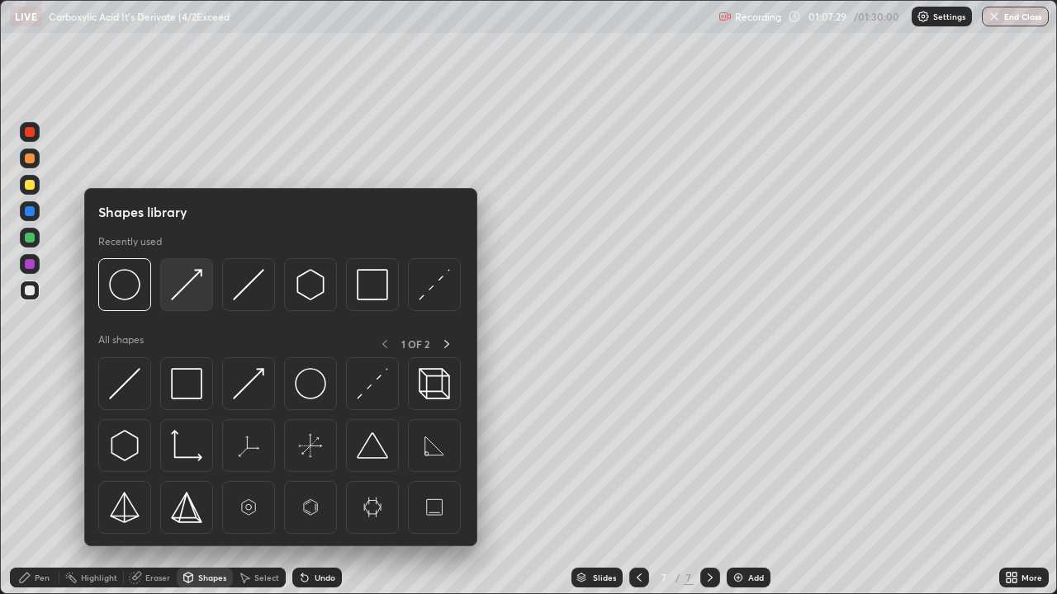
click at [187, 296] on img at bounding box center [186, 284] width 31 height 31
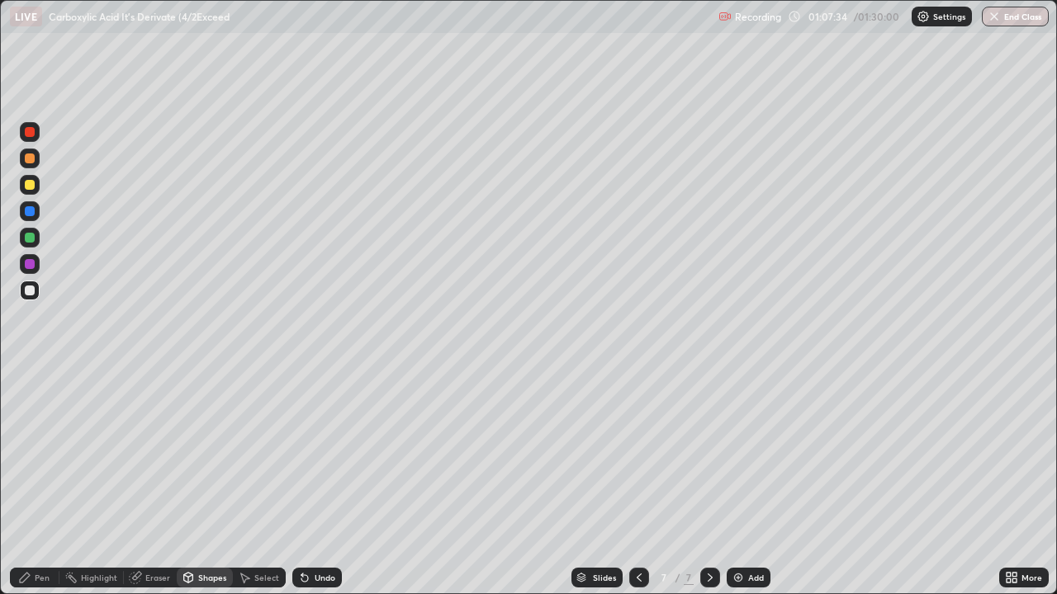
click at [298, 482] on icon at bounding box center [304, 577] width 13 height 13
click at [302, 482] on icon at bounding box center [304, 579] width 7 height 7
click at [39, 482] on div "Pen" at bounding box center [42, 578] width 15 height 8
click at [216, 482] on div "Shapes" at bounding box center [212, 578] width 28 height 8
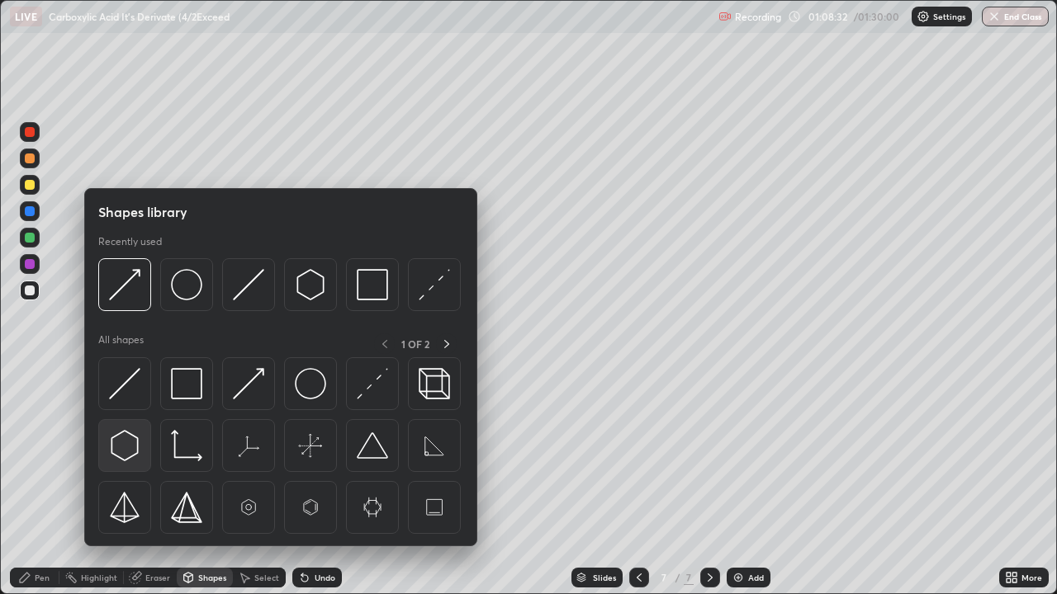
click at [119, 445] on img at bounding box center [124, 445] width 31 height 31
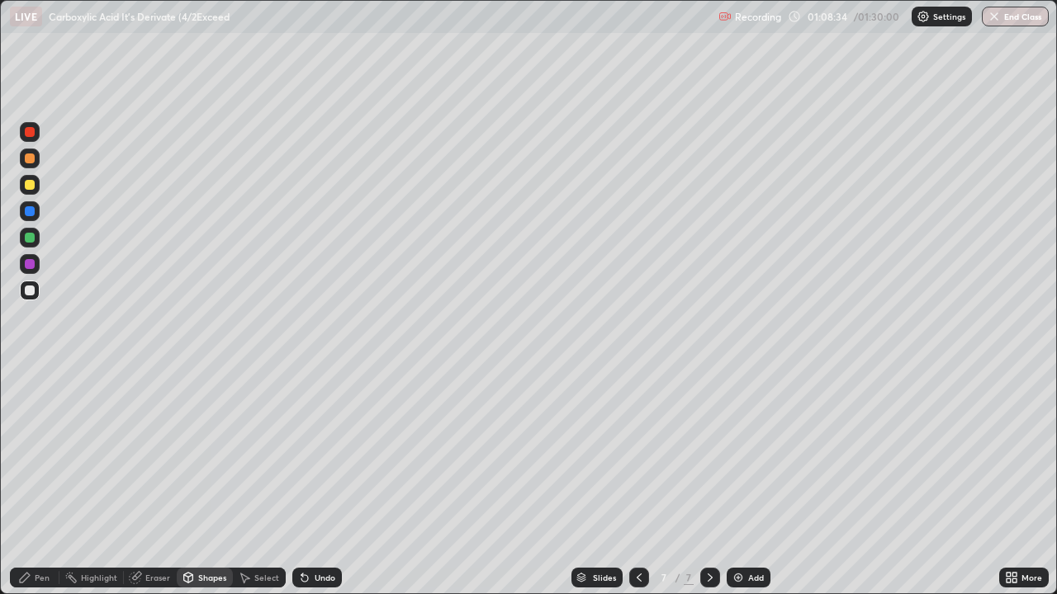
click at [207, 482] on div "Shapes" at bounding box center [212, 578] width 28 height 8
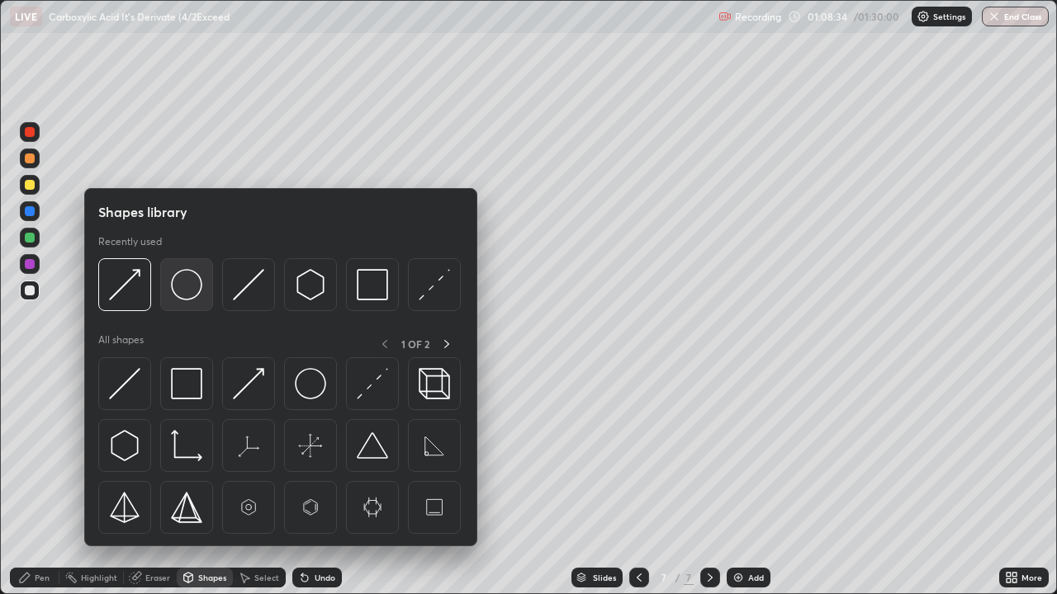
click at [188, 281] on img at bounding box center [186, 284] width 31 height 31
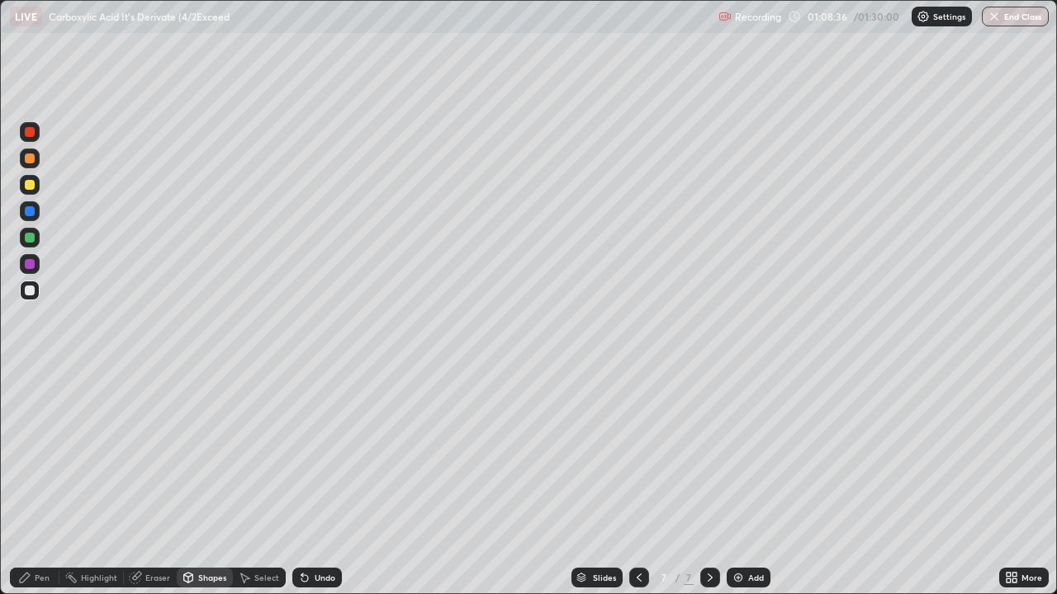
click at [41, 482] on div "Pen" at bounding box center [42, 578] width 15 height 8
click at [587, 482] on div "Slides" at bounding box center [596, 578] width 51 height 20
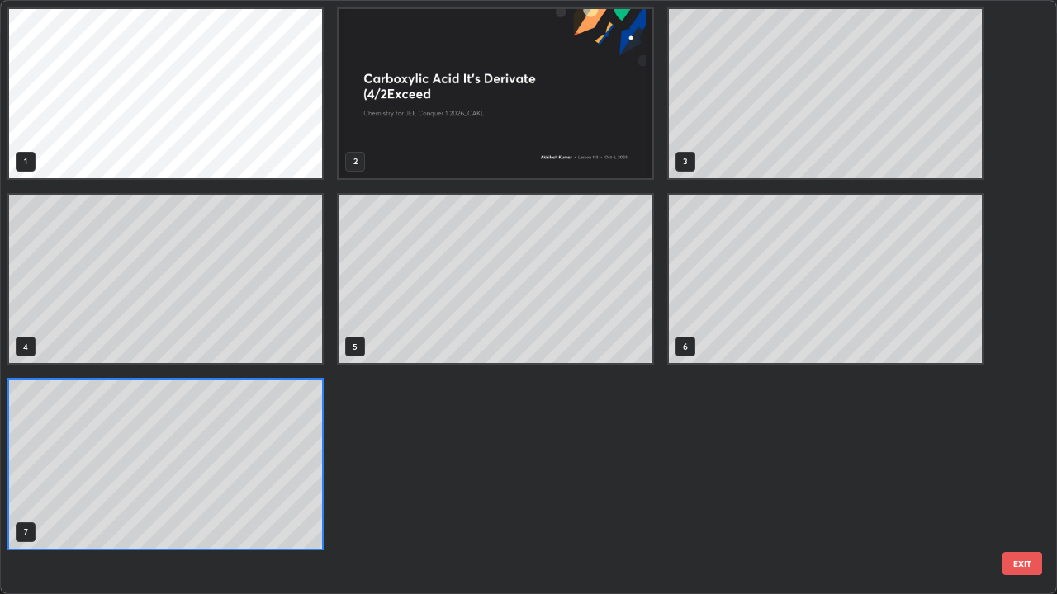
scroll to position [588, 1047]
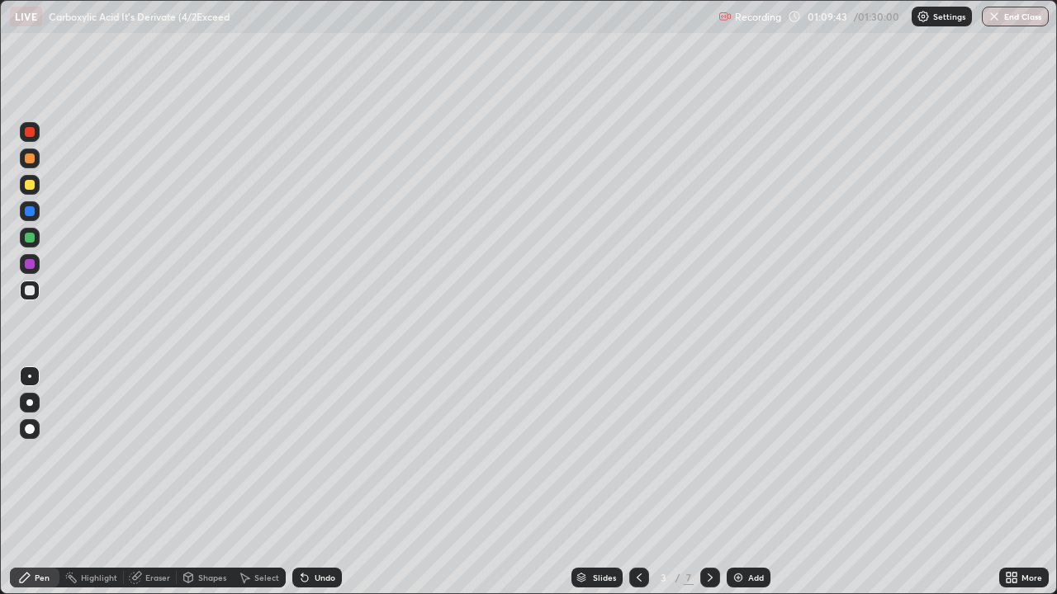
click at [594, 482] on div "Slides" at bounding box center [604, 578] width 23 height 8
click at [741, 482] on img at bounding box center [738, 577] width 13 height 13
click at [203, 482] on div "Shapes" at bounding box center [212, 578] width 28 height 8
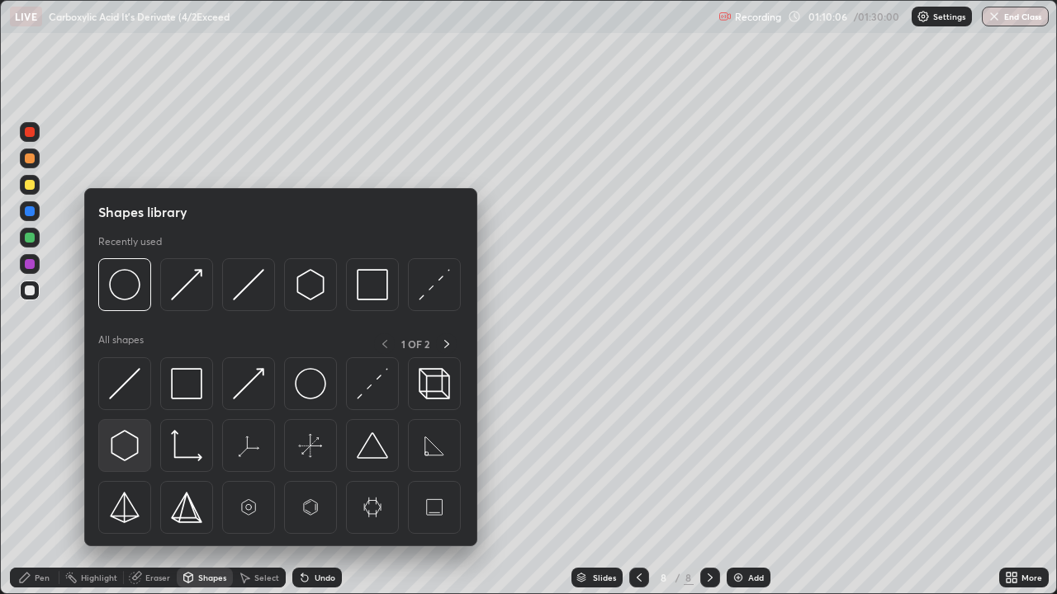
click at [126, 444] on img at bounding box center [124, 445] width 31 height 31
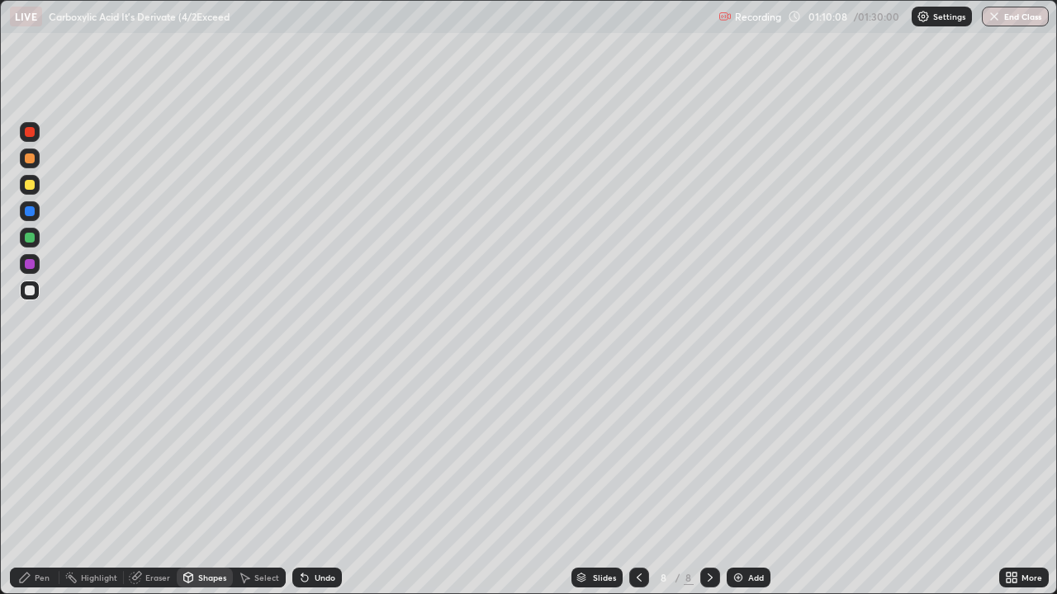
click at [206, 482] on div "Shapes" at bounding box center [212, 578] width 28 height 8
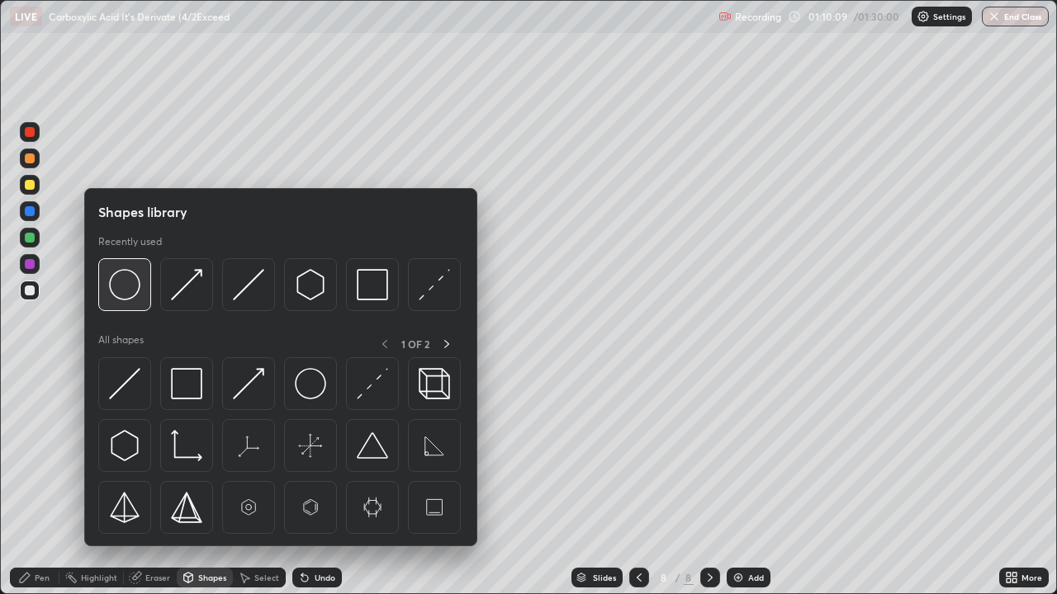
click at [124, 287] on img at bounding box center [124, 284] width 31 height 31
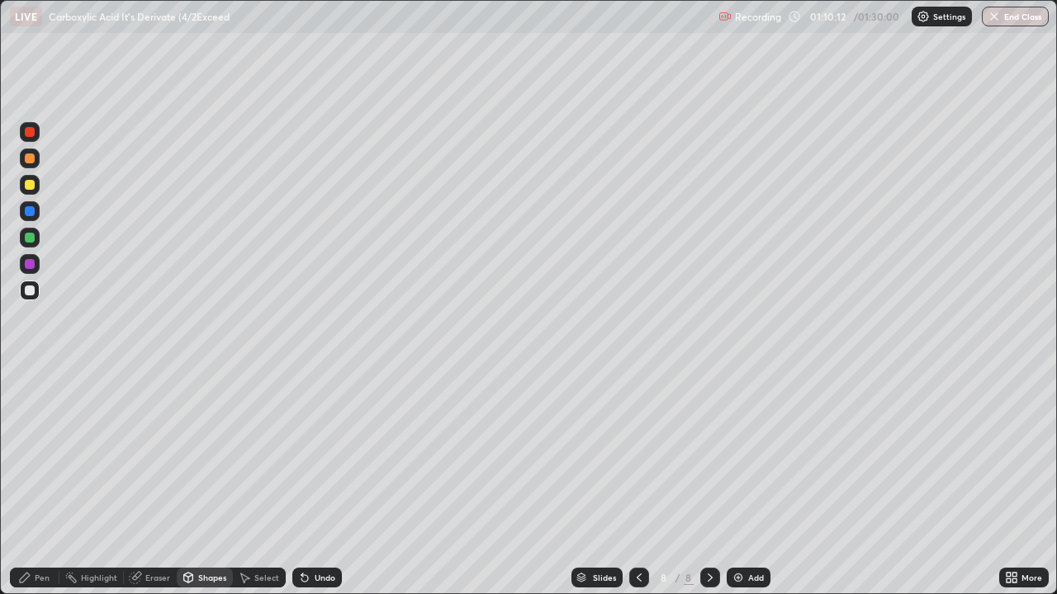
click at [254, 482] on div "Select" at bounding box center [266, 578] width 25 height 8
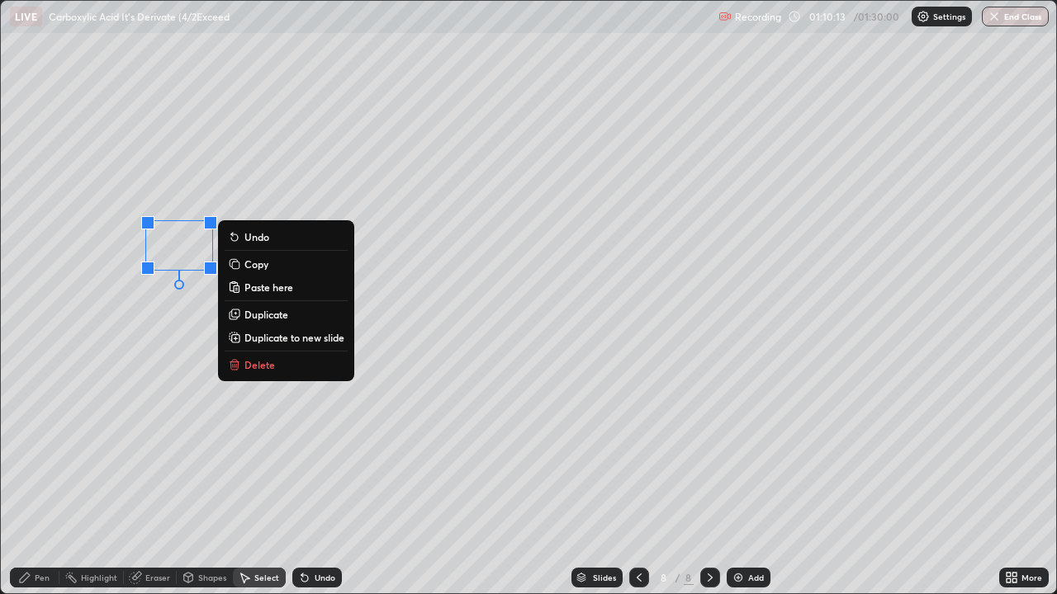
click at [239, 264] on rect at bounding box center [235, 265] width 7 height 7
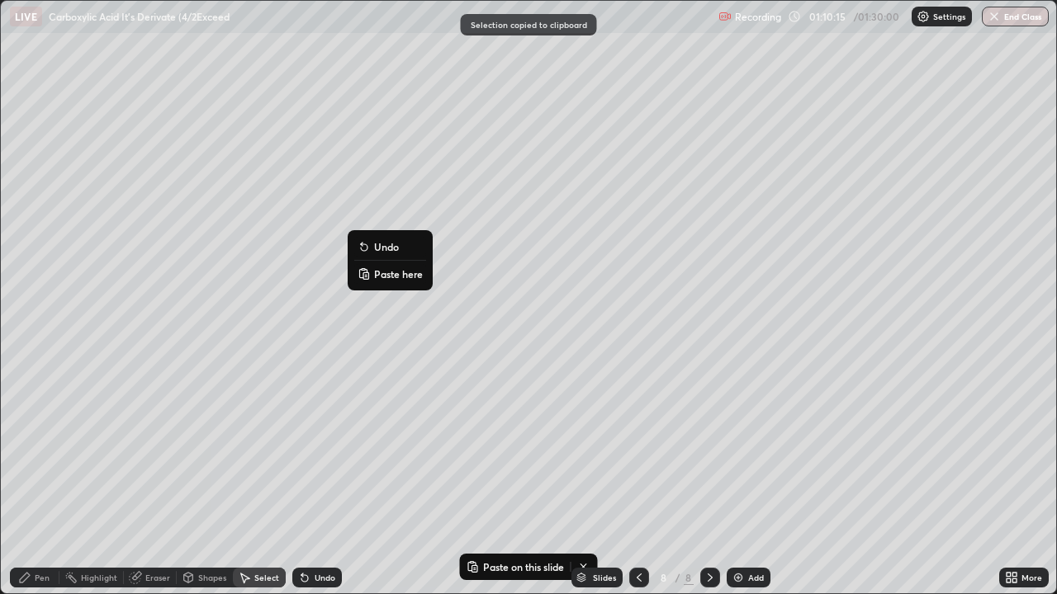
click at [372, 269] on button "Paste here" at bounding box center [390, 274] width 72 height 20
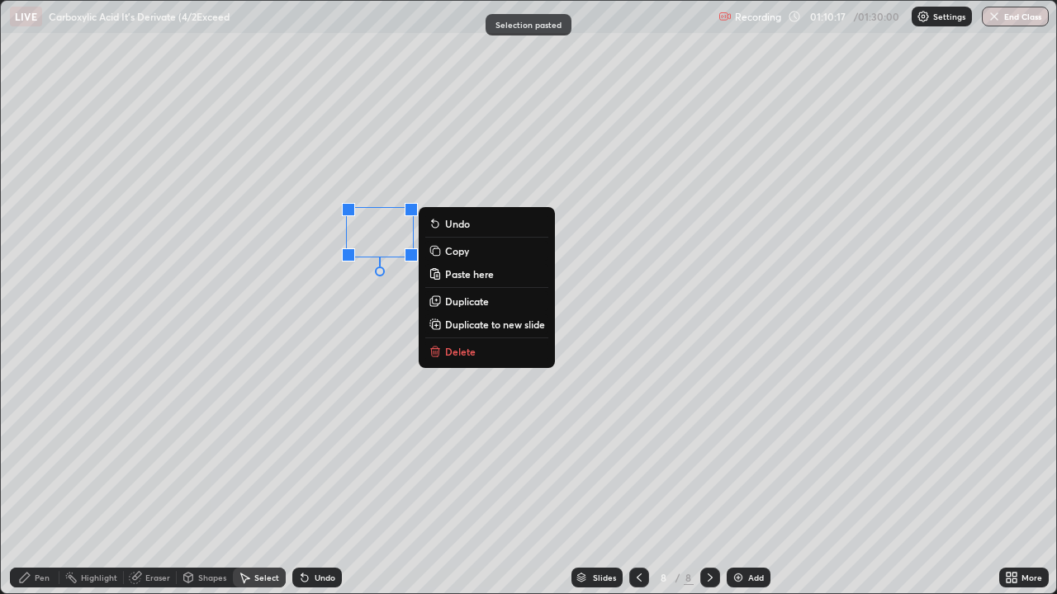
click at [358, 305] on div "0 ° Undo Copy Paste here Duplicate Duplicate to new slide Delete" at bounding box center [528, 297] width 1055 height 593
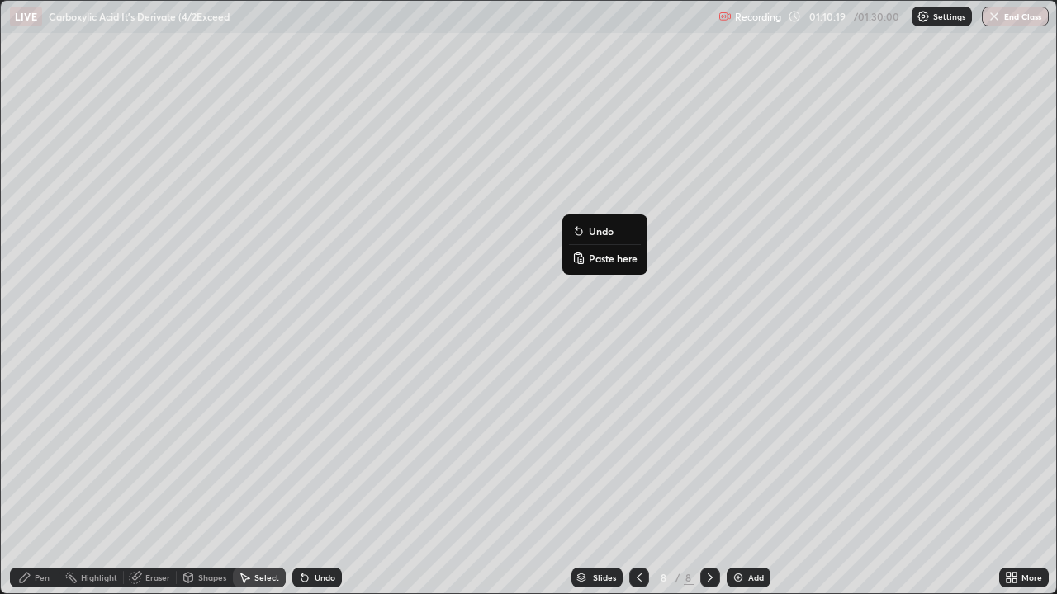
click at [577, 257] on icon at bounding box center [578, 258] width 13 height 13
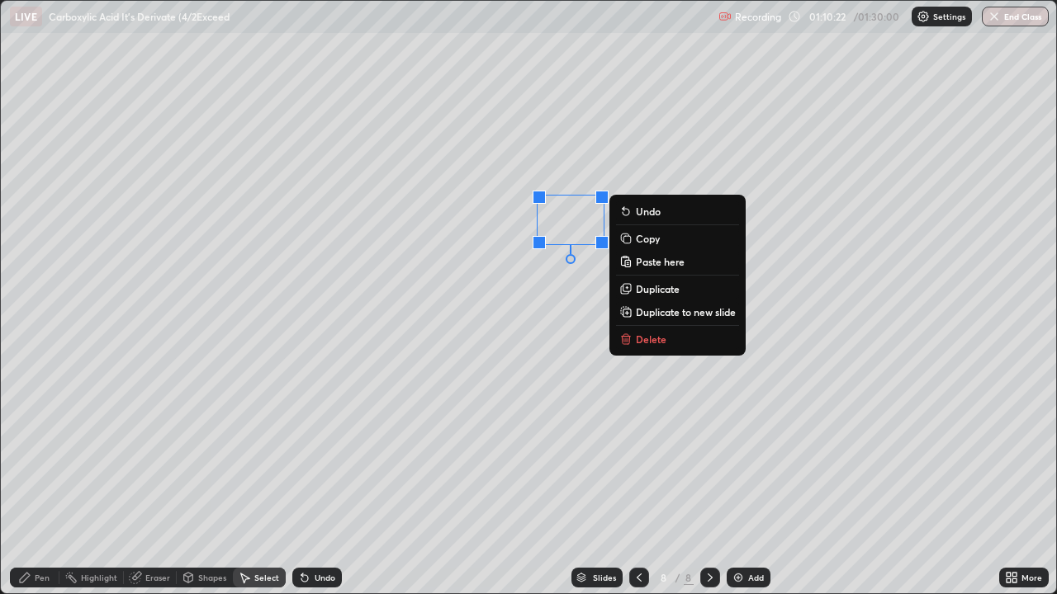
click at [204, 482] on div "Shapes" at bounding box center [212, 578] width 28 height 8
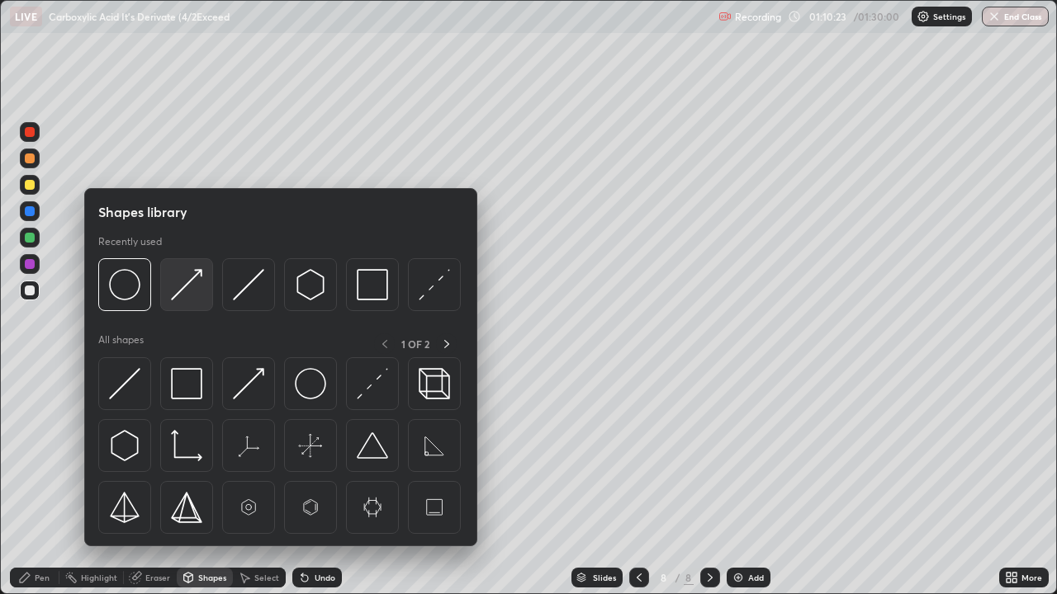
click at [178, 296] on img at bounding box center [186, 284] width 31 height 31
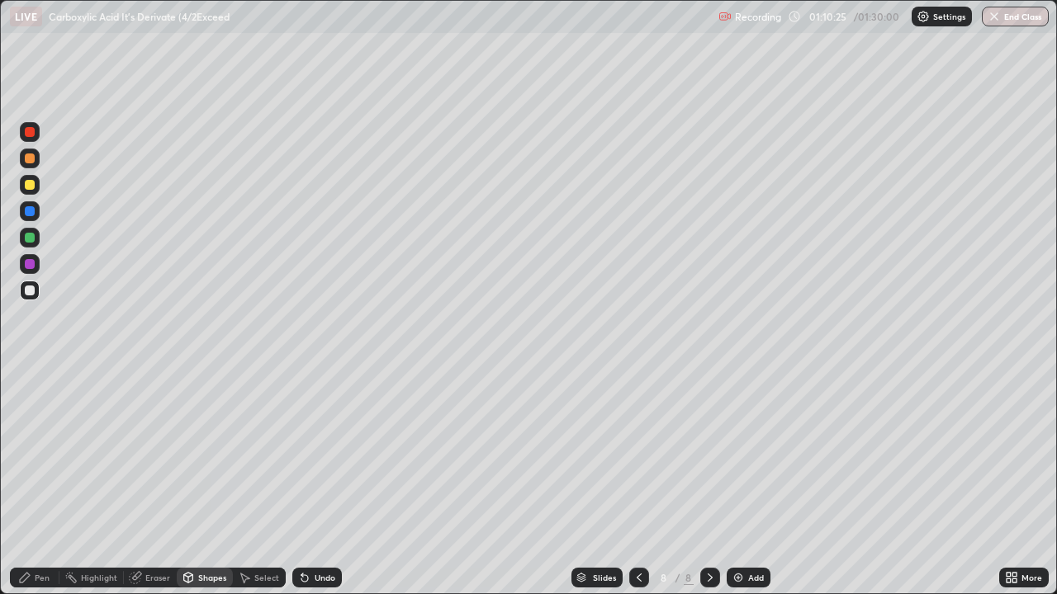
click at [42, 482] on div "Pen" at bounding box center [42, 578] width 15 height 8
click at [204, 482] on div "Shapes" at bounding box center [212, 578] width 28 height 8
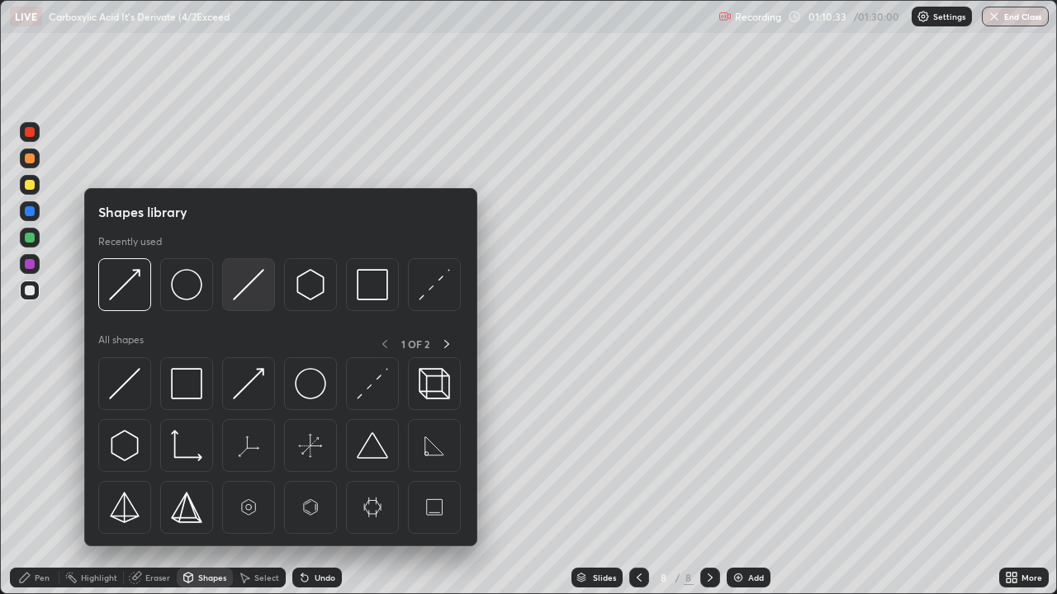
click at [240, 292] on img at bounding box center [248, 284] width 31 height 31
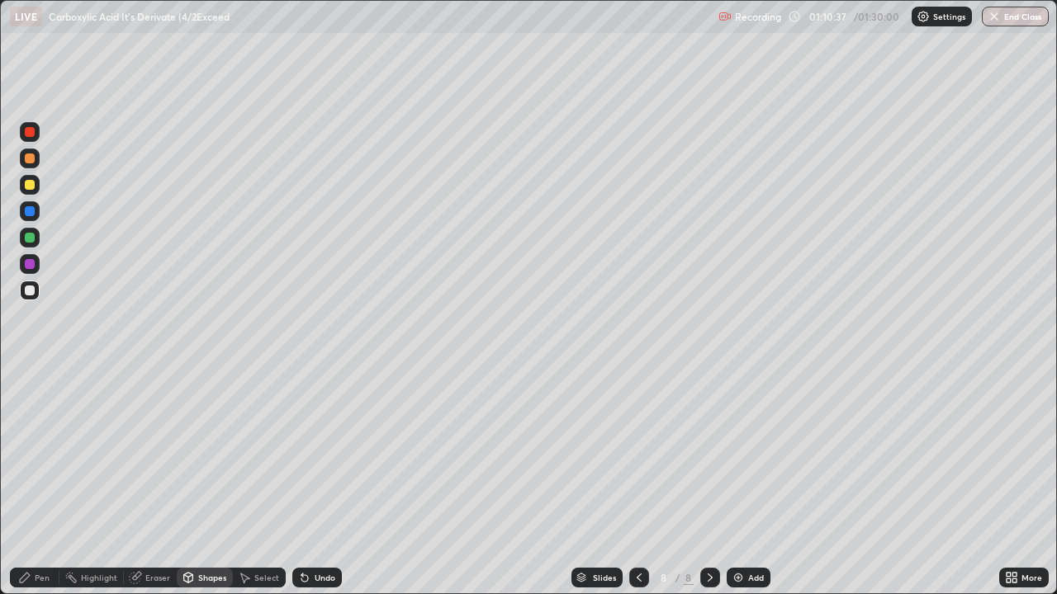
click at [41, 482] on div "Pen" at bounding box center [35, 578] width 50 height 20
click at [204, 482] on div "Shapes" at bounding box center [212, 578] width 28 height 8
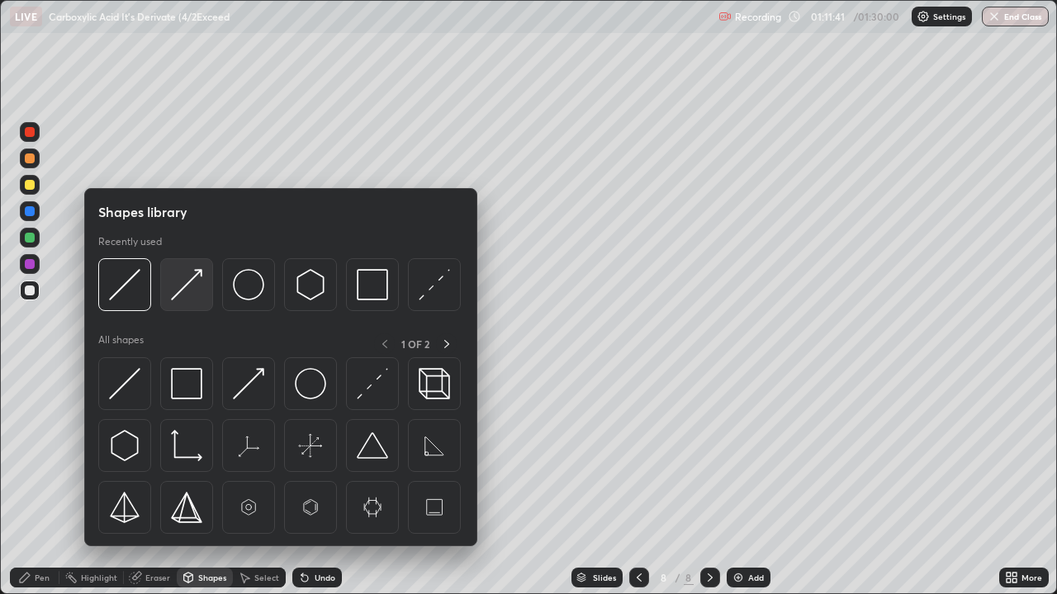
click at [182, 287] on img at bounding box center [186, 284] width 31 height 31
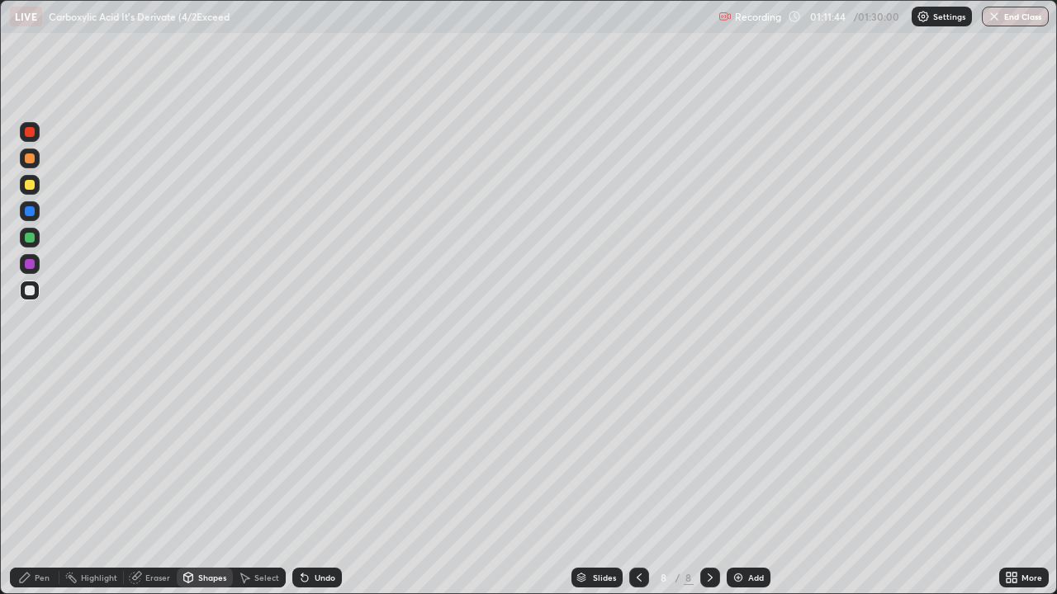
click at [40, 482] on div "Pen" at bounding box center [42, 578] width 15 height 8
click at [145, 482] on div "Eraser" at bounding box center [157, 578] width 25 height 8
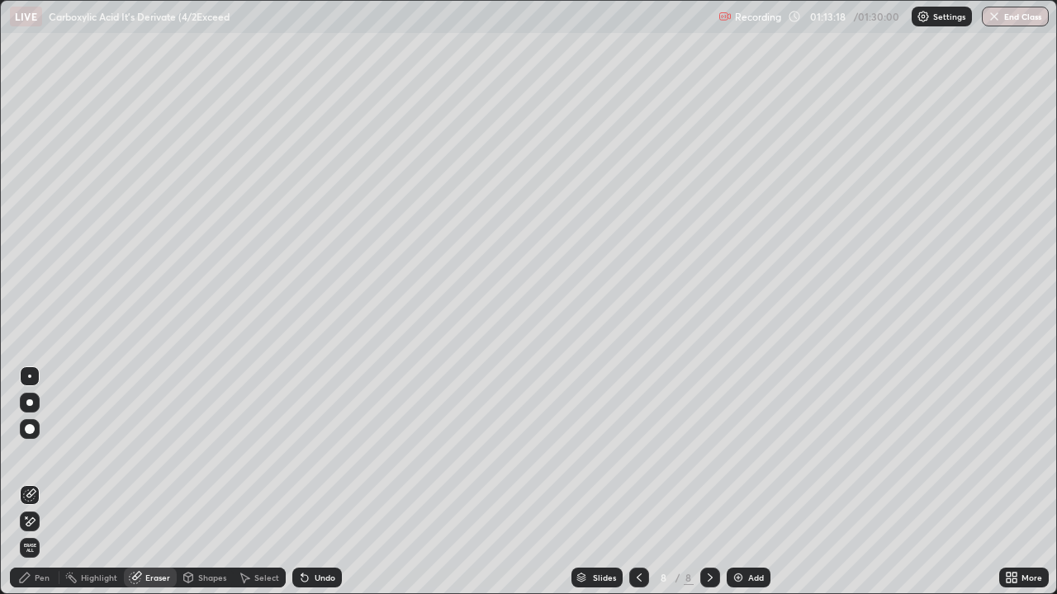
click at [42, 482] on div "Pen" at bounding box center [42, 578] width 15 height 8
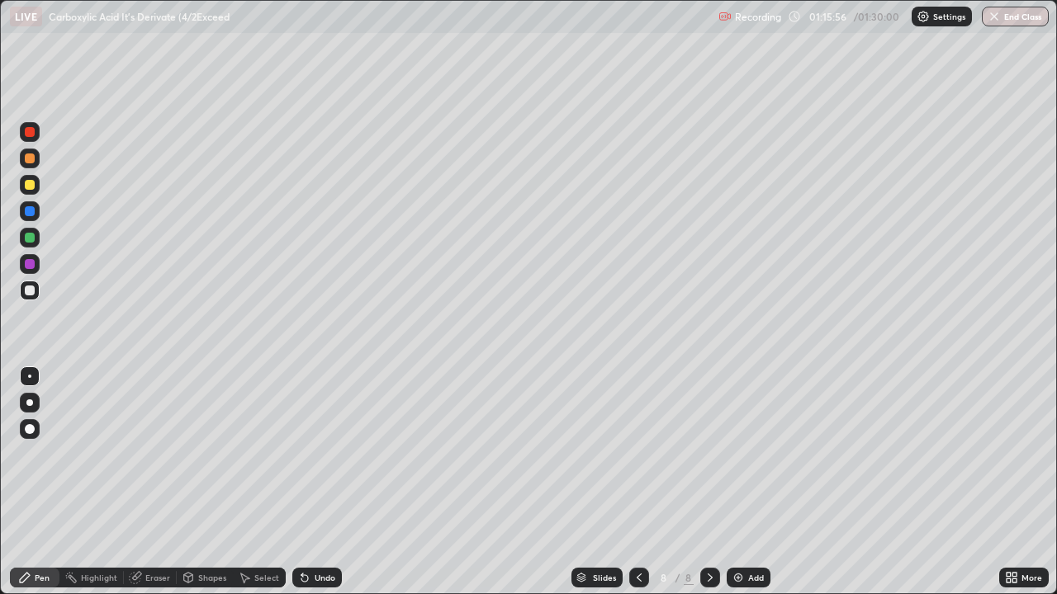
click at [262, 482] on div "Select" at bounding box center [266, 578] width 25 height 8
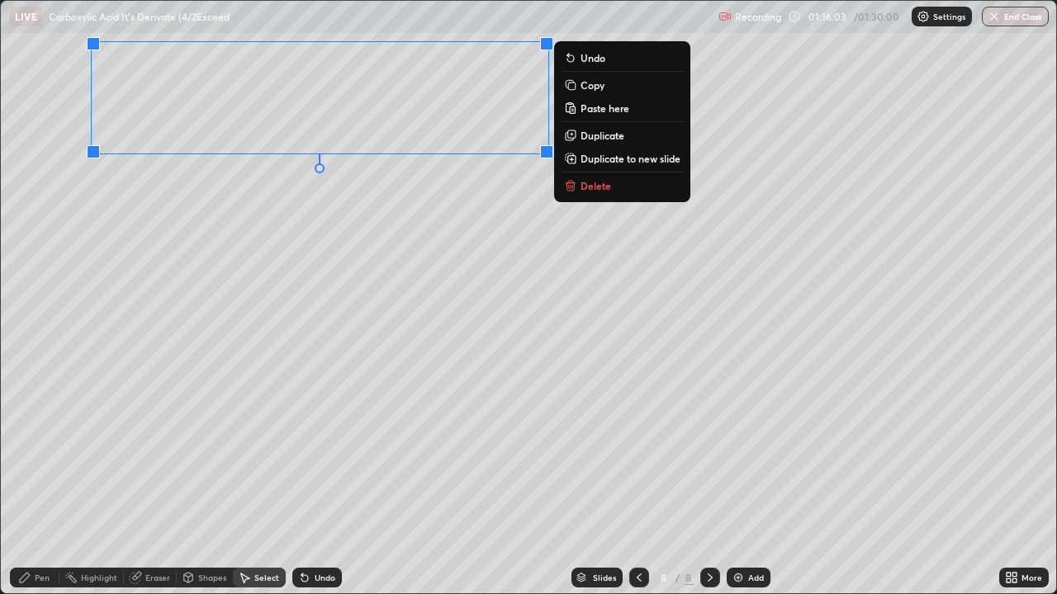
click at [30, 482] on div "Pen" at bounding box center [35, 578] width 50 height 20
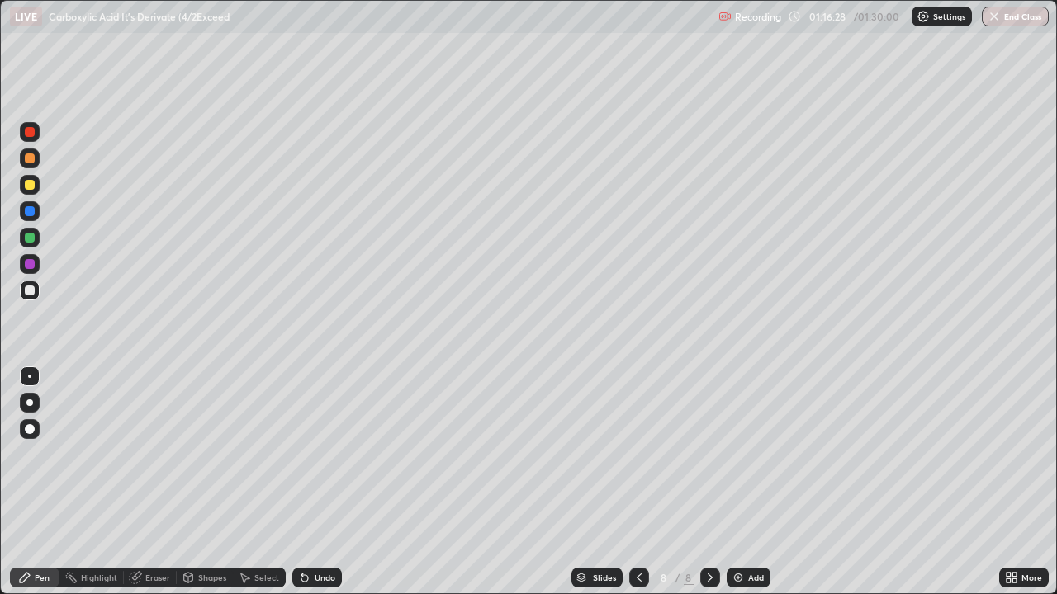
click at [196, 482] on div "Shapes" at bounding box center [205, 578] width 56 height 20
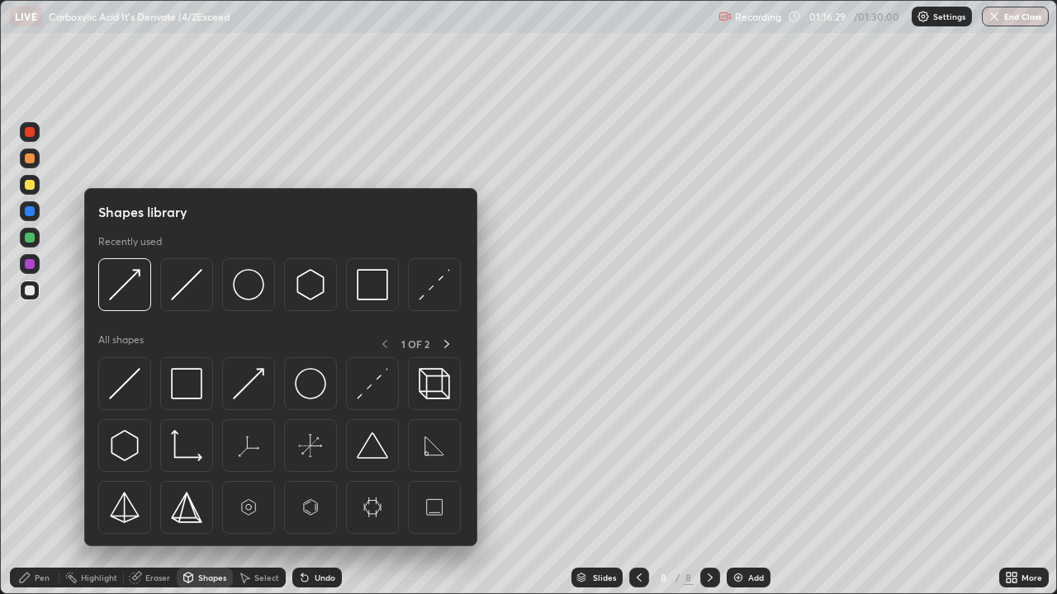
click at [128, 447] on img at bounding box center [124, 445] width 31 height 31
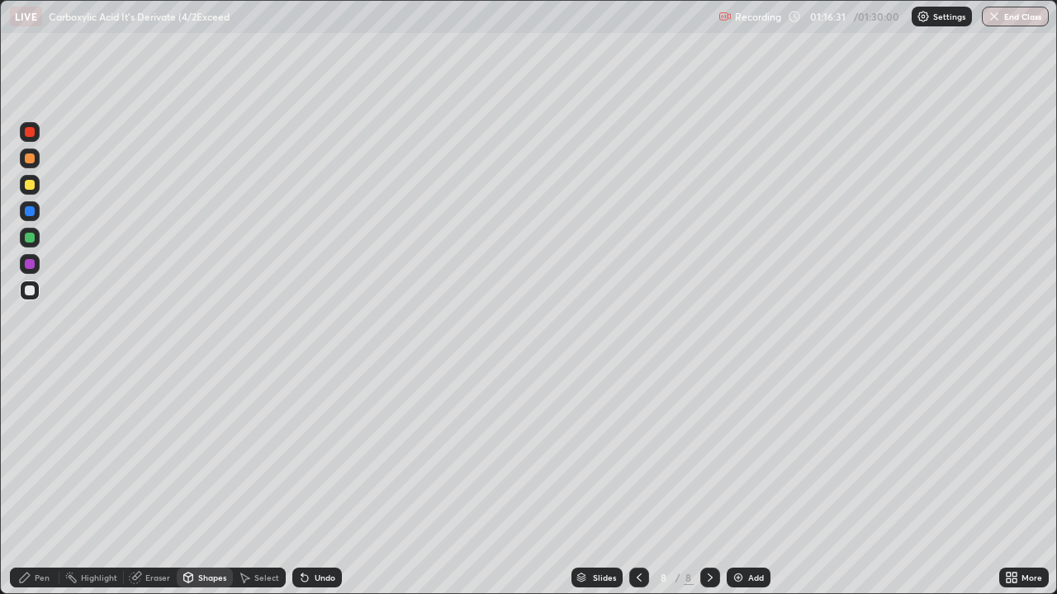
click at [204, 482] on div "Shapes" at bounding box center [212, 578] width 28 height 8
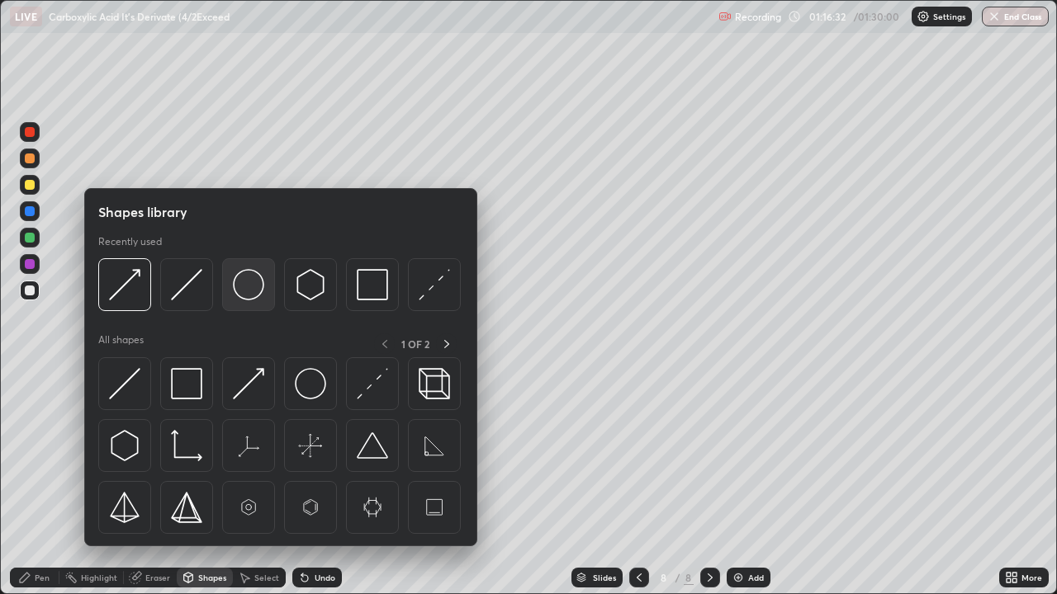
click at [252, 290] on img at bounding box center [248, 284] width 31 height 31
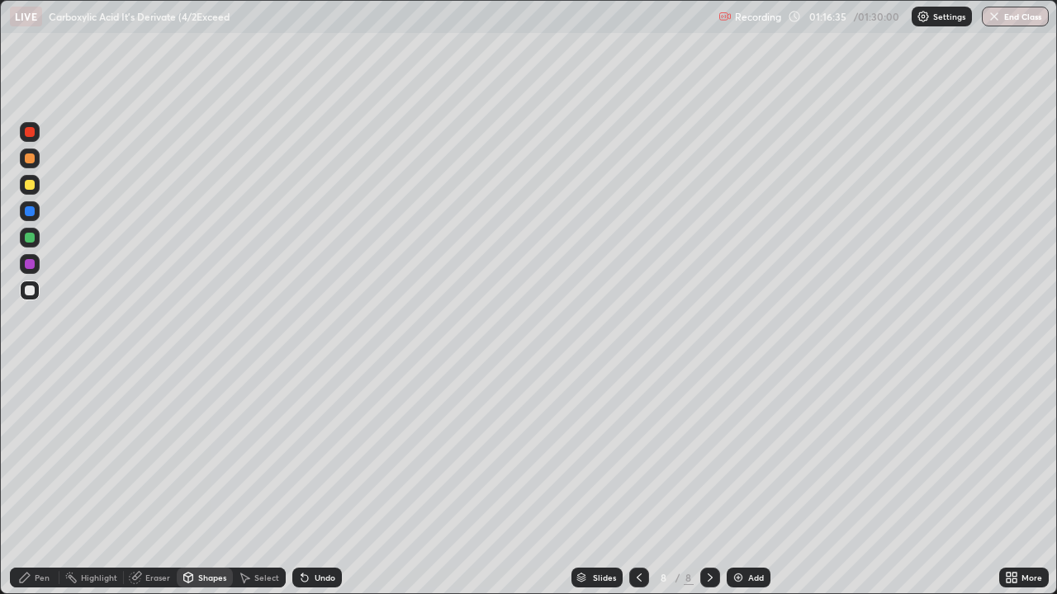
click at [41, 482] on div "Pen" at bounding box center [42, 578] width 15 height 8
click at [203, 482] on div "Shapes" at bounding box center [212, 578] width 28 height 8
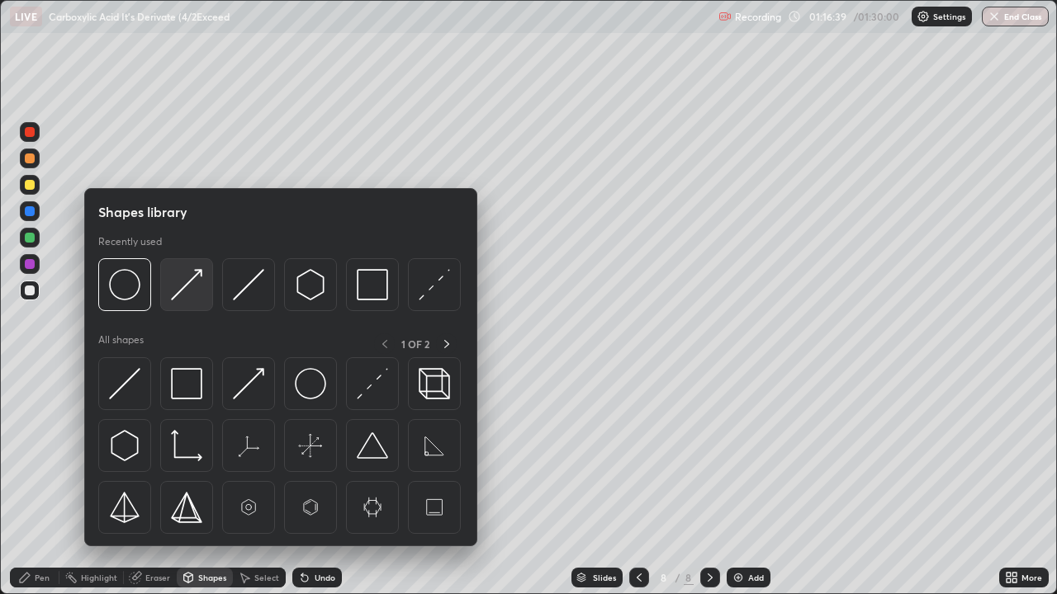
click at [182, 289] on img at bounding box center [186, 284] width 31 height 31
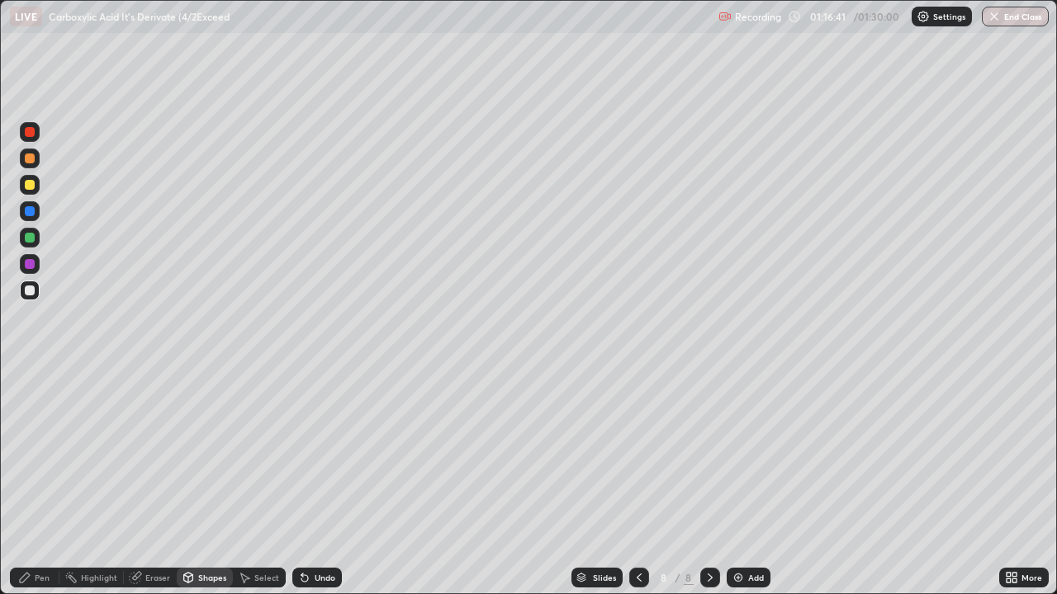
click at [38, 482] on div "Pen" at bounding box center [42, 578] width 15 height 8
click at [194, 482] on div "Shapes" at bounding box center [205, 578] width 56 height 20
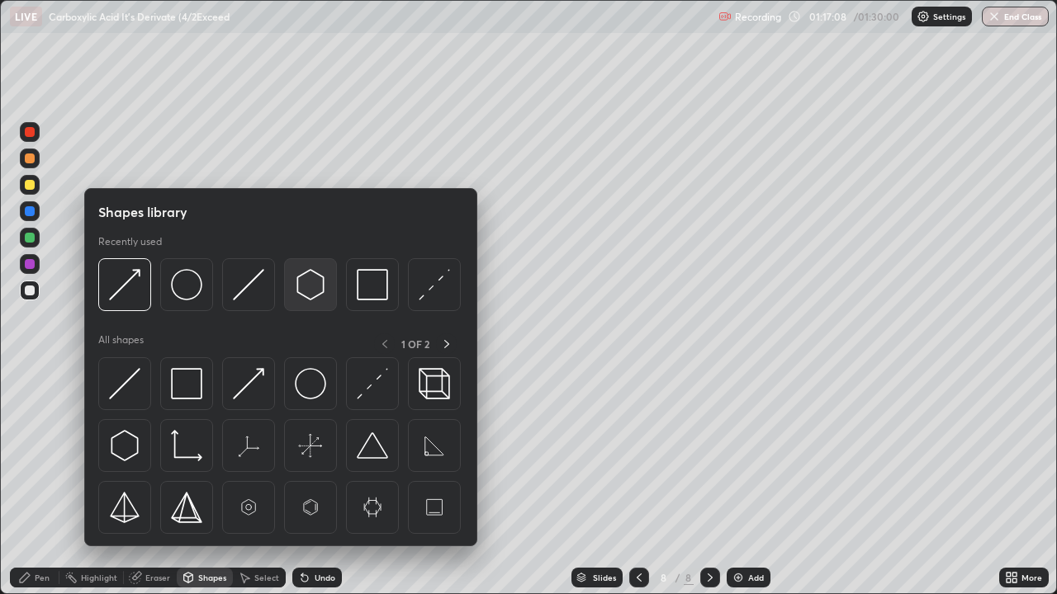
click at [310, 288] on img at bounding box center [310, 284] width 31 height 31
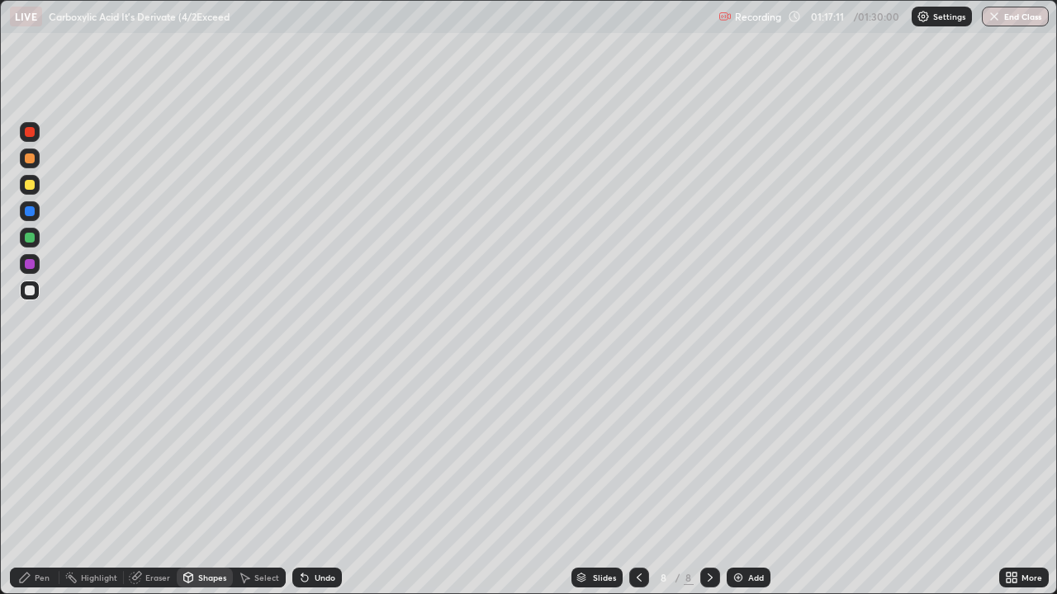
click at [196, 482] on div "Shapes" at bounding box center [205, 578] width 56 height 20
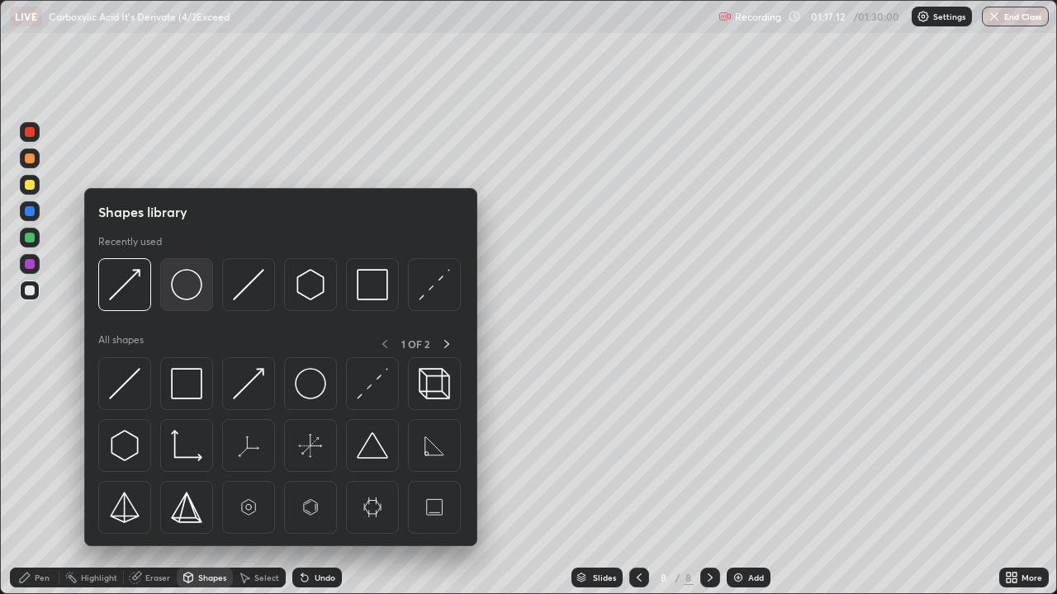
click at [187, 287] on img at bounding box center [186, 284] width 31 height 31
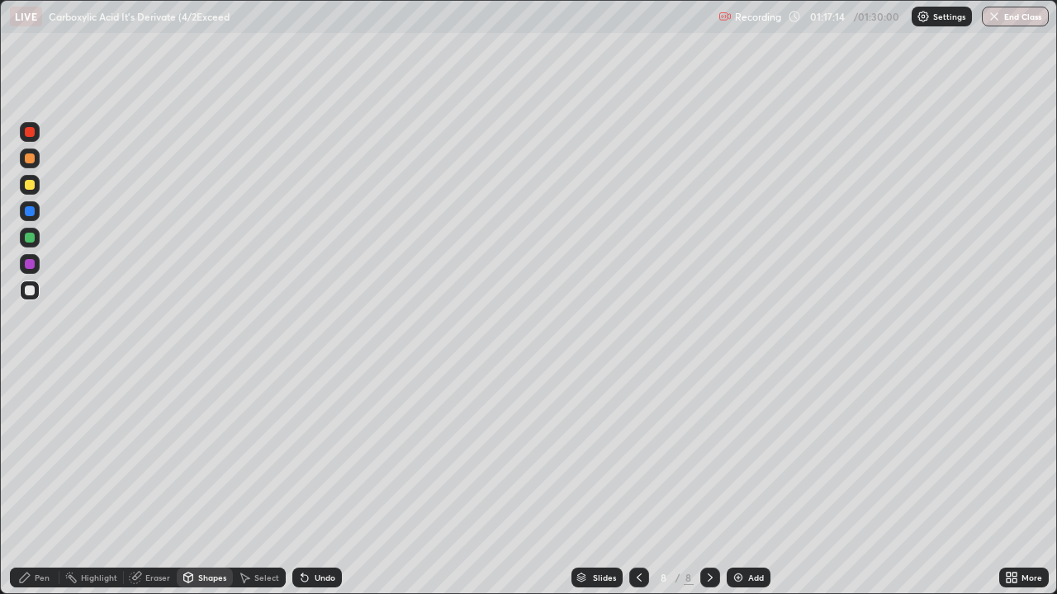
click at [35, 482] on div "Pen" at bounding box center [42, 578] width 15 height 8
click at [146, 482] on div "Eraser" at bounding box center [157, 578] width 25 height 8
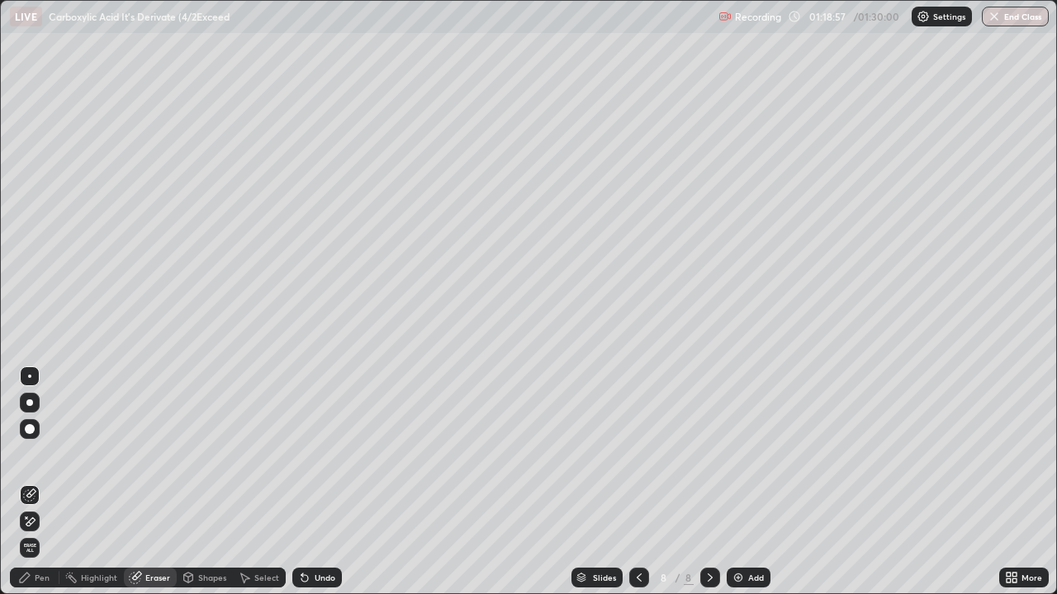
click at [33, 482] on div "Pen" at bounding box center [35, 578] width 50 height 20
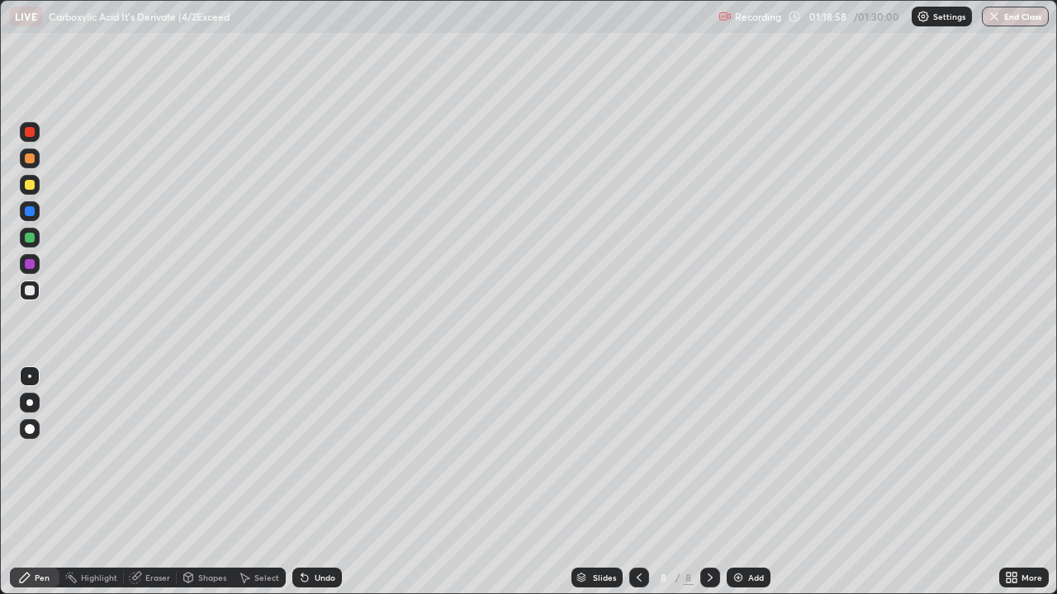
click at [204, 482] on div "Shapes" at bounding box center [212, 578] width 28 height 8
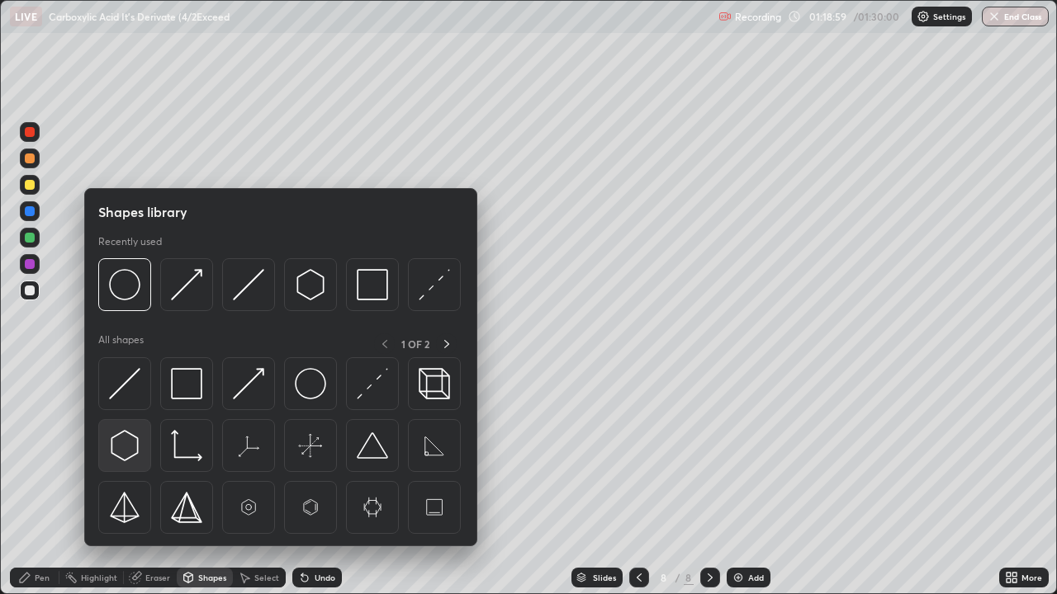
click at [130, 447] on img at bounding box center [124, 445] width 31 height 31
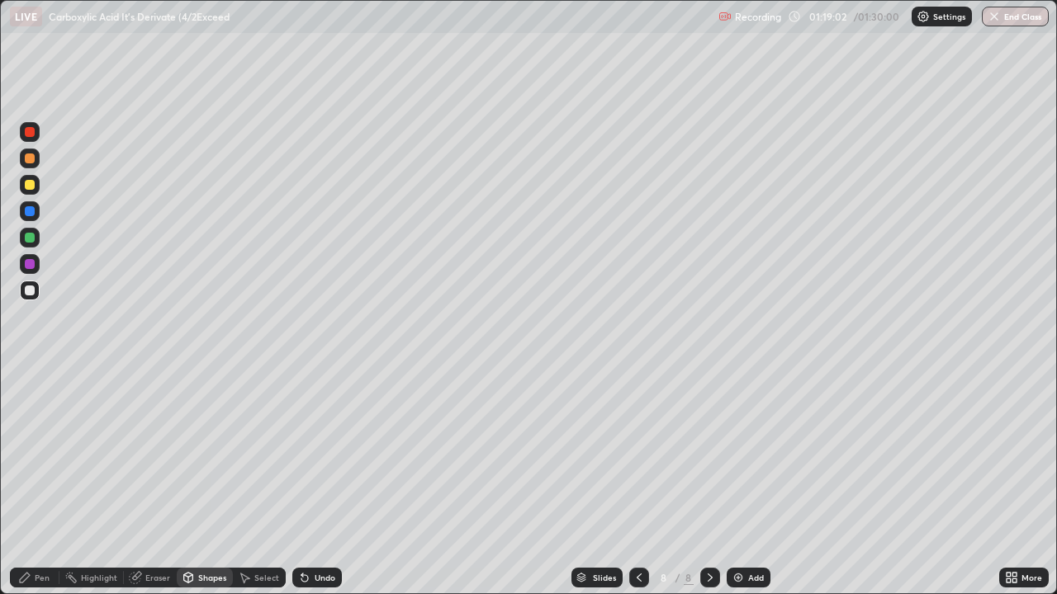
click at [201, 482] on div "Shapes" at bounding box center [212, 578] width 28 height 8
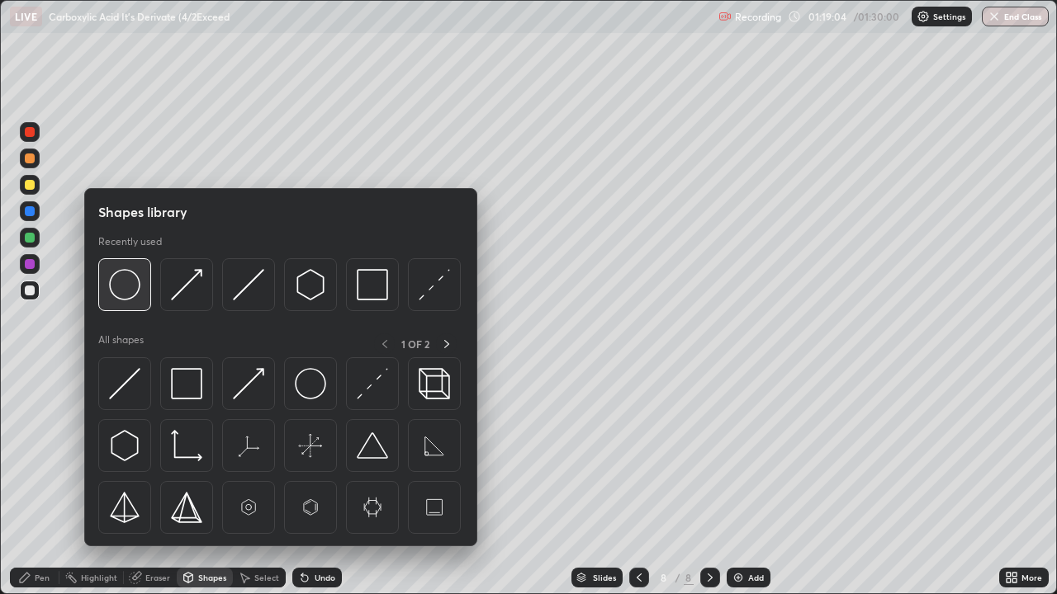
click at [125, 291] on img at bounding box center [124, 284] width 31 height 31
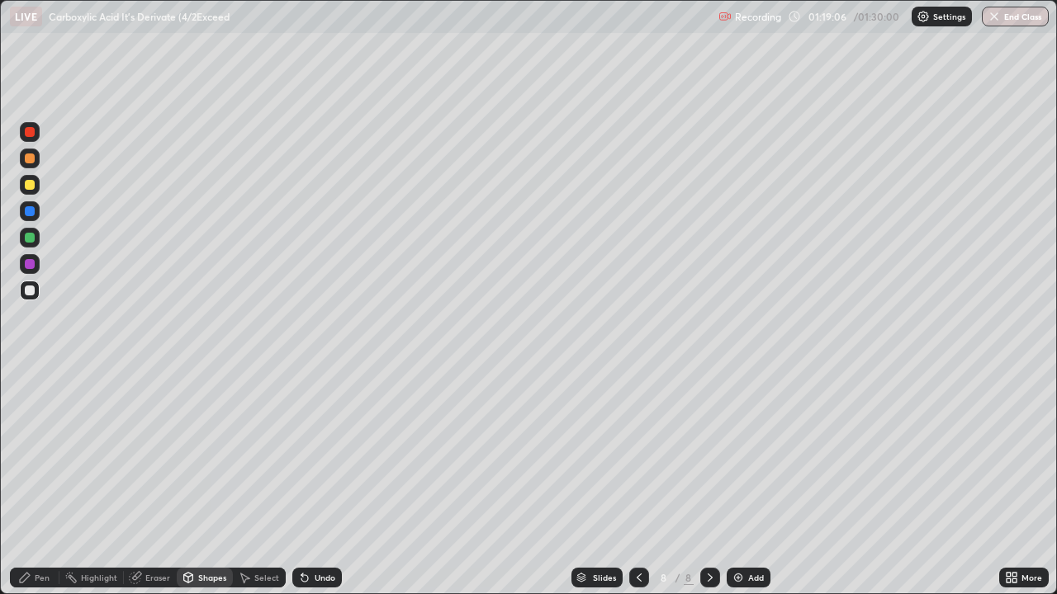
click at [206, 482] on div "Shapes" at bounding box center [212, 578] width 28 height 8
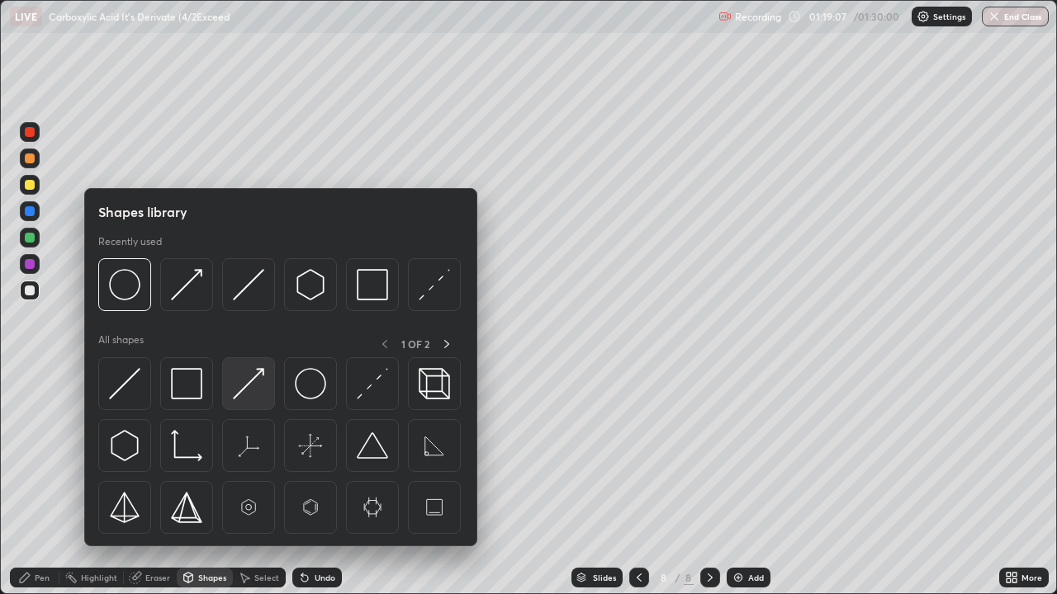
click at [245, 393] on img at bounding box center [248, 383] width 31 height 31
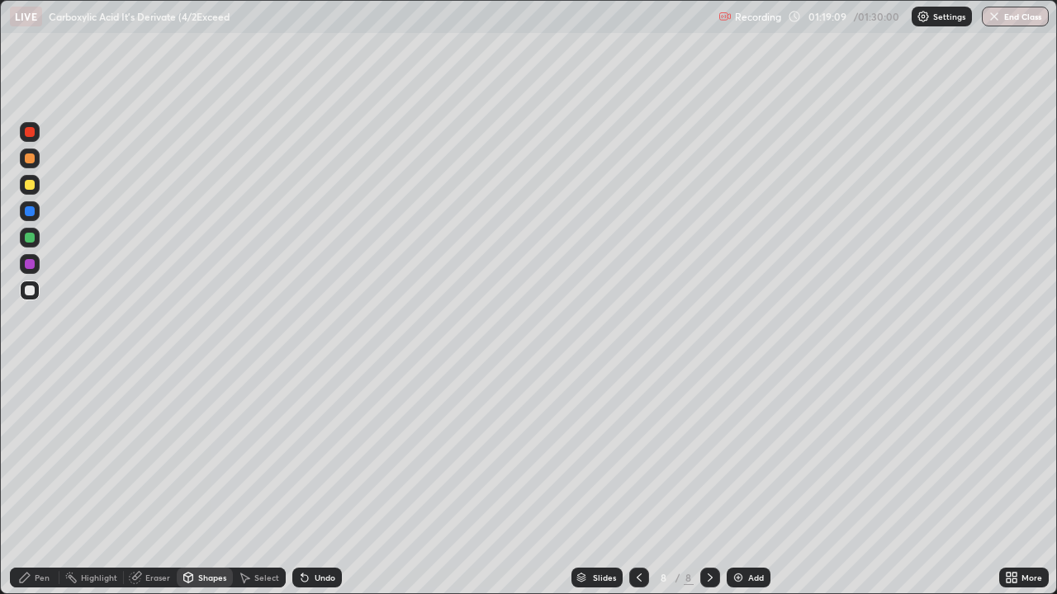
click at [210, 482] on div "Shapes" at bounding box center [212, 578] width 28 height 8
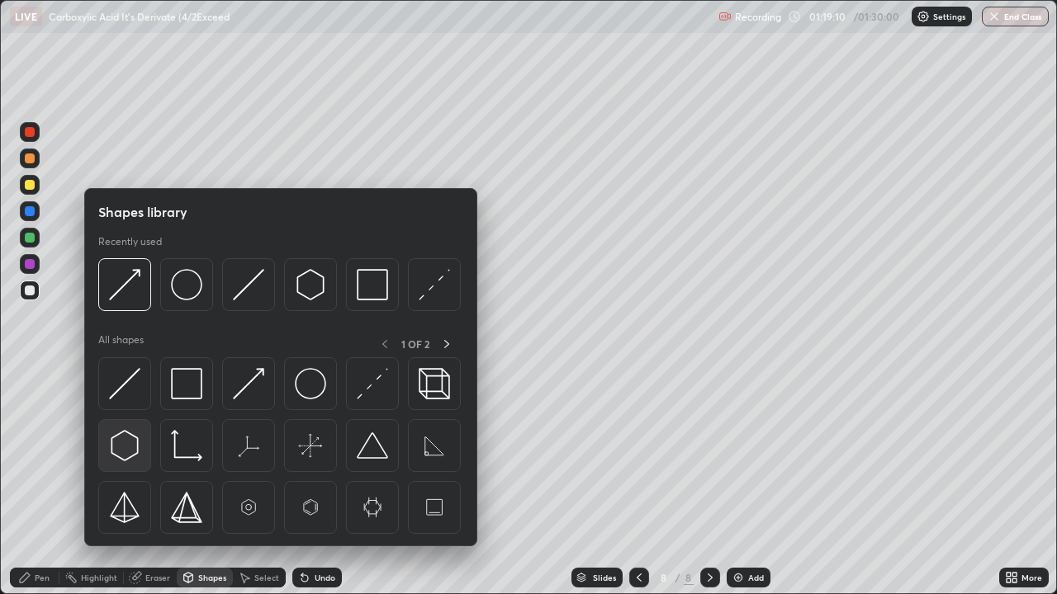
click at [130, 446] on img at bounding box center [124, 445] width 31 height 31
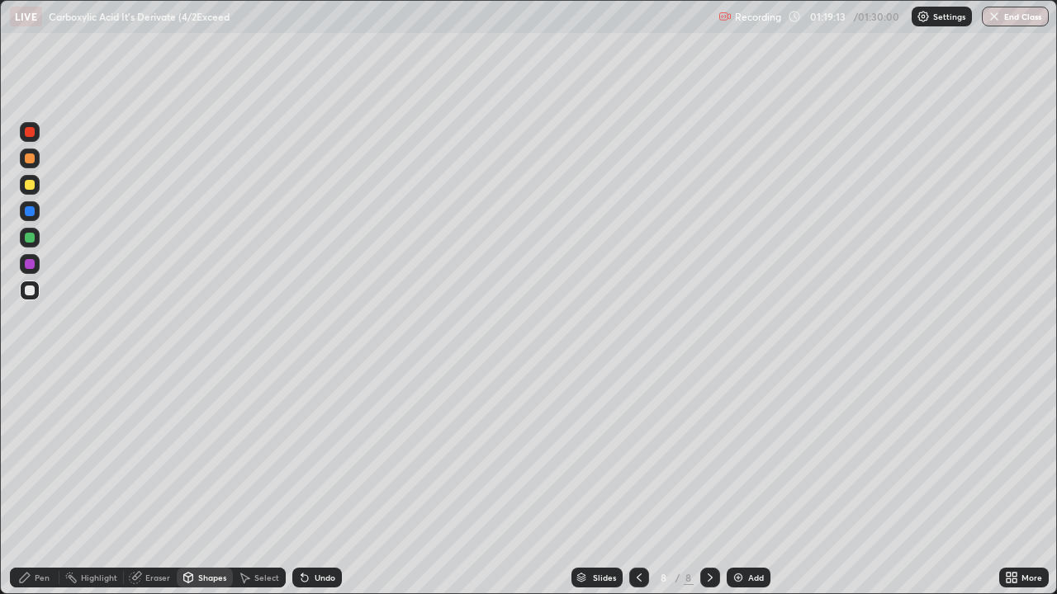
click at [206, 482] on div "Shapes" at bounding box center [212, 578] width 28 height 8
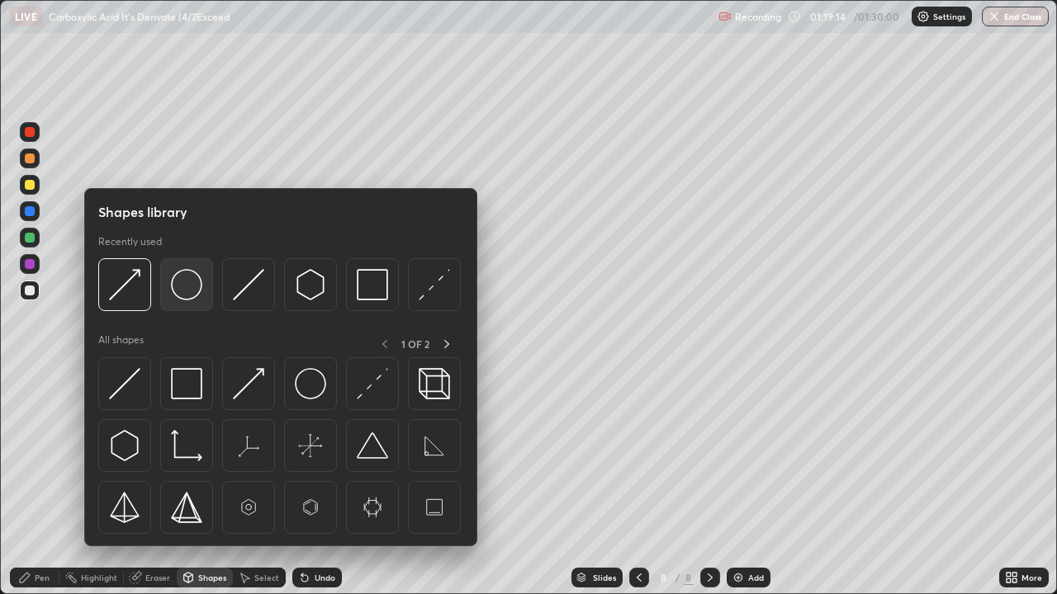
click at [187, 291] on img at bounding box center [186, 284] width 31 height 31
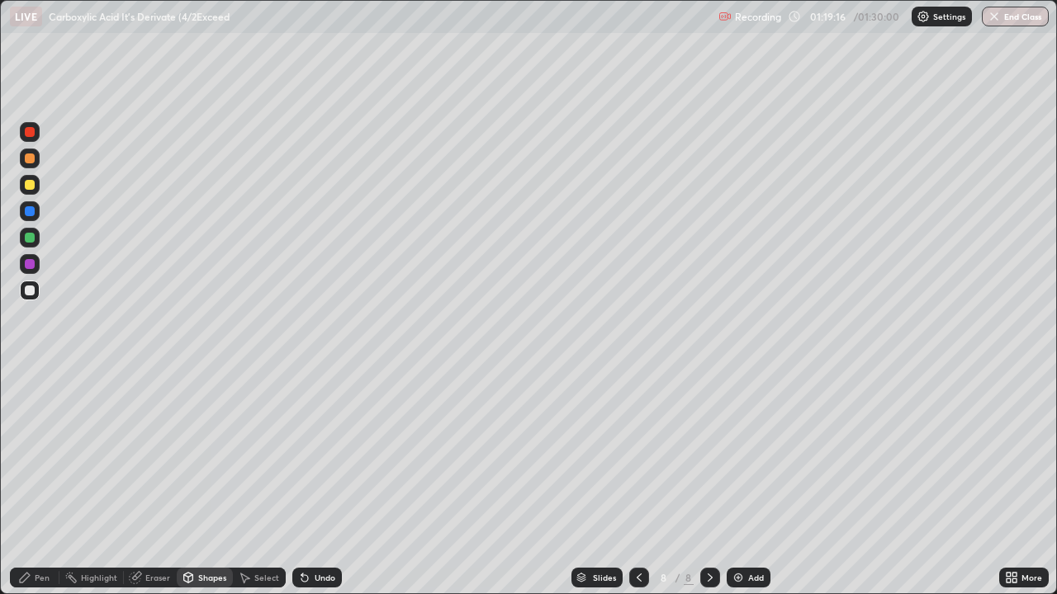
click at [40, 482] on div "Pen" at bounding box center [42, 578] width 15 height 8
click at [202, 482] on div "Shapes" at bounding box center [212, 578] width 28 height 8
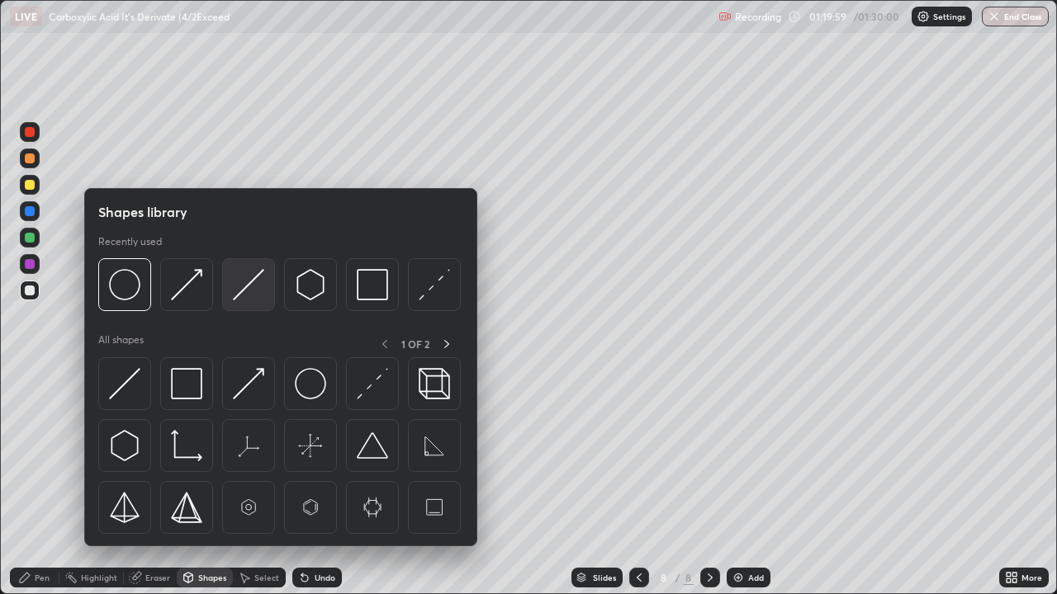
click at [249, 282] on img at bounding box center [248, 284] width 31 height 31
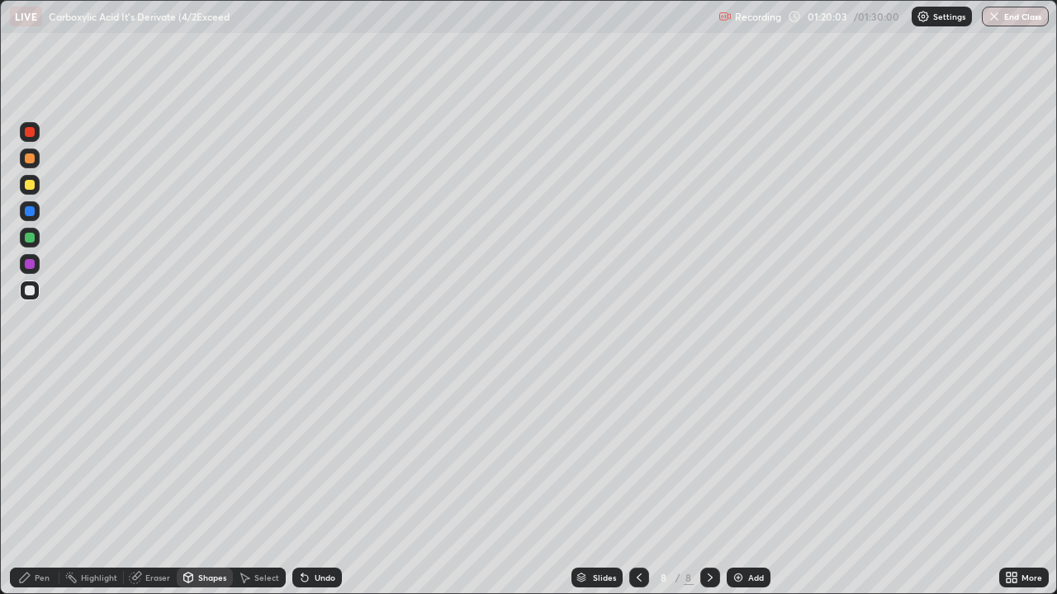
click at [37, 482] on div "Pen" at bounding box center [42, 578] width 15 height 8
click at [309, 482] on div "Undo" at bounding box center [317, 578] width 50 height 20
click at [216, 482] on div "Shapes" at bounding box center [212, 578] width 28 height 8
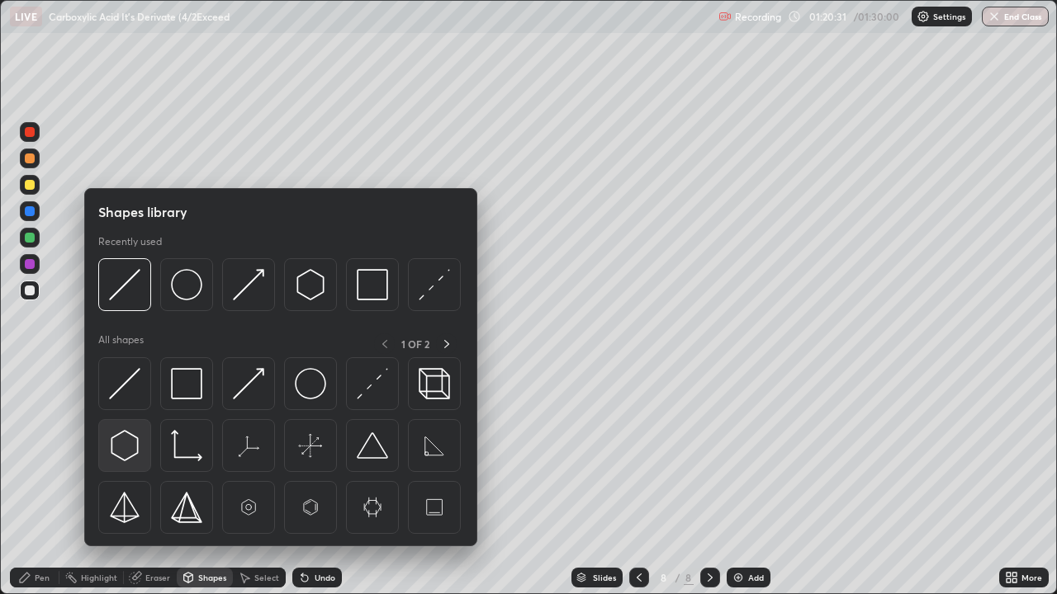
click at [139, 440] on img at bounding box center [124, 445] width 31 height 31
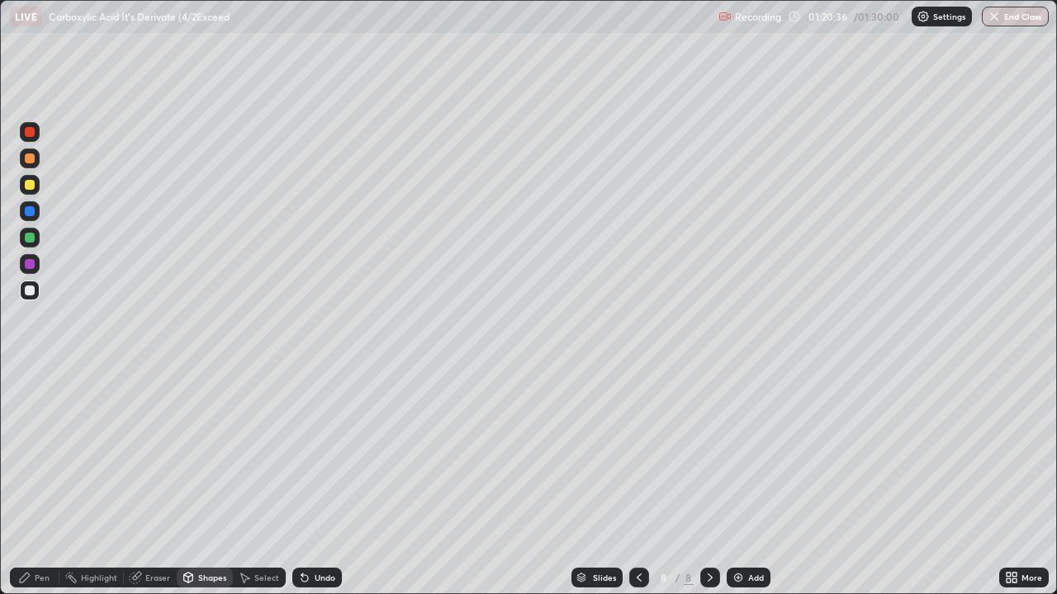
click at [209, 482] on div "Shapes" at bounding box center [212, 578] width 28 height 8
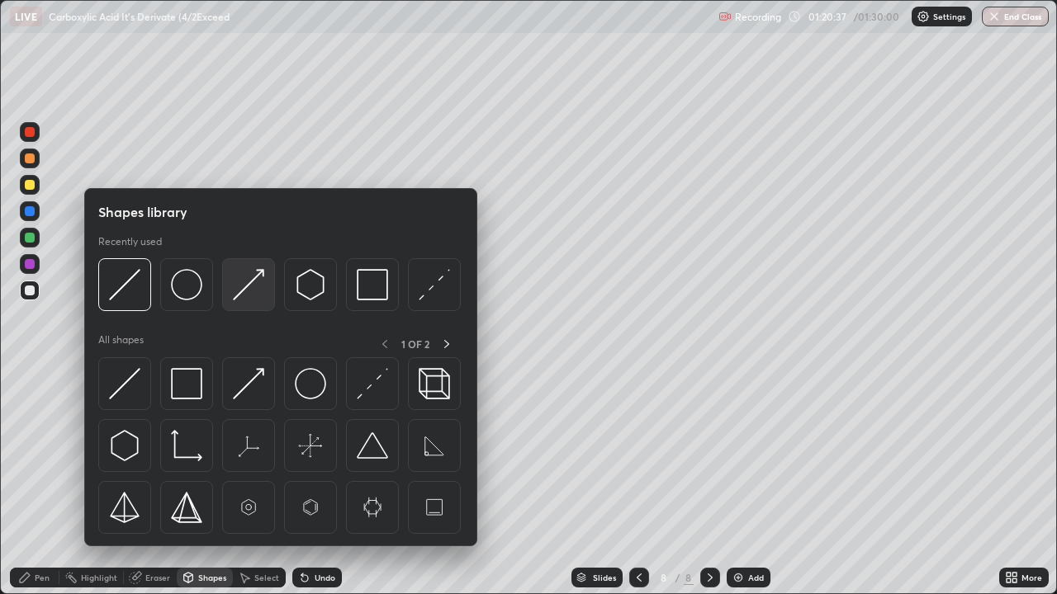
click at [250, 294] on img at bounding box center [248, 284] width 31 height 31
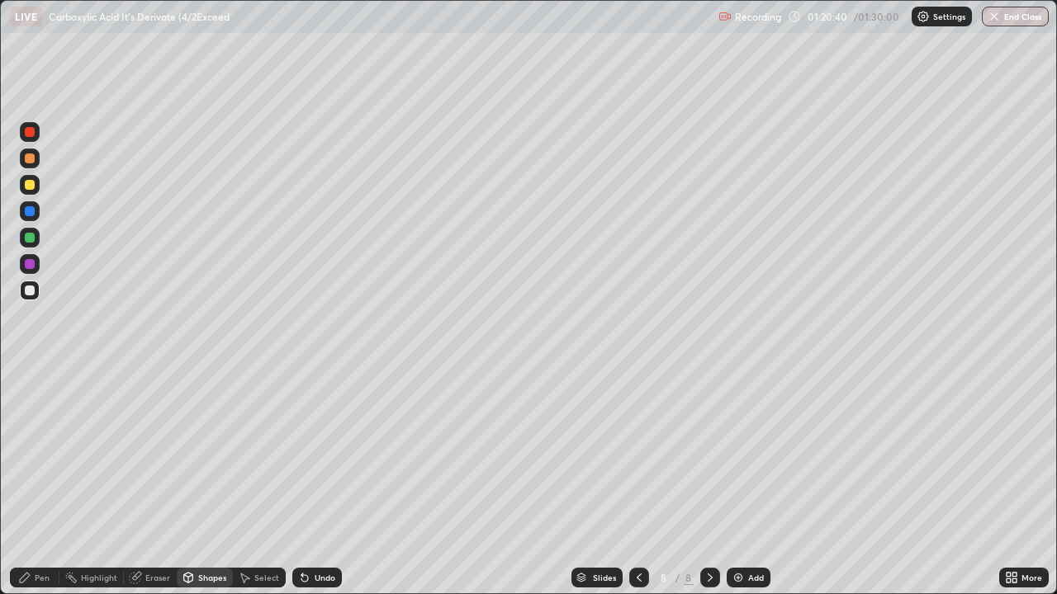
click at [36, 482] on div "Pen" at bounding box center [42, 578] width 15 height 8
click at [219, 482] on div "Shapes" at bounding box center [212, 578] width 28 height 8
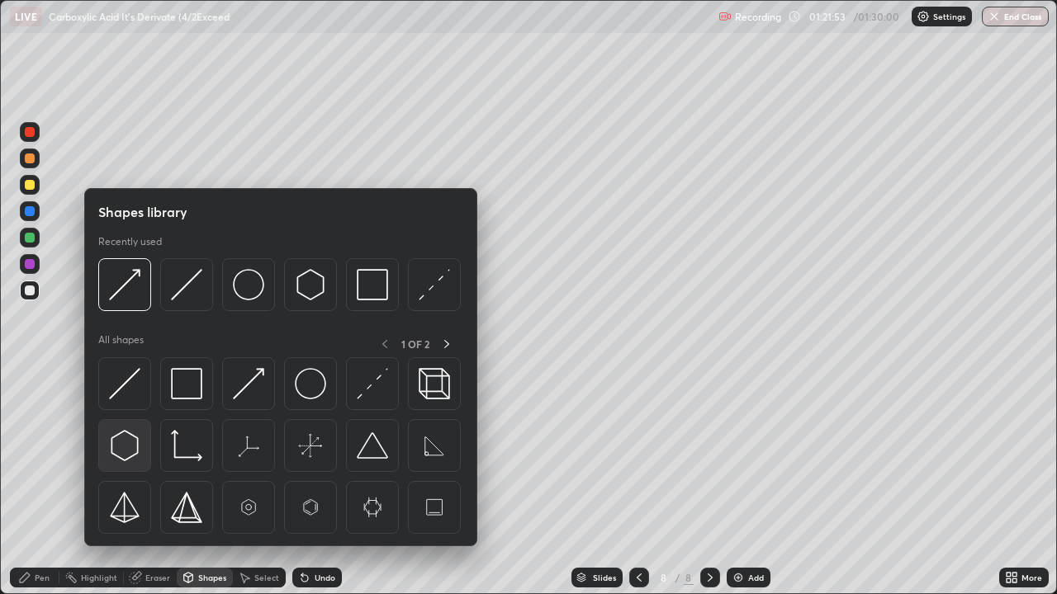
click at [122, 439] on img at bounding box center [124, 445] width 31 height 31
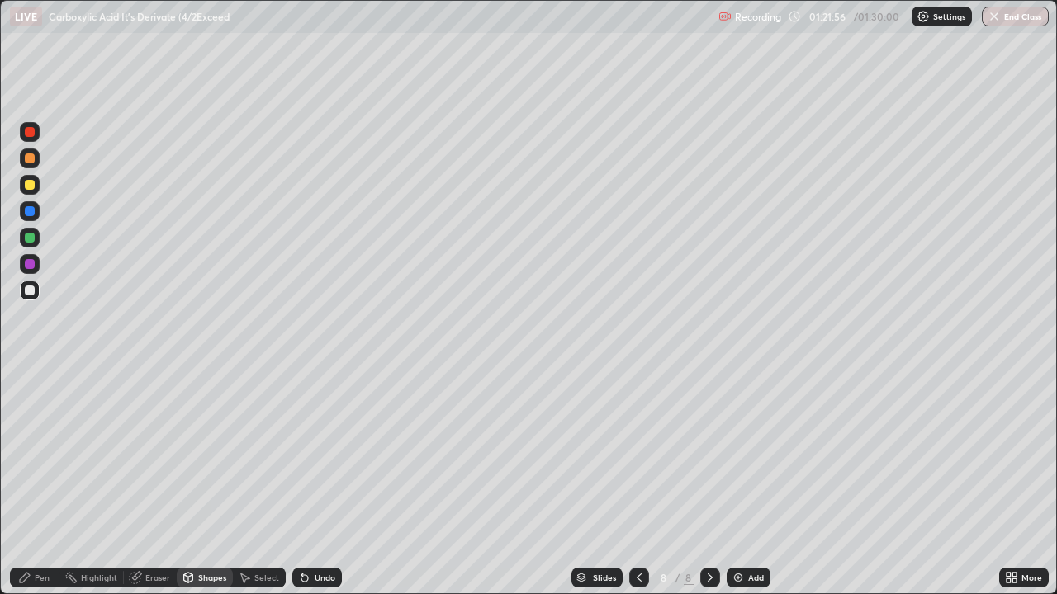
click at [213, 482] on div "Shapes" at bounding box center [212, 578] width 28 height 8
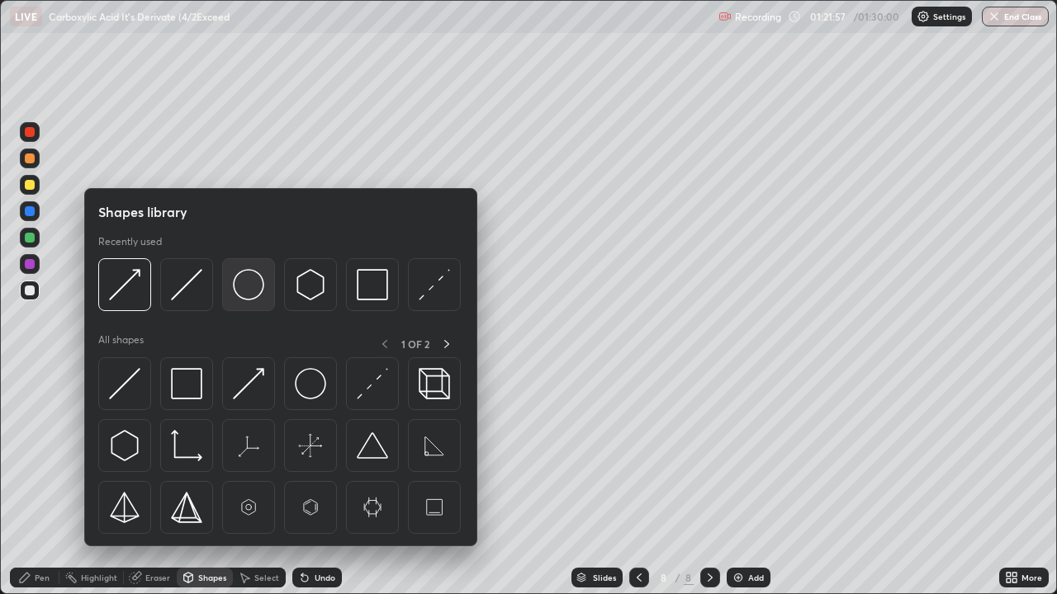
click at [252, 287] on img at bounding box center [248, 284] width 31 height 31
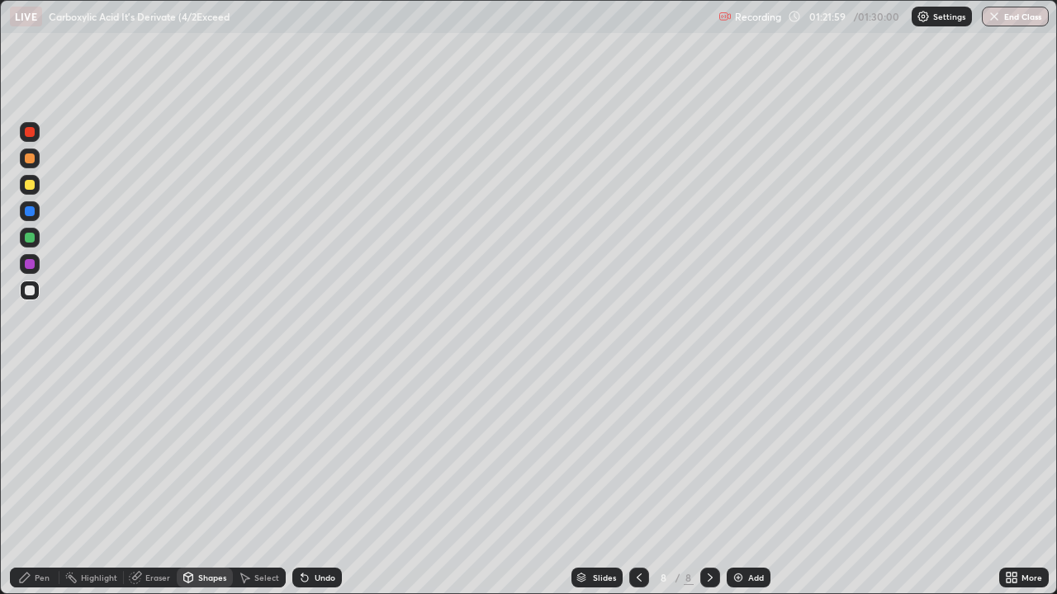
click at [43, 482] on div "Pen" at bounding box center [42, 578] width 15 height 8
click at [216, 482] on div "Shapes" at bounding box center [212, 578] width 28 height 8
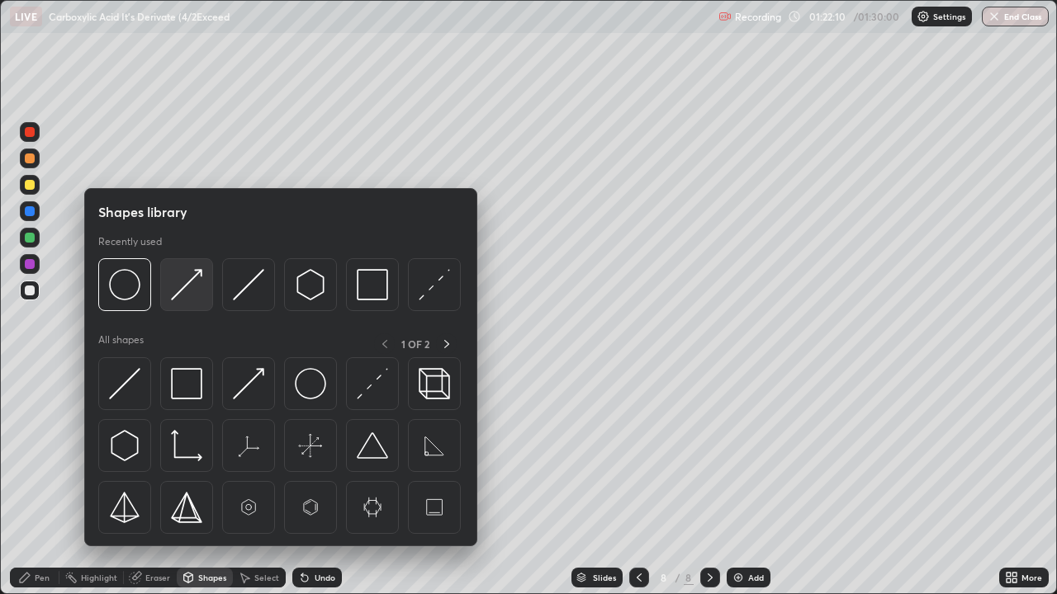
click at [184, 286] on img at bounding box center [186, 284] width 31 height 31
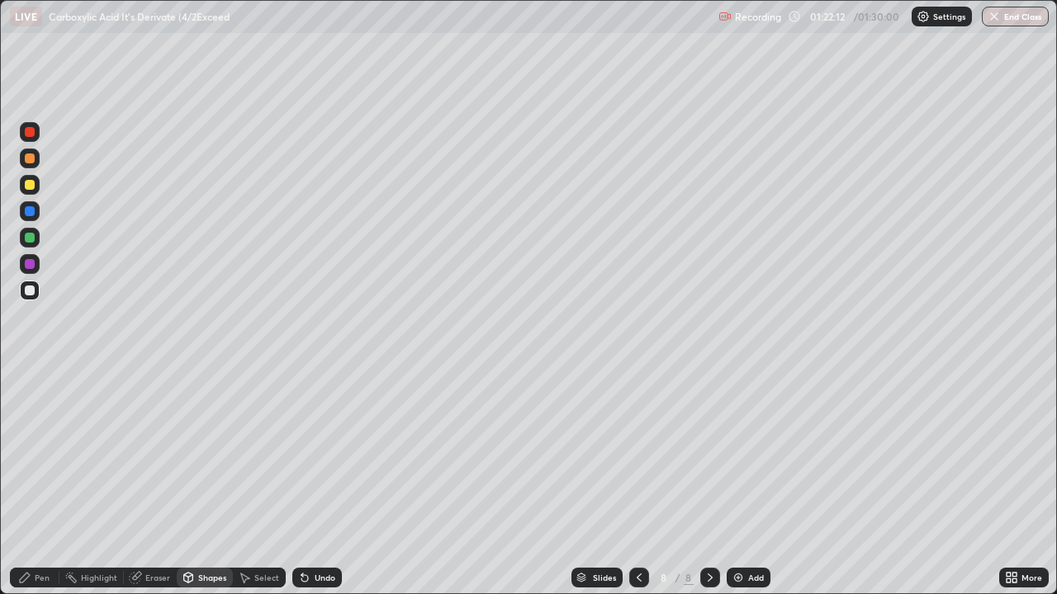
click at [37, 482] on div "Pen" at bounding box center [42, 578] width 15 height 8
click at [217, 482] on div "Shapes" at bounding box center [212, 578] width 28 height 8
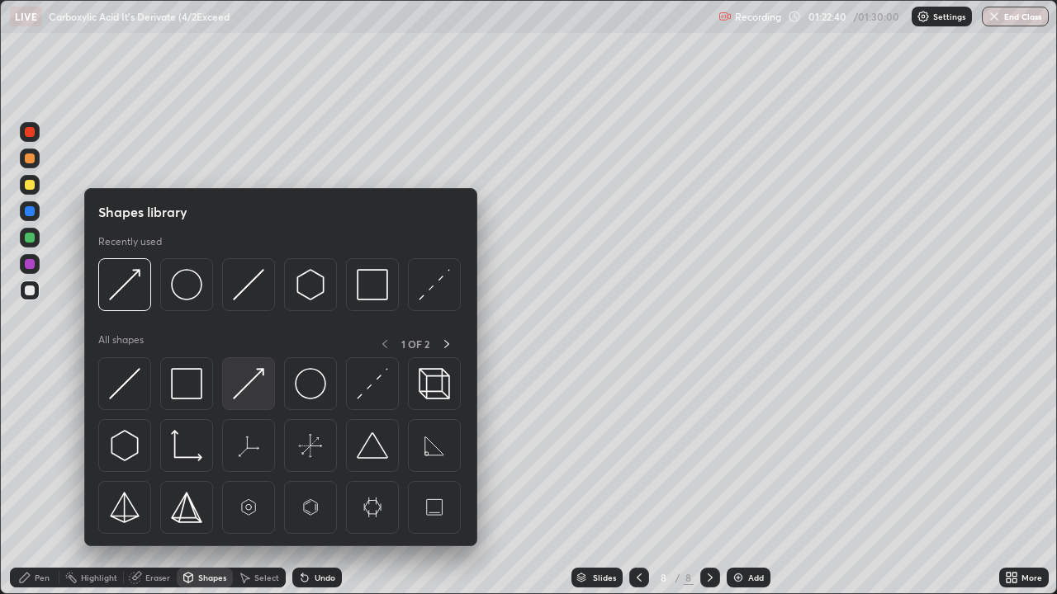
click at [246, 385] on img at bounding box center [248, 383] width 31 height 31
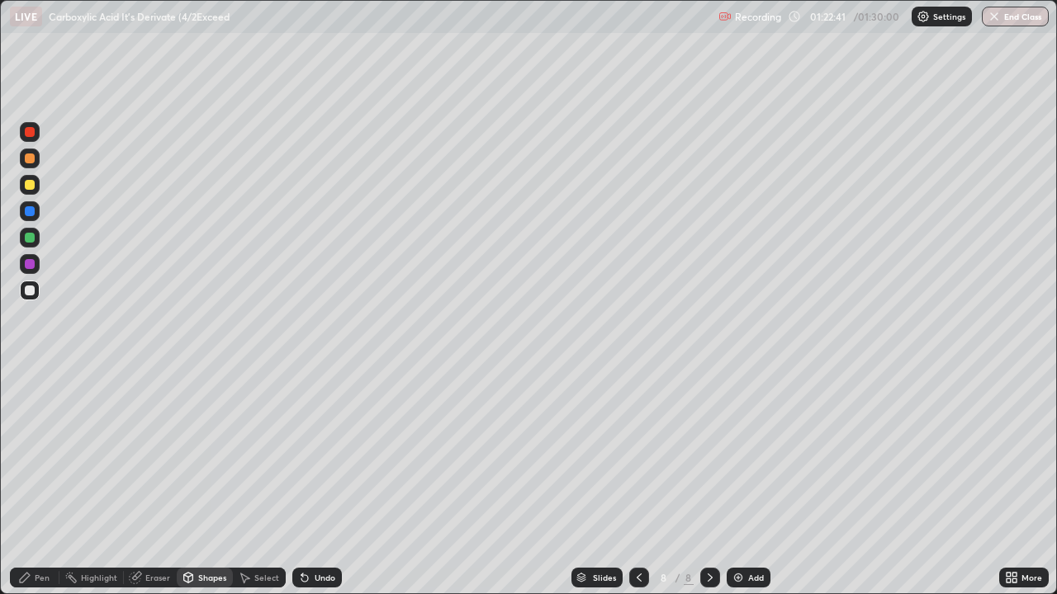
click at [213, 482] on div "Shapes" at bounding box center [205, 578] width 56 height 20
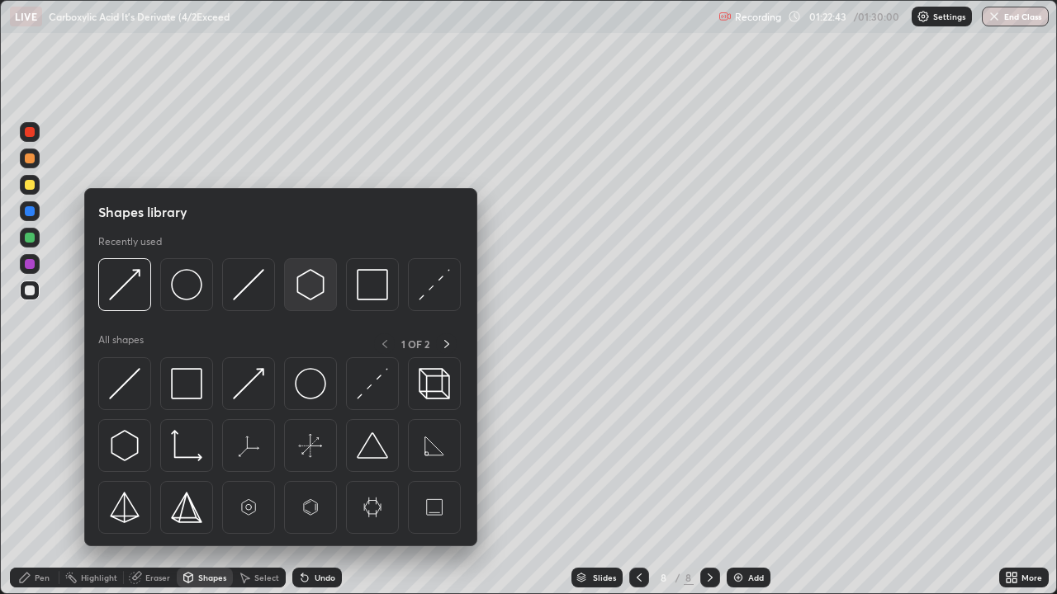
click at [313, 287] on img at bounding box center [310, 284] width 31 height 31
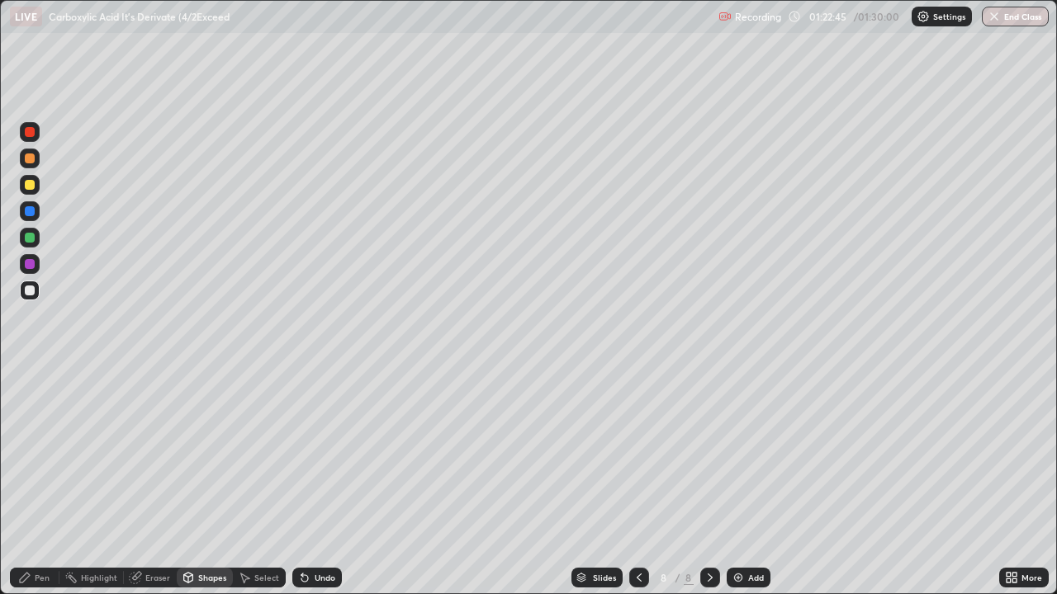
click at [31, 482] on div "Pen" at bounding box center [35, 578] width 50 height 20
click at [217, 482] on div "Shapes" at bounding box center [212, 578] width 28 height 8
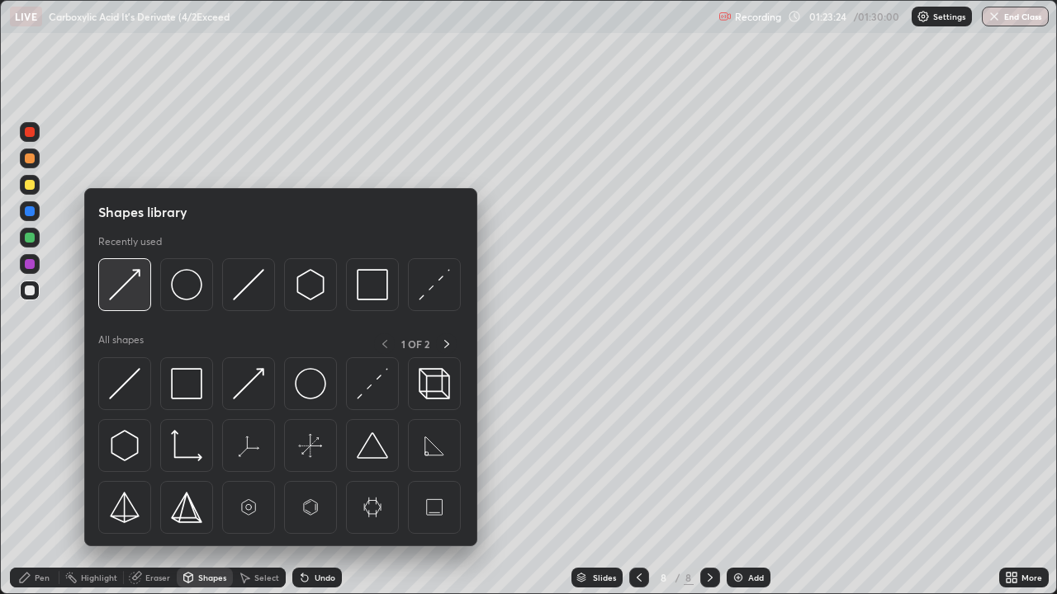
click at [139, 287] on img at bounding box center [124, 284] width 31 height 31
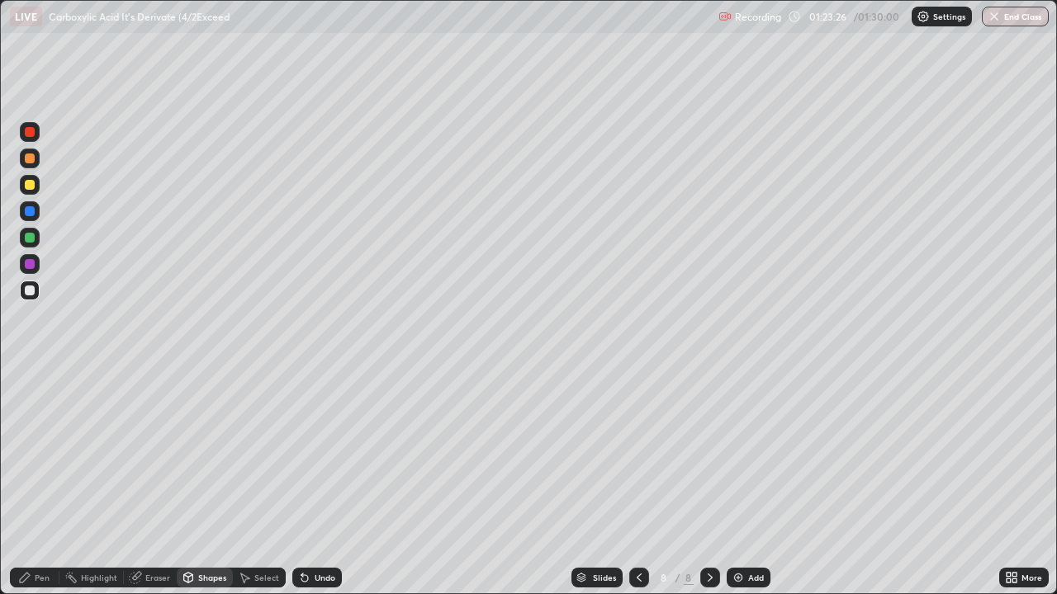
click at [45, 482] on div "Pen" at bounding box center [42, 578] width 15 height 8
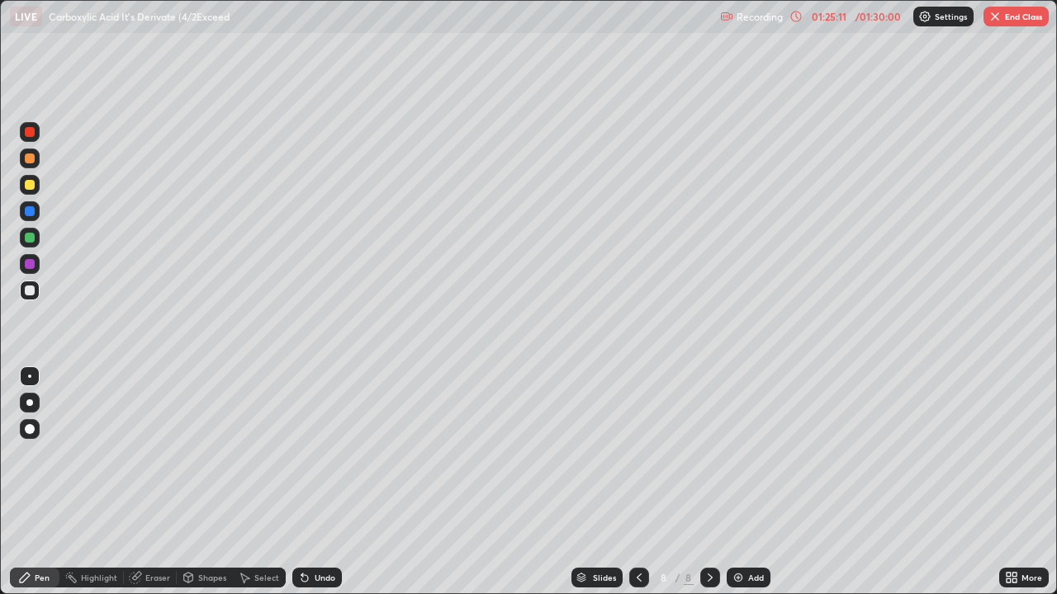
click at [738, 482] on img at bounding box center [738, 577] width 13 height 13
click at [149, 482] on div "Eraser" at bounding box center [157, 578] width 25 height 8
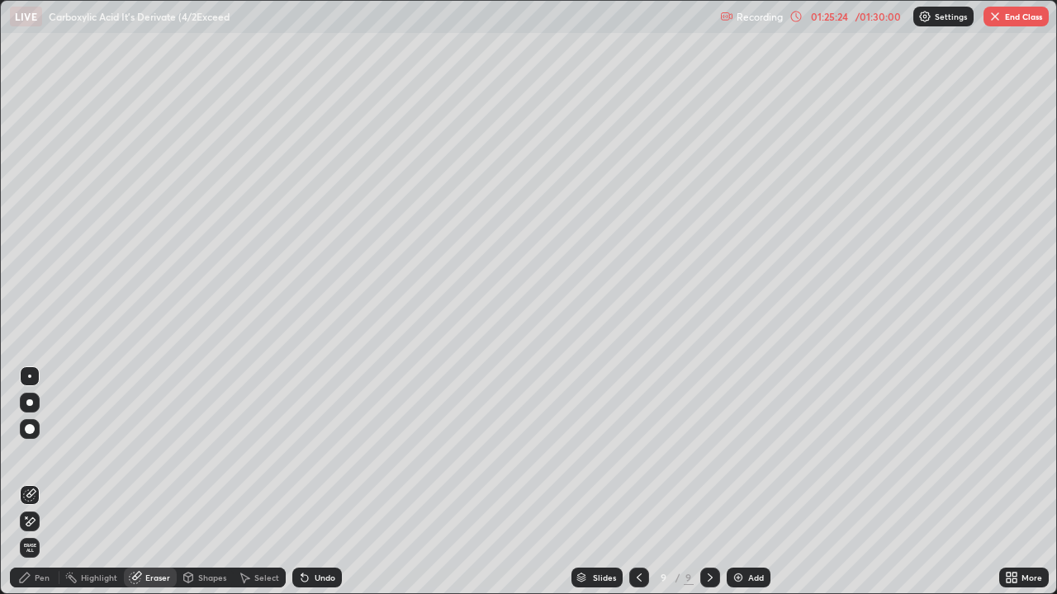
click at [39, 482] on div "Pen" at bounding box center [42, 578] width 15 height 8
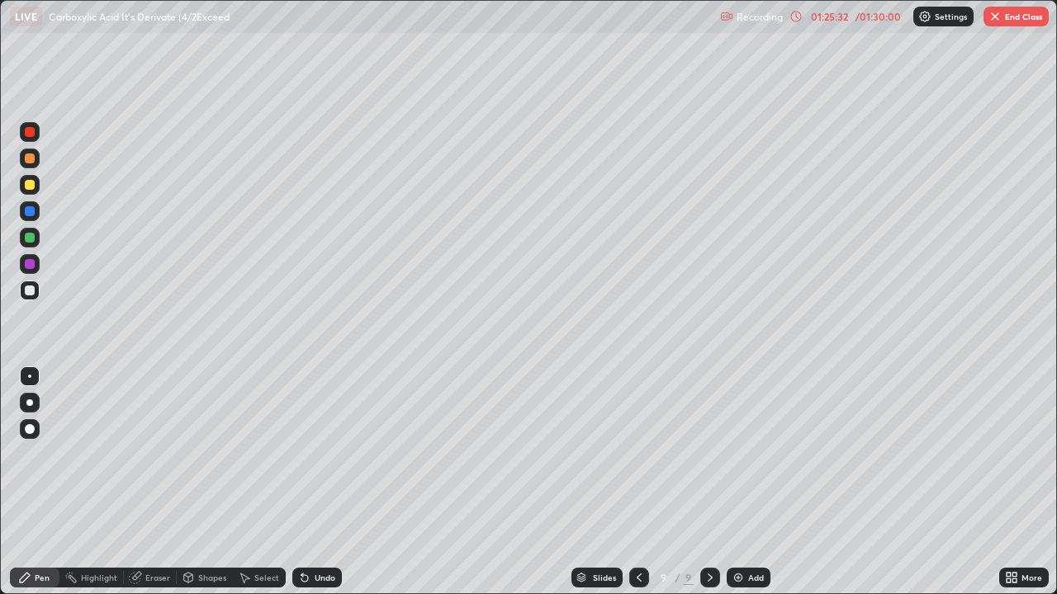
click at [197, 482] on div "Shapes" at bounding box center [205, 578] width 56 height 20
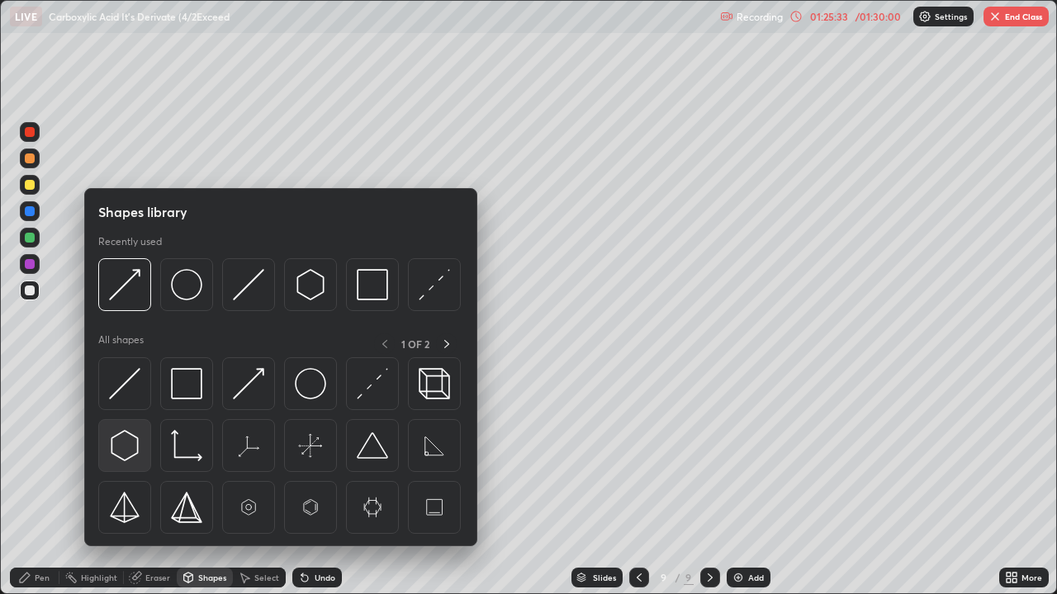
click at [129, 443] on img at bounding box center [124, 445] width 31 height 31
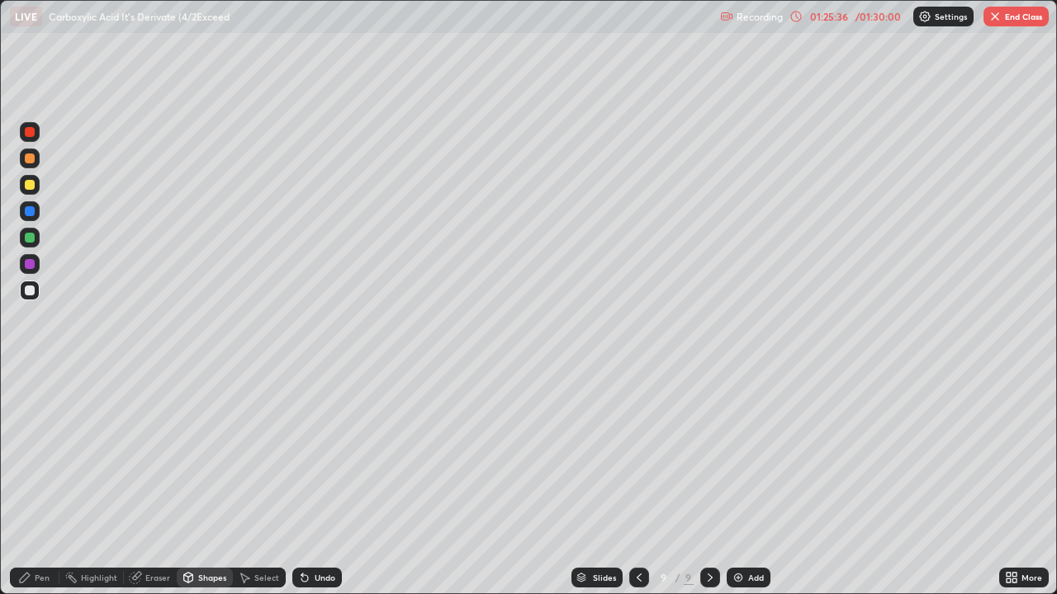
click at [187, 482] on icon at bounding box center [188, 577] width 9 height 2
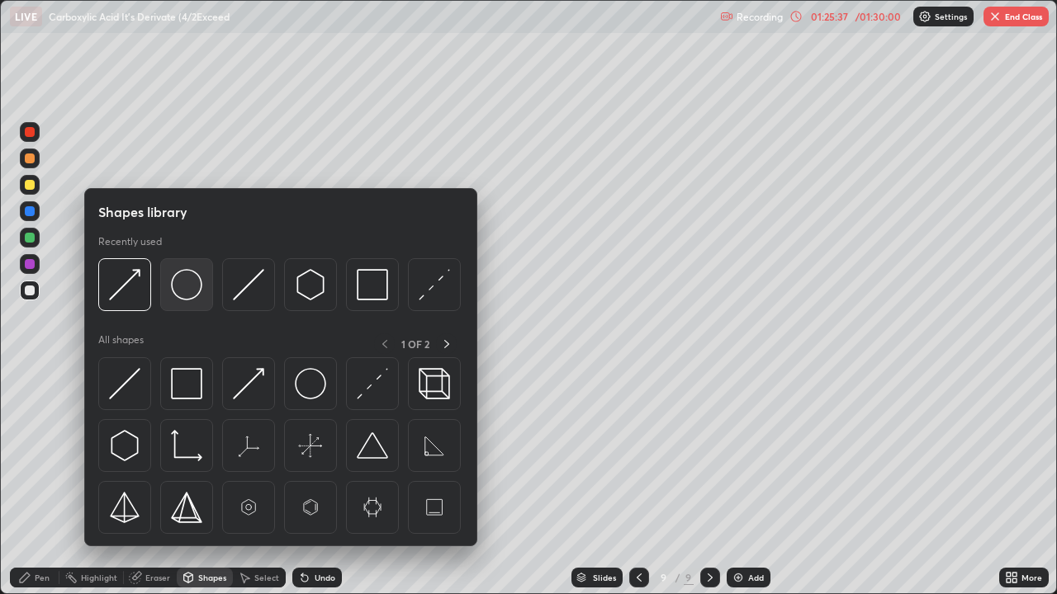
click at [188, 292] on img at bounding box center [186, 284] width 31 height 31
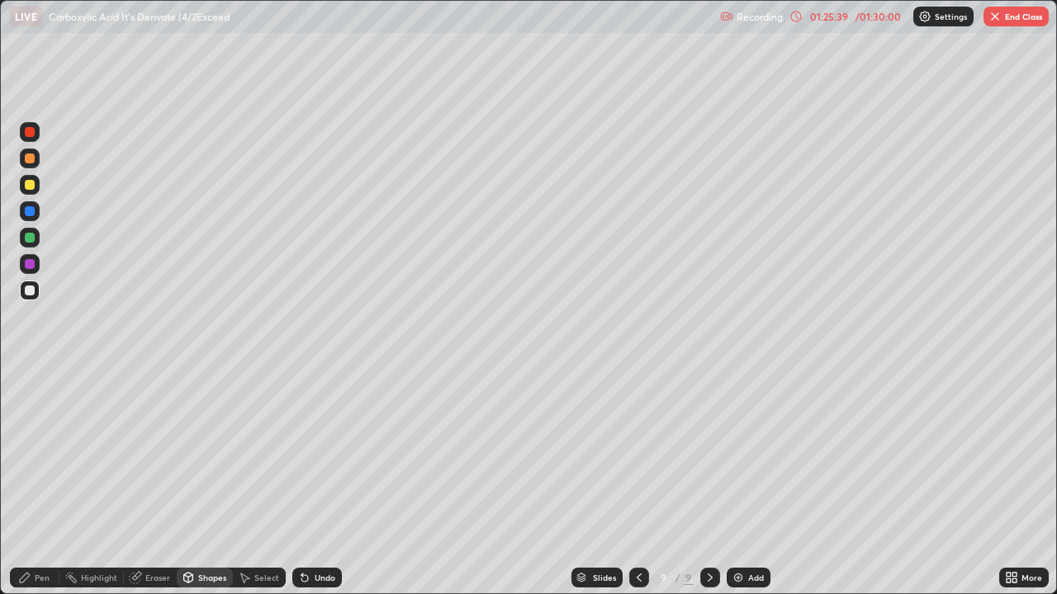
click at [40, 482] on div "Pen" at bounding box center [42, 578] width 15 height 8
click at [209, 482] on div "Shapes" at bounding box center [212, 578] width 28 height 8
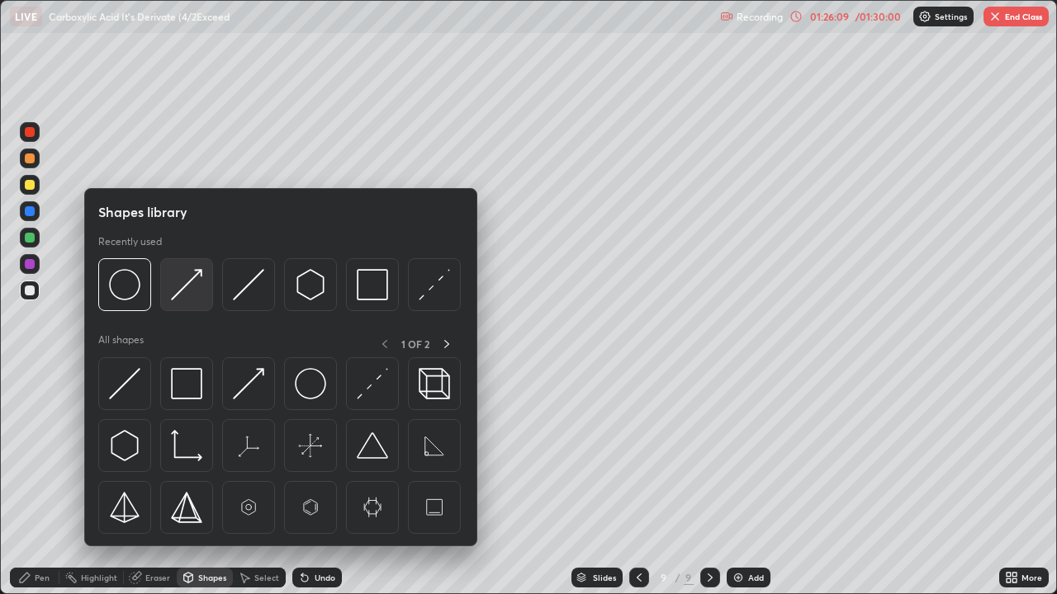
click at [181, 292] on img at bounding box center [186, 284] width 31 height 31
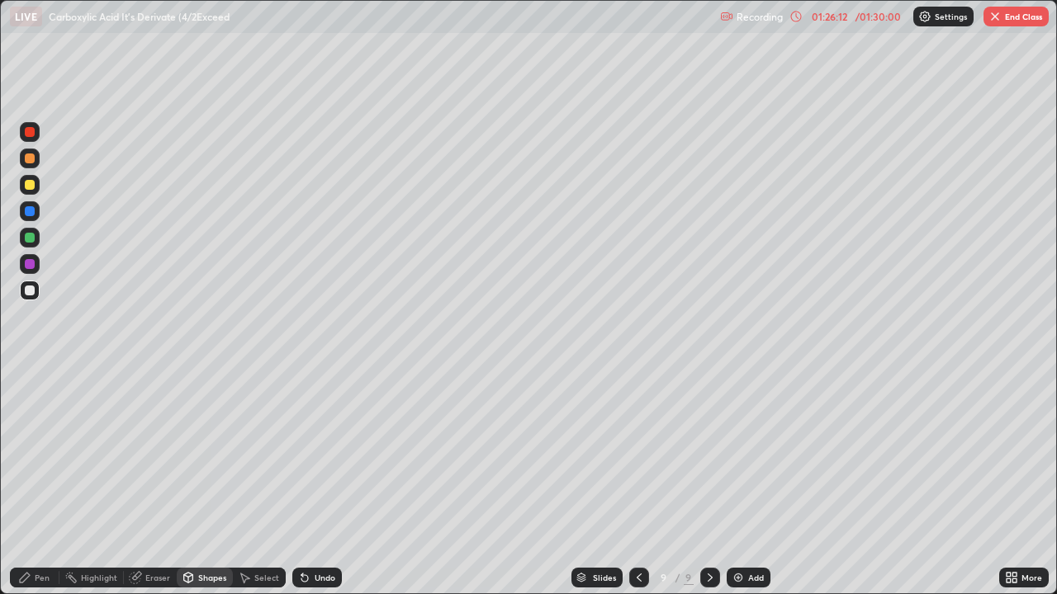
click at [36, 482] on div "Pen" at bounding box center [42, 578] width 15 height 8
click at [206, 482] on div "Shapes" at bounding box center [212, 578] width 28 height 8
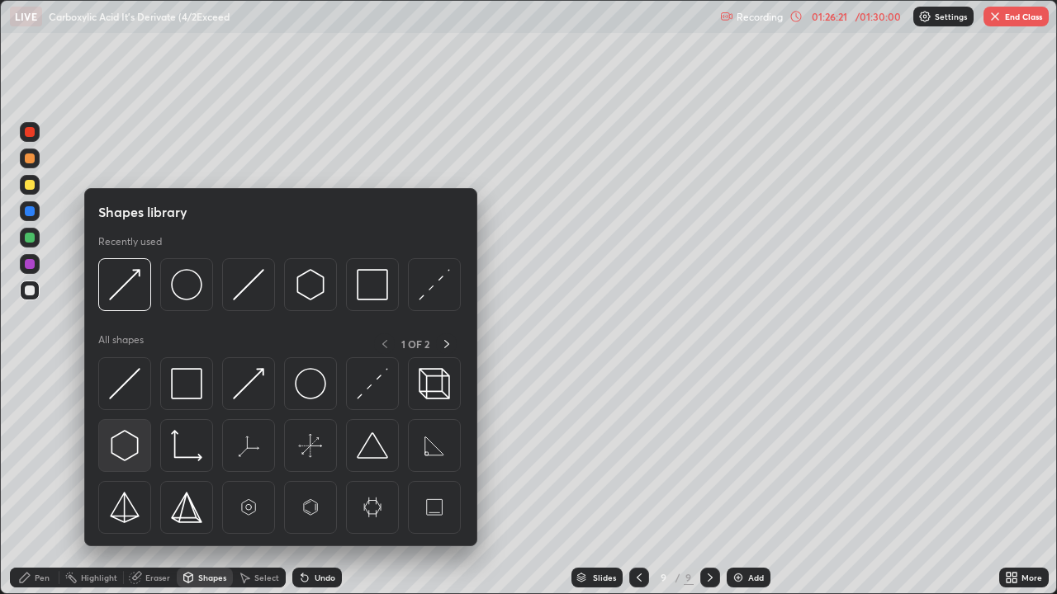
click at [128, 446] on img at bounding box center [124, 445] width 31 height 31
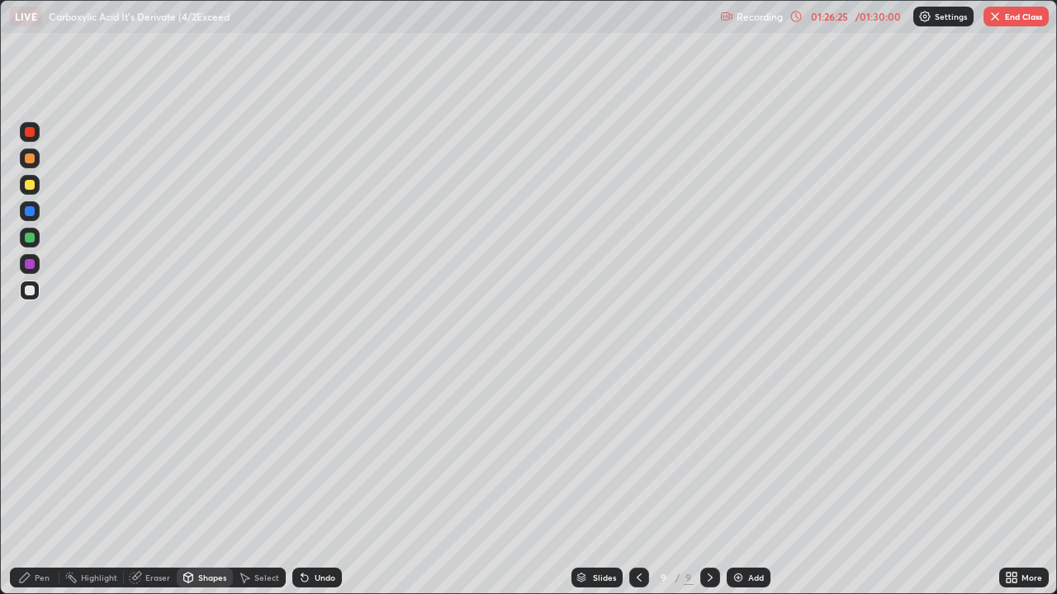
click at [32, 482] on div "Pen" at bounding box center [35, 578] width 50 height 20
click at [252, 482] on div "Select" at bounding box center [259, 578] width 53 height 20
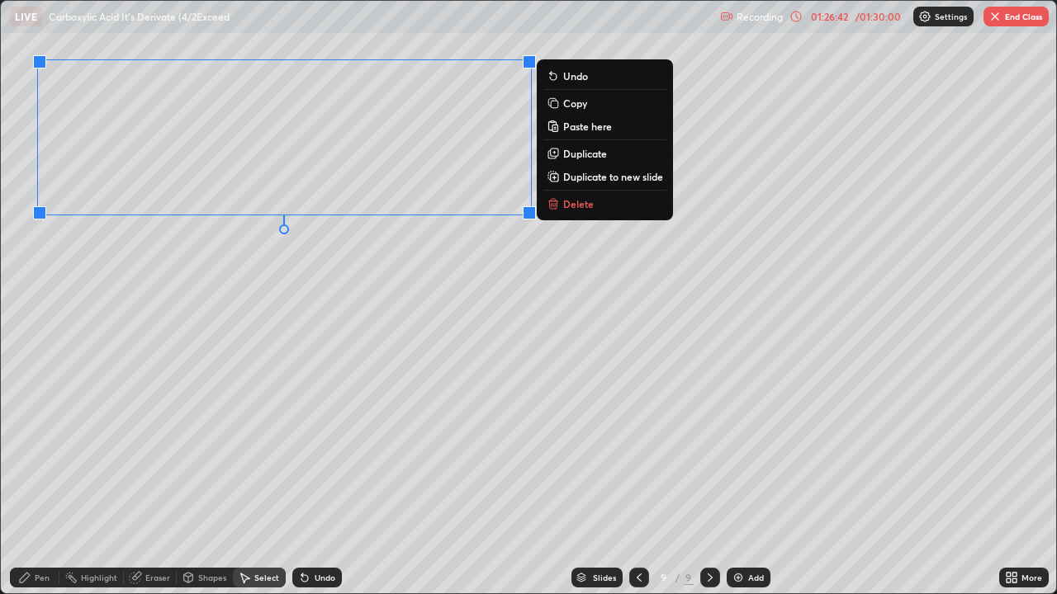
click at [198, 353] on div "0 ° Undo Copy Paste here Duplicate Duplicate to new slide Delete" at bounding box center [528, 297] width 1055 height 593
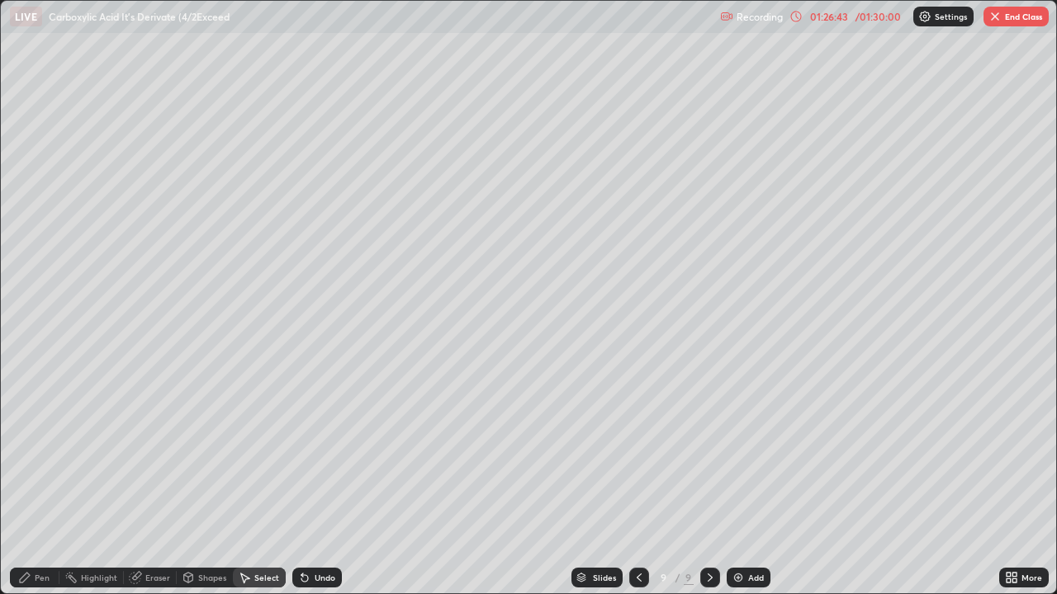
click at [257, 482] on div "Select" at bounding box center [266, 578] width 25 height 8
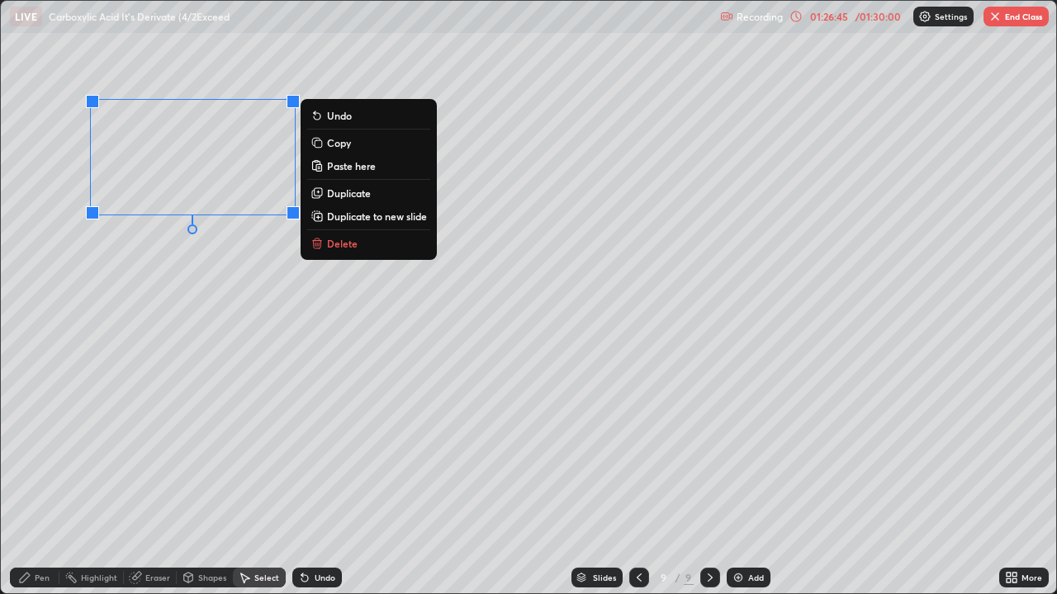
click at [298, 250] on div "0 ° Undo Copy Paste here Duplicate Duplicate to new slide Delete" at bounding box center [528, 297] width 1055 height 593
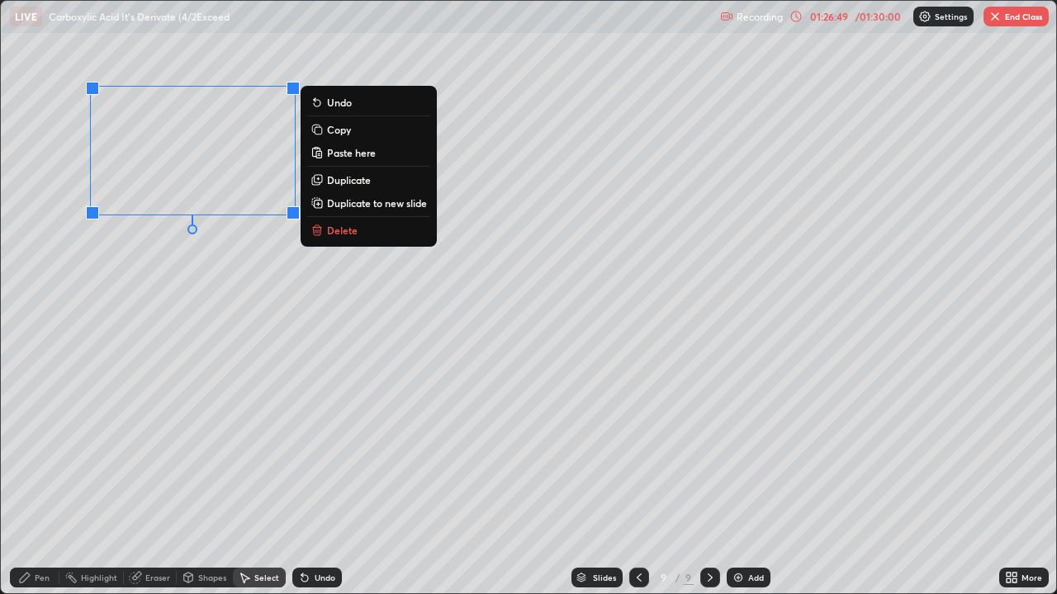
click at [321, 133] on rect at bounding box center [318, 130] width 7 height 7
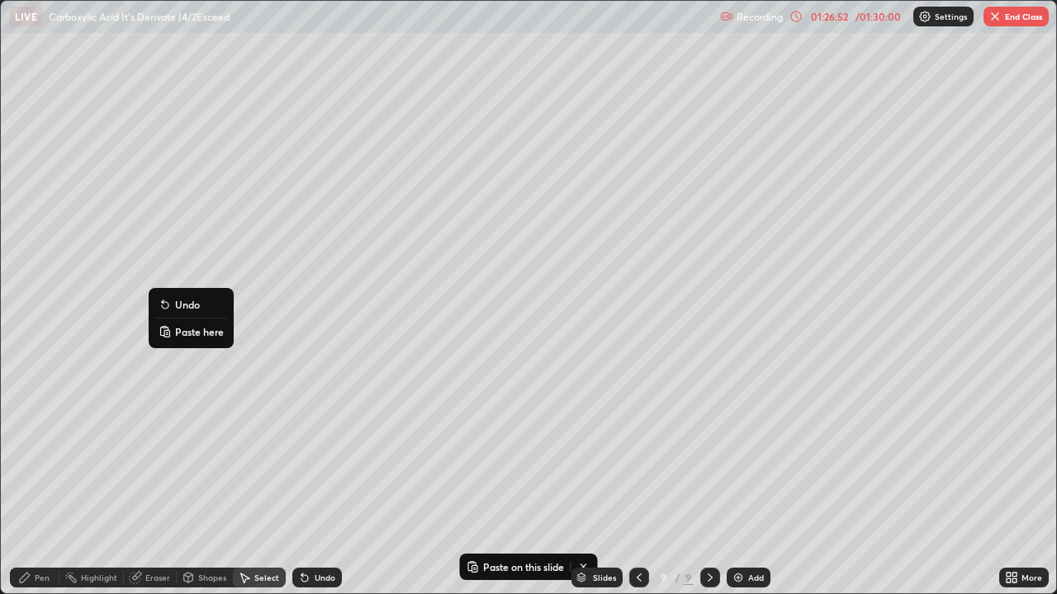
click at [174, 329] on button "Paste here" at bounding box center [191, 332] width 72 height 20
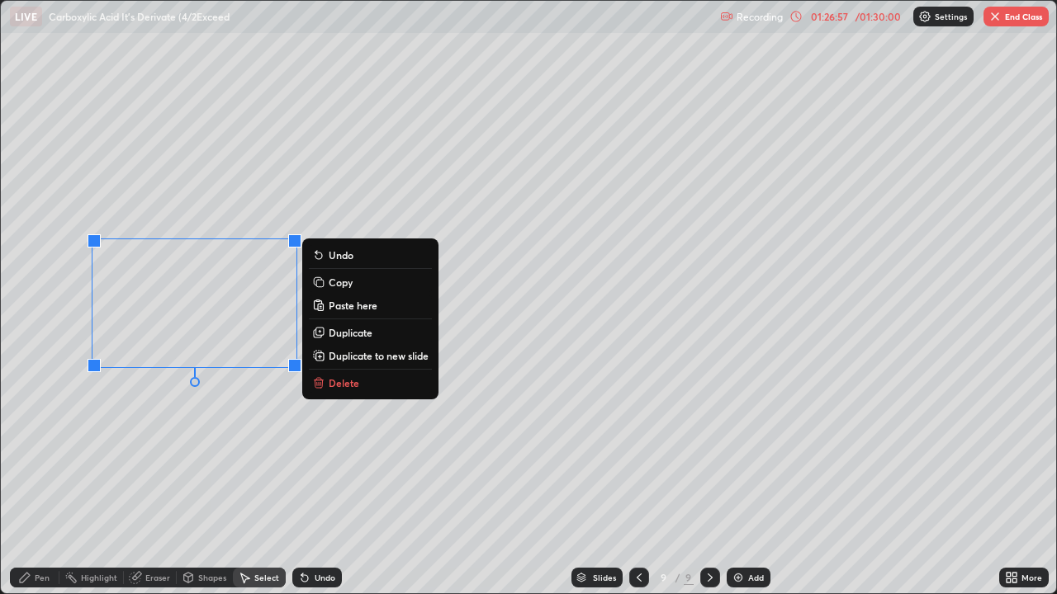
click at [46, 482] on div "Pen" at bounding box center [35, 578] width 50 height 20
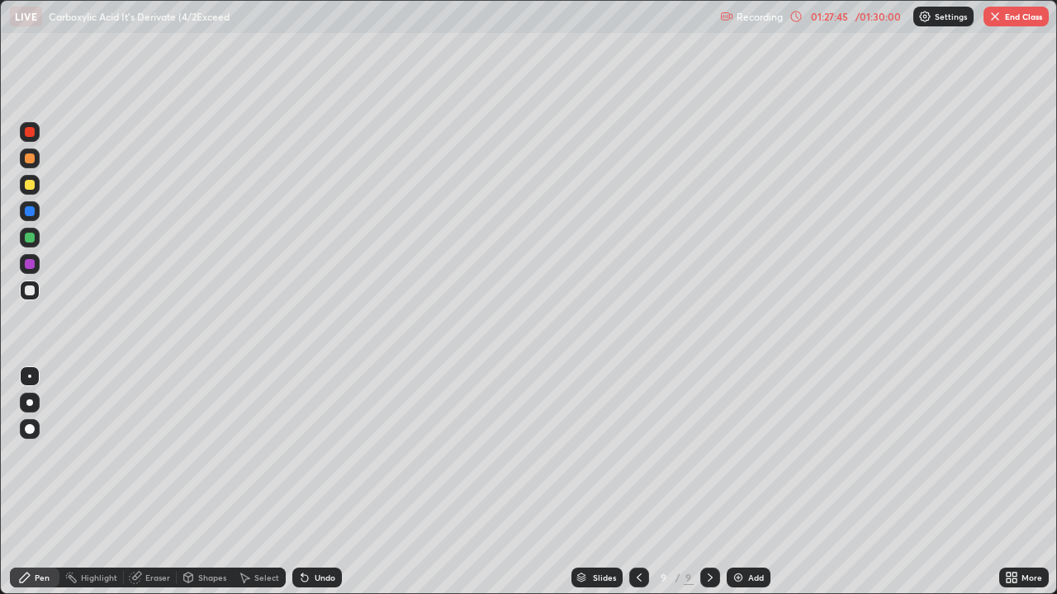
click at [152, 482] on div "Eraser" at bounding box center [157, 578] width 25 height 8
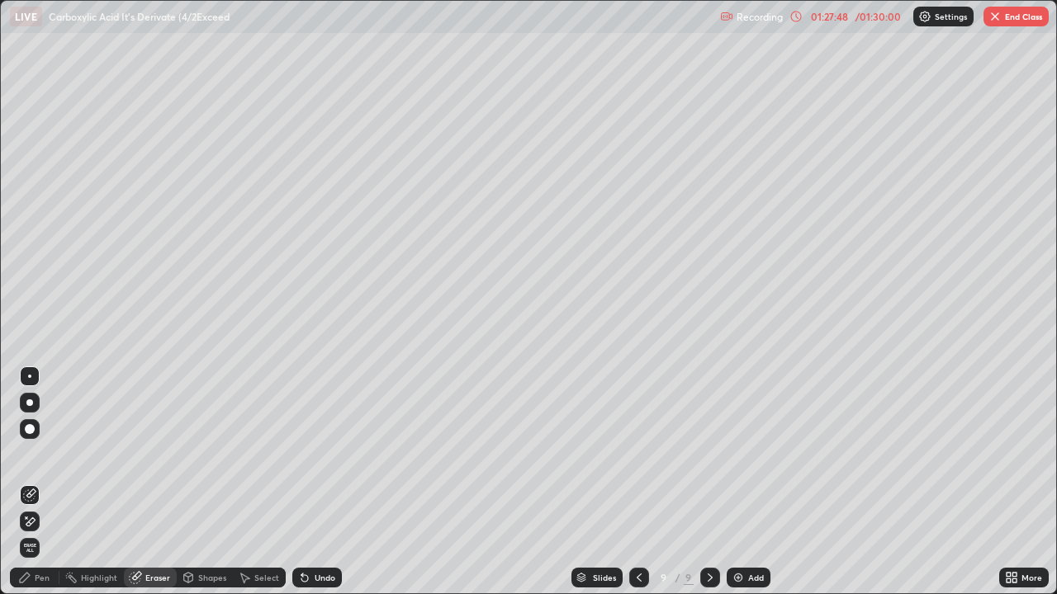
click at [40, 482] on div "Pen" at bounding box center [35, 578] width 50 height 20
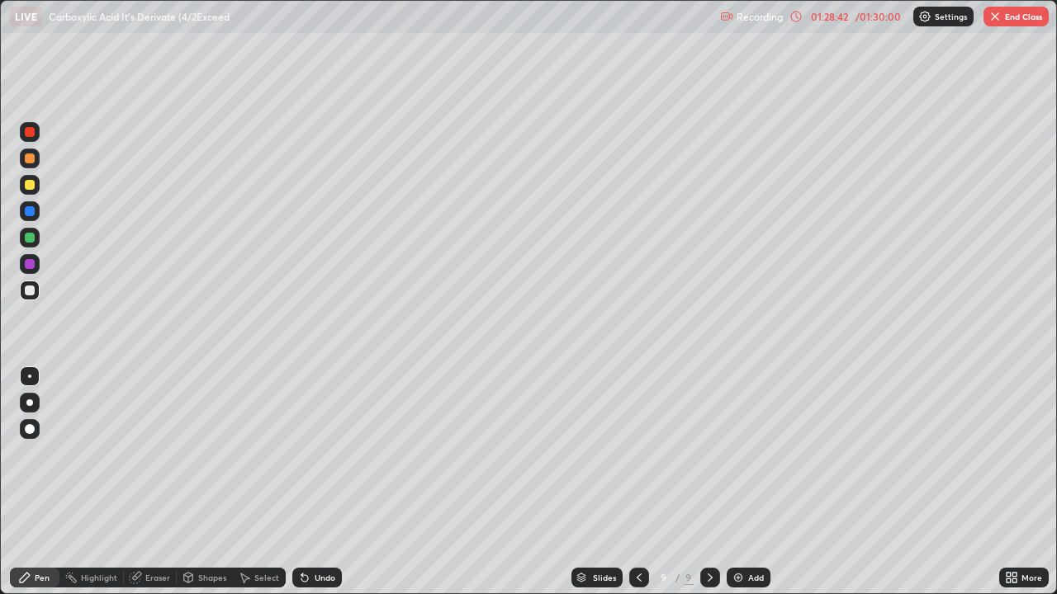
click at [210, 482] on div "Shapes" at bounding box center [212, 578] width 28 height 8
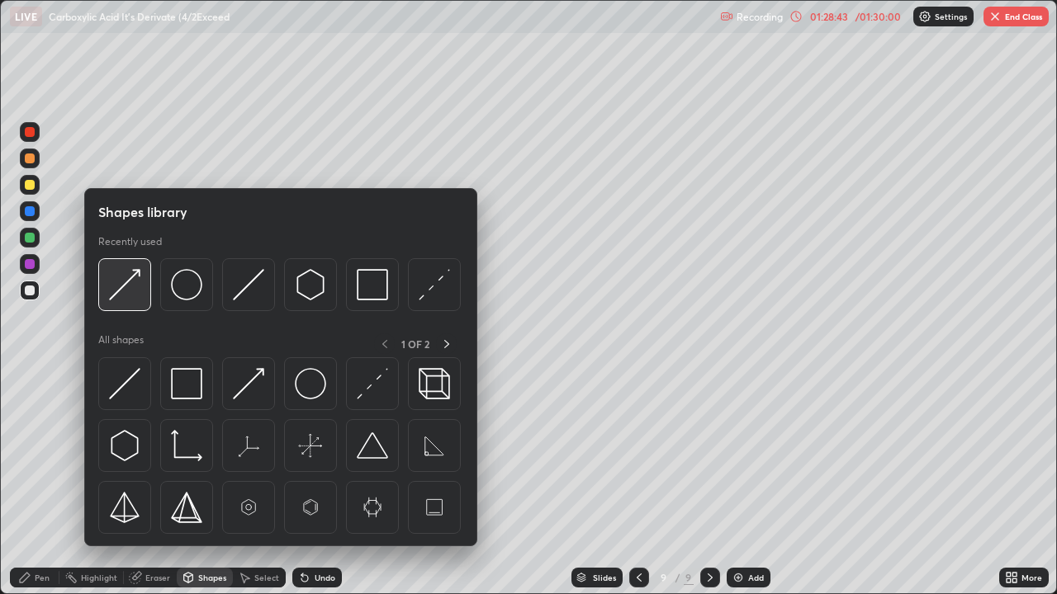
click at [126, 286] on img at bounding box center [124, 284] width 31 height 31
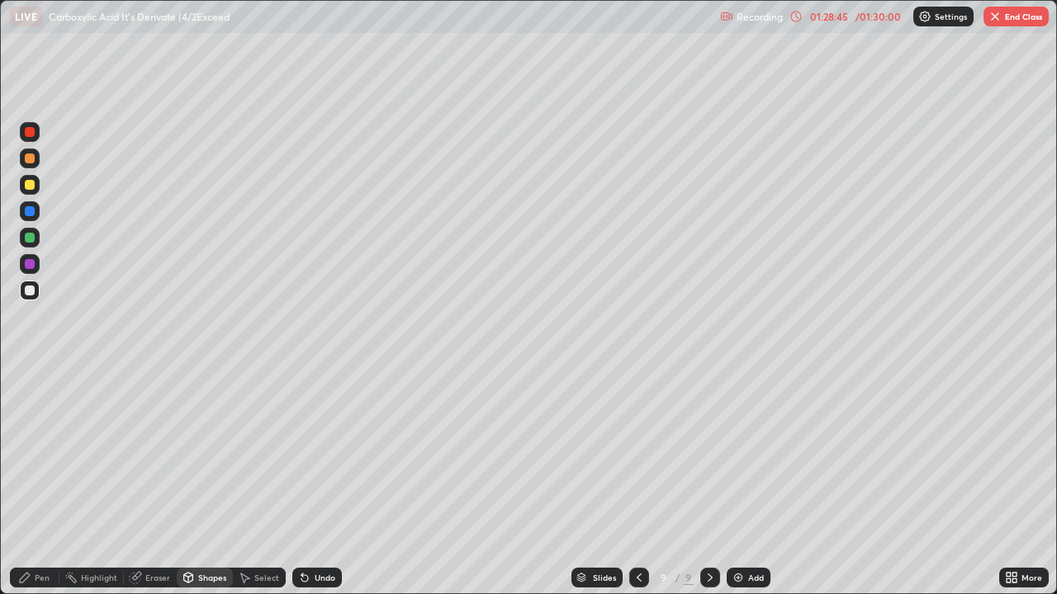
click at [39, 482] on div "Pen" at bounding box center [42, 578] width 15 height 8
click at [33, 268] on div at bounding box center [30, 264] width 10 height 10
click at [33, 291] on div at bounding box center [30, 291] width 10 height 10
click at [310, 482] on div "Undo" at bounding box center [317, 578] width 50 height 20
click at [206, 482] on div "Shapes" at bounding box center [212, 578] width 28 height 8
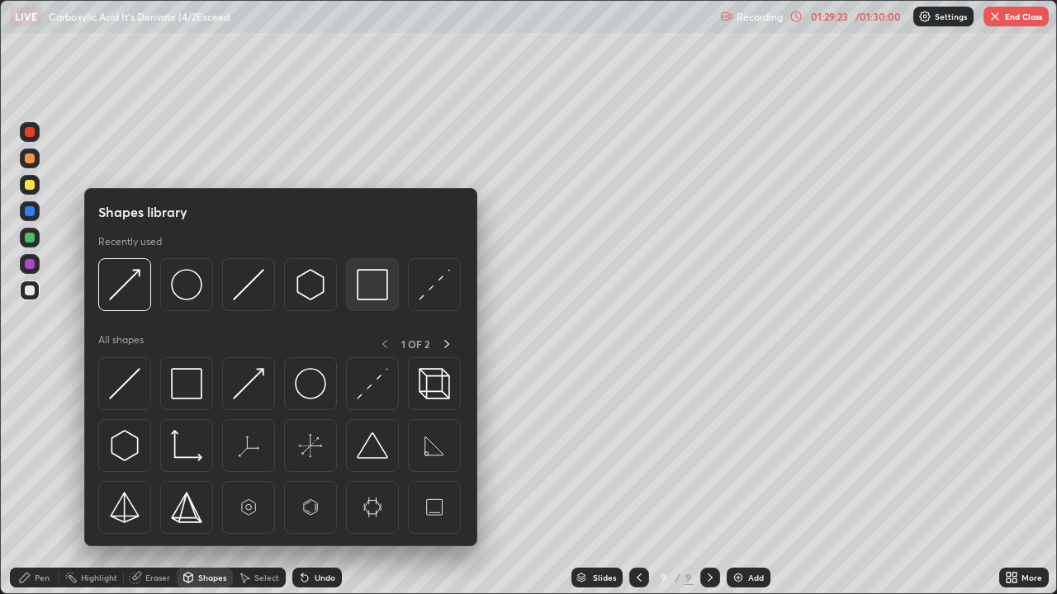
click at [359, 292] on img at bounding box center [372, 284] width 31 height 31
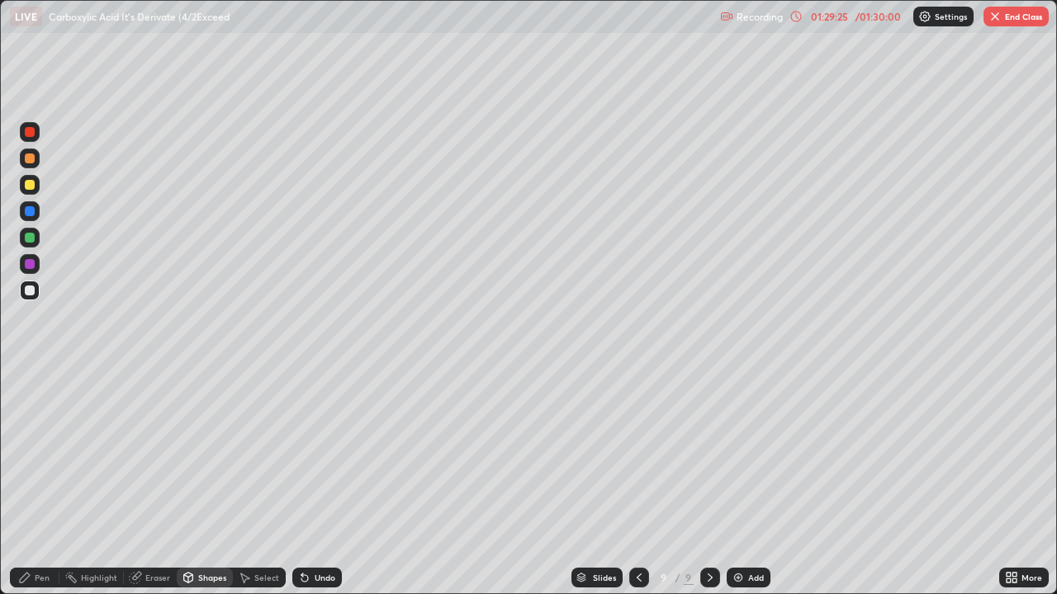
click at [28, 188] on div at bounding box center [30, 185] width 10 height 10
click at [38, 482] on div "Pen" at bounding box center [42, 578] width 15 height 8
click at [31, 133] on div at bounding box center [30, 132] width 10 height 10
click at [28, 212] on div at bounding box center [30, 211] width 10 height 10
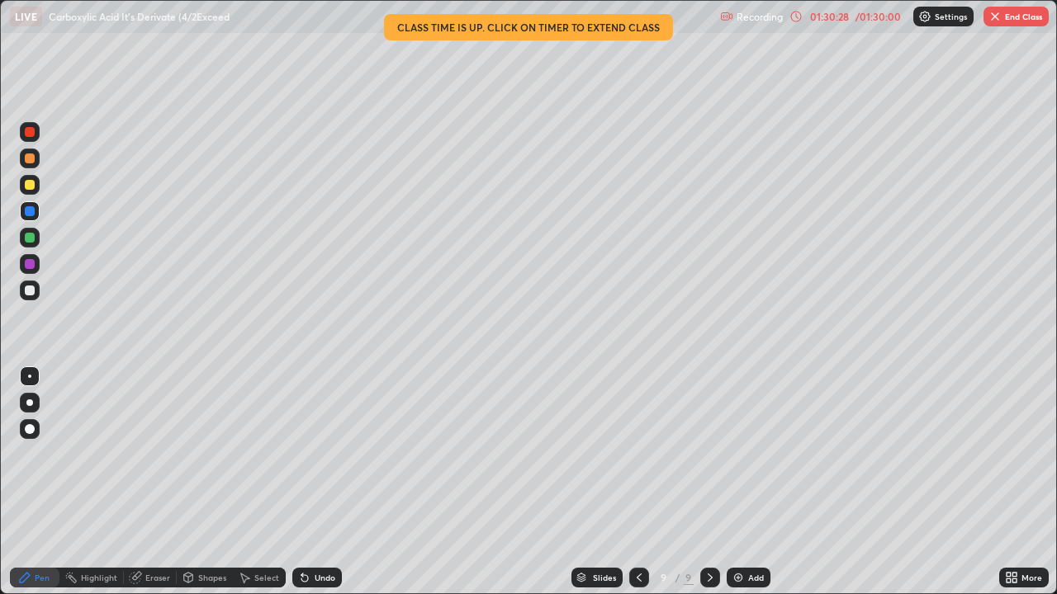
click at [31, 182] on div at bounding box center [30, 185] width 10 height 10
click at [31, 159] on div at bounding box center [30, 159] width 10 height 10
click at [34, 289] on div at bounding box center [30, 291] width 10 height 10
click at [317, 482] on div "Undo" at bounding box center [325, 578] width 21 height 8
click at [150, 482] on div "Eraser" at bounding box center [157, 578] width 25 height 8
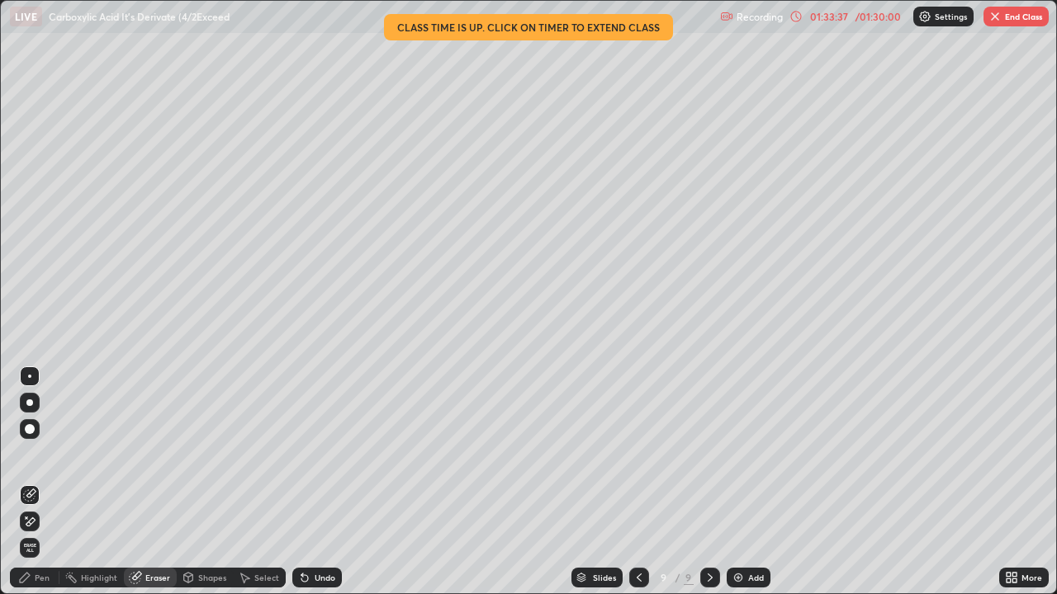
click at [31, 482] on icon at bounding box center [24, 577] width 13 height 13
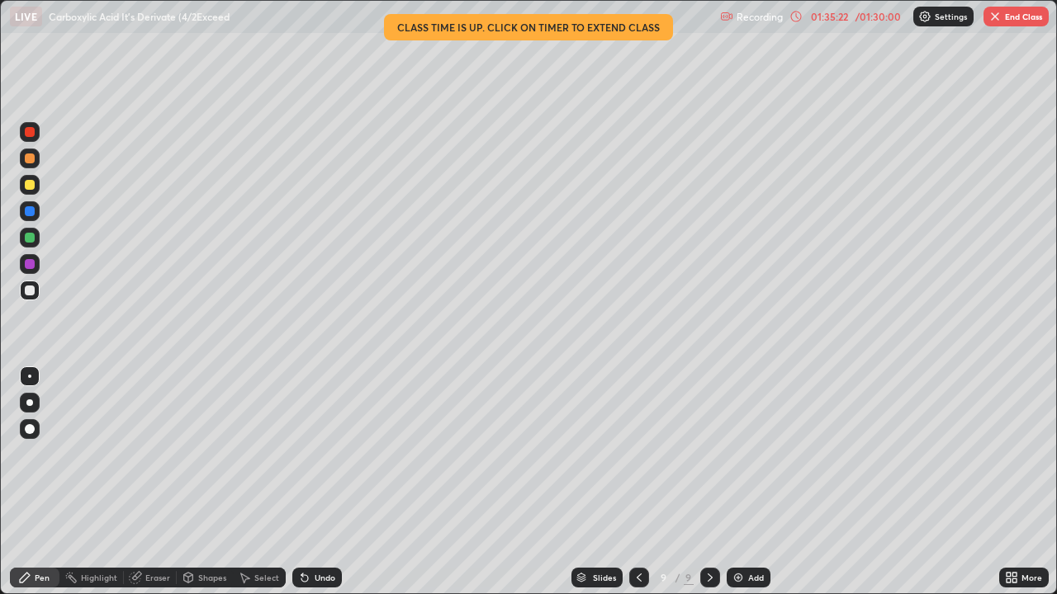
click at [1017, 14] on button "End Class" at bounding box center [1015, 17] width 65 height 20
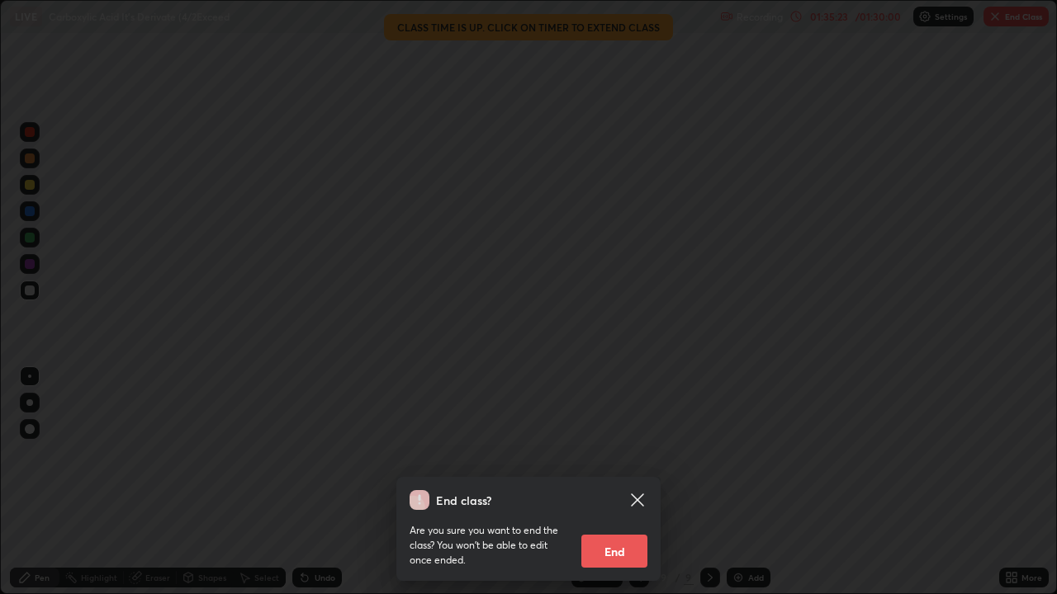
click at [620, 482] on button "End" at bounding box center [614, 551] width 66 height 33
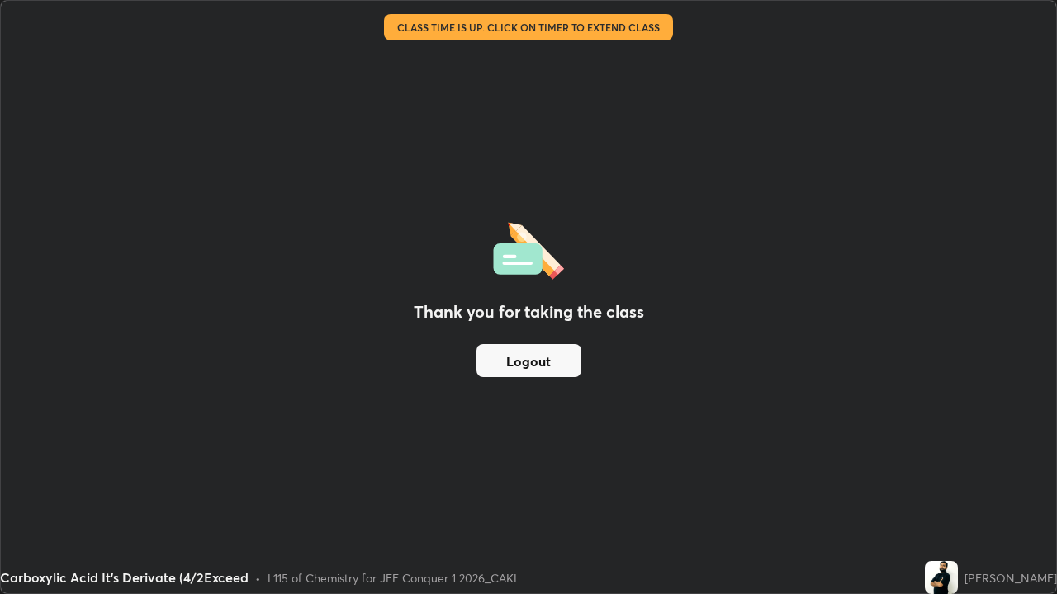
click at [552, 363] on button "Logout" at bounding box center [528, 360] width 105 height 33
